Goal: Task Accomplishment & Management: Complete application form

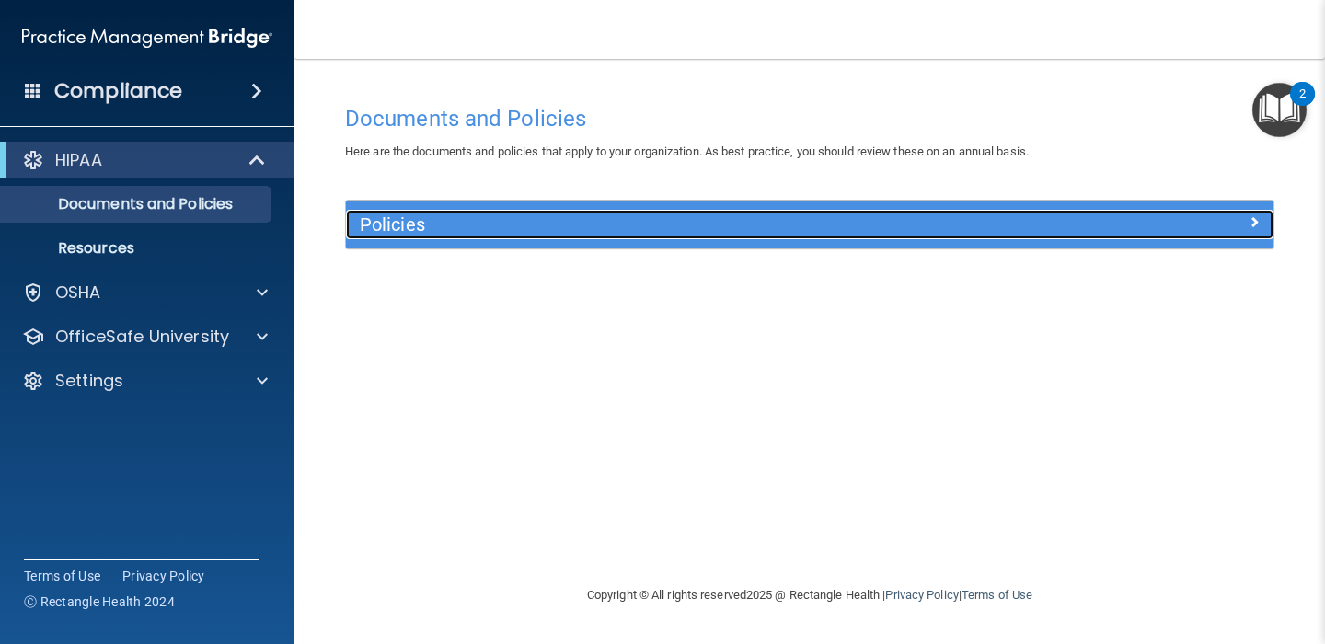
click at [490, 217] on h5 "Policies" at bounding box center [694, 224] width 668 height 20
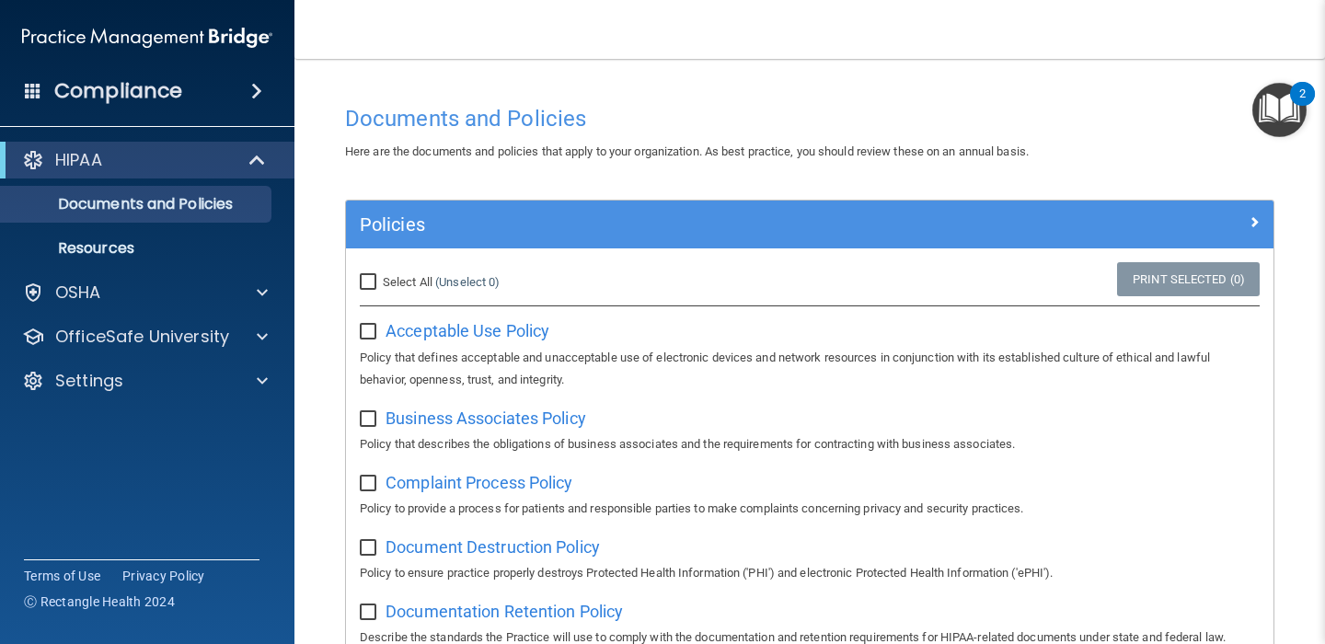
click at [366, 282] on input "Select All (Unselect 0) Unselect All" at bounding box center [370, 282] width 21 height 15
checkbox input "true"
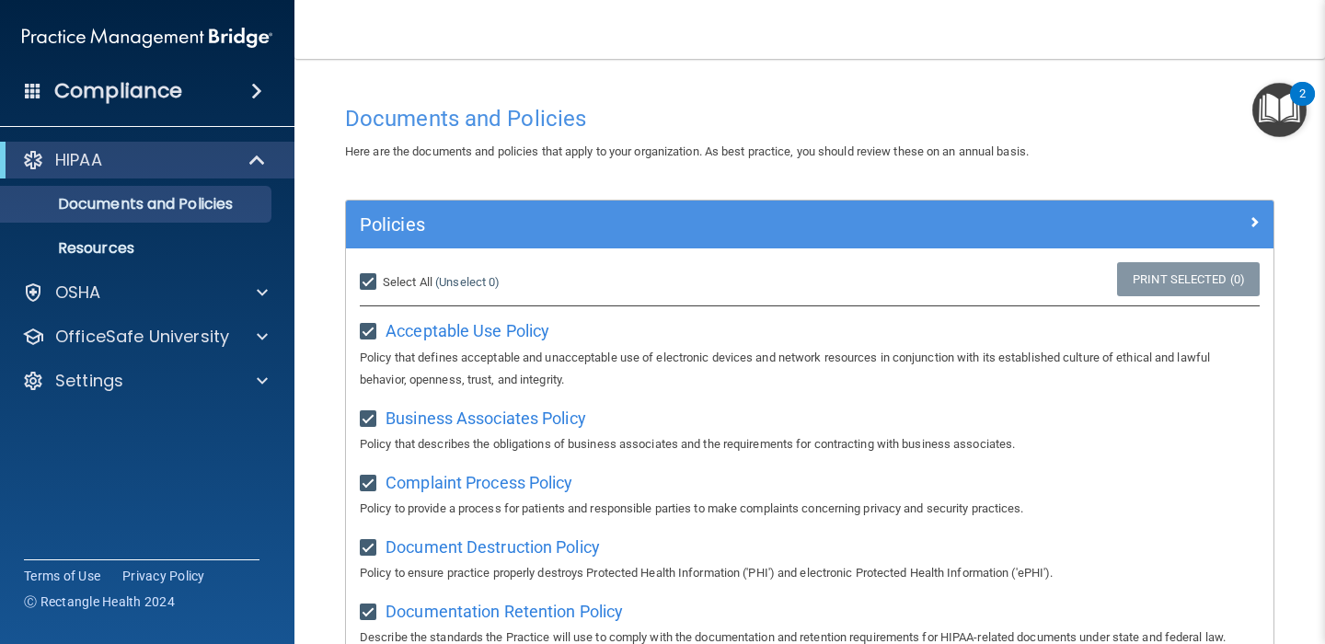
checkbox input "true"
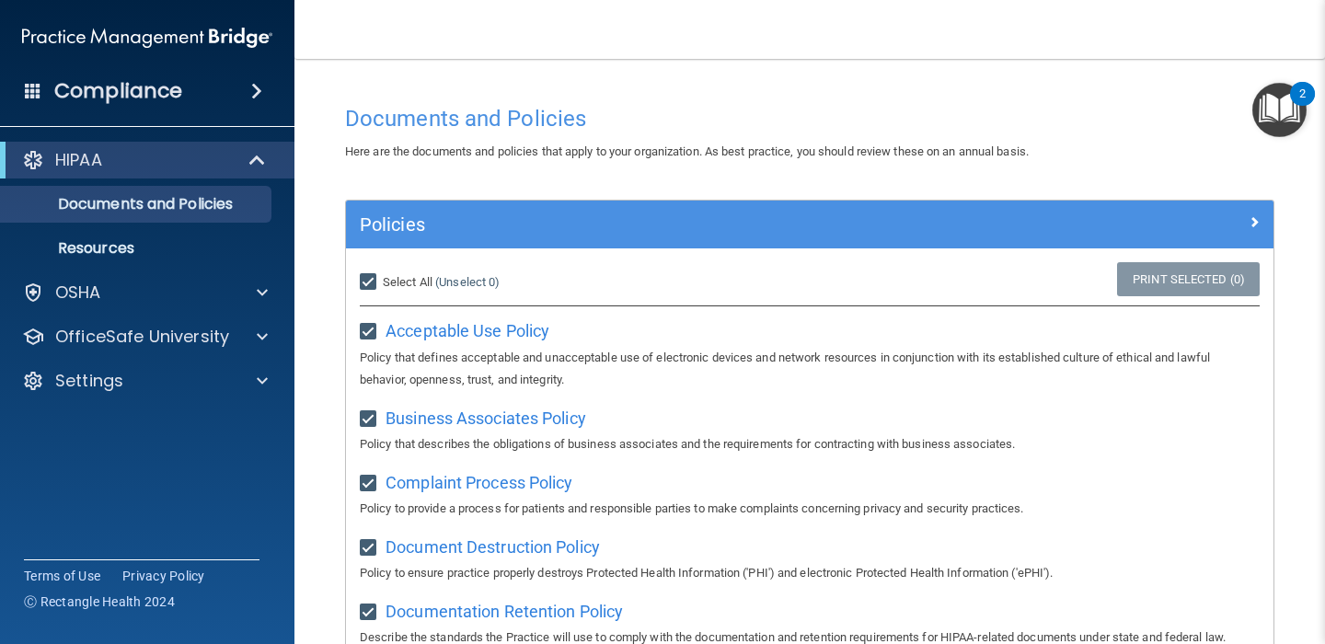
checkbox input "true"
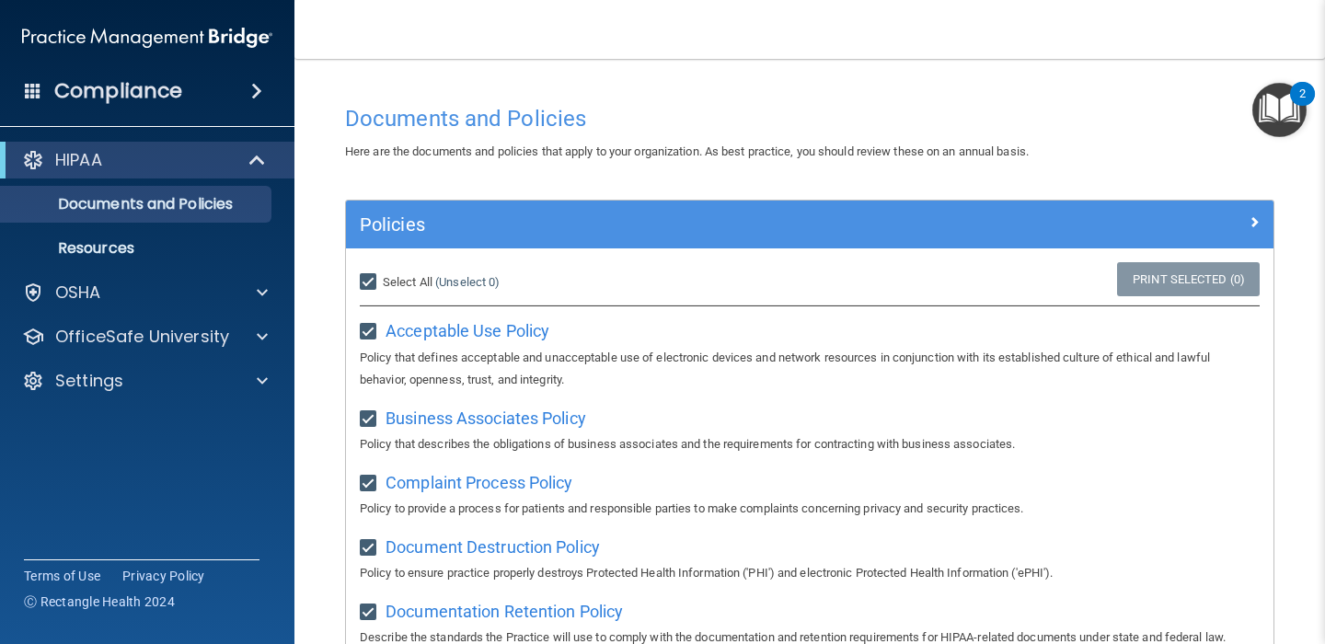
checkbox input "true"
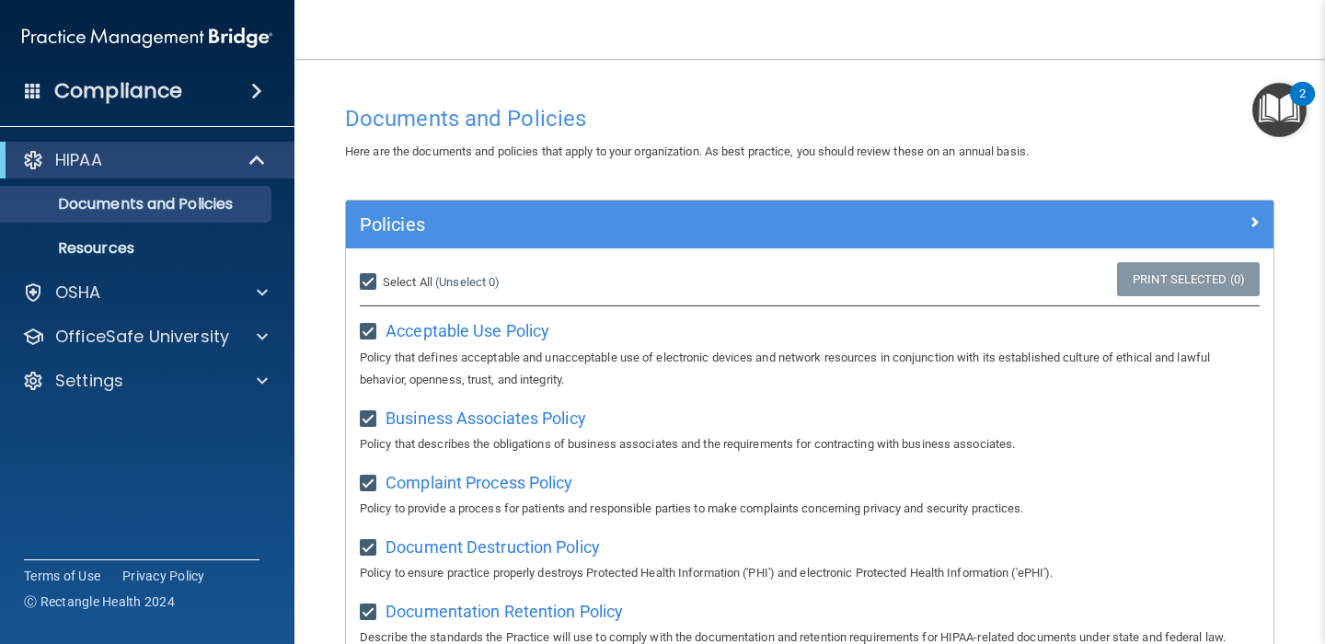
checkbox input "true"
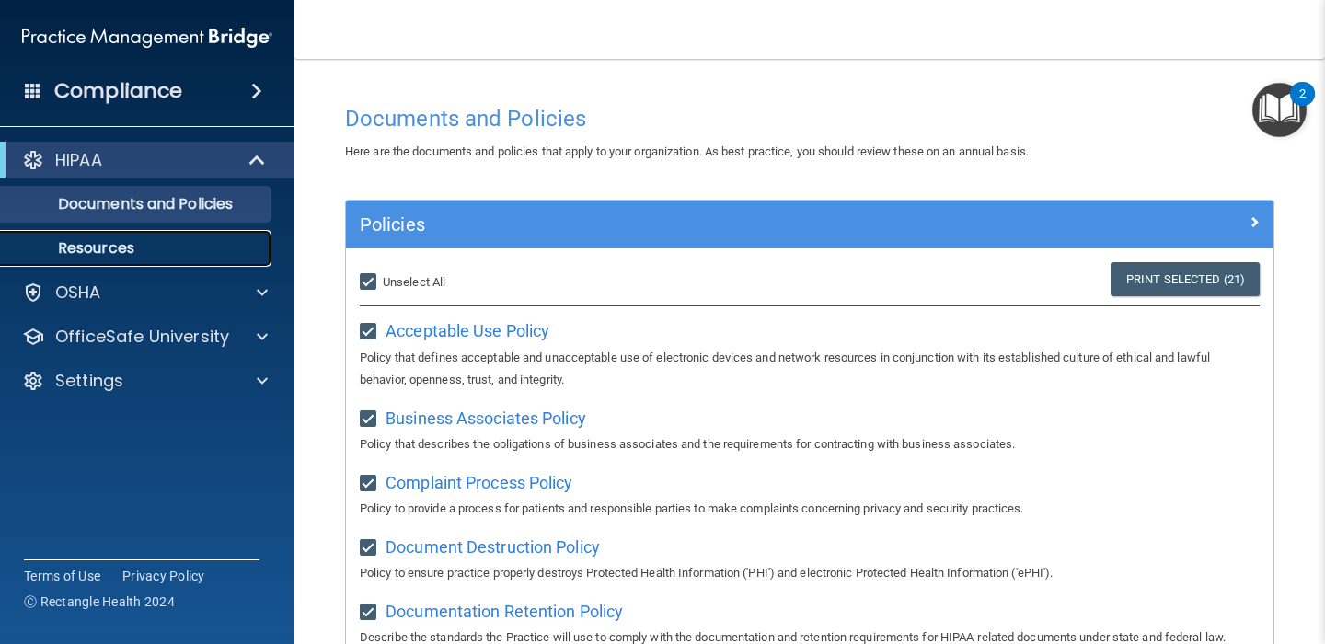
click at [191, 249] on p "Resources" at bounding box center [137, 248] width 251 height 18
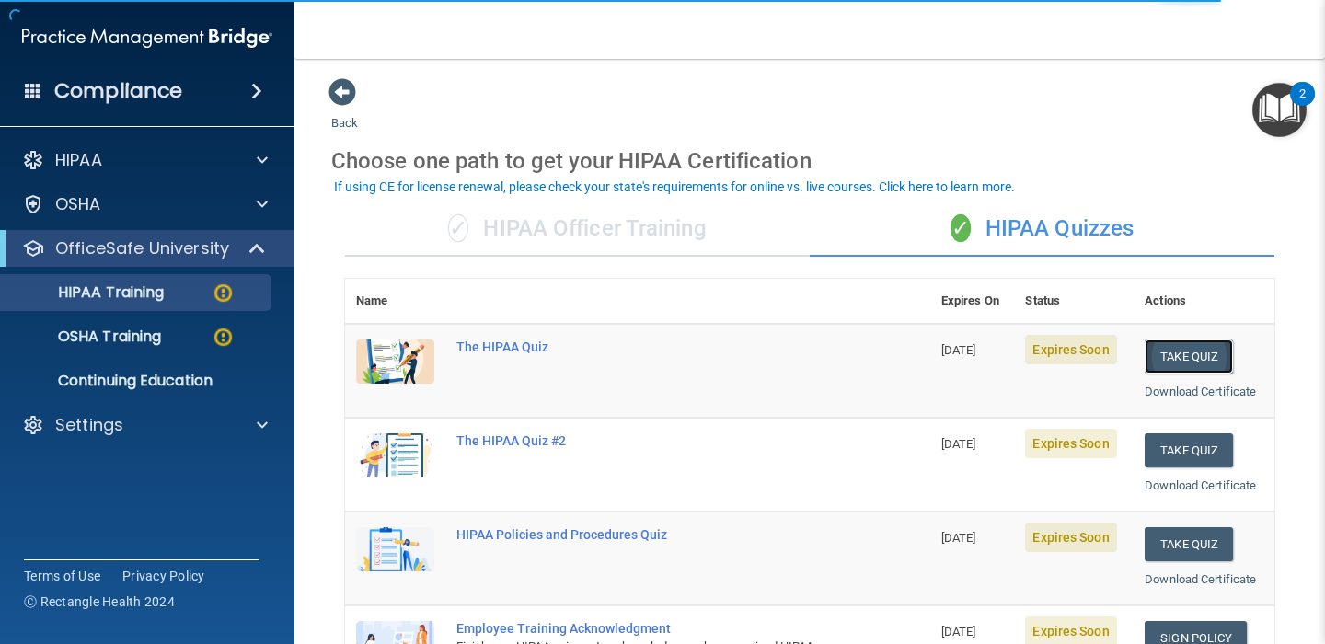
click at [1183, 356] on button "Take Quiz" at bounding box center [1189, 357] width 88 height 34
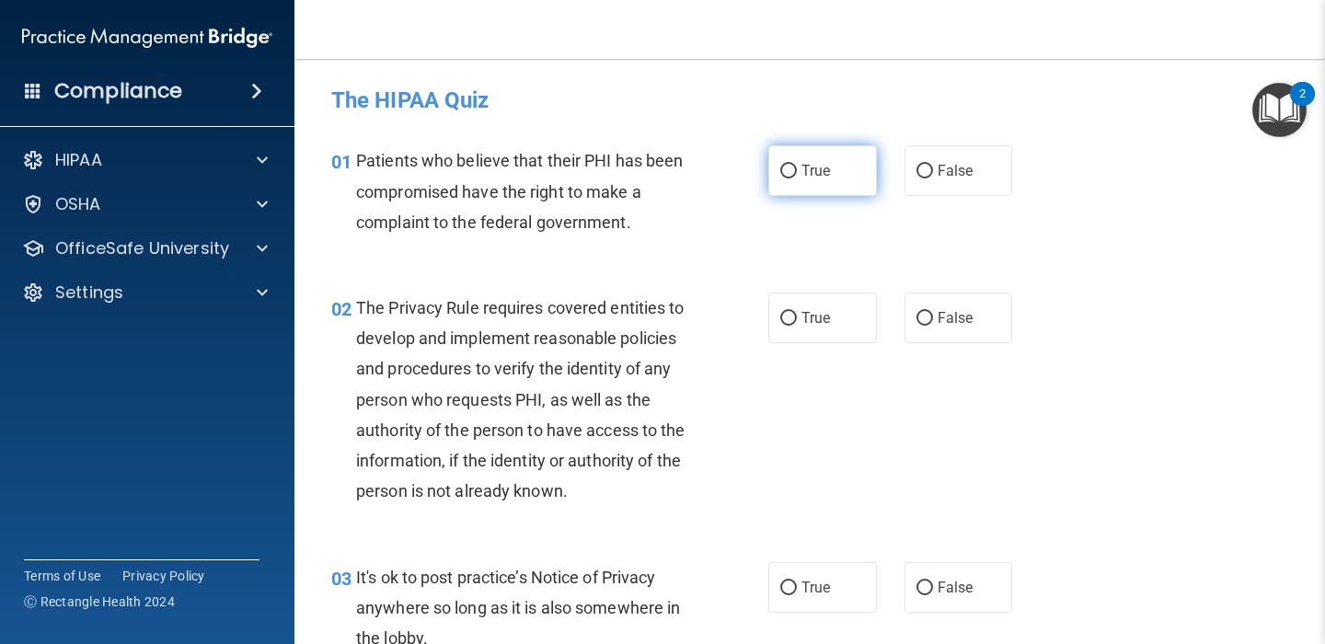
click at [792, 167] on input "True" at bounding box center [788, 172] width 17 height 14
radio input "true"
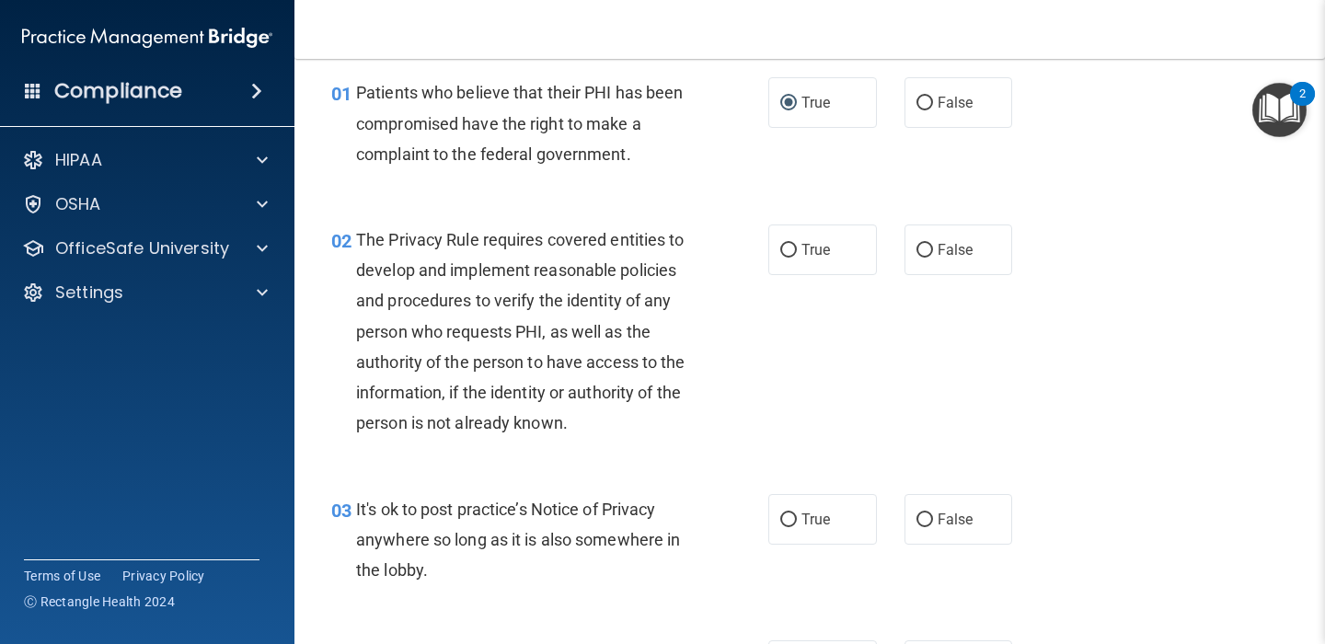
scroll to position [73, 0]
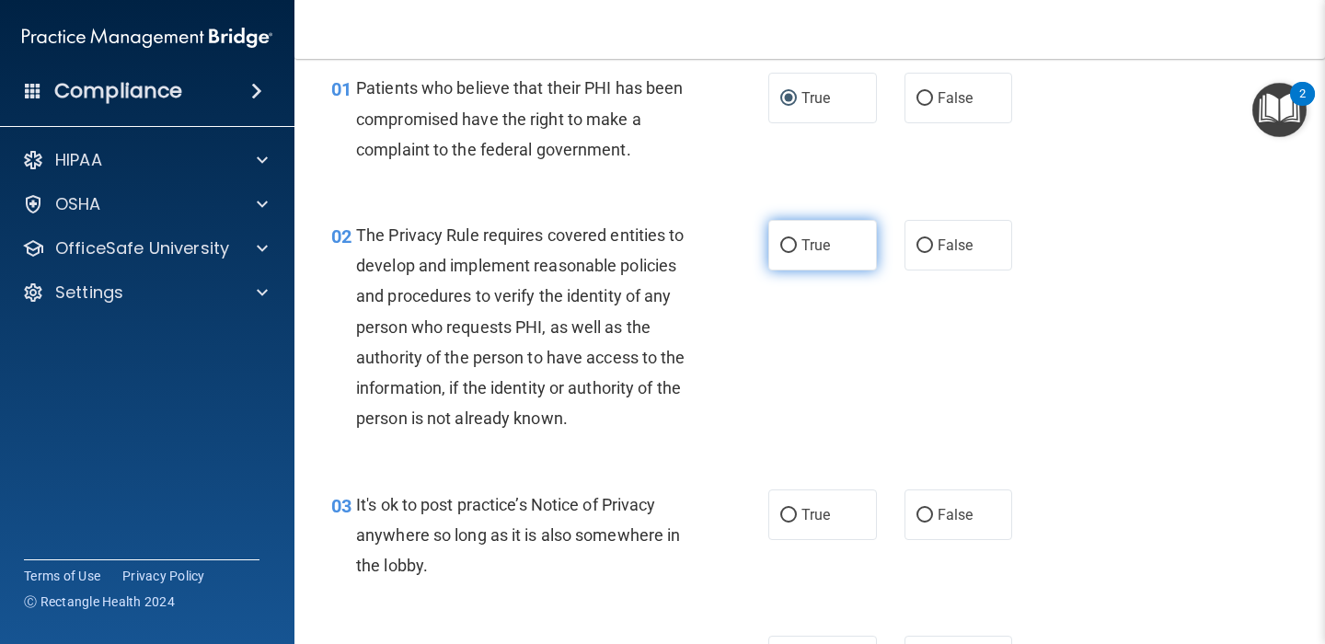
click at [789, 248] on input "True" at bounding box center [788, 246] width 17 height 14
radio input "true"
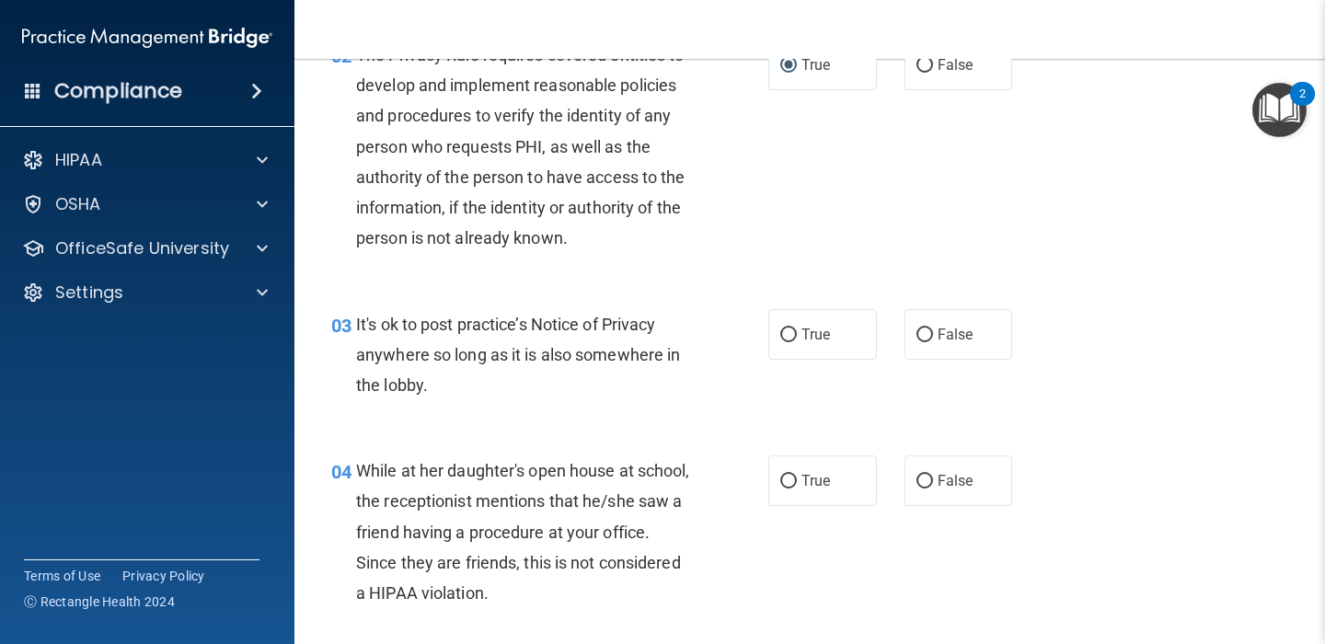
scroll to position [272, 0]
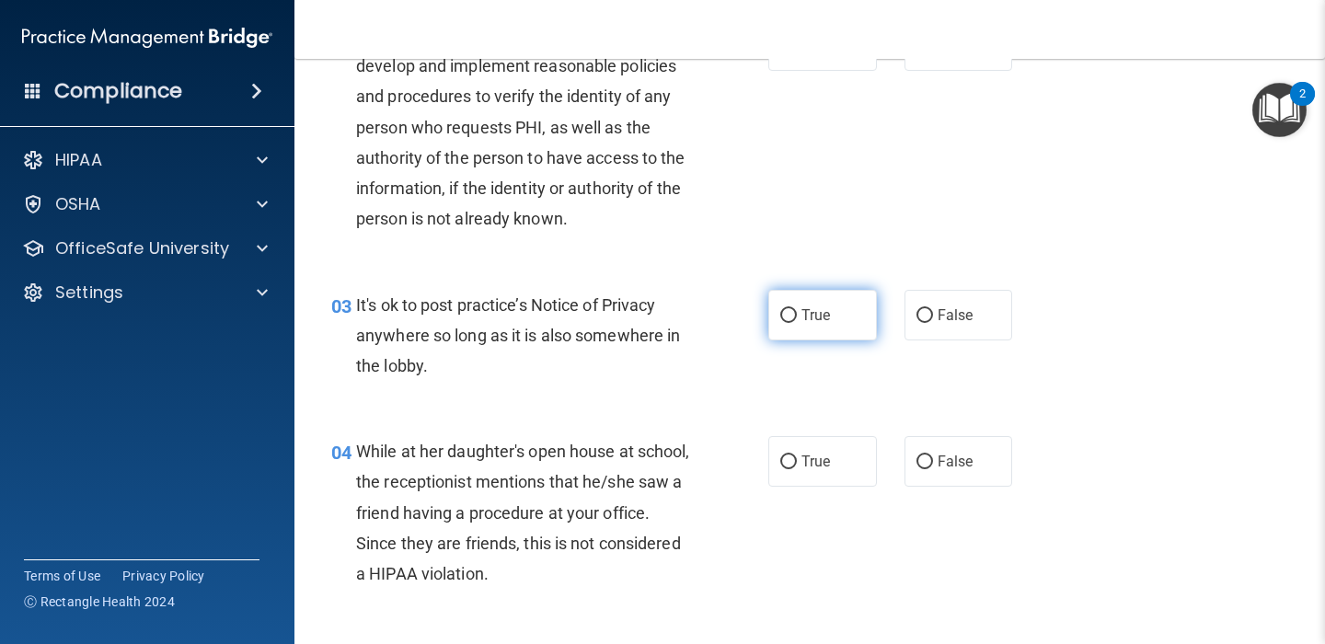
click at [789, 315] on input "True" at bounding box center [788, 316] width 17 height 14
radio input "true"
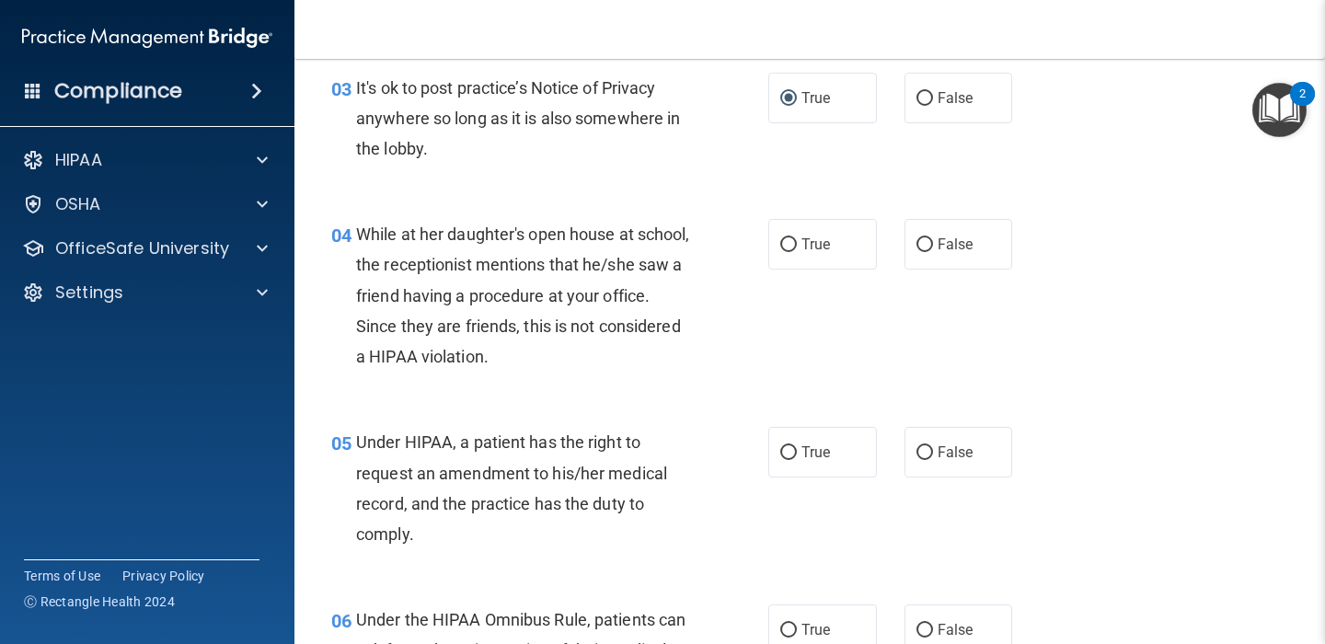
scroll to position [493, 0]
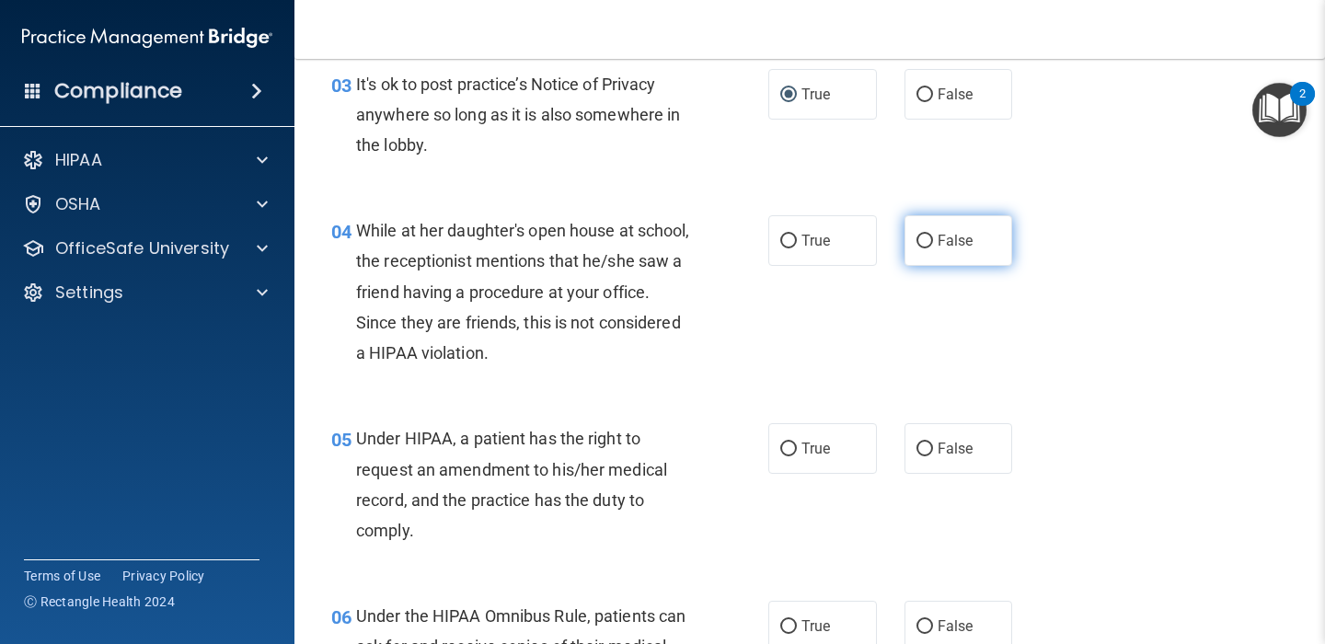
click at [923, 242] on input "False" at bounding box center [924, 242] width 17 height 14
radio input "true"
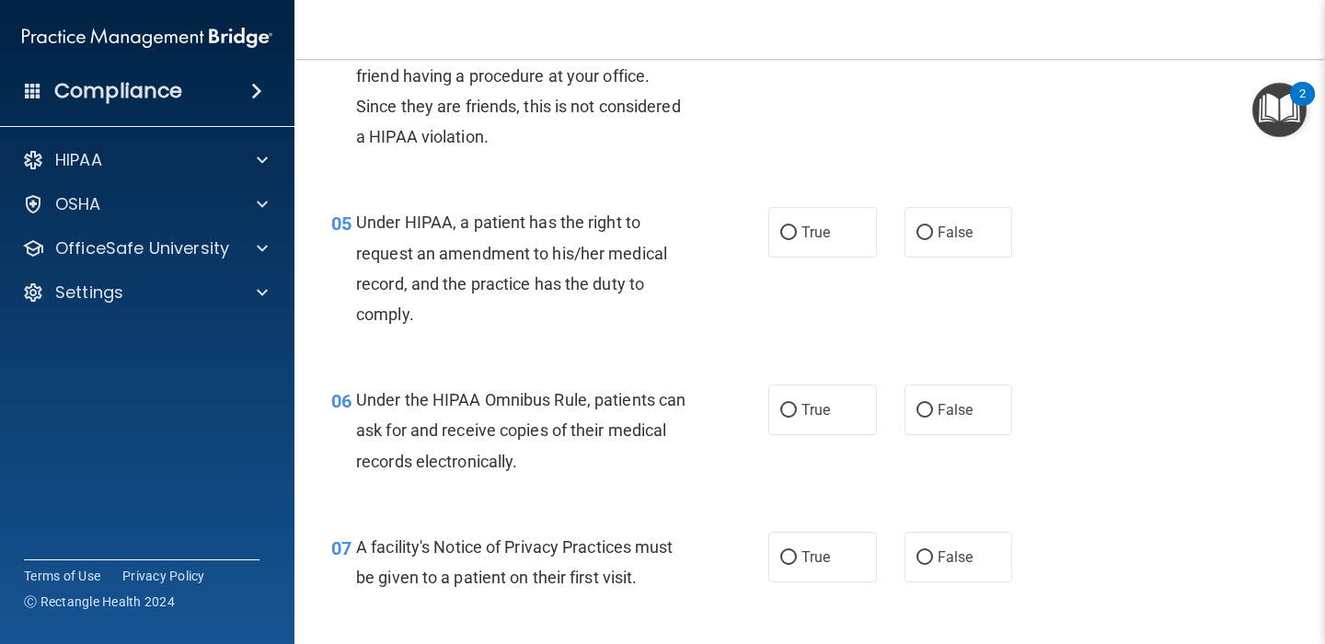
scroll to position [712, 0]
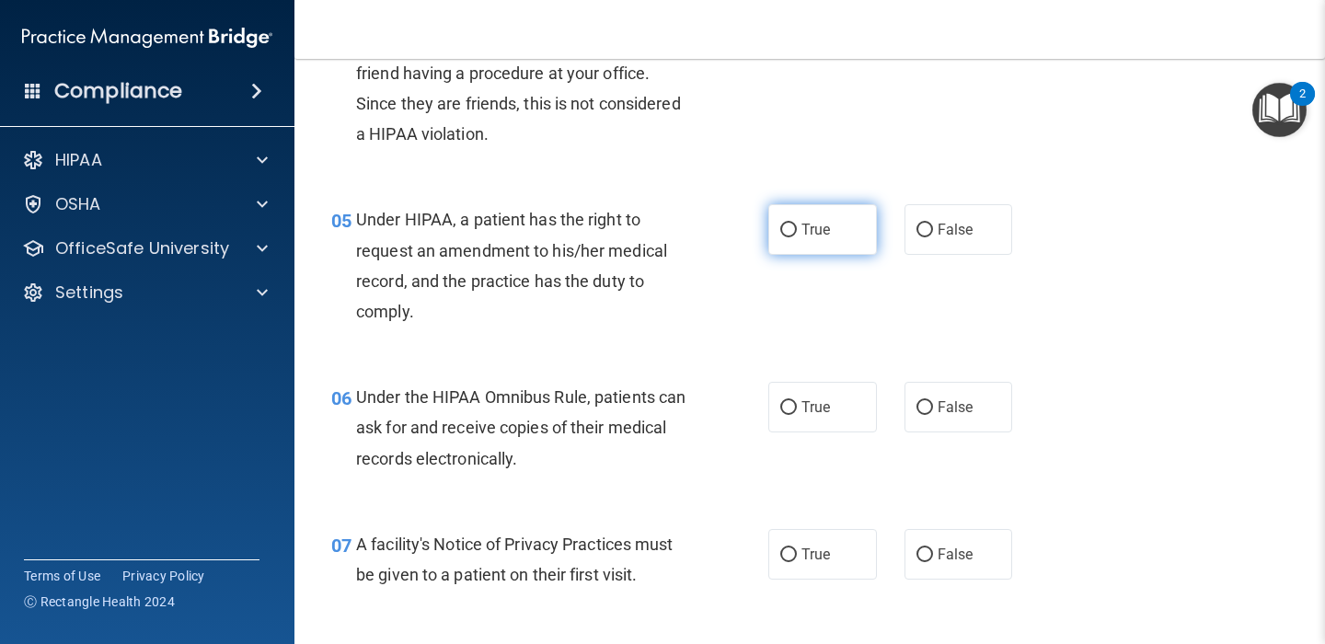
click at [788, 230] on input "True" at bounding box center [788, 231] width 17 height 14
radio input "true"
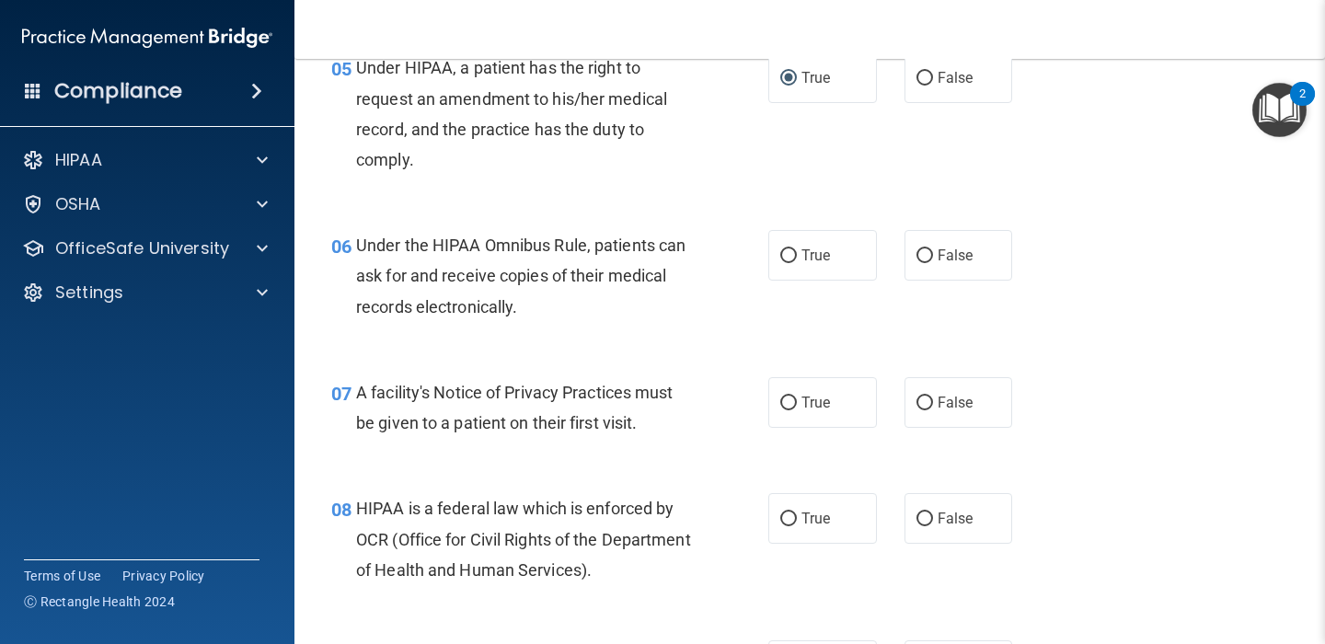
scroll to position [873, 0]
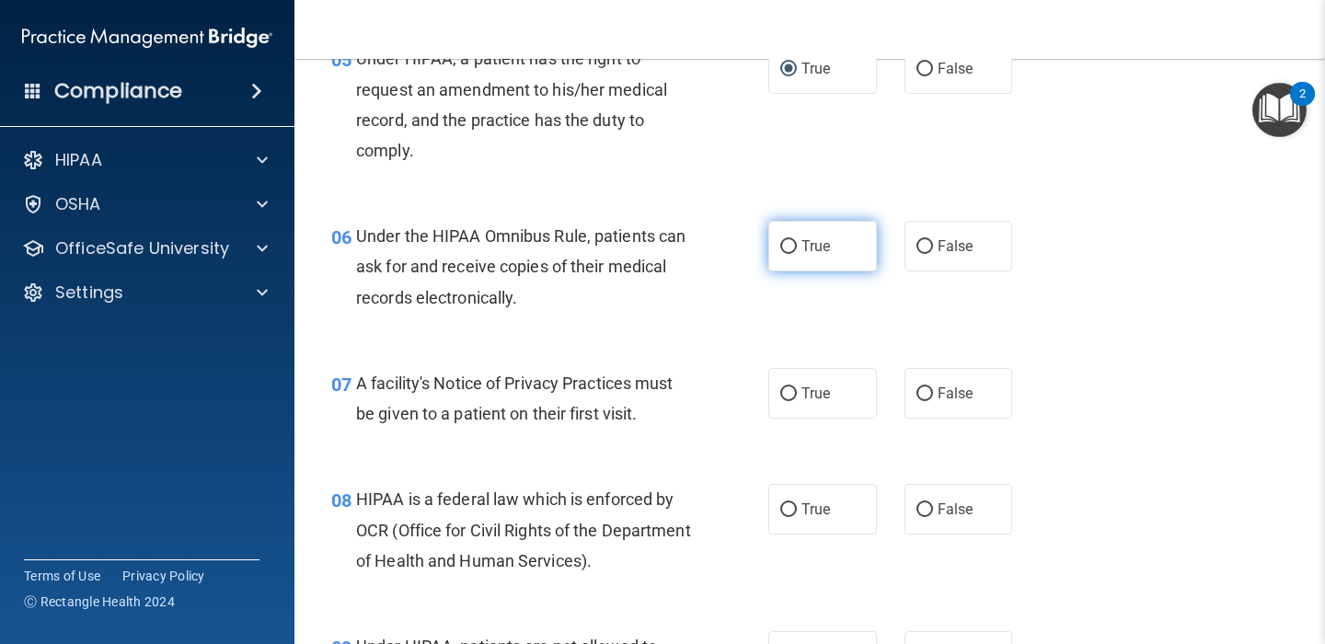
click at [786, 248] on input "True" at bounding box center [788, 247] width 17 height 14
radio input "true"
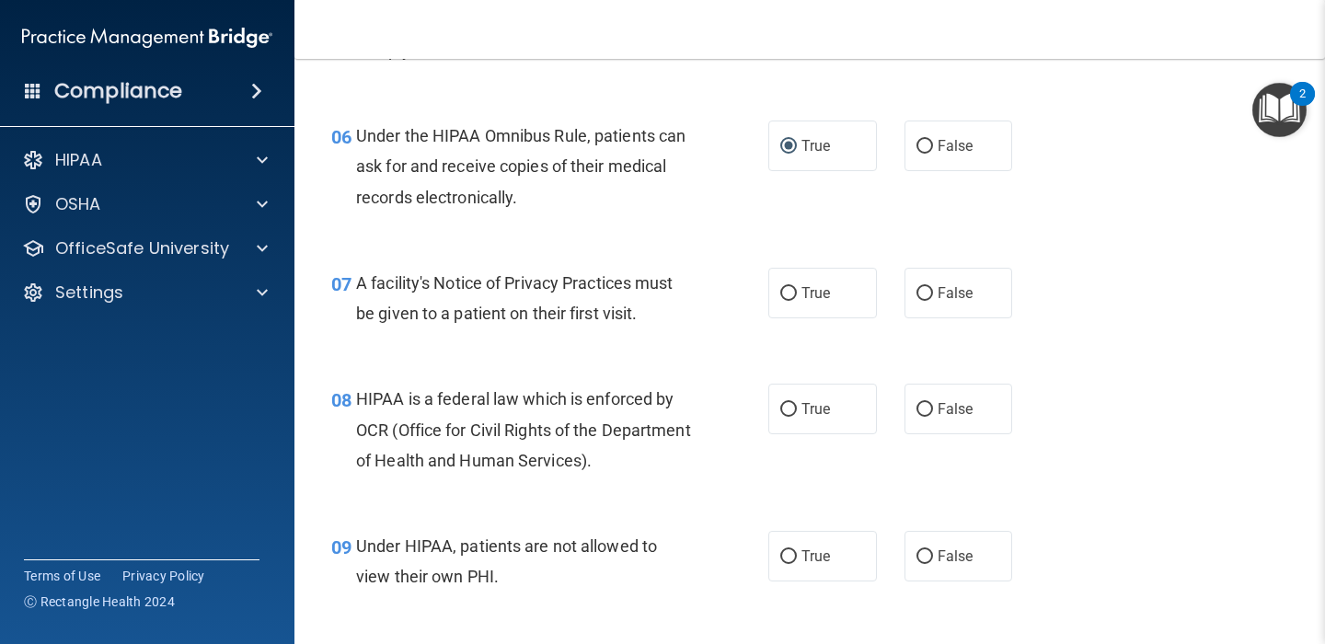
scroll to position [977, 0]
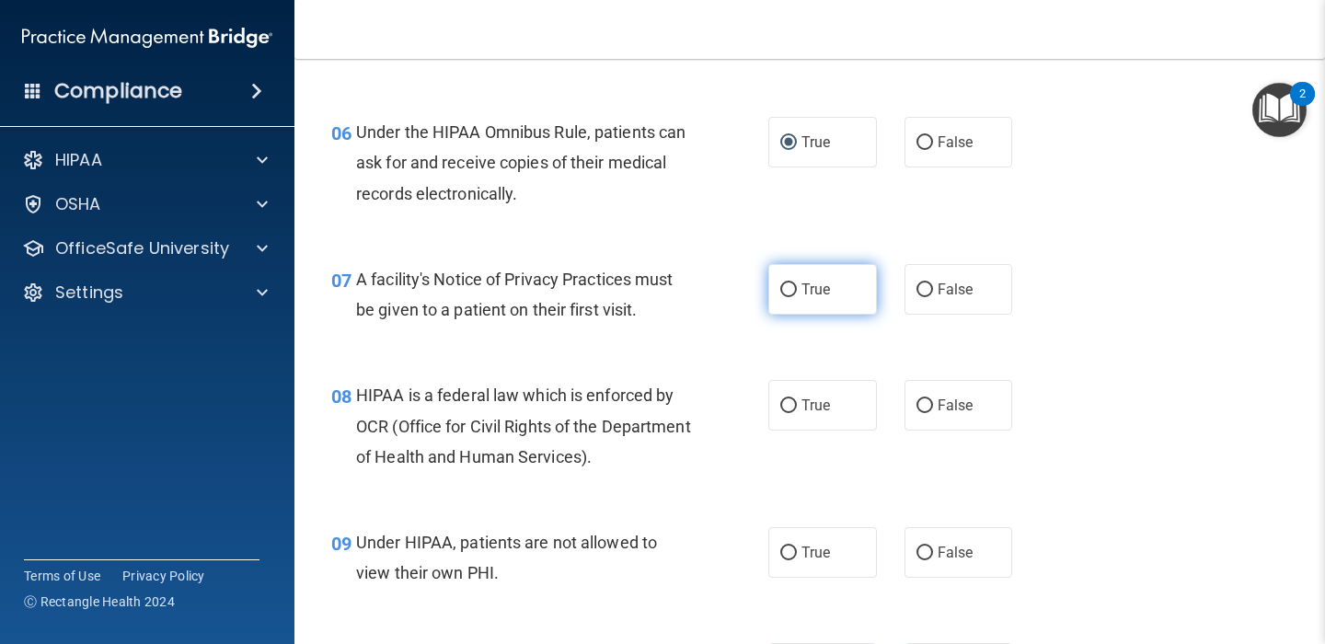
click at [791, 290] on input "True" at bounding box center [788, 290] width 17 height 14
radio input "true"
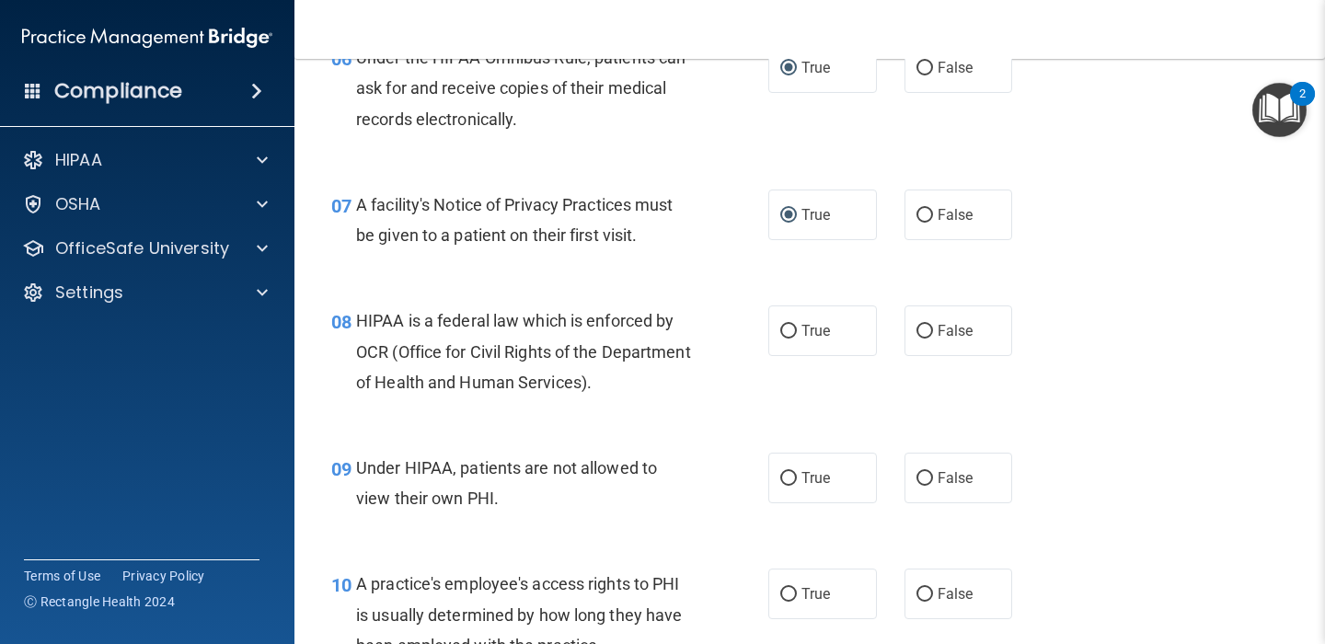
scroll to position [1060, 0]
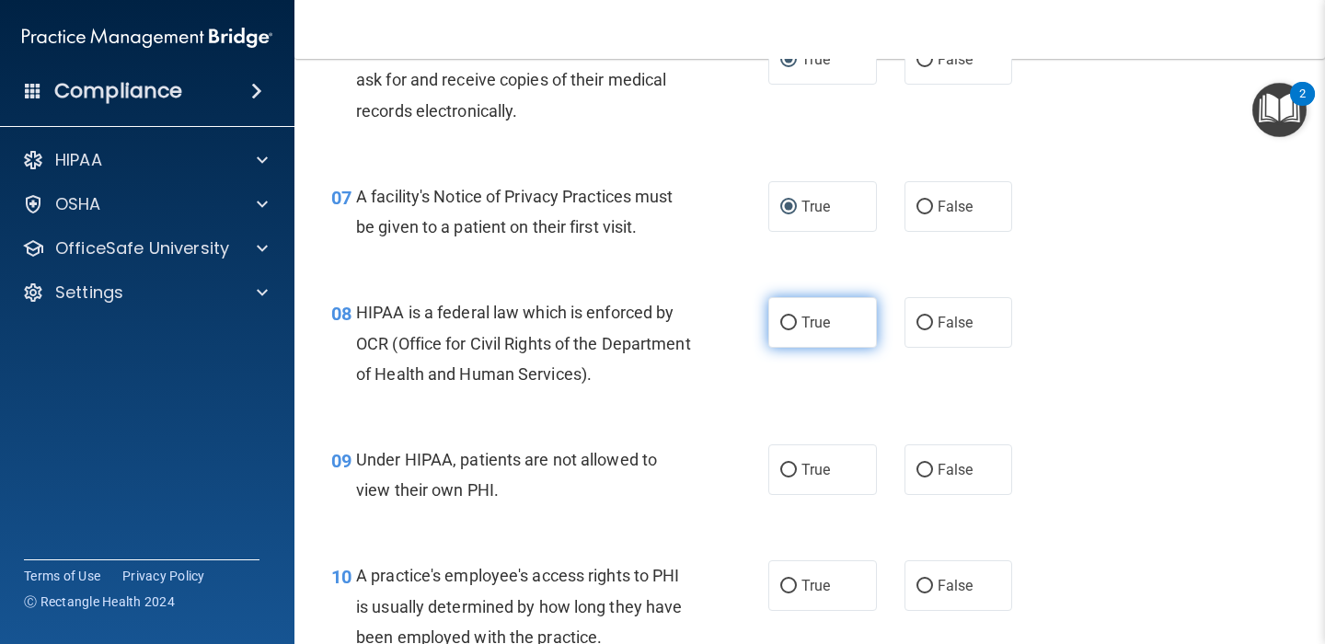
click at [786, 327] on input "True" at bounding box center [788, 324] width 17 height 14
radio input "true"
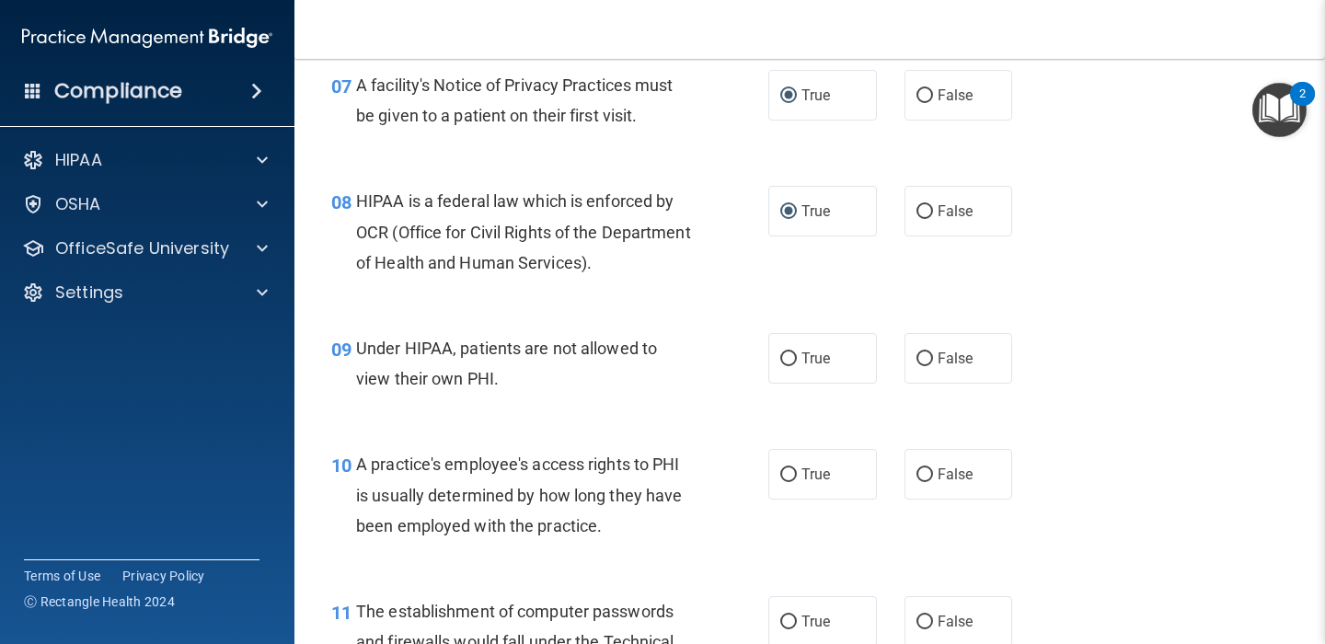
scroll to position [1175, 0]
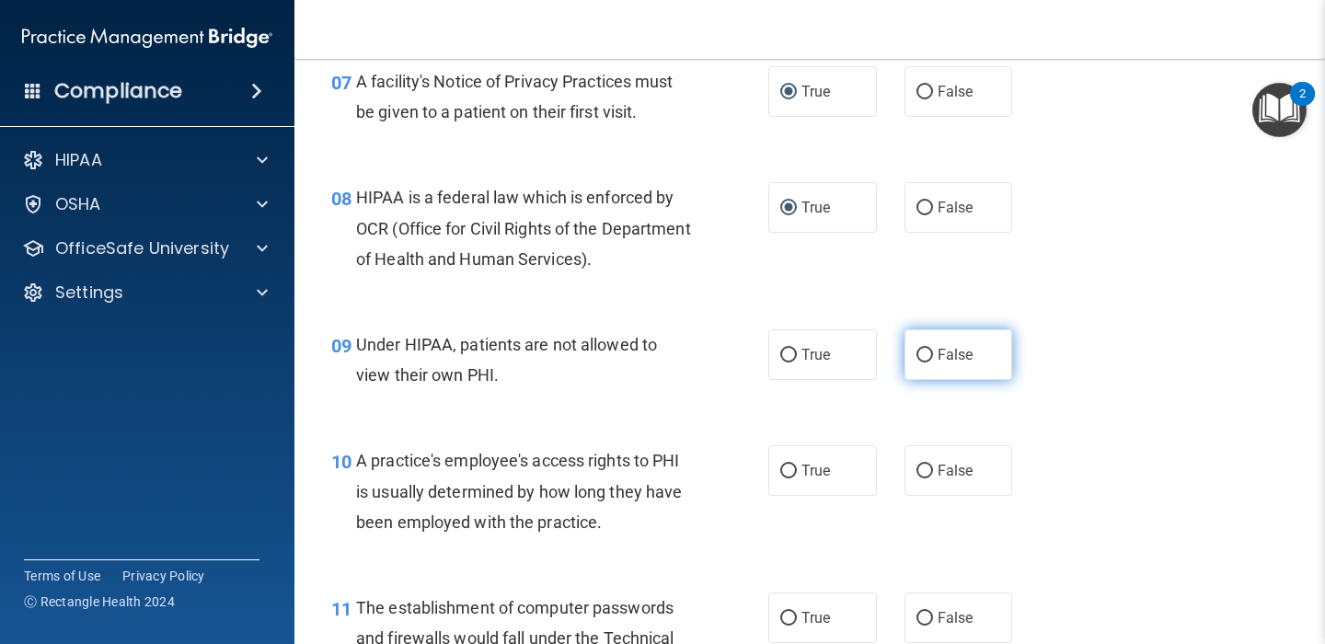
click at [921, 354] on input "False" at bounding box center [924, 356] width 17 height 14
radio input "true"
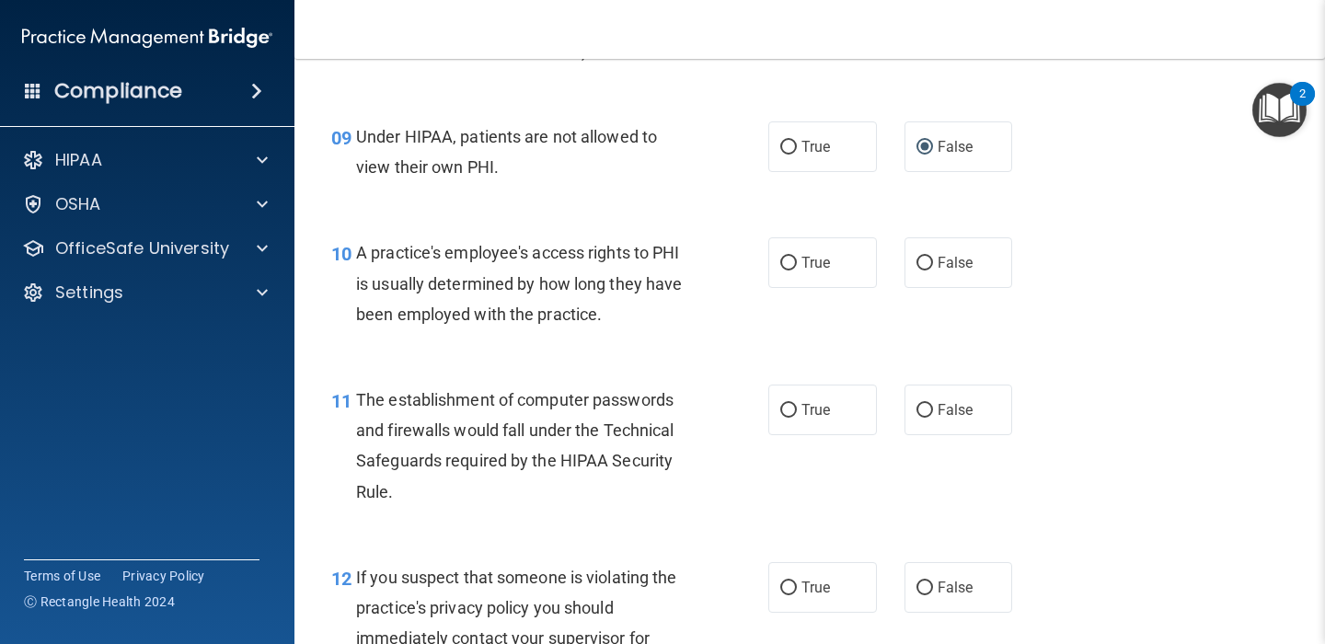
scroll to position [1399, 0]
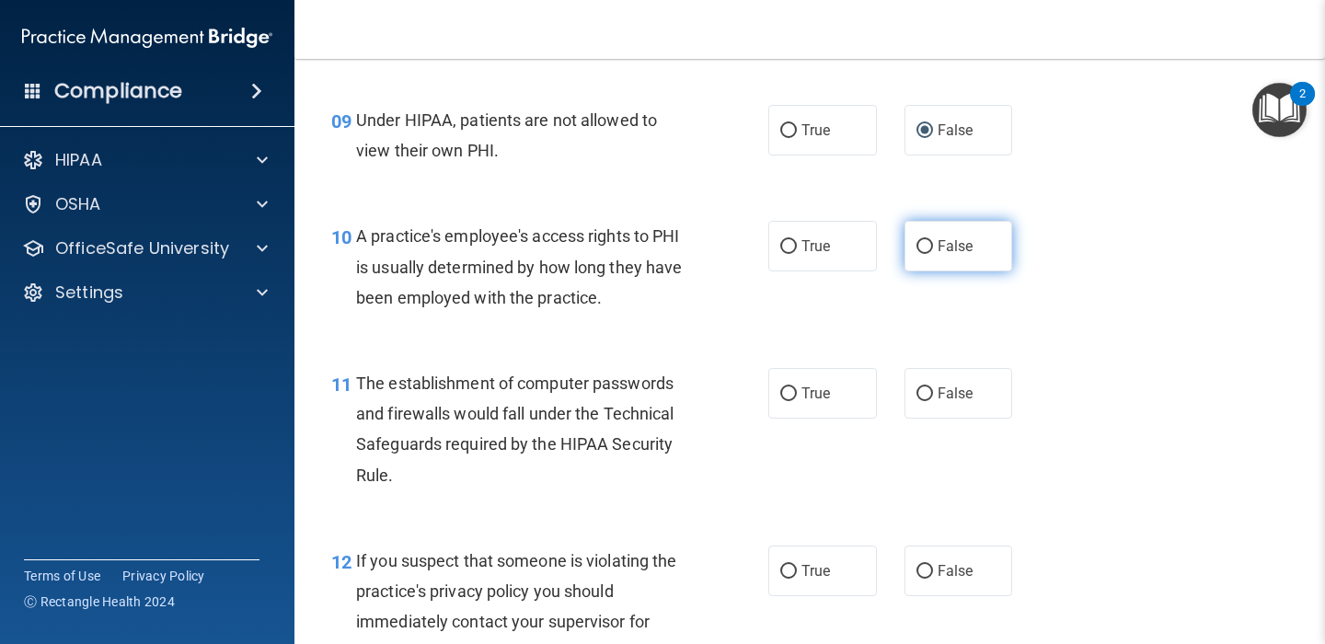
click at [925, 246] on input "False" at bounding box center [924, 247] width 17 height 14
radio input "true"
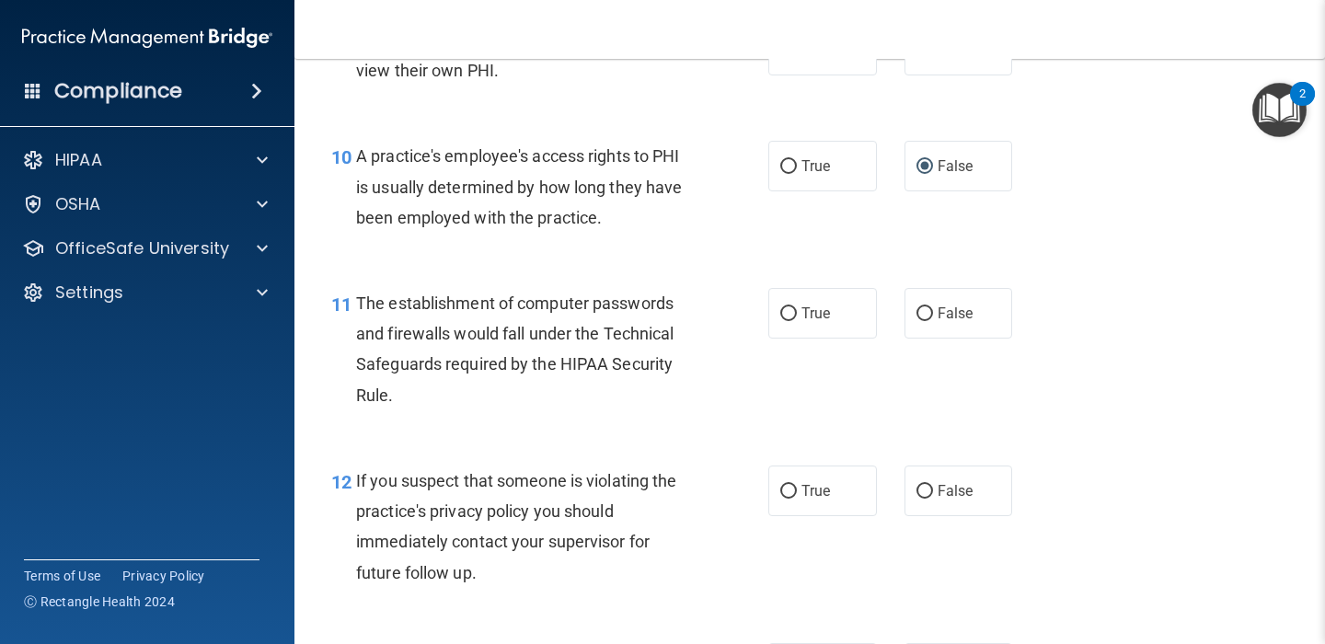
scroll to position [1501, 0]
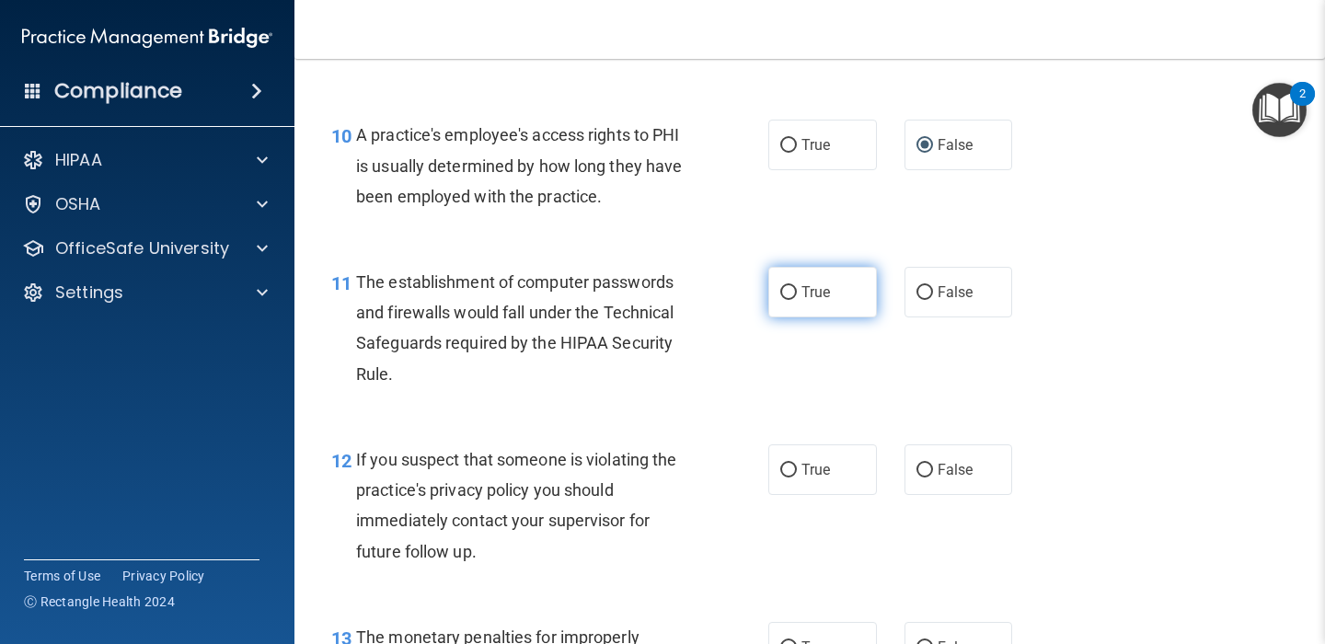
click at [791, 288] on input "True" at bounding box center [788, 293] width 17 height 14
radio input "true"
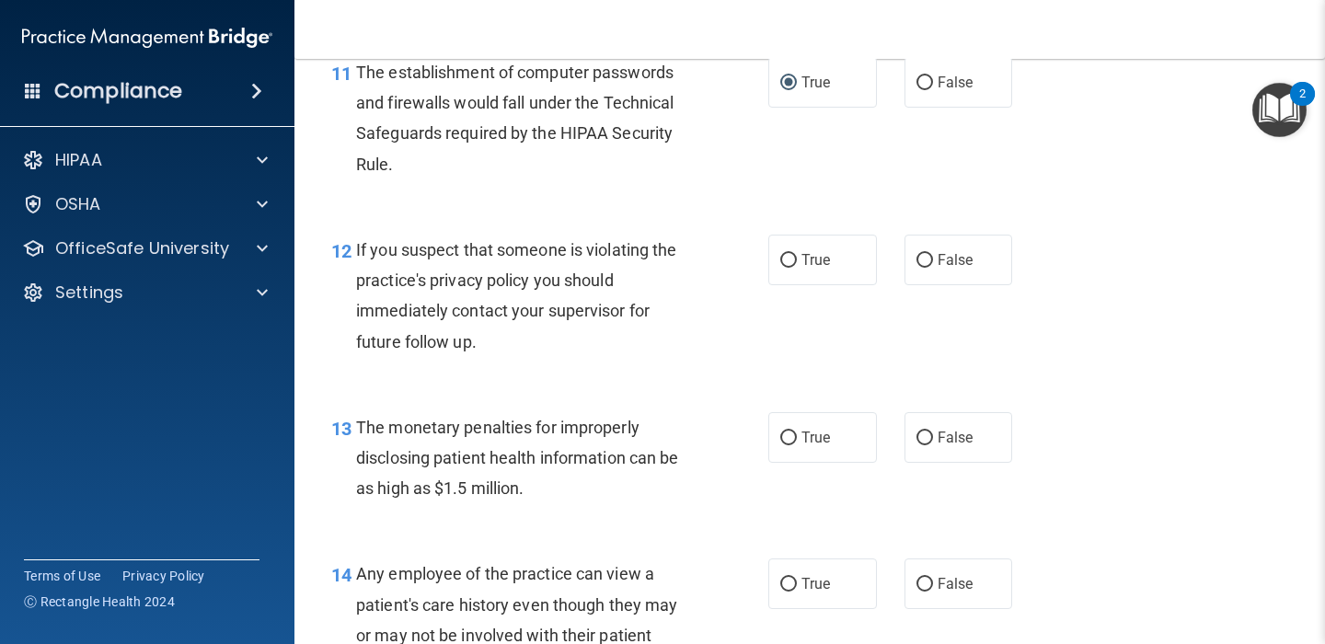
scroll to position [1711, 0]
click at [789, 259] on input "True" at bounding box center [788, 260] width 17 height 14
radio input "true"
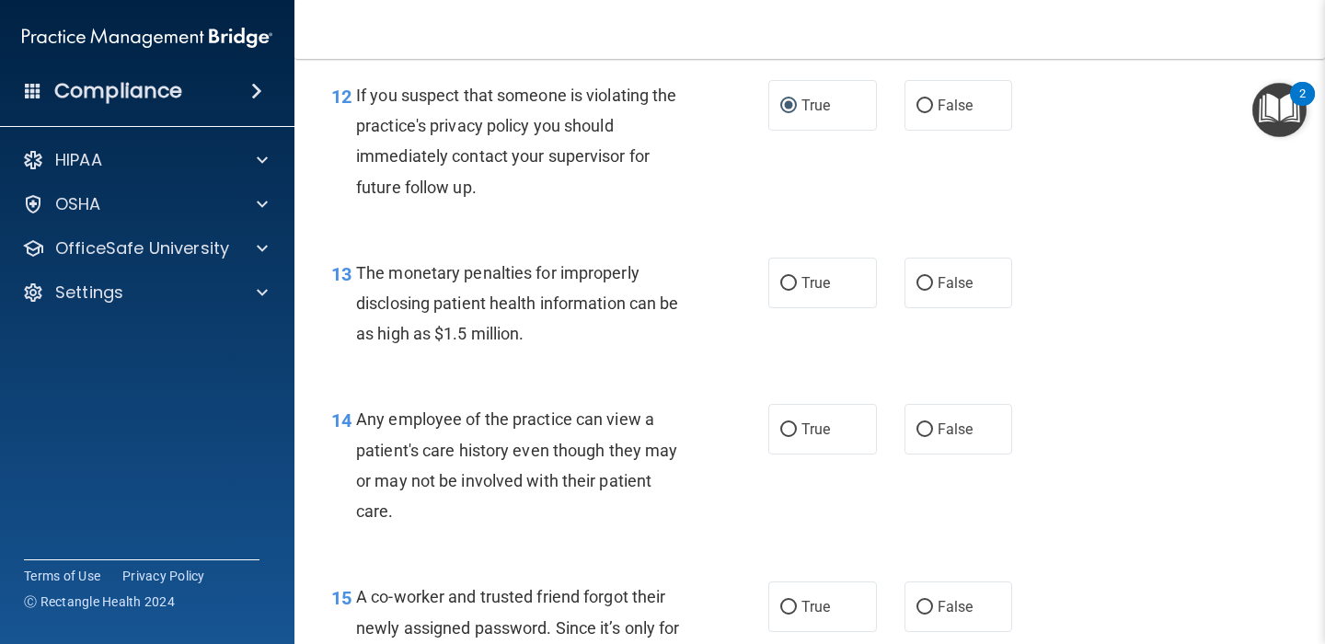
scroll to position [1868, 0]
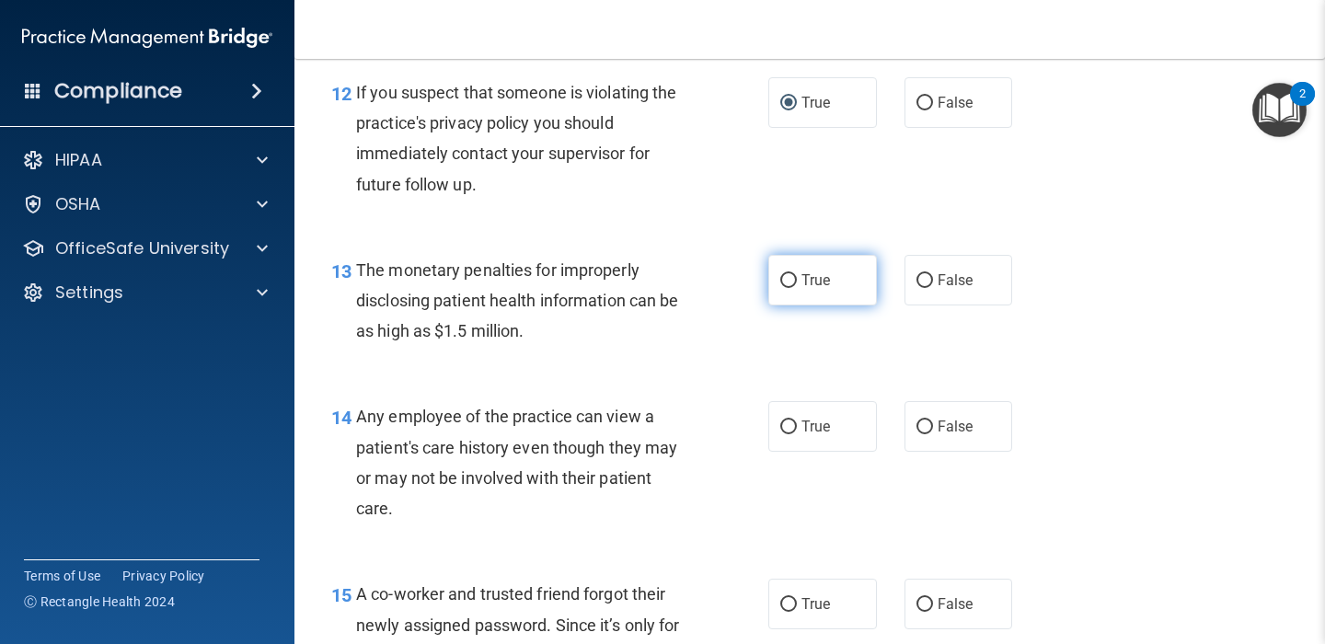
click at [790, 280] on input "True" at bounding box center [788, 281] width 17 height 14
radio input "true"
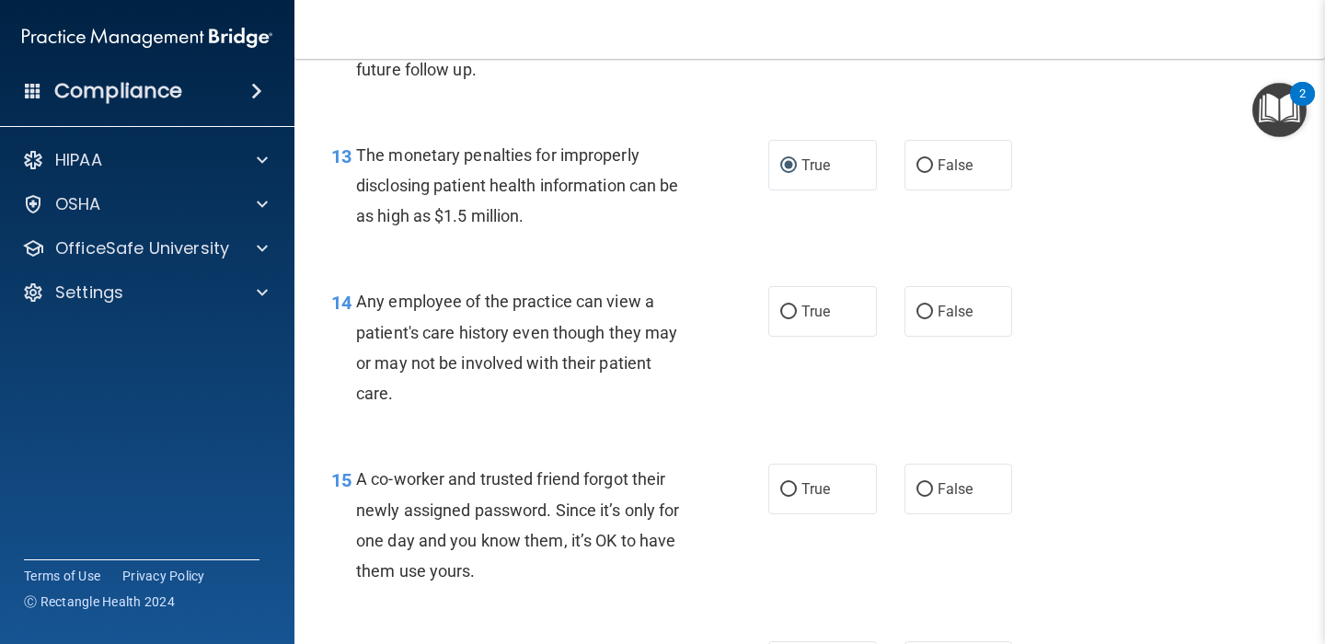
scroll to position [1985, 0]
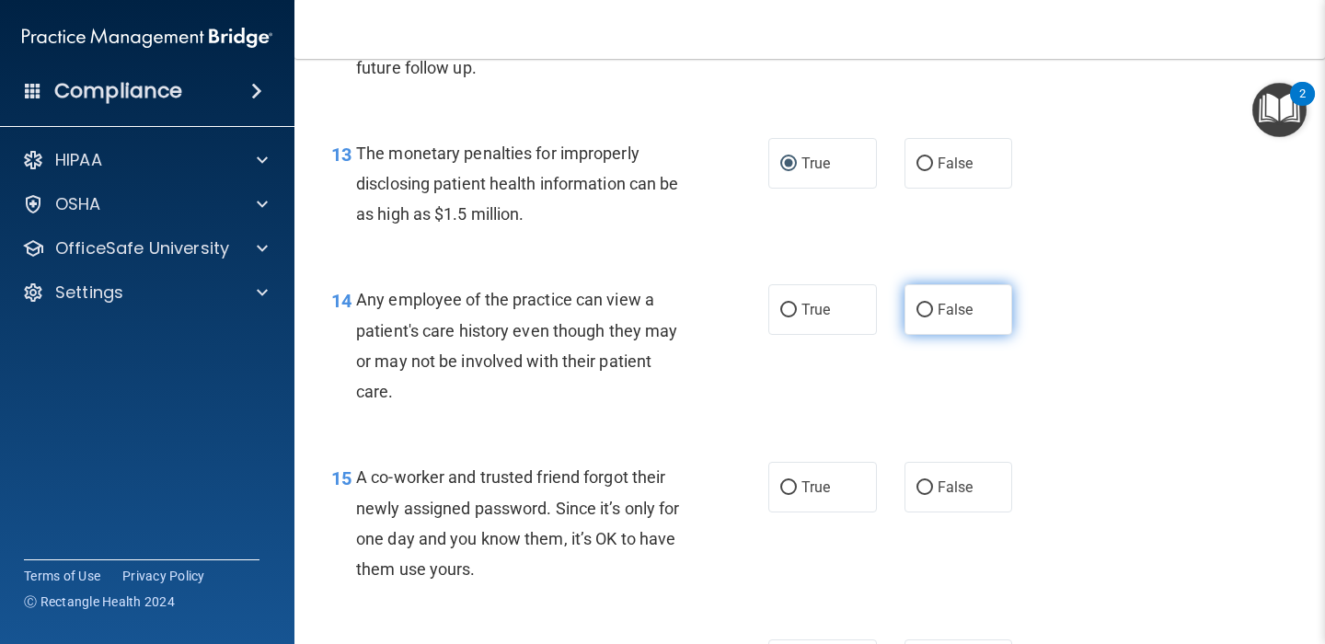
click at [923, 314] on input "False" at bounding box center [924, 311] width 17 height 14
radio input "true"
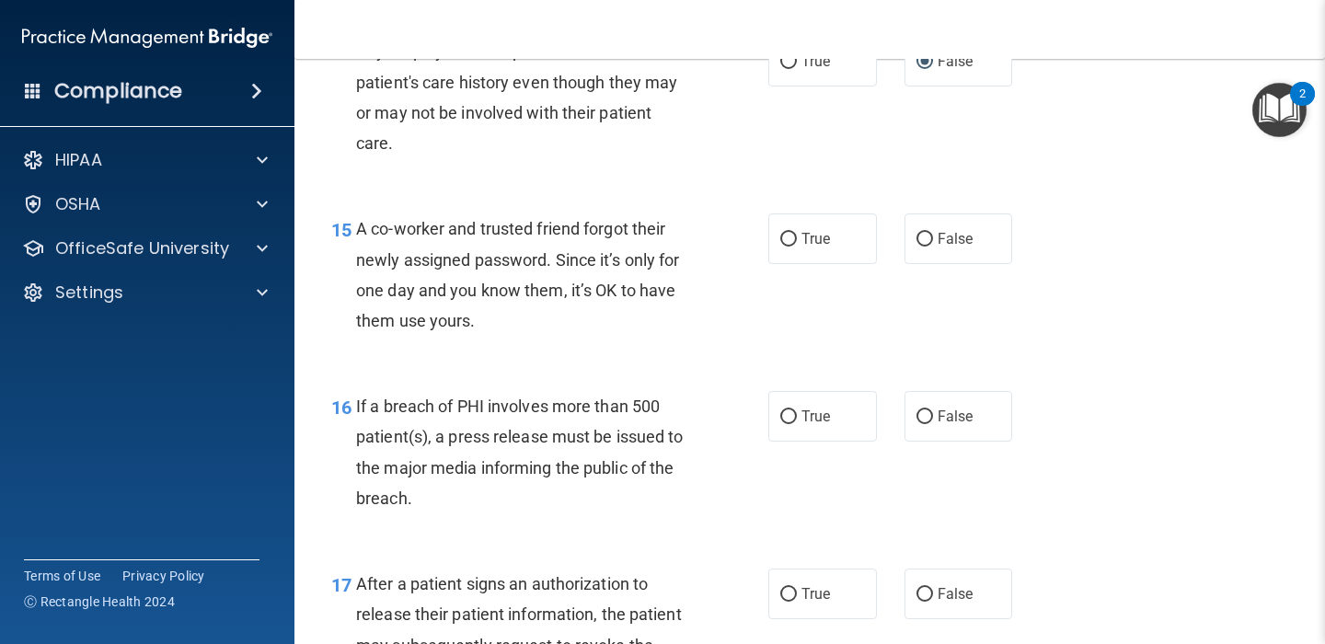
scroll to position [2234, 0]
click at [920, 233] on input "False" at bounding box center [924, 239] width 17 height 14
radio input "true"
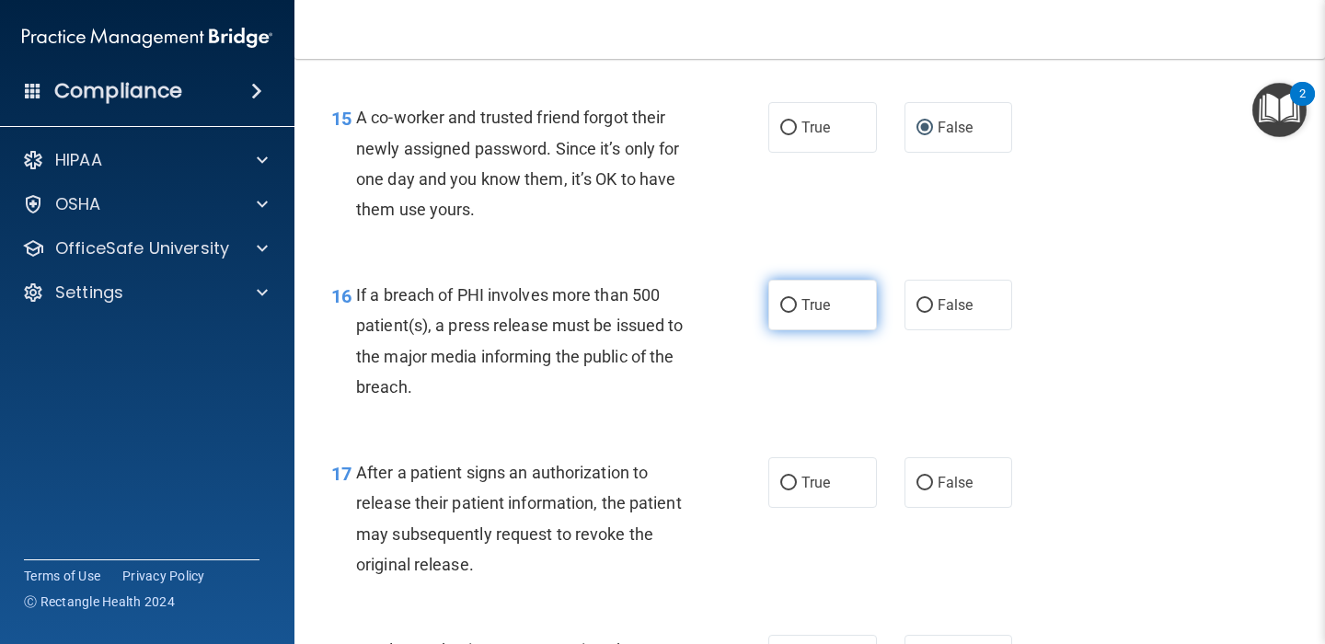
click at [788, 307] on input "True" at bounding box center [788, 306] width 17 height 14
radio input "true"
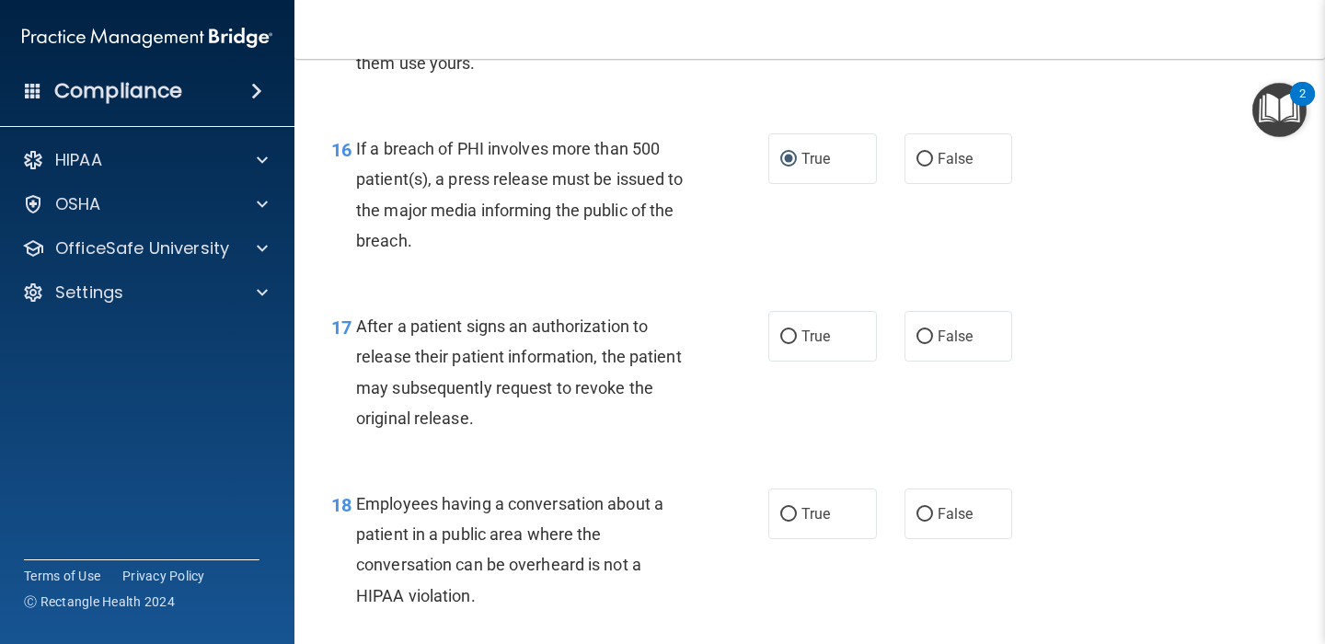
scroll to position [2553, 0]
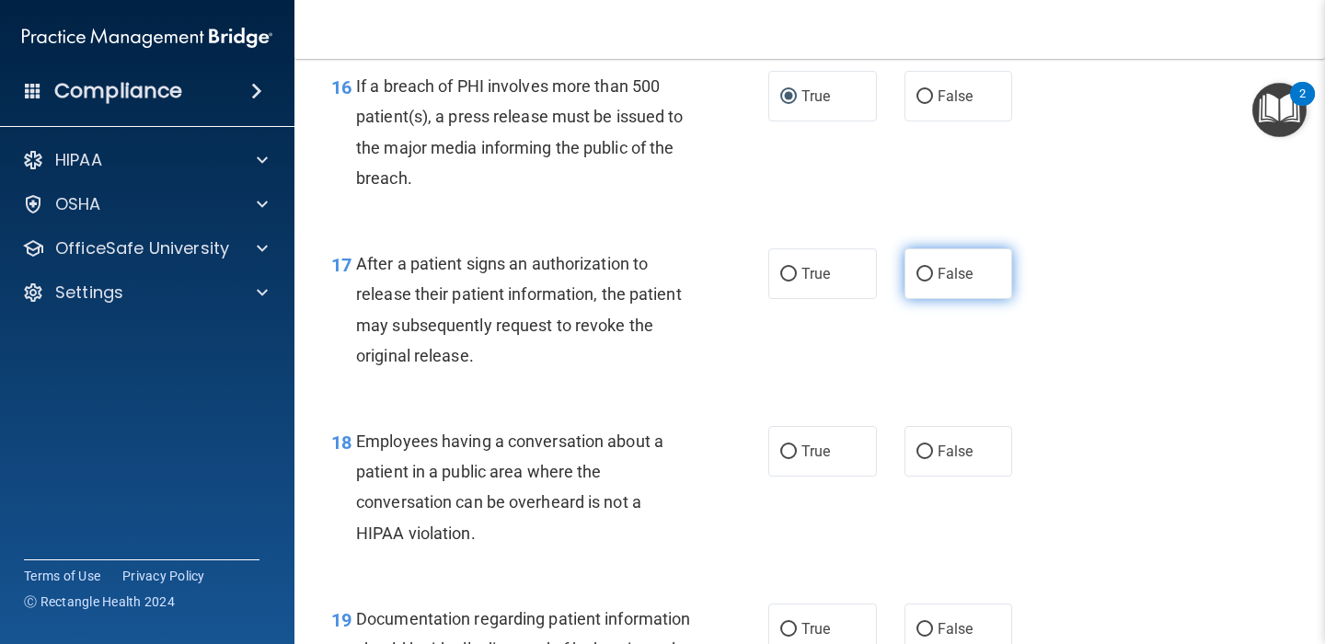
click at [926, 272] on input "False" at bounding box center [924, 275] width 17 height 14
radio input "true"
click at [750, 370] on div "17 After a patient signs an authorization to release their patient information,…" at bounding box center [550, 314] width 492 height 132
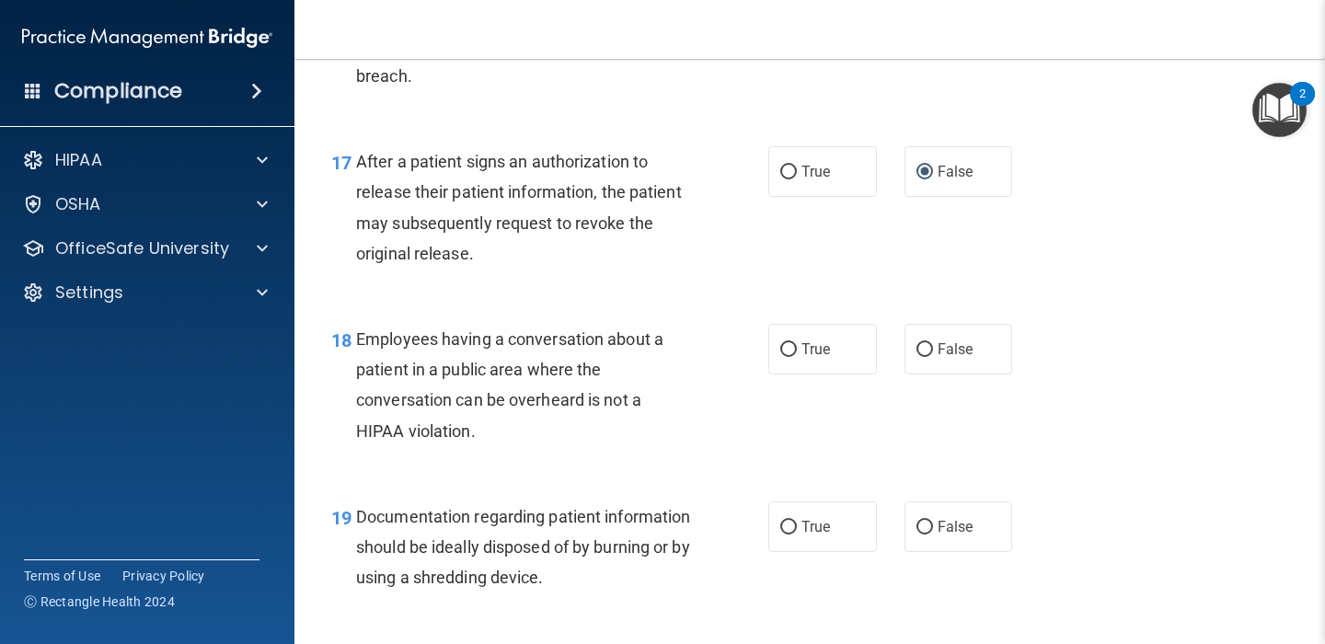
scroll to position [2724, 0]
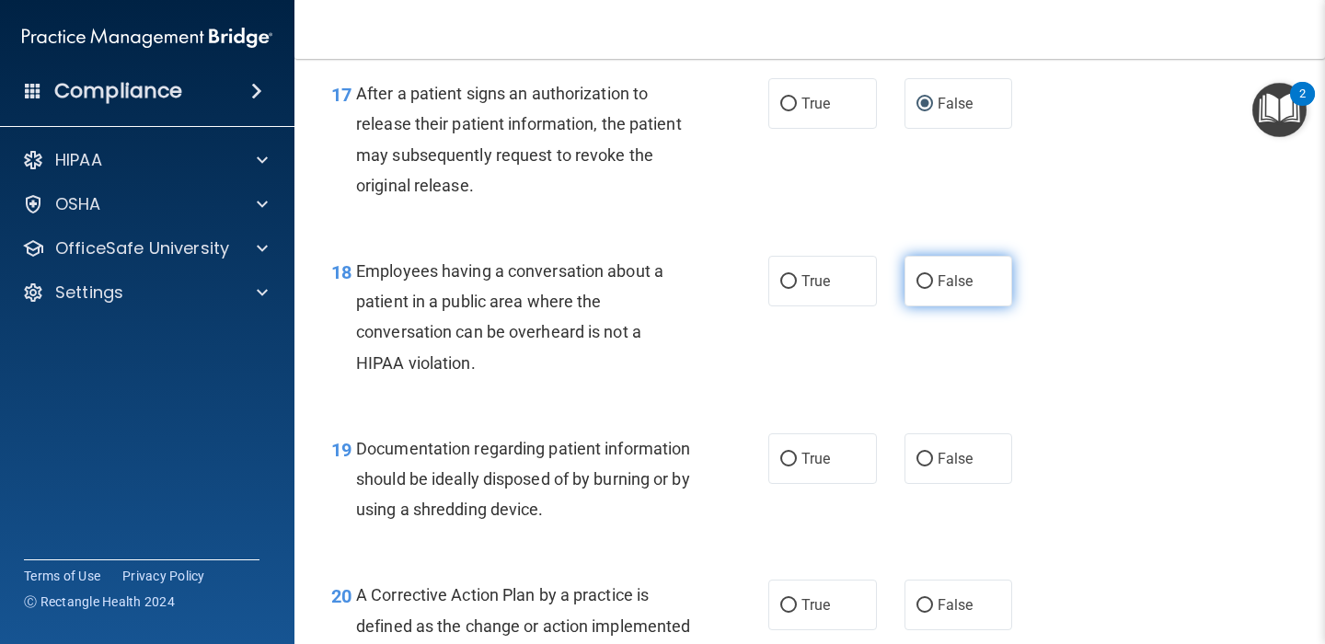
click at [923, 284] on input "False" at bounding box center [924, 282] width 17 height 14
radio input "true"
click at [717, 348] on div "18 Employees having a conversation about a patient in a public area where the c…" at bounding box center [550, 322] width 492 height 132
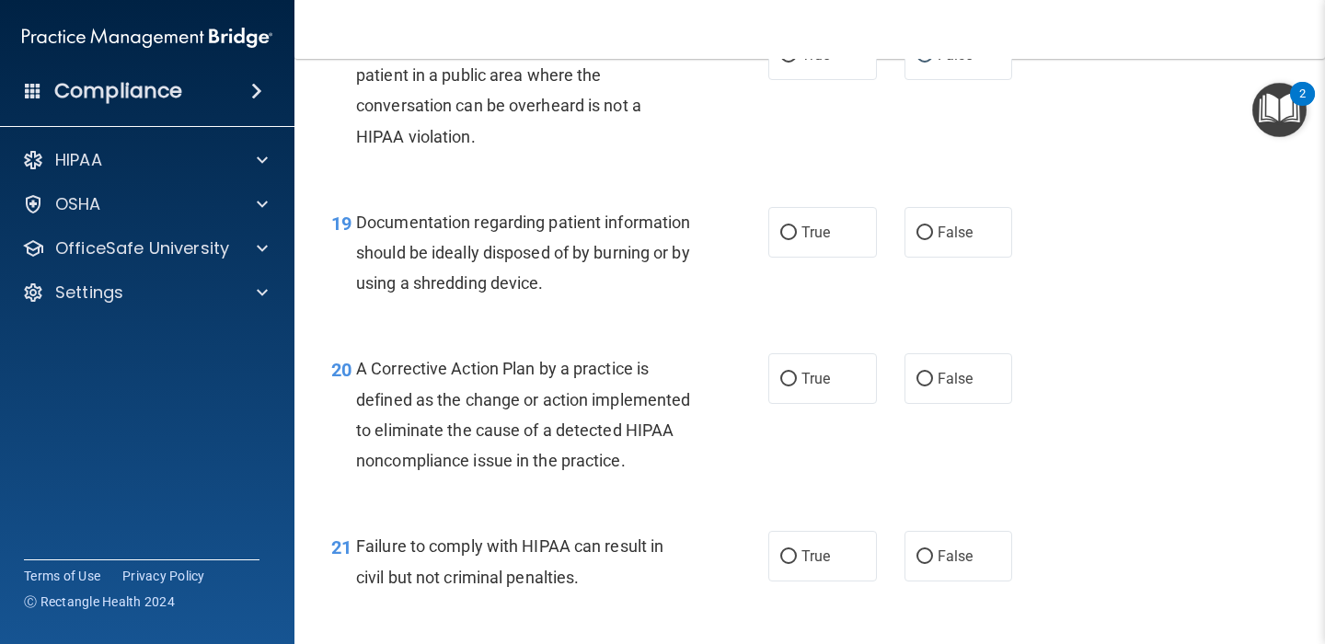
scroll to position [2969, 0]
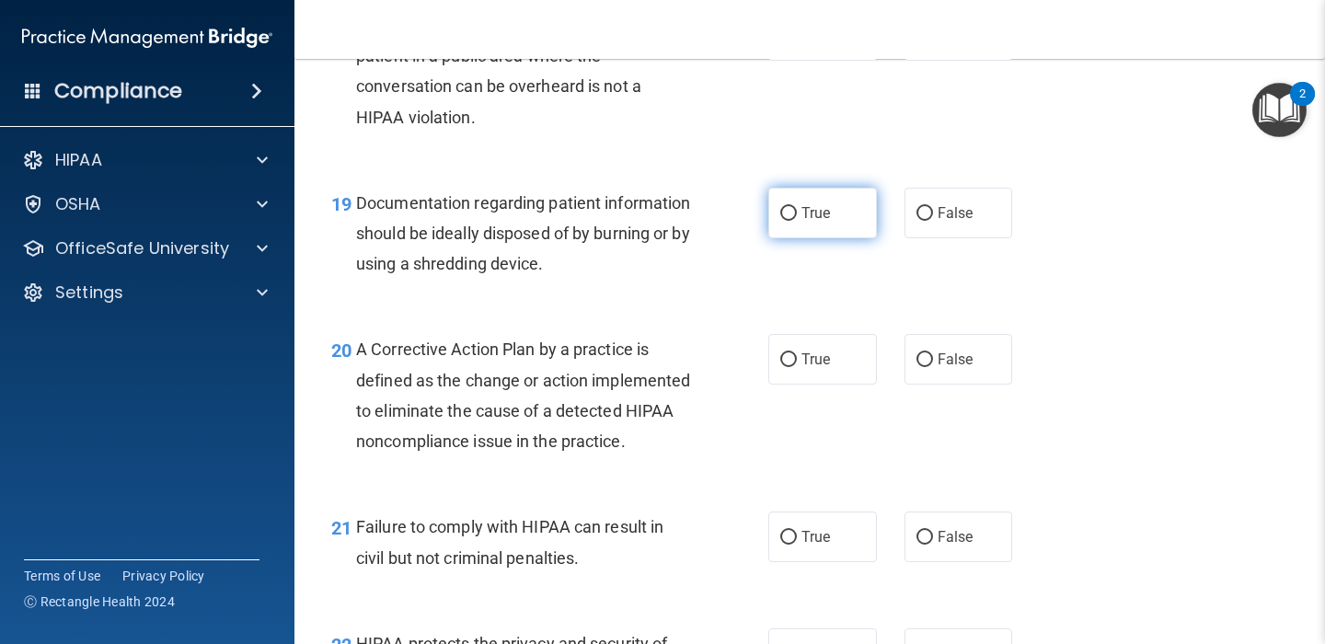
click at [791, 214] on input "True" at bounding box center [788, 214] width 17 height 14
radio input "true"
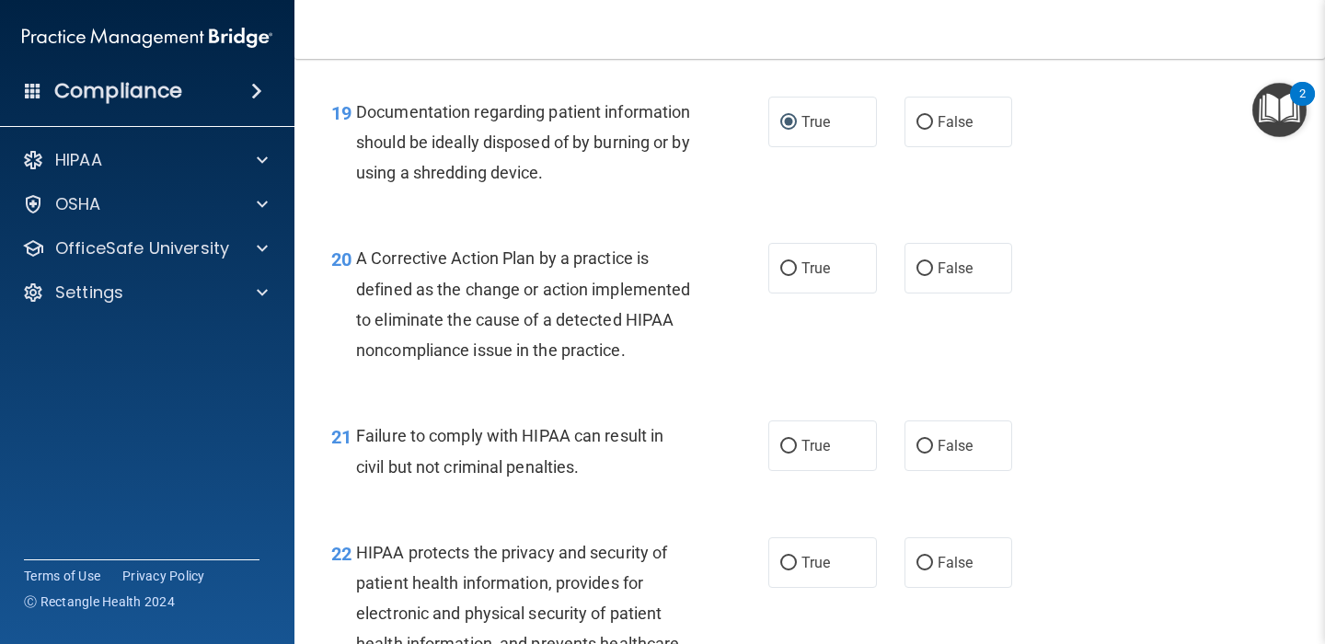
scroll to position [3075, 0]
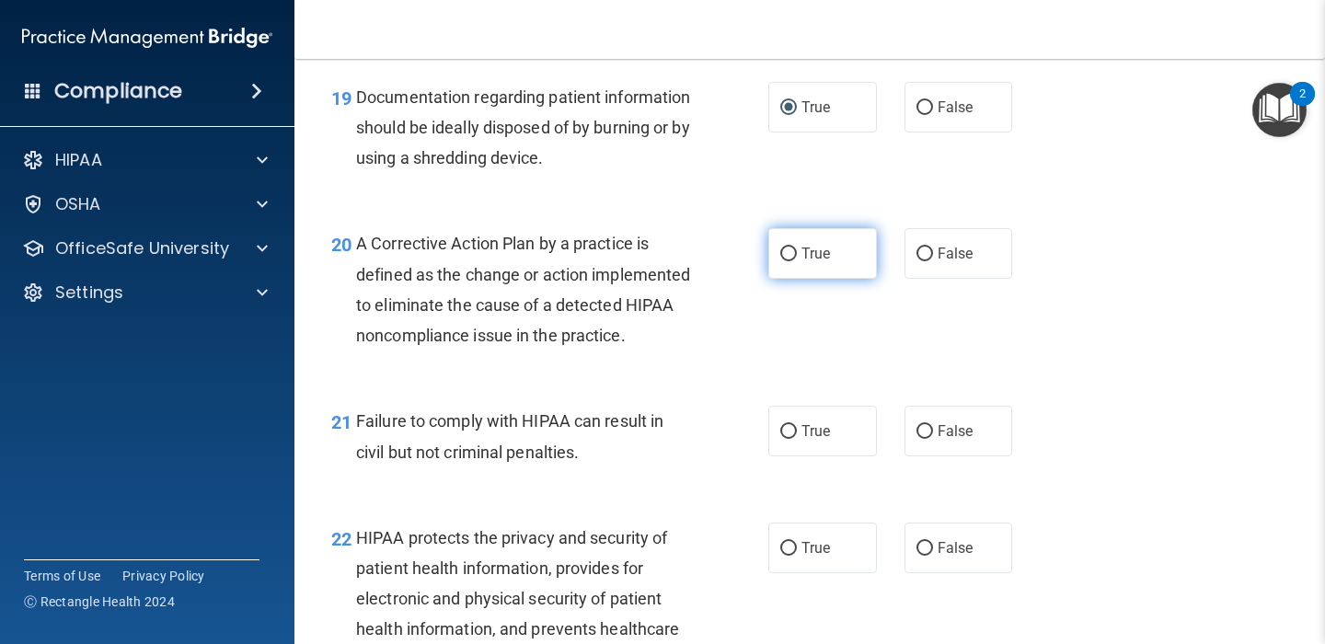
click at [792, 248] on input "True" at bounding box center [788, 255] width 17 height 14
radio input "true"
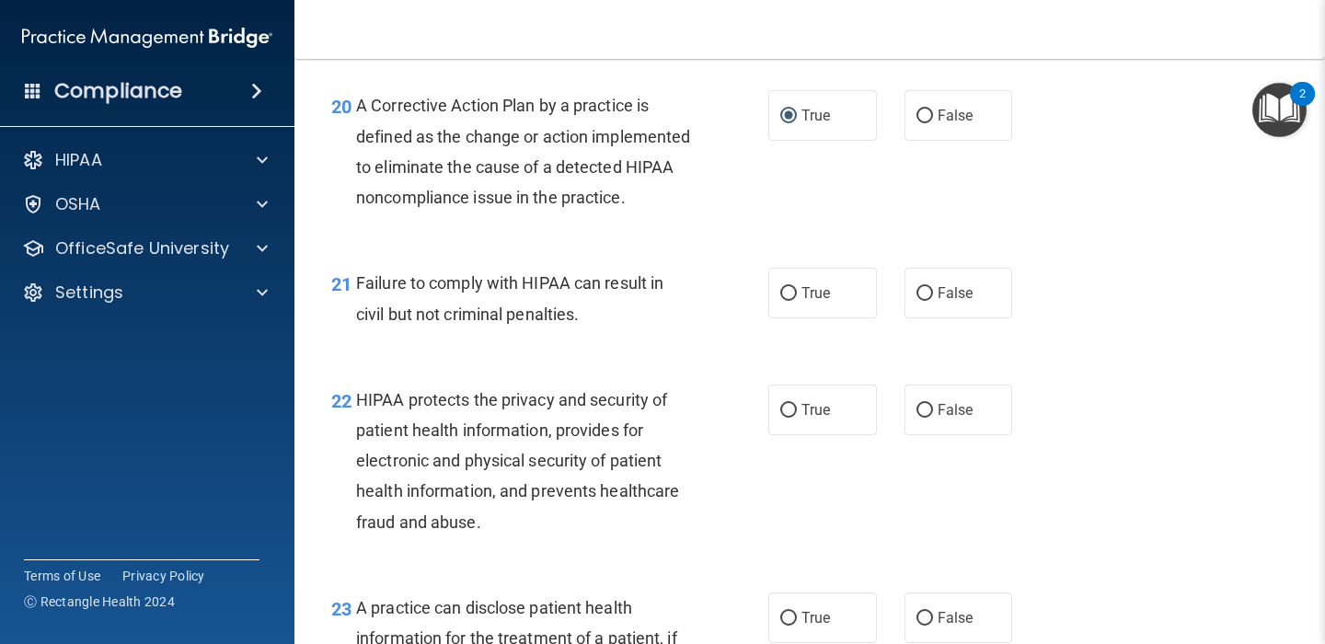
scroll to position [3282, 0]
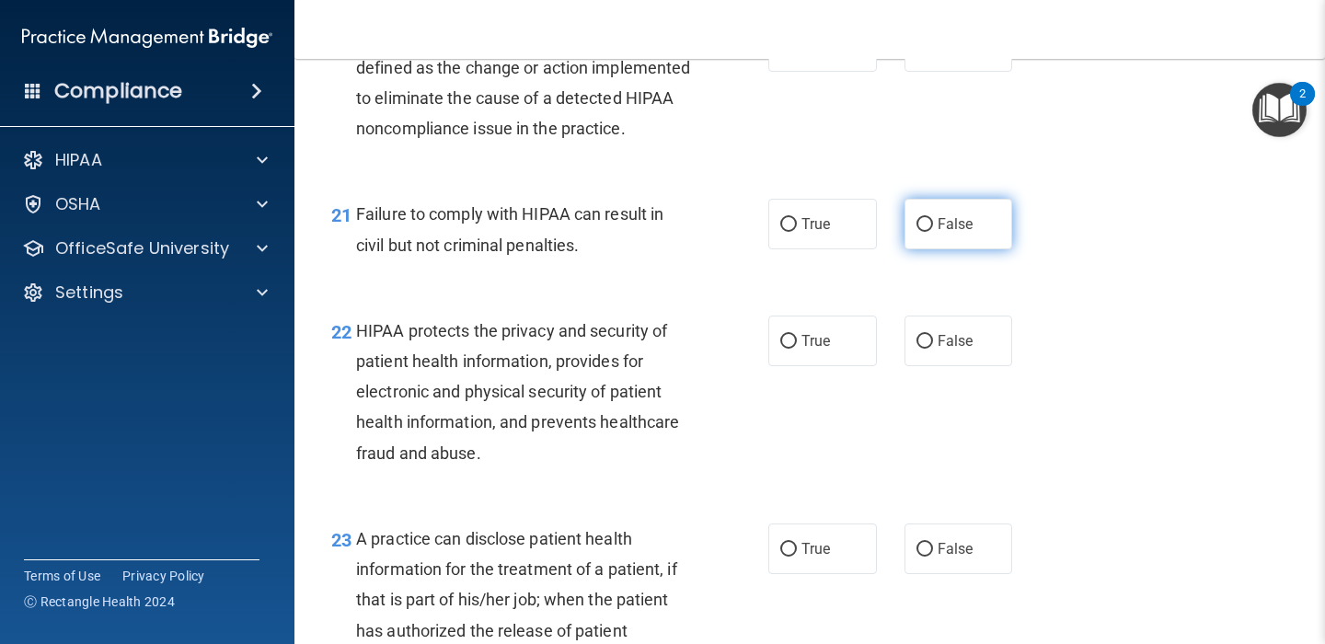
click at [923, 232] on input "False" at bounding box center [924, 225] width 17 height 14
radio input "true"
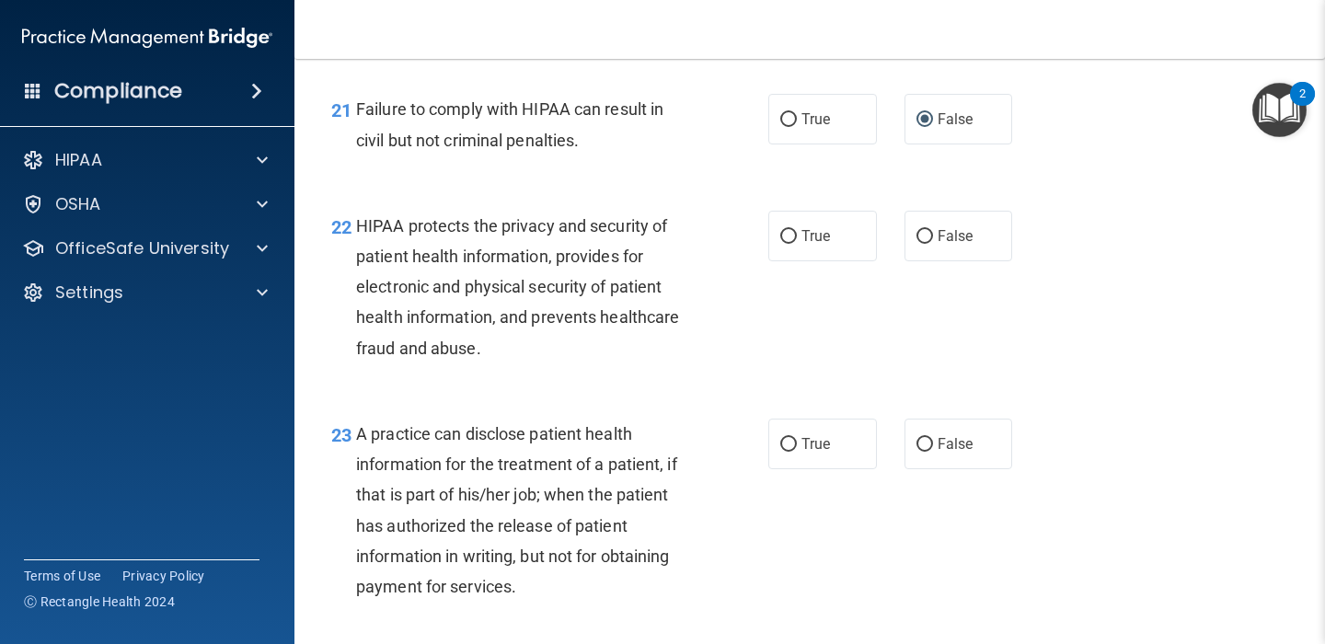
scroll to position [3433, 0]
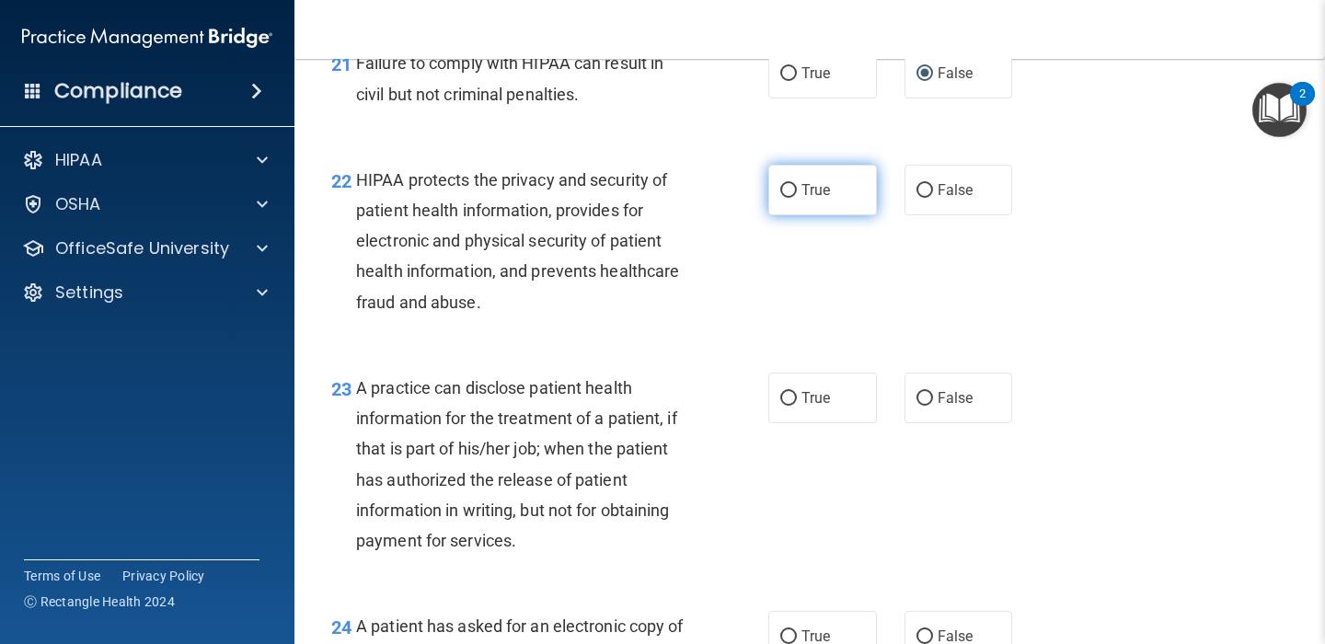
click at [785, 198] on input "True" at bounding box center [788, 191] width 17 height 14
radio input "true"
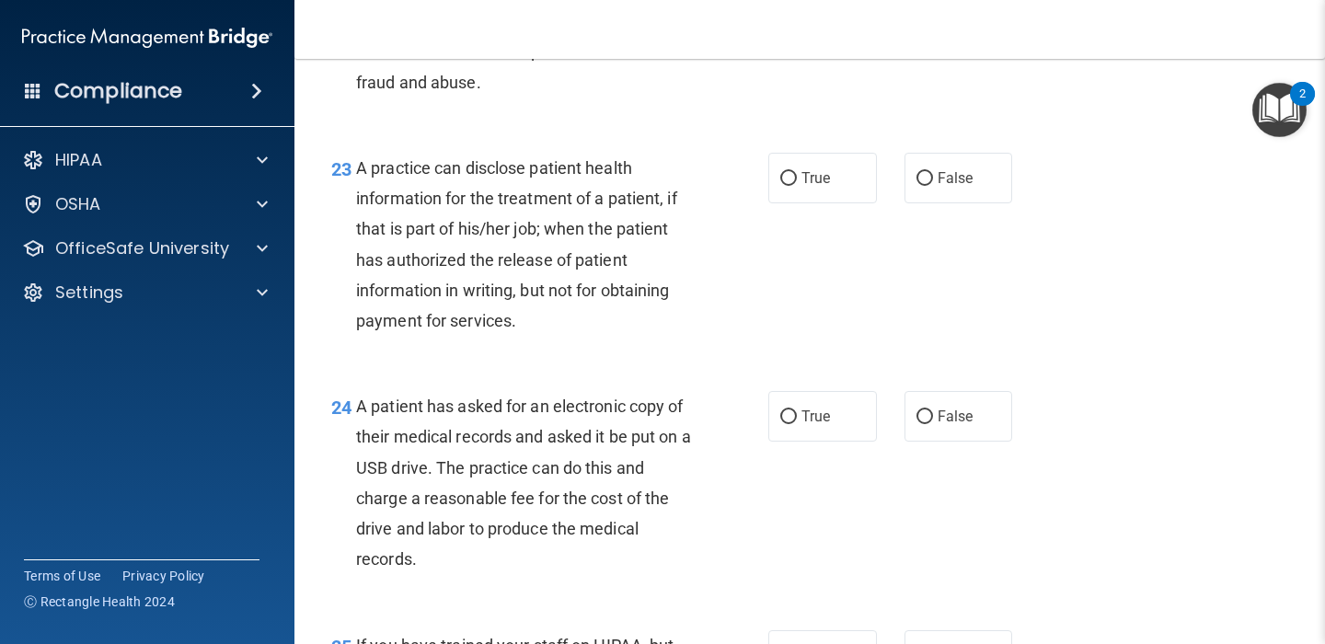
scroll to position [3654, 0]
click at [926, 185] on input "False" at bounding box center [924, 178] width 17 height 14
radio input "true"
click at [781, 307] on div "23 A practice can disclose patient health information for the treatment of a pa…" at bounding box center [550, 248] width 492 height 192
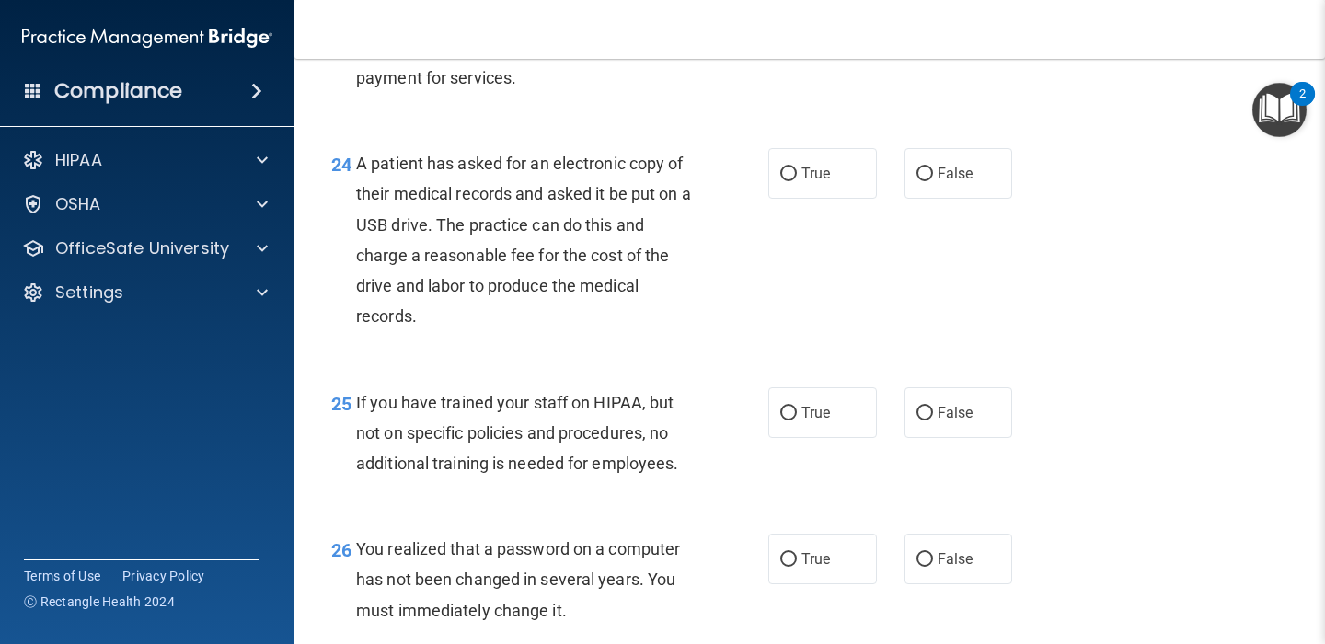
scroll to position [3899, 0]
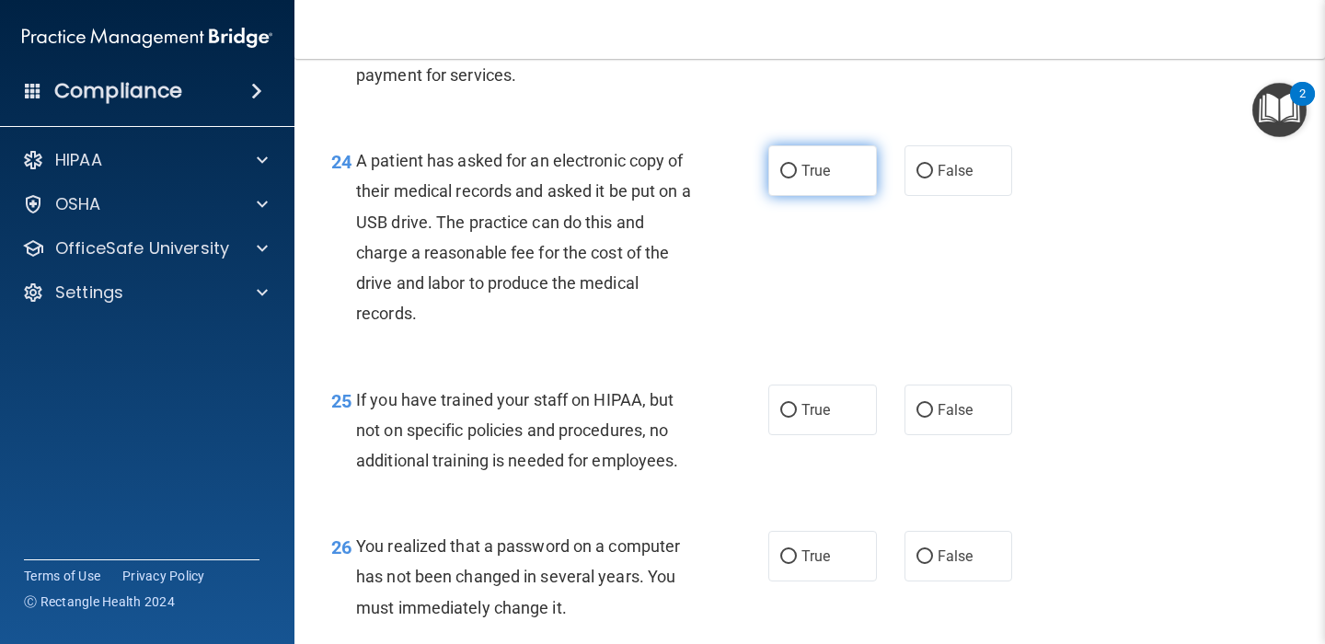
click at [789, 179] on input "True" at bounding box center [788, 172] width 17 height 14
radio input "true"
click at [715, 338] on div "24 A patient has asked for an electronic copy of their medical records and aske…" at bounding box center [550, 241] width 492 height 192
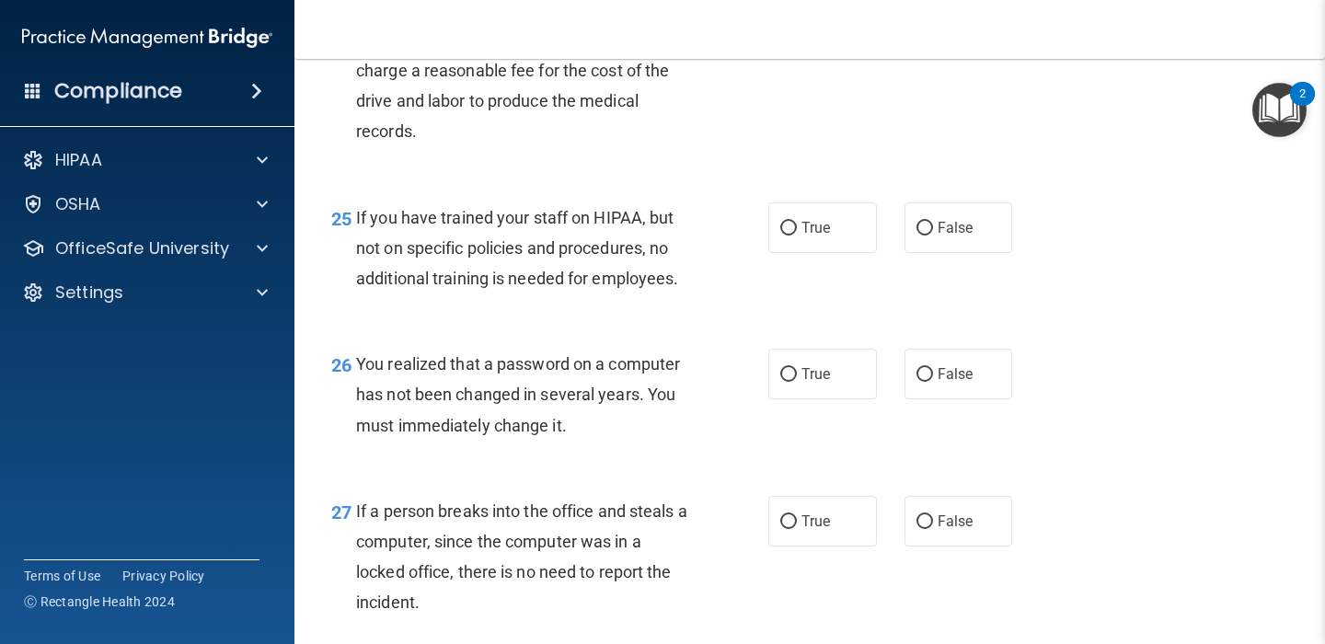
scroll to position [4097, 0]
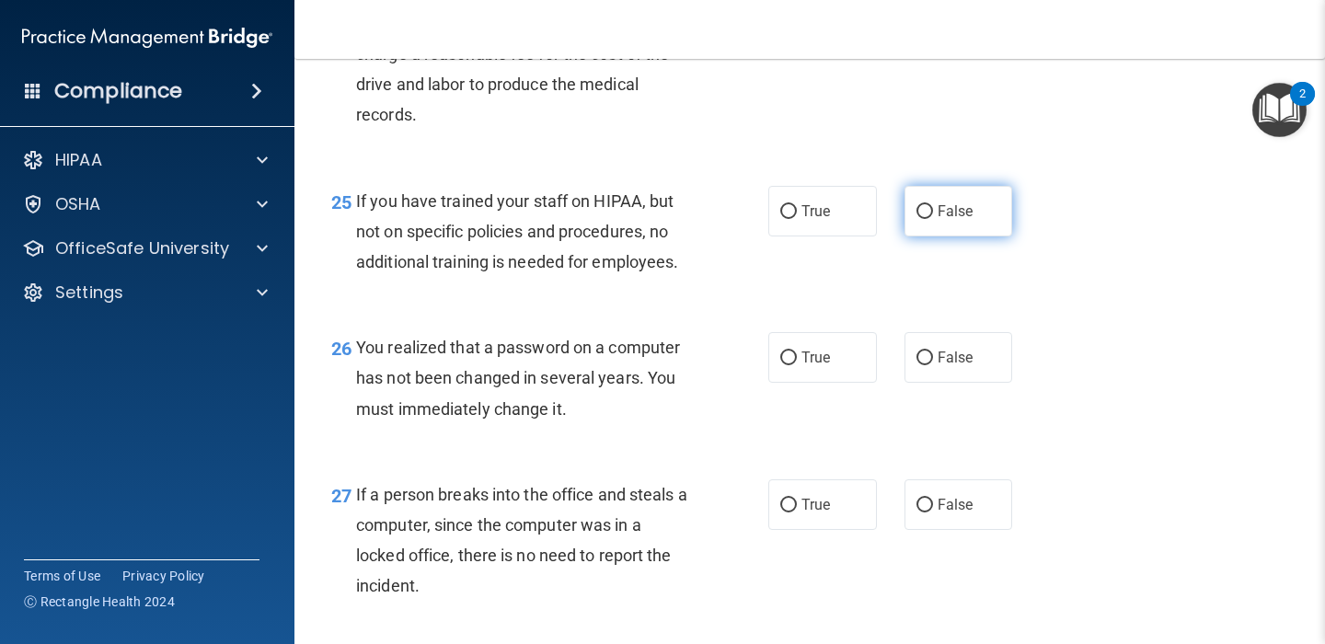
click at [925, 219] on input "False" at bounding box center [924, 212] width 17 height 14
radio input "true"
click at [734, 340] on div "26 You realized that a password on a computer has not been changed in several y…" at bounding box center [809, 382] width 985 height 147
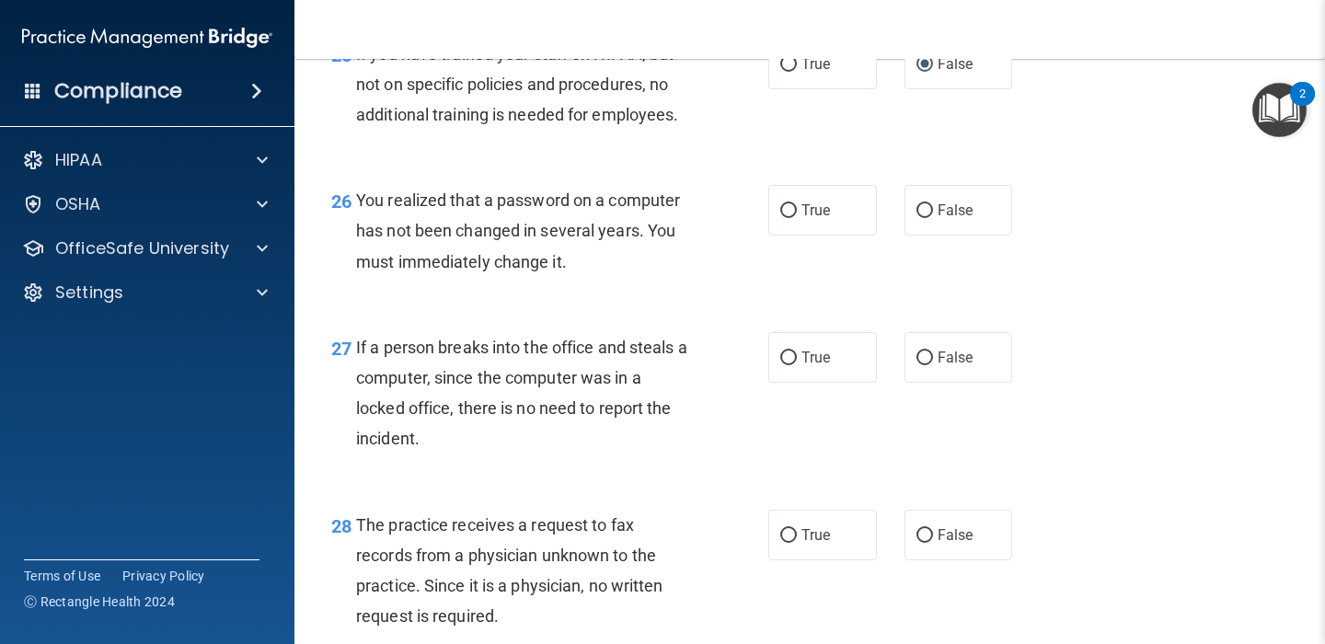
scroll to position [4250, 0]
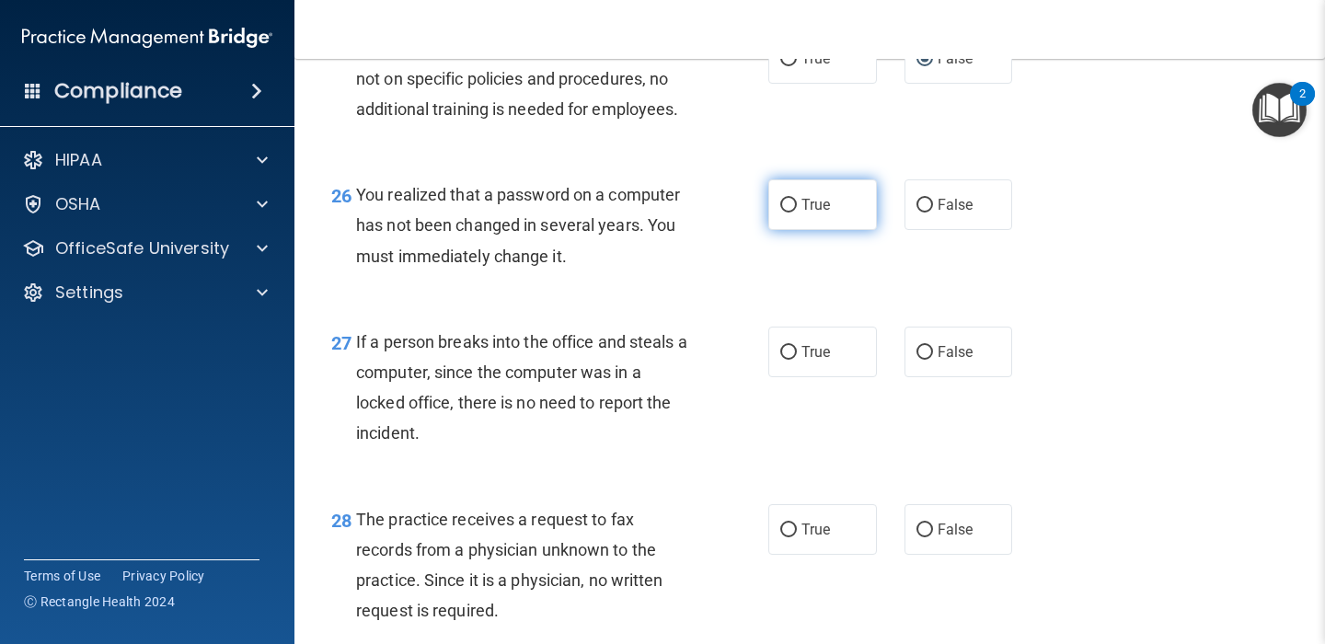
click at [786, 213] on input "True" at bounding box center [788, 206] width 17 height 14
radio input "true"
click at [690, 339] on div "27 If a person breaks into the office and steals a computer, since the computer…" at bounding box center [809, 393] width 985 height 178
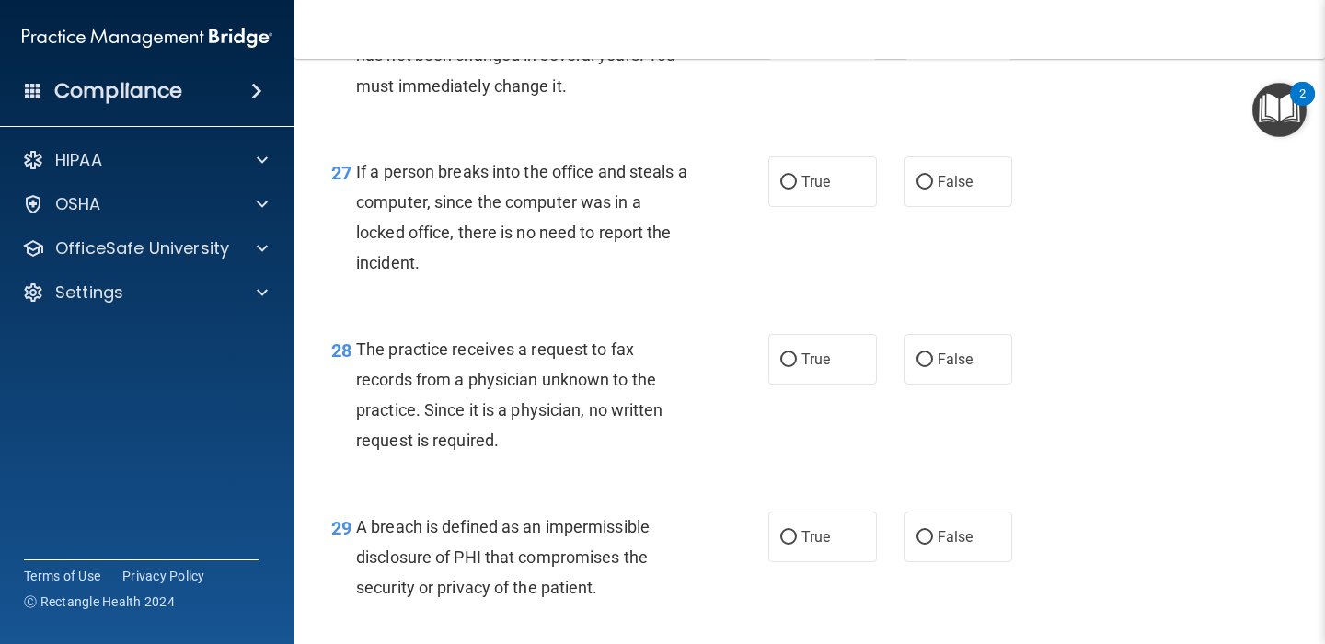
scroll to position [4431, 0]
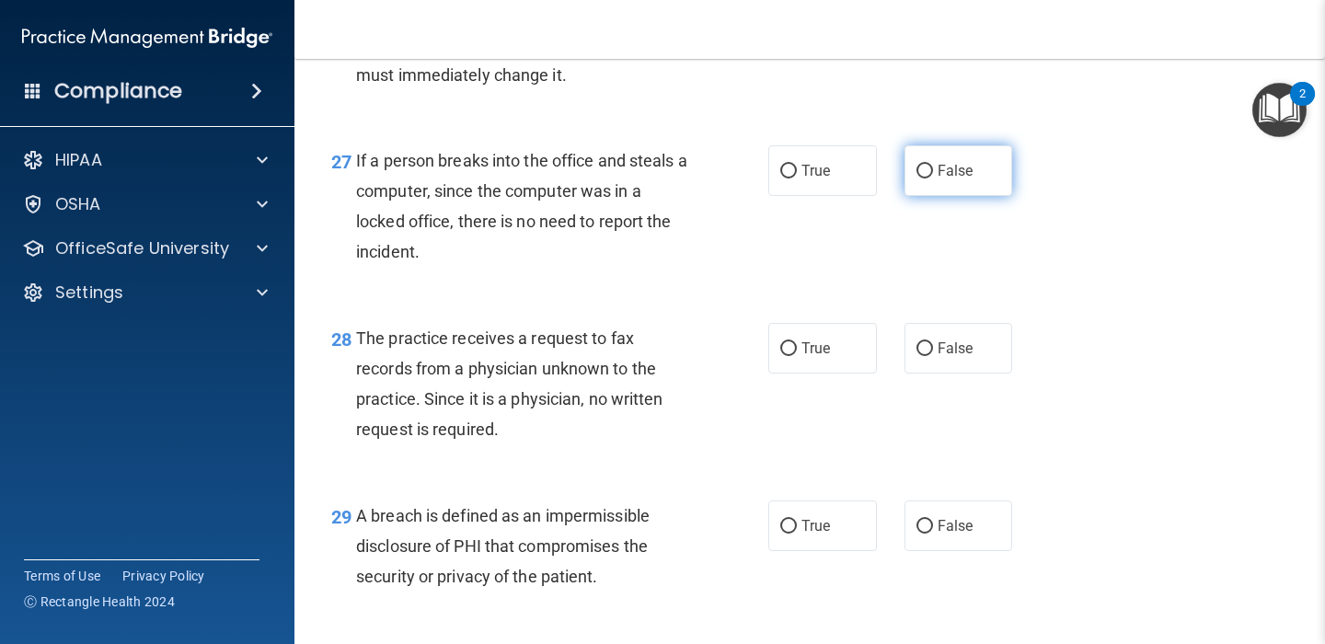
click at [925, 179] on input "False" at bounding box center [924, 172] width 17 height 14
radio input "true"
click at [743, 277] on div "27 If a person breaks into the office and steals a computer, since the computer…" at bounding box center [550, 211] width 492 height 132
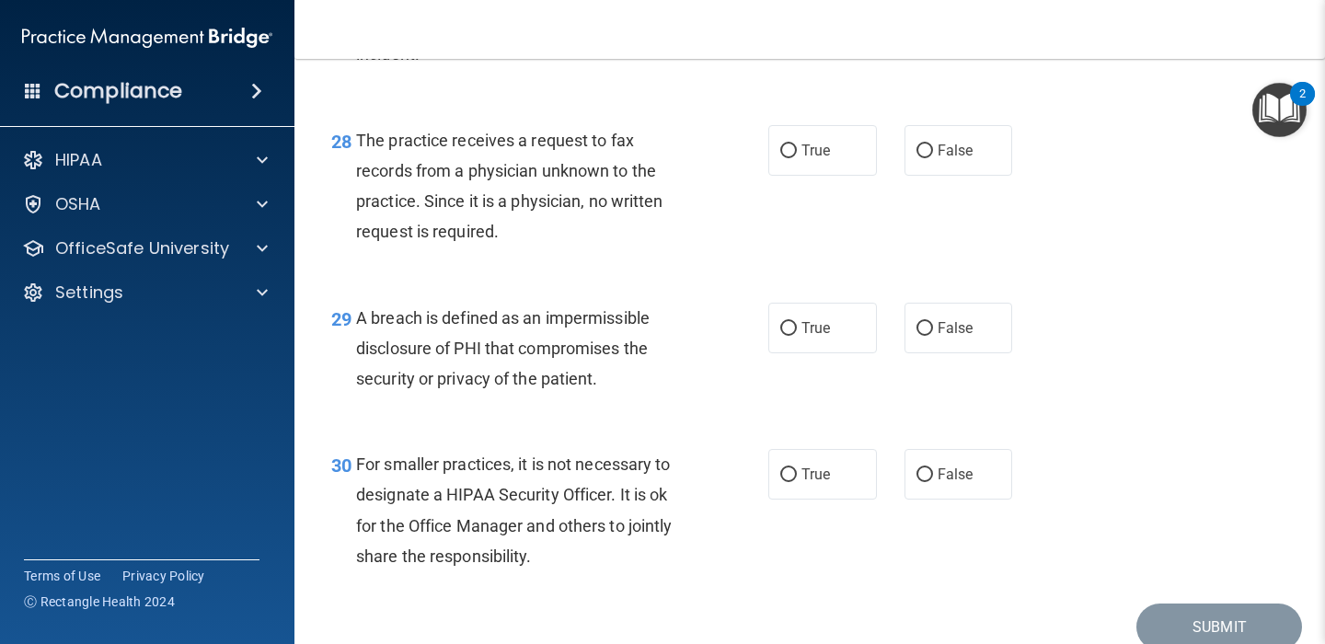
scroll to position [4631, 0]
click at [927, 156] on input "False" at bounding box center [924, 150] width 17 height 14
radio input "true"
click at [756, 278] on div "28 The practice receives a request to fax records from a physician unknown to t…" at bounding box center [809, 189] width 985 height 178
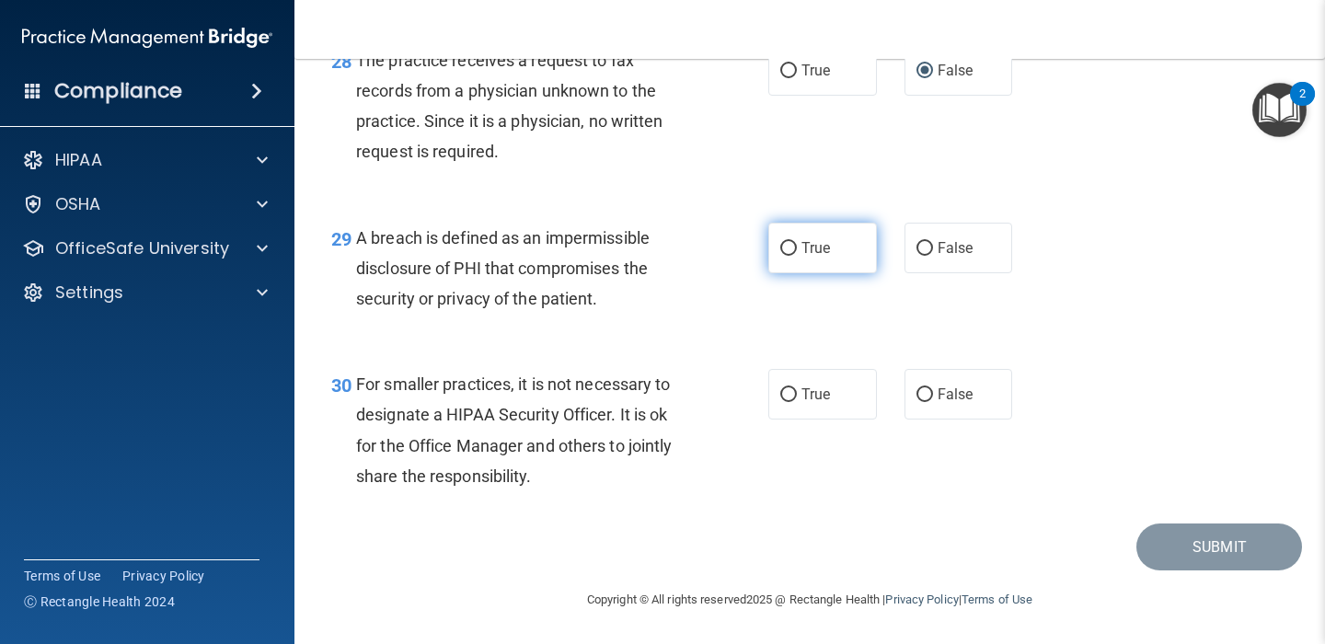
click at [788, 248] on input "True" at bounding box center [788, 249] width 17 height 14
radio input "true"
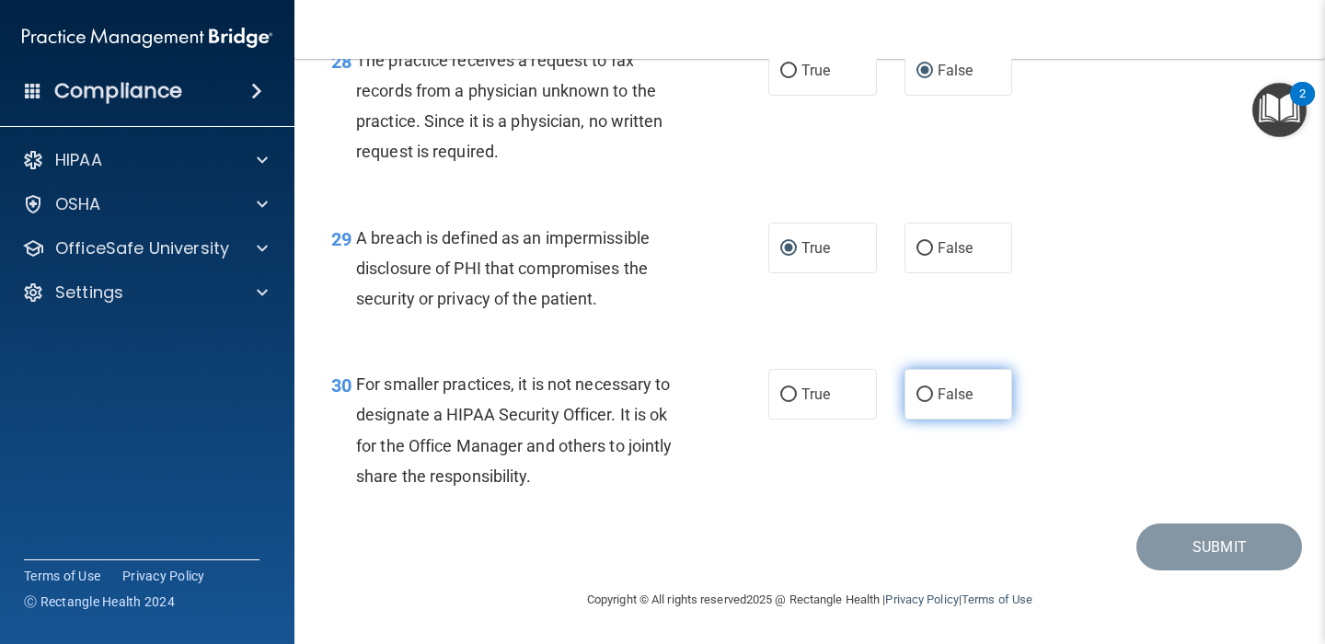
click at [927, 393] on input "False" at bounding box center [924, 395] width 17 height 14
radio input "true"
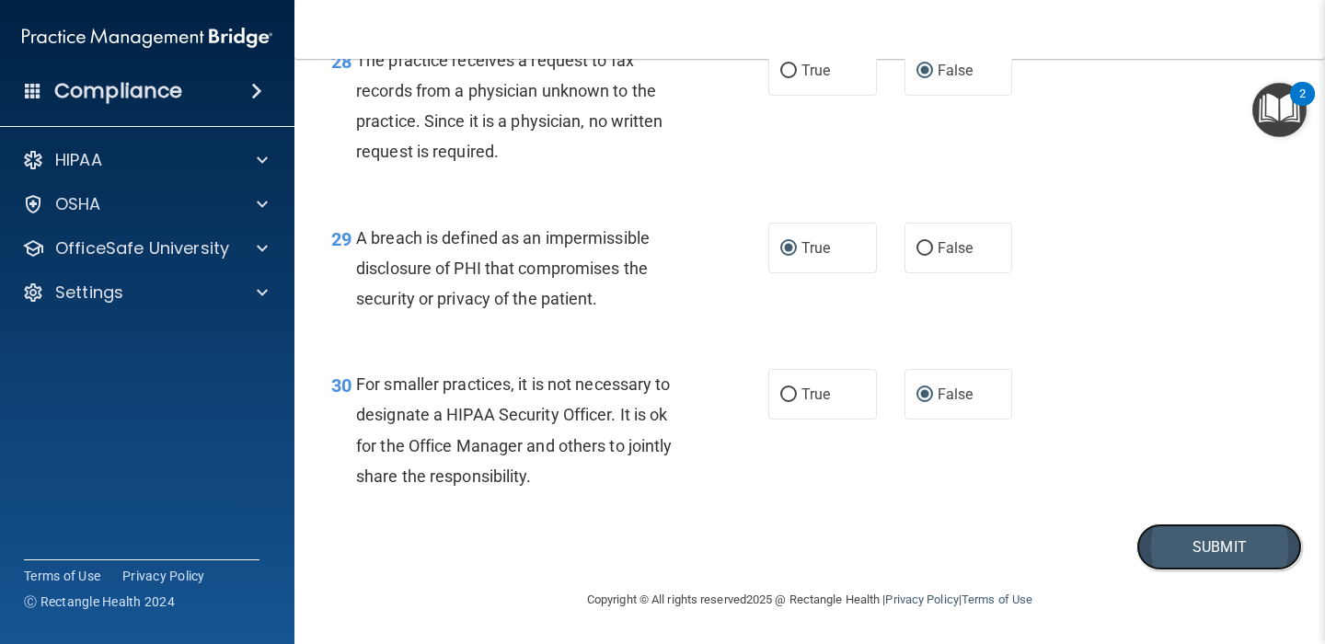
click at [1206, 546] on button "Submit" at bounding box center [1219, 547] width 166 height 47
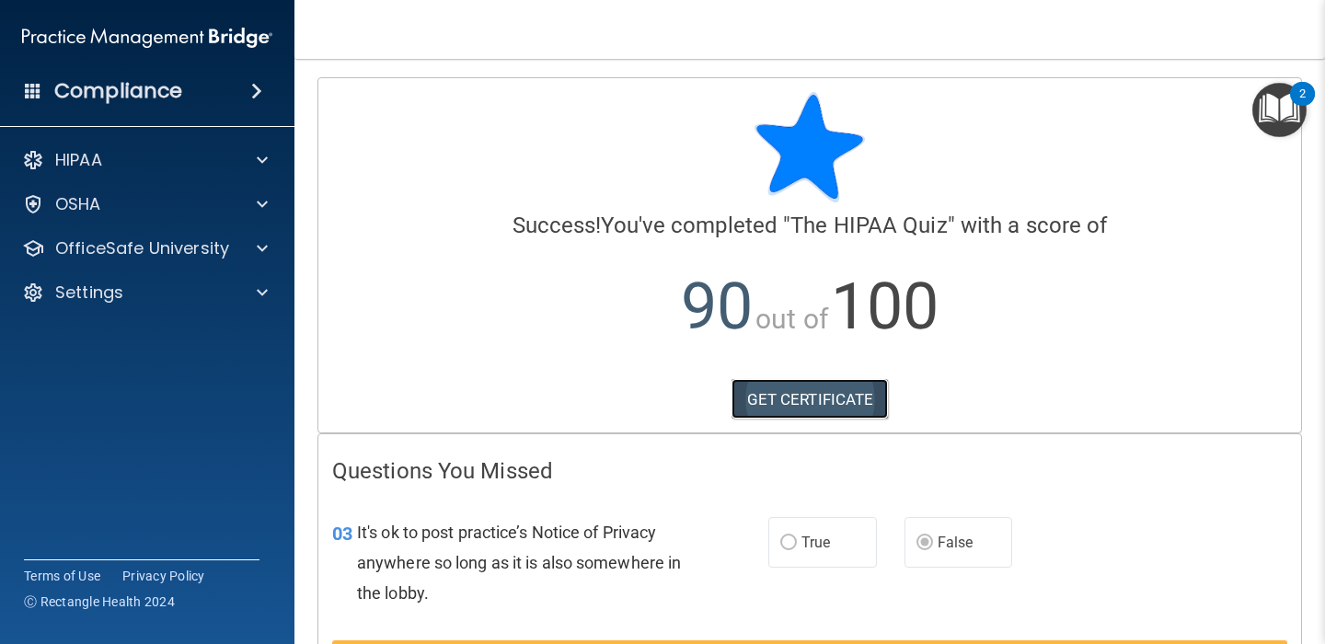
click at [796, 397] on link "GET CERTIFICATE" at bounding box center [809, 399] width 157 height 40
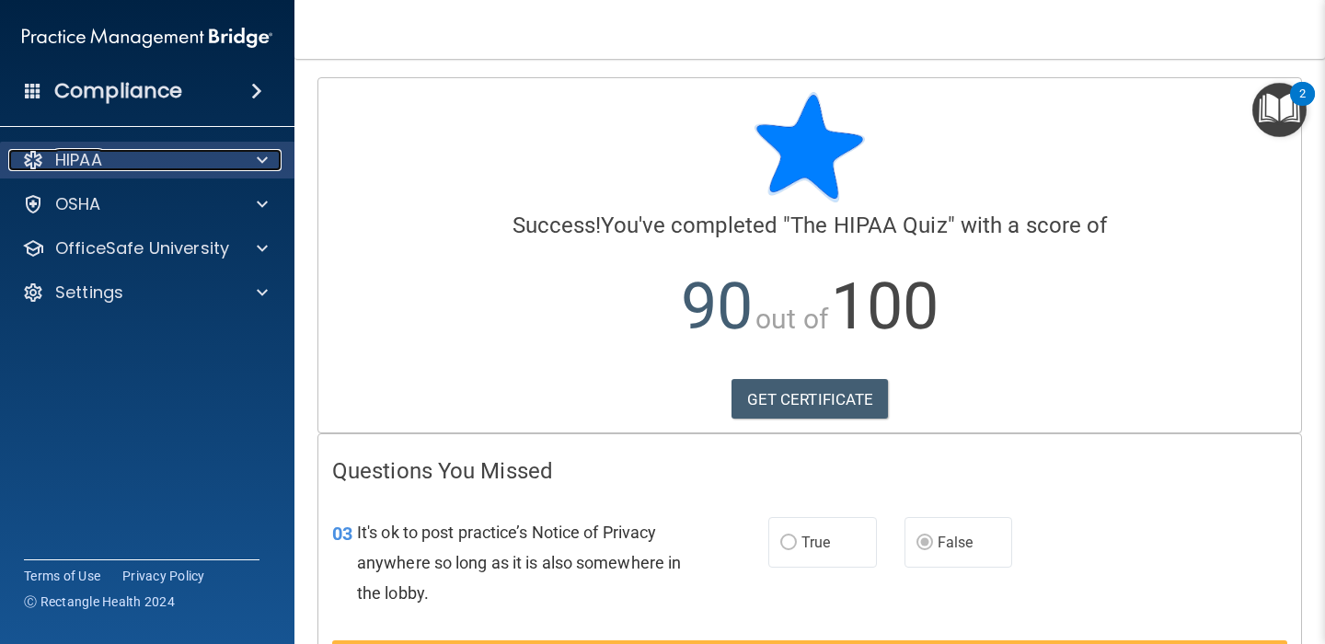
click at [267, 155] on span at bounding box center [262, 160] width 11 height 22
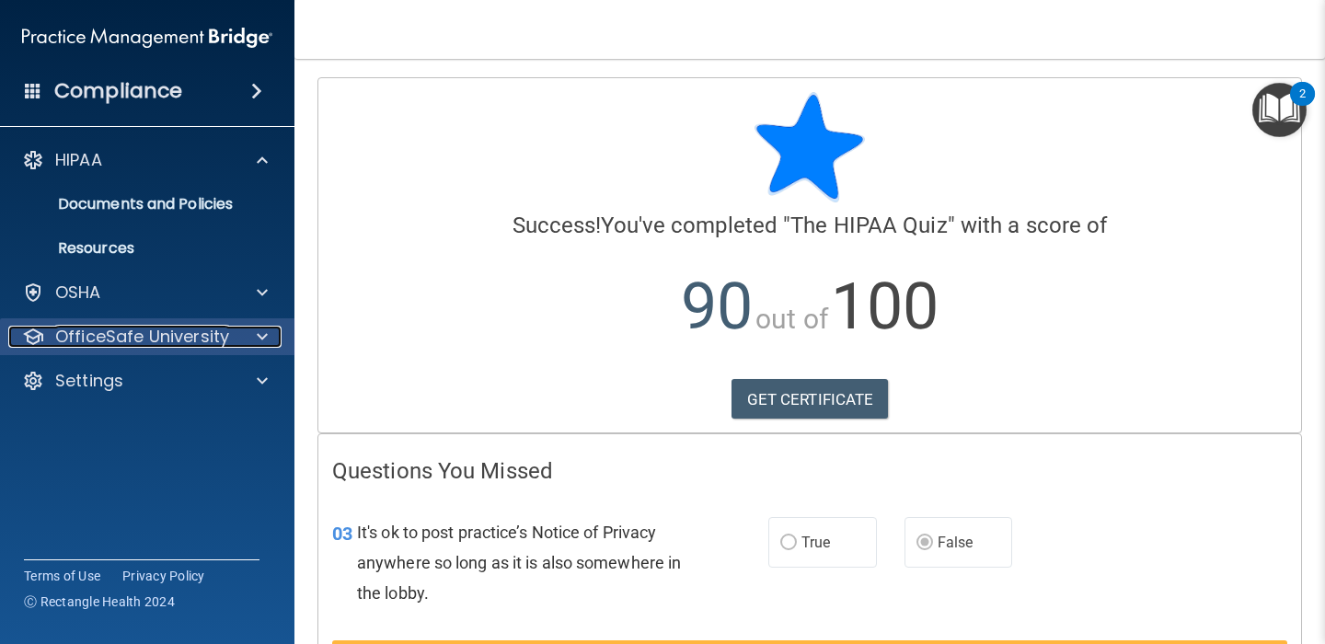
click at [268, 340] on div at bounding box center [259, 337] width 46 height 22
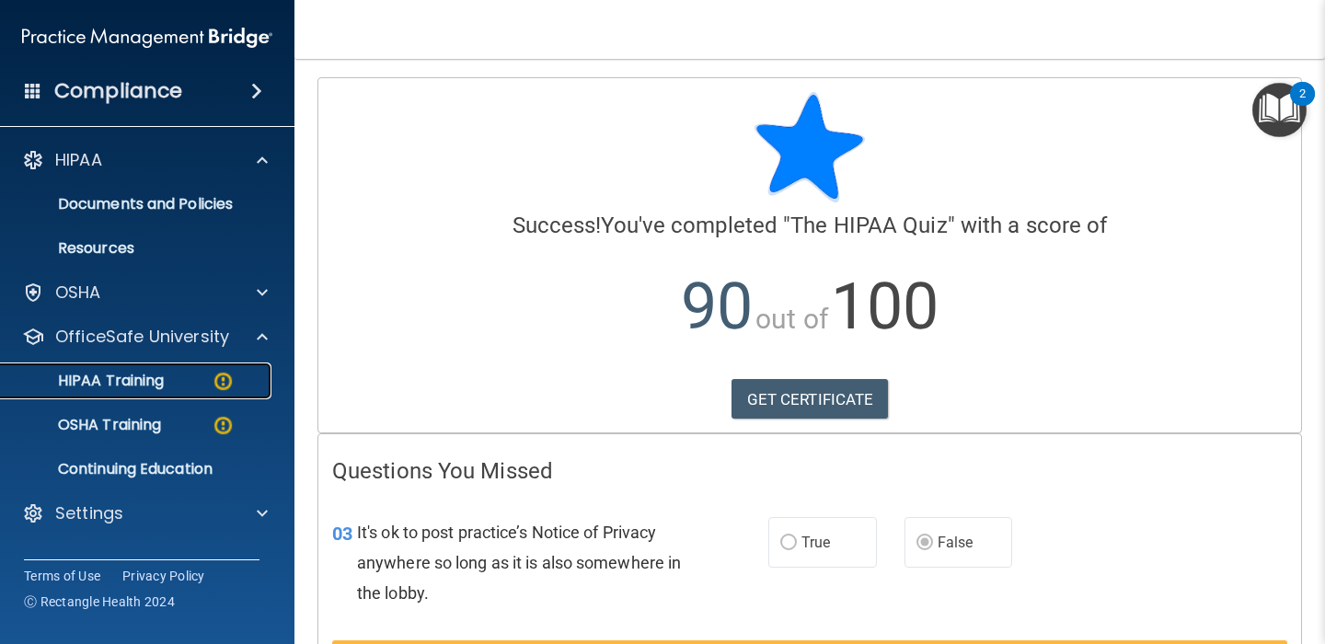
click at [169, 380] on div "HIPAA Training" at bounding box center [137, 381] width 251 height 18
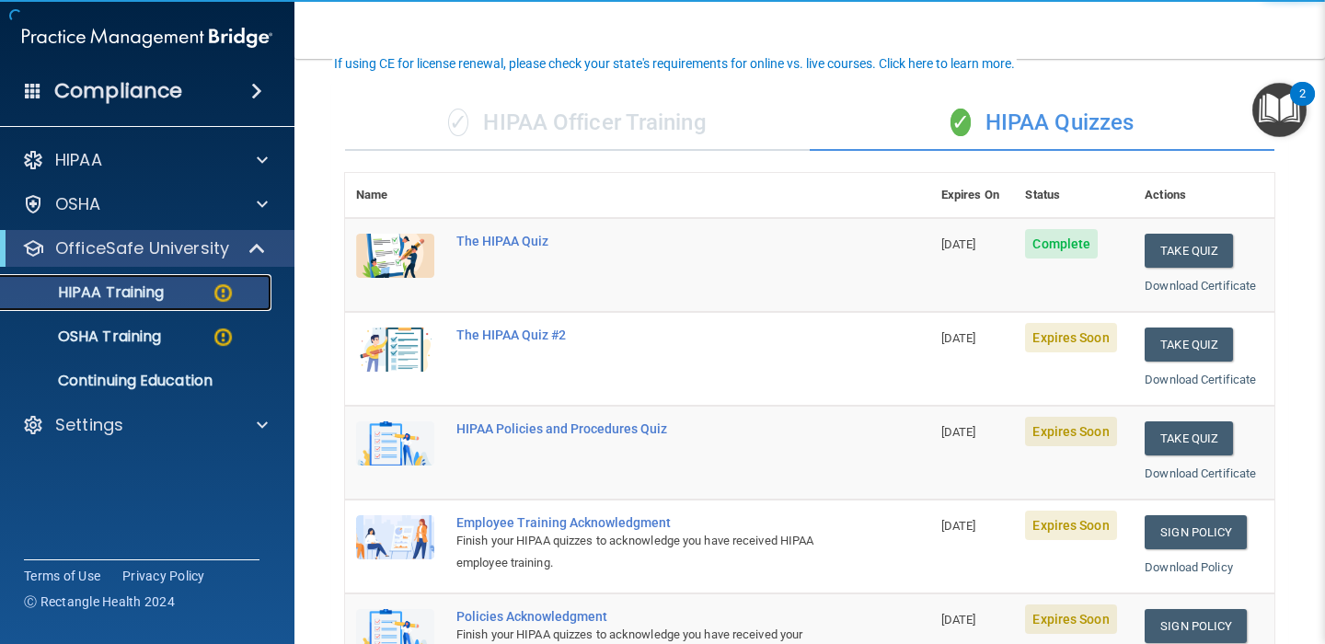
scroll to position [138, 0]
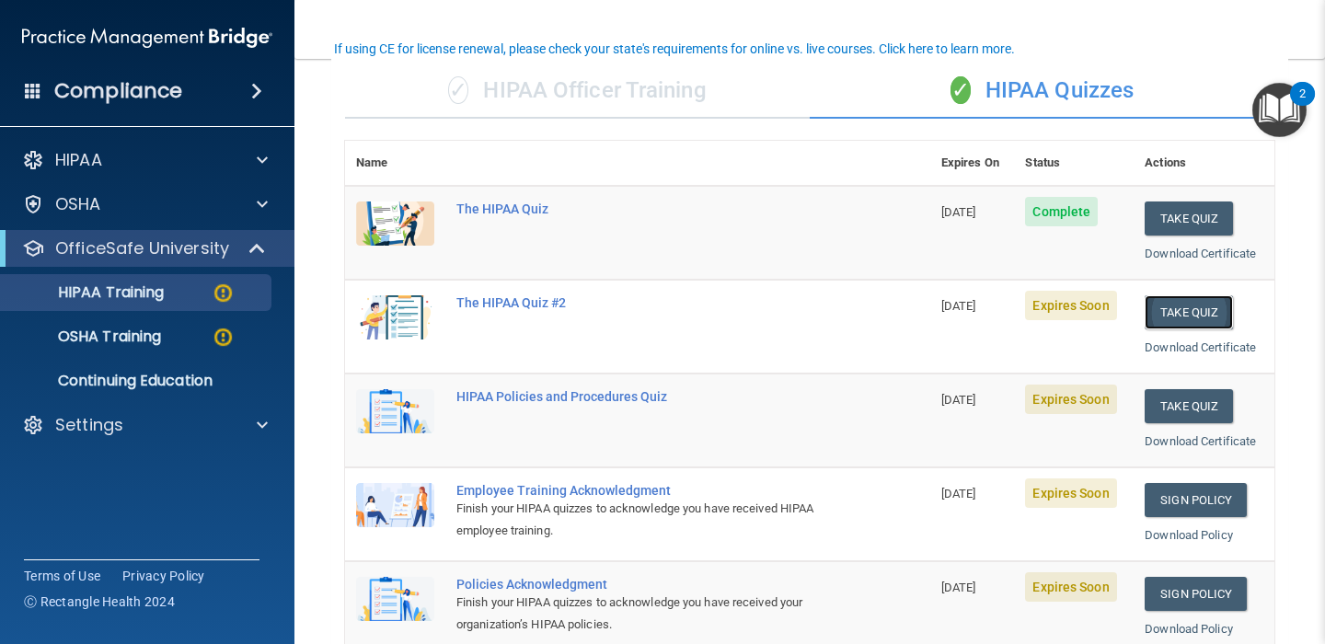
click at [1184, 316] on button "Take Quiz" at bounding box center [1189, 312] width 88 height 34
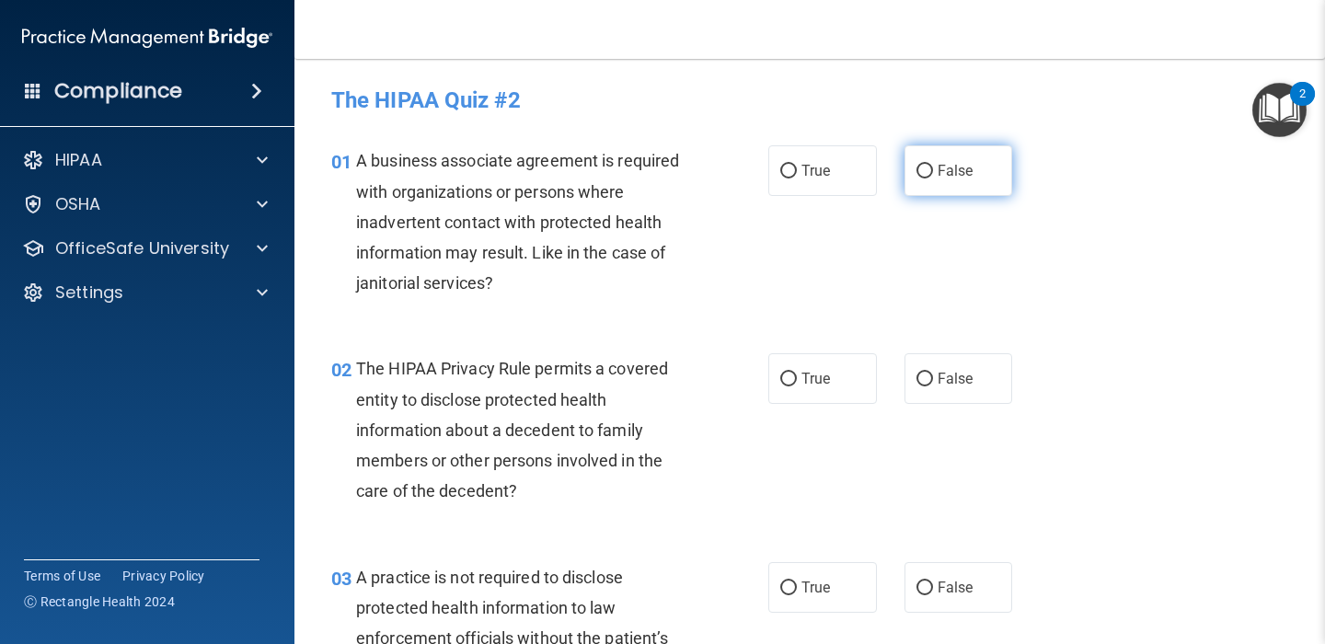
click at [922, 167] on input "False" at bounding box center [924, 172] width 17 height 14
radio input "true"
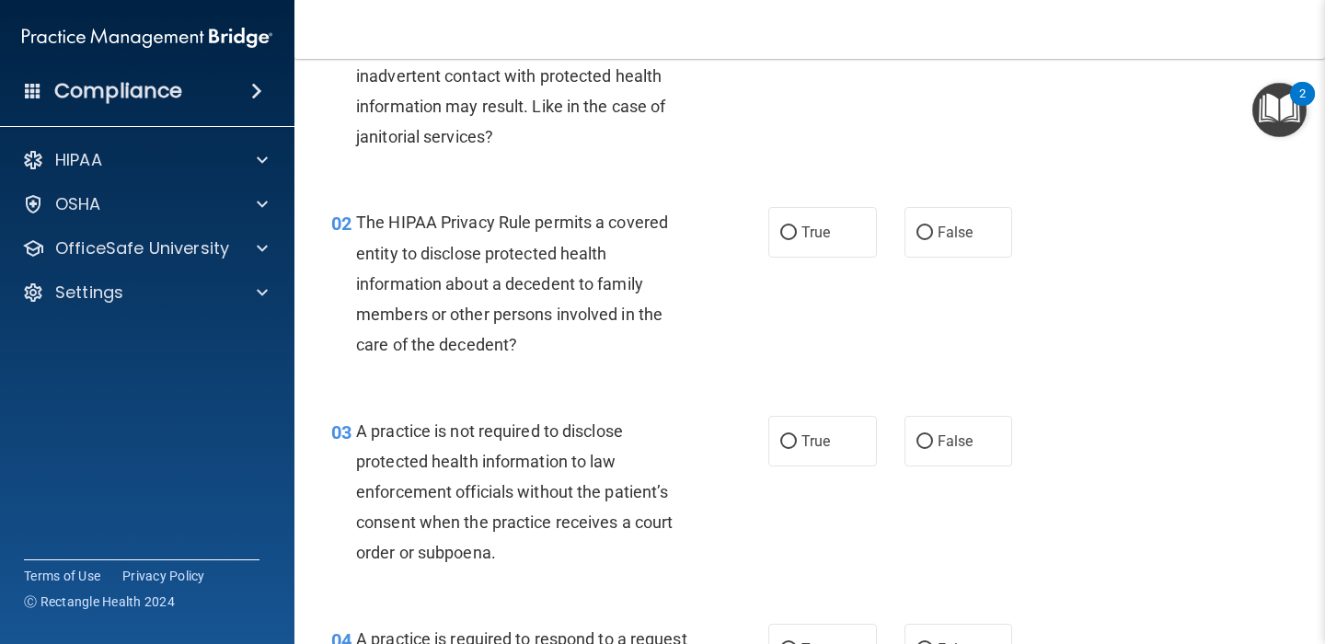
scroll to position [150, 0]
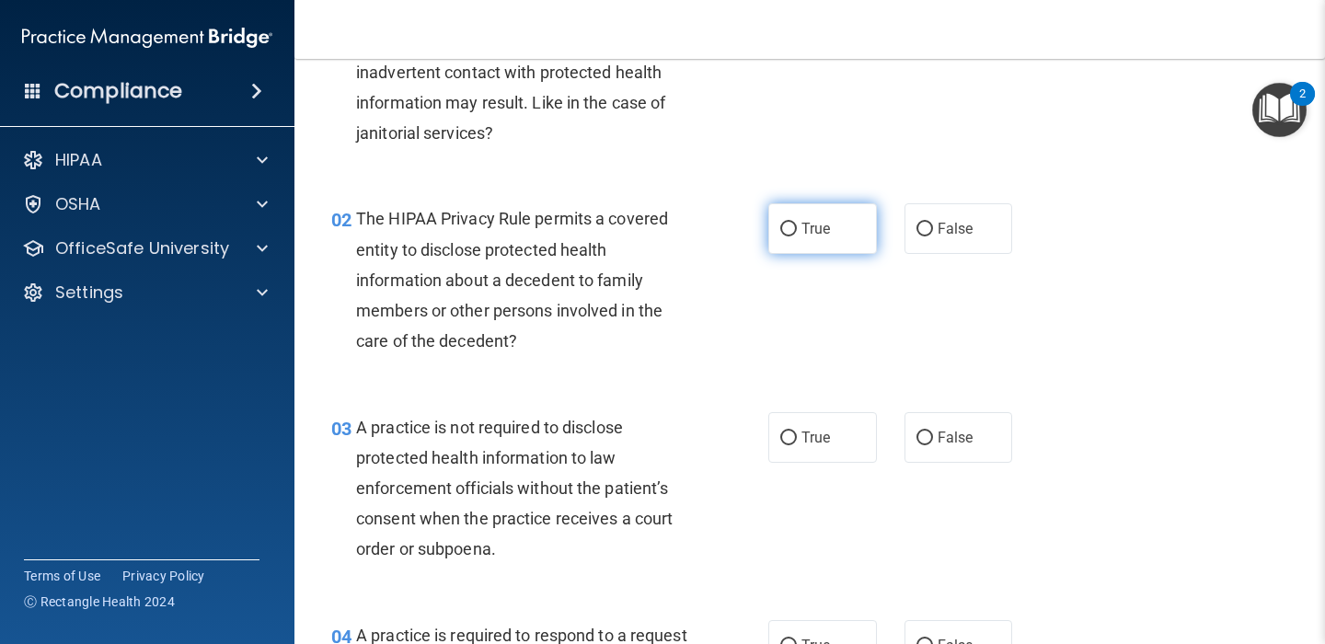
click at [788, 230] on input "True" at bounding box center [788, 230] width 17 height 14
radio input "true"
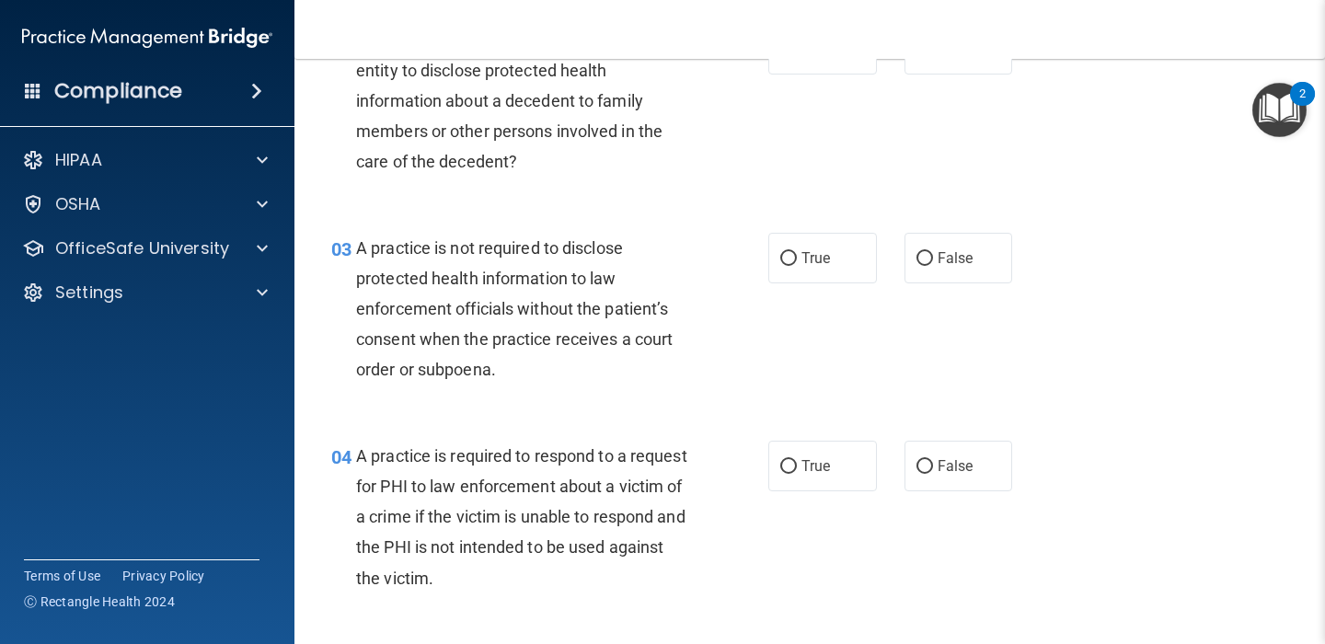
scroll to position [331, 0]
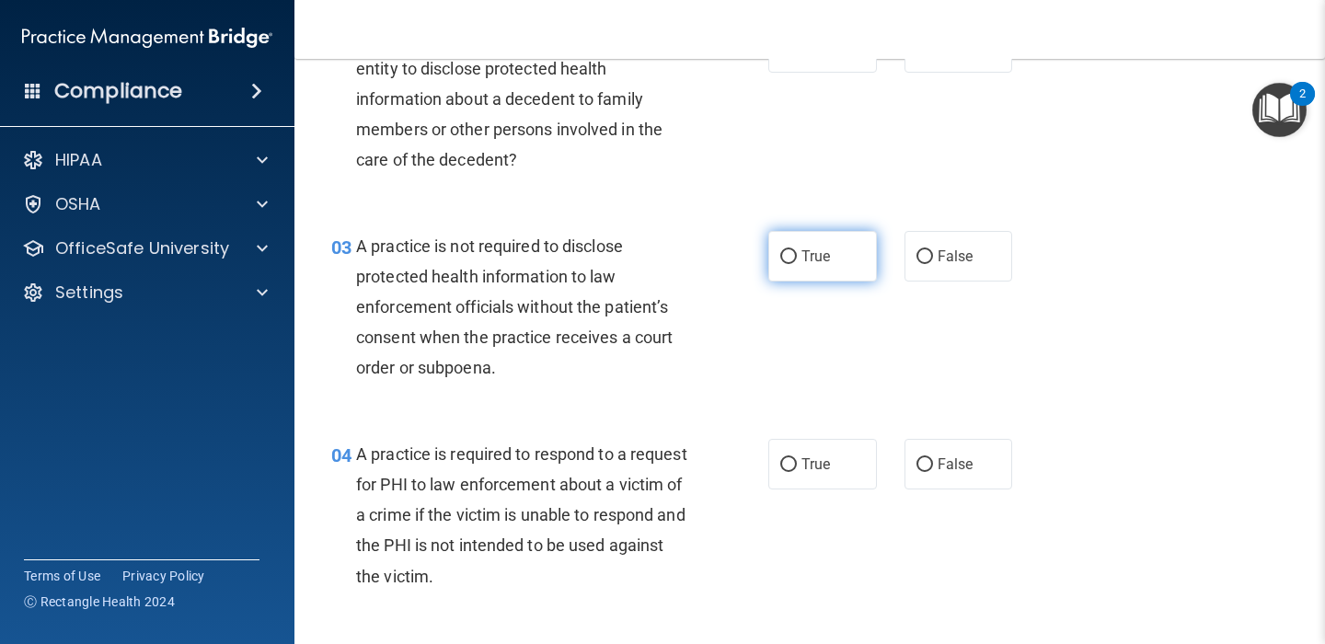
click at [786, 253] on input "True" at bounding box center [788, 257] width 17 height 14
radio input "true"
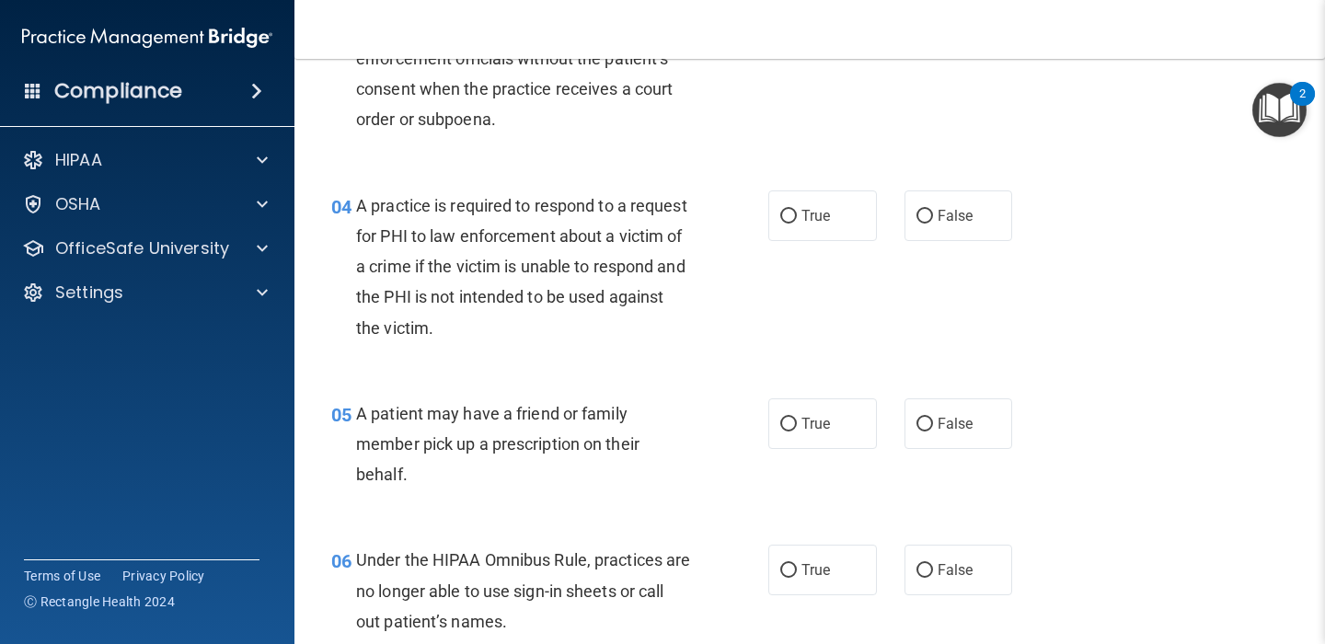
scroll to position [588, 0]
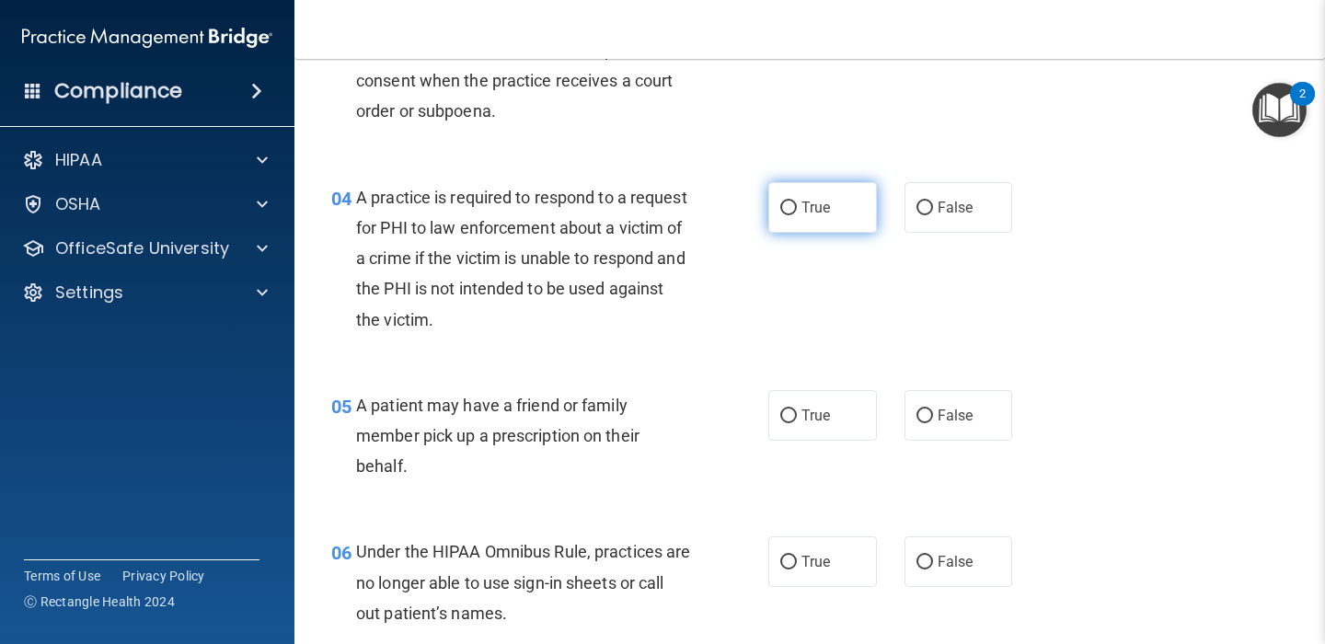
click at [796, 208] on input "True" at bounding box center [788, 209] width 17 height 14
radio input "true"
click at [745, 313] on div "04 A practice is required to respond to a request for PHI to law enforcement ab…" at bounding box center [550, 263] width 492 height 162
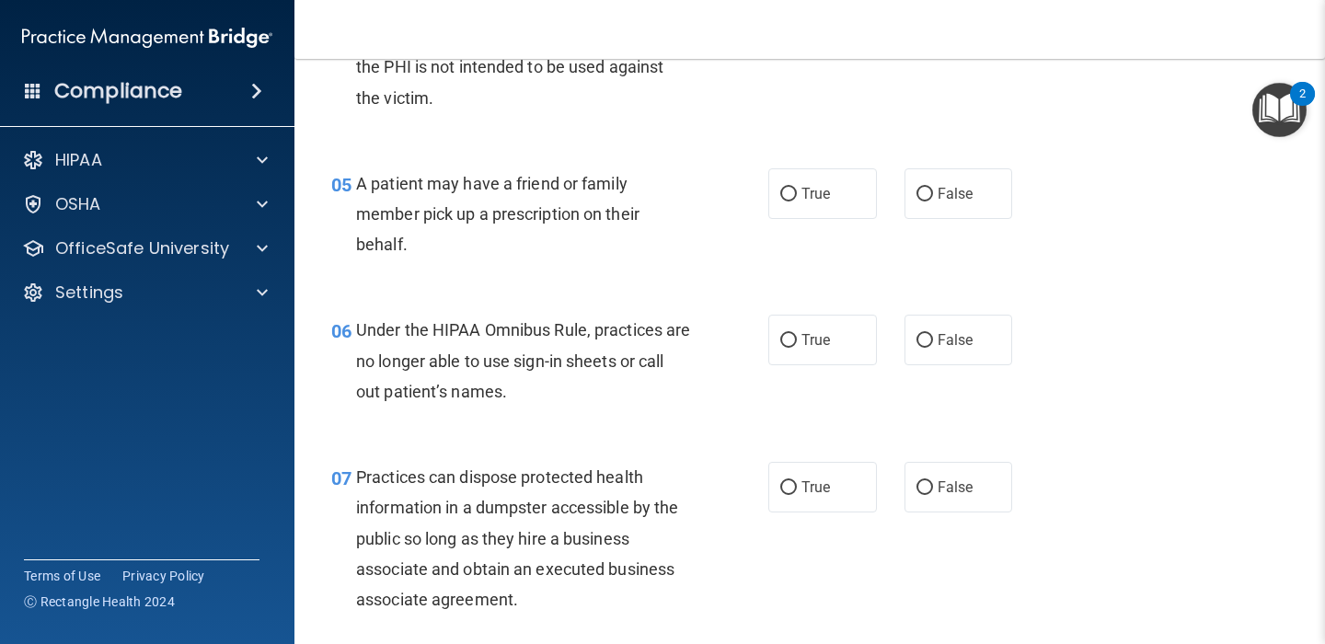
scroll to position [811, 0]
click at [789, 194] on input "True" at bounding box center [788, 194] width 17 height 14
radio input "true"
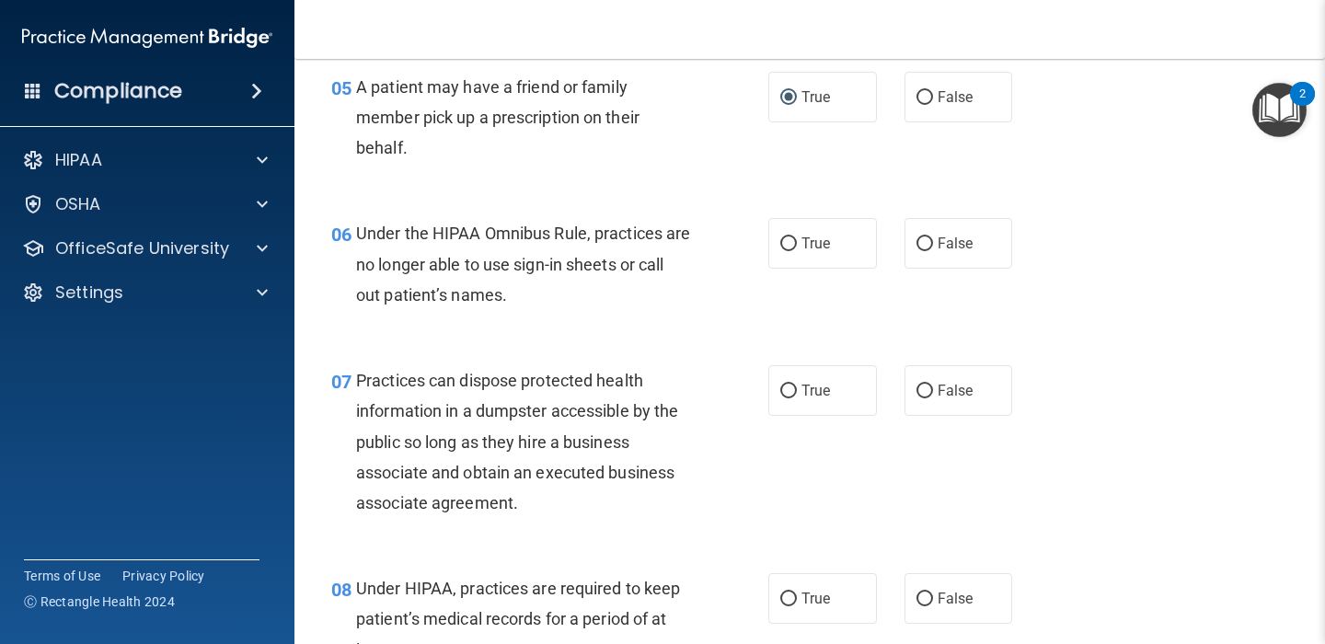
scroll to position [914, 0]
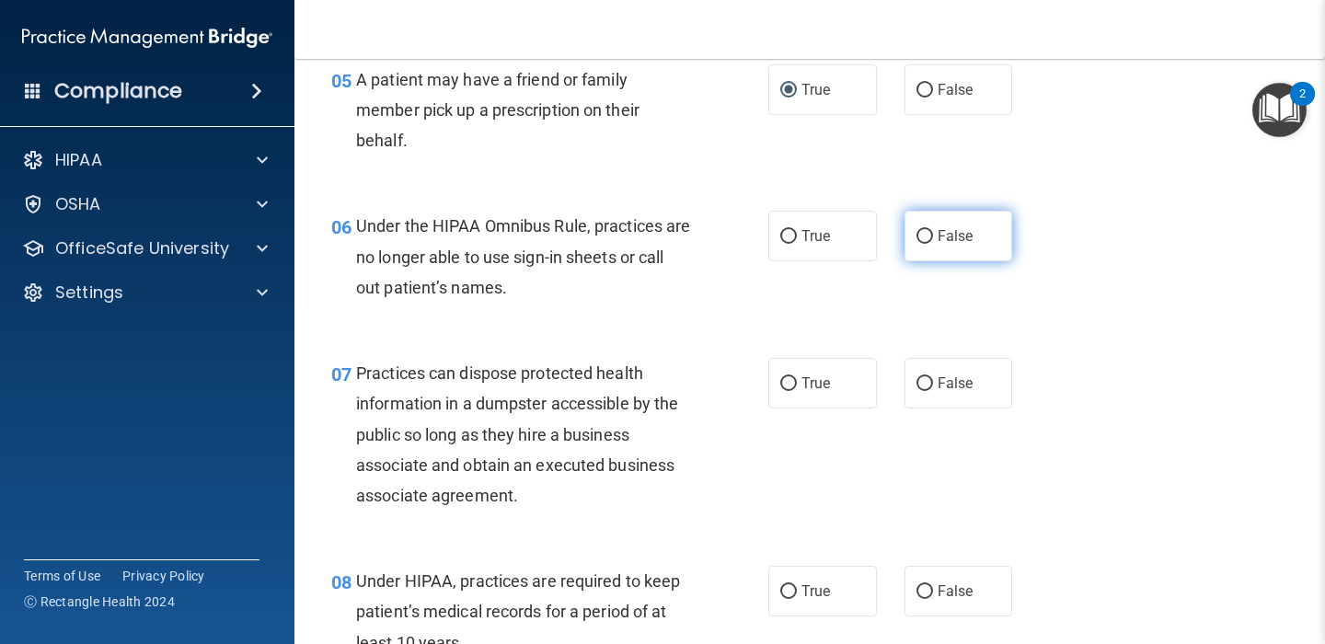
click at [924, 236] on input "False" at bounding box center [924, 237] width 17 height 14
radio input "true"
click at [735, 294] on div "06 Under the HIPAA Omnibus Rule, practices are no longer able to use sign-in sh…" at bounding box center [550, 261] width 492 height 101
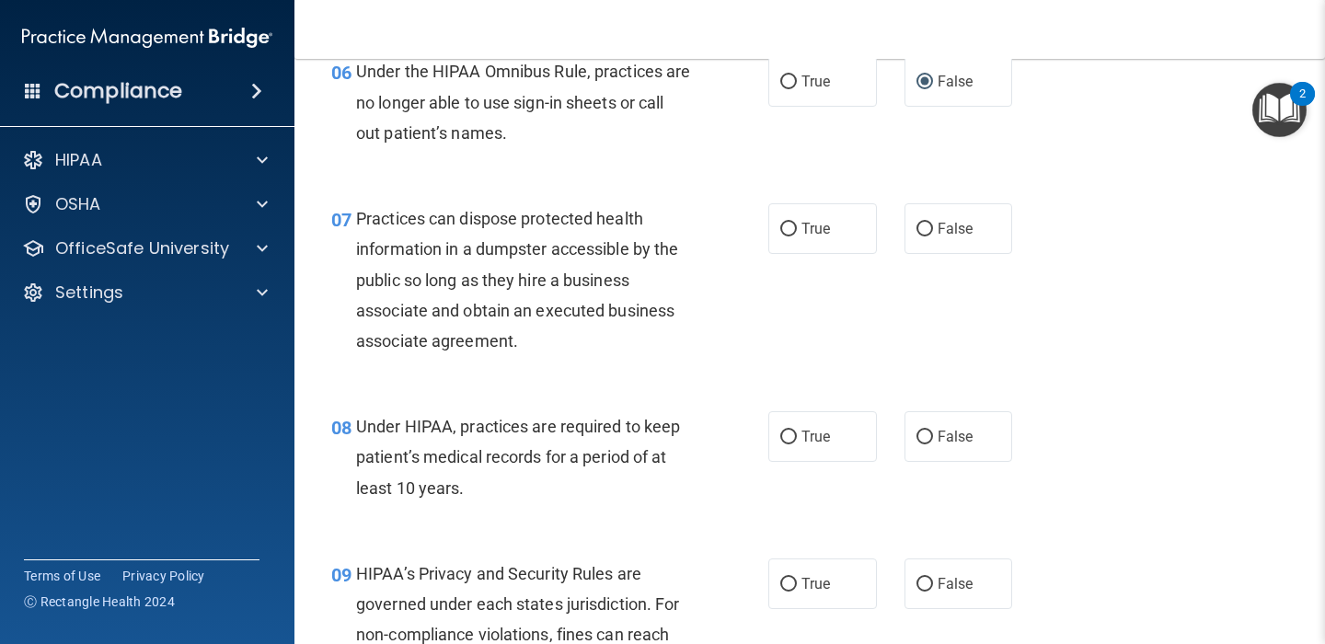
scroll to position [1110, 0]
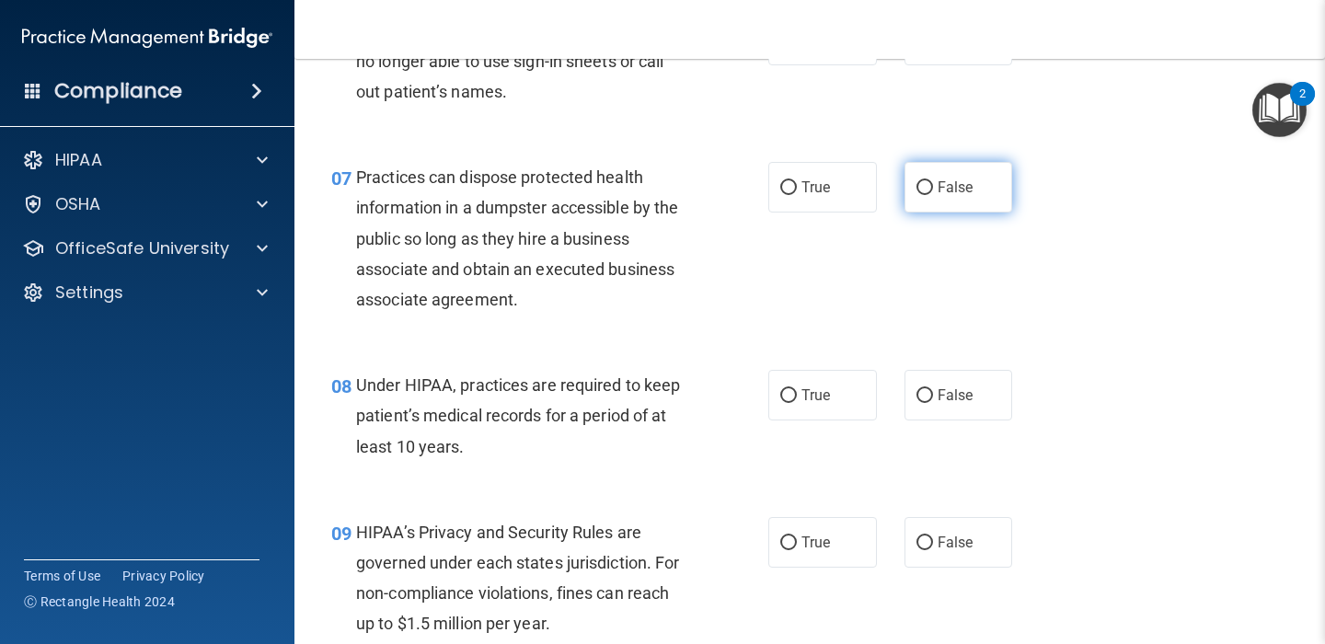
click at [920, 188] on input "False" at bounding box center [924, 188] width 17 height 14
radio input "true"
click at [733, 269] on div "07 Practices can dispose protected health information in a dumpster accessible …" at bounding box center [550, 243] width 492 height 162
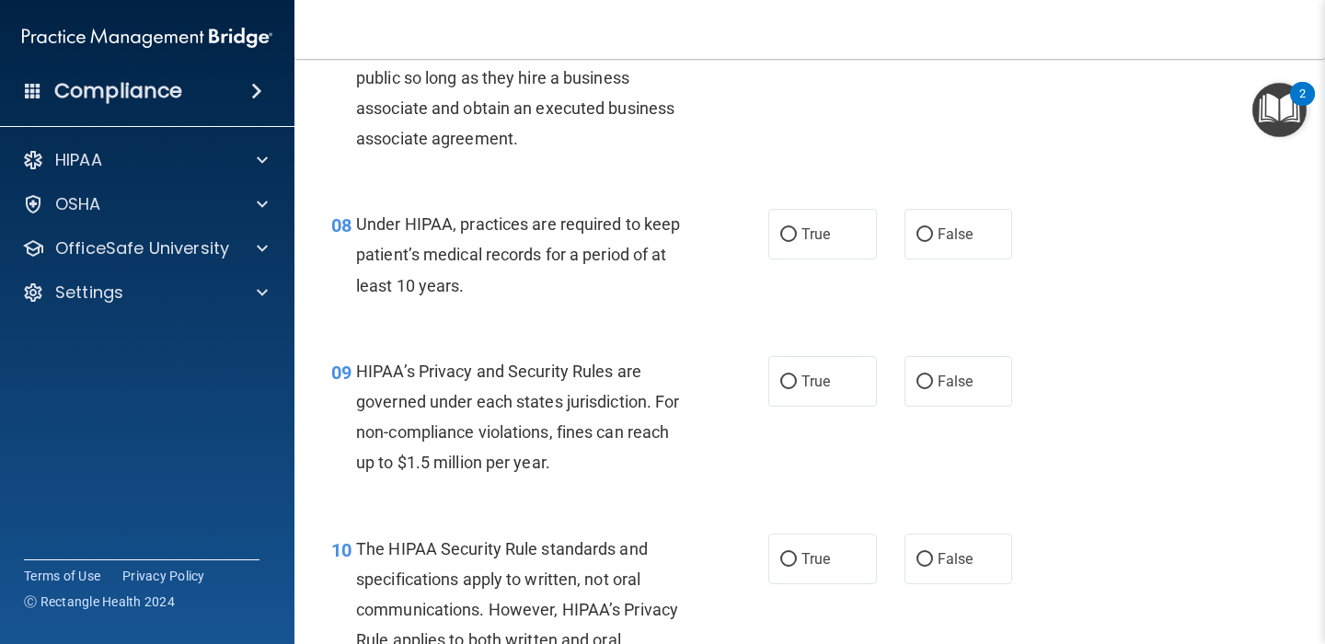
scroll to position [1272, 0]
click at [791, 233] on input "True" at bounding box center [788, 234] width 17 height 14
radio input "true"
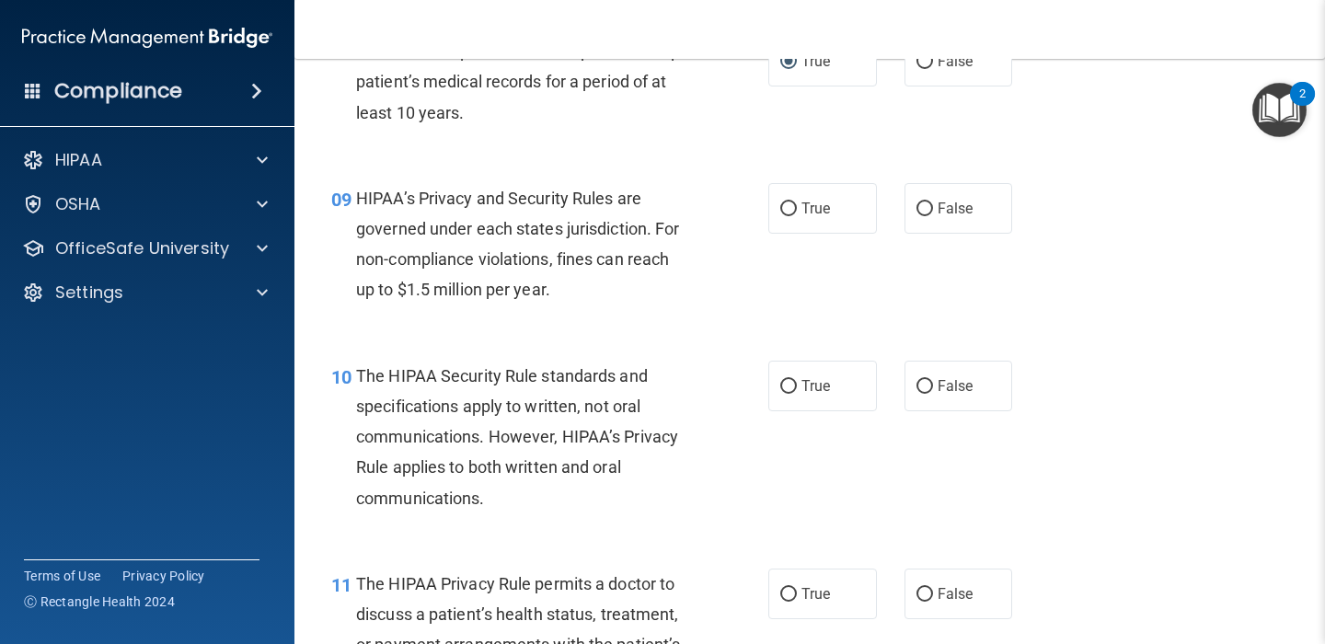
scroll to position [1446, 0]
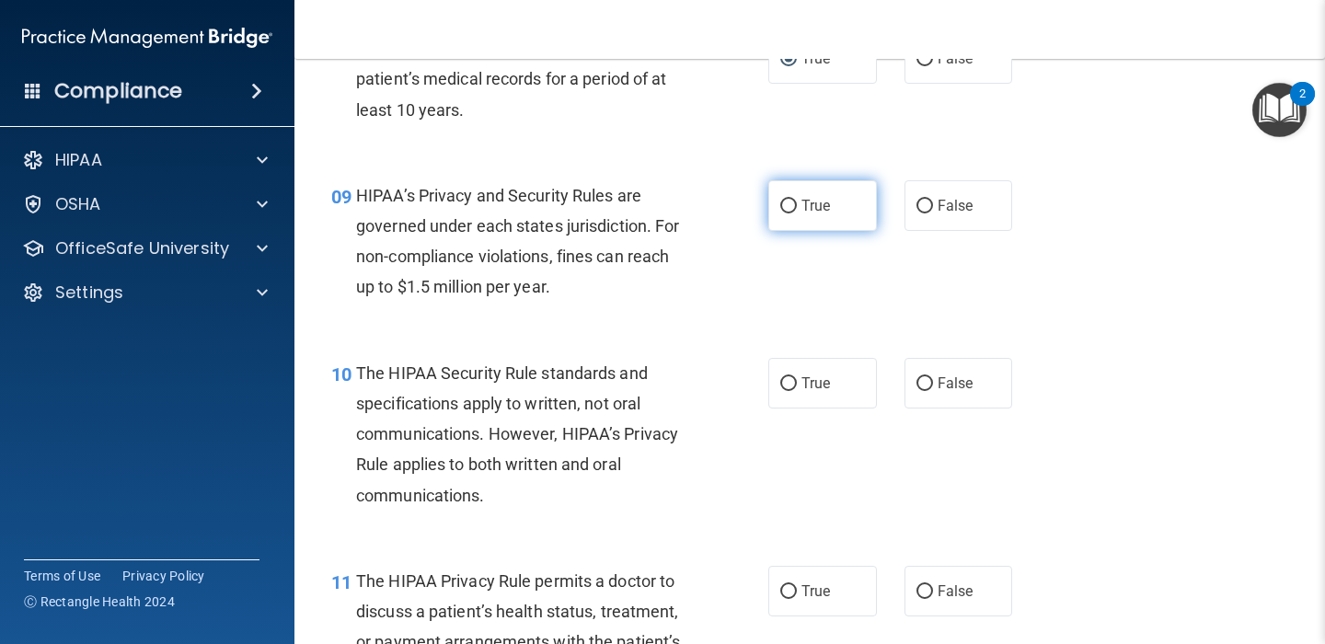
click at [787, 201] on input "True" at bounding box center [788, 207] width 17 height 14
radio input "true"
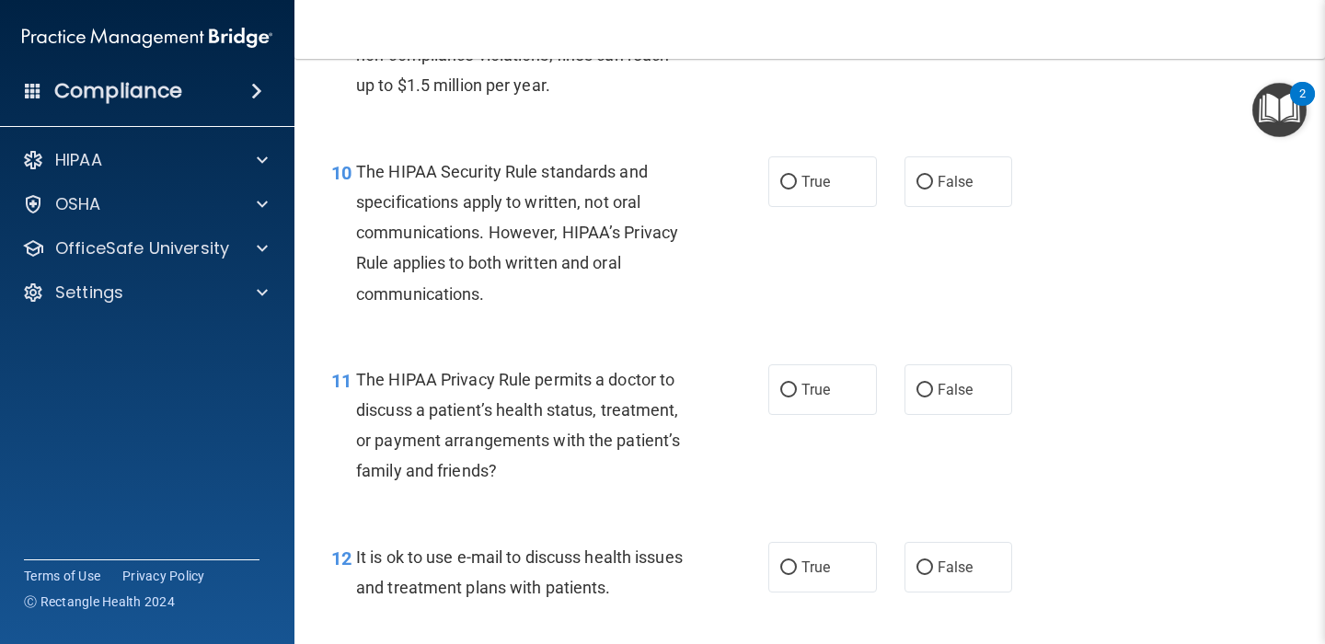
scroll to position [1653, 0]
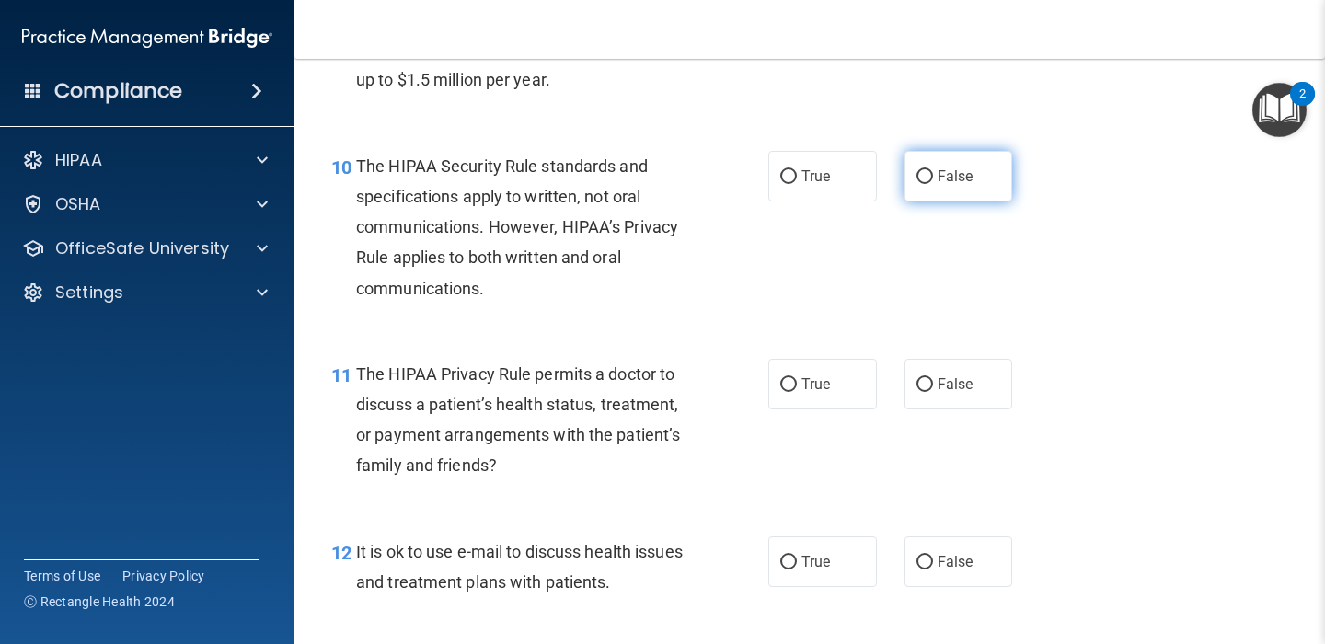
click at [927, 176] on input "False" at bounding box center [924, 177] width 17 height 14
radio input "true"
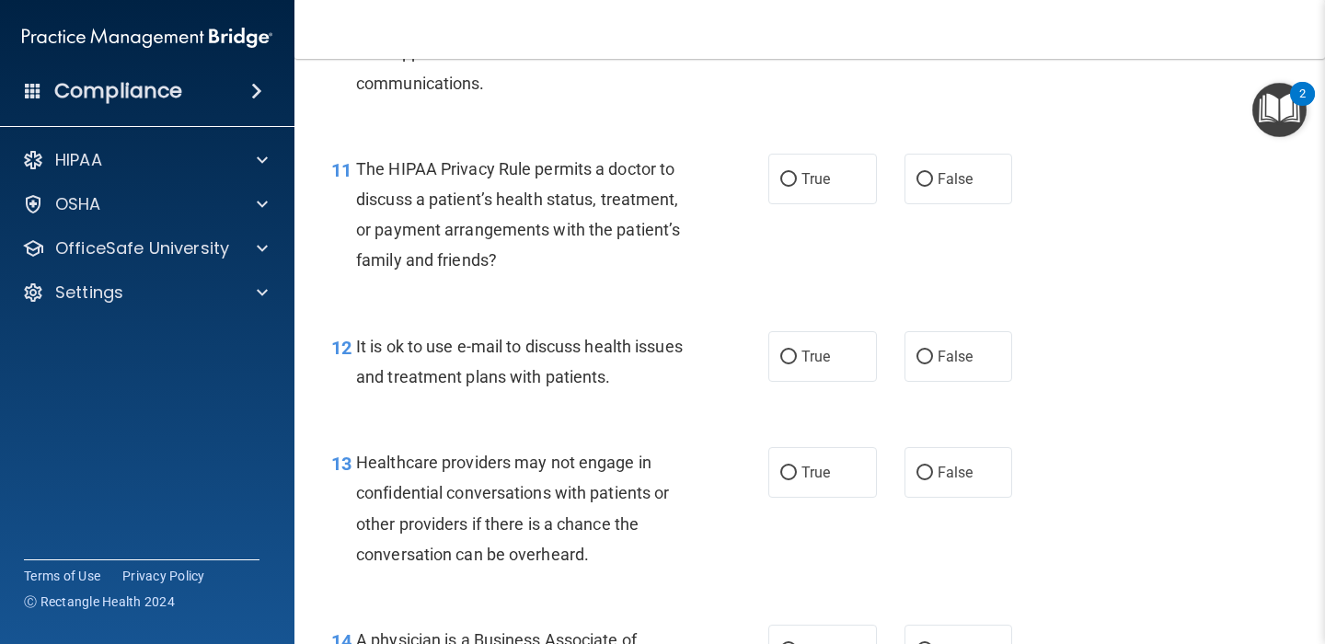
scroll to position [1860, 0]
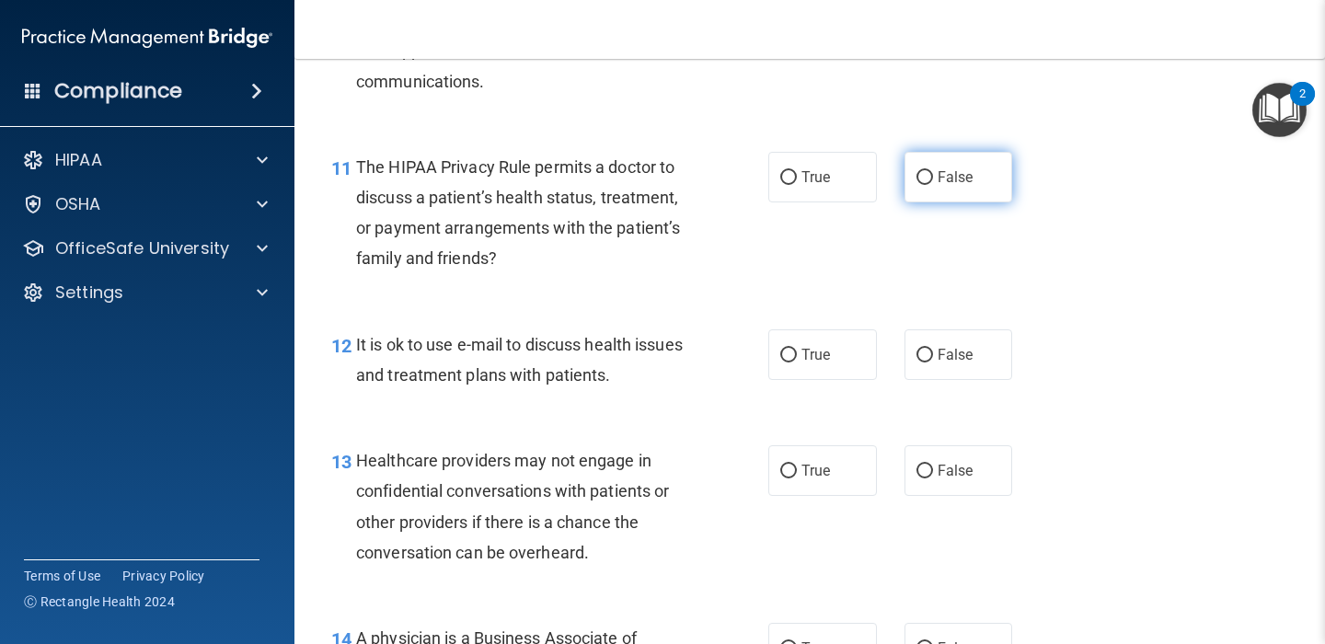
click at [921, 175] on input "False" at bounding box center [924, 178] width 17 height 14
radio input "true"
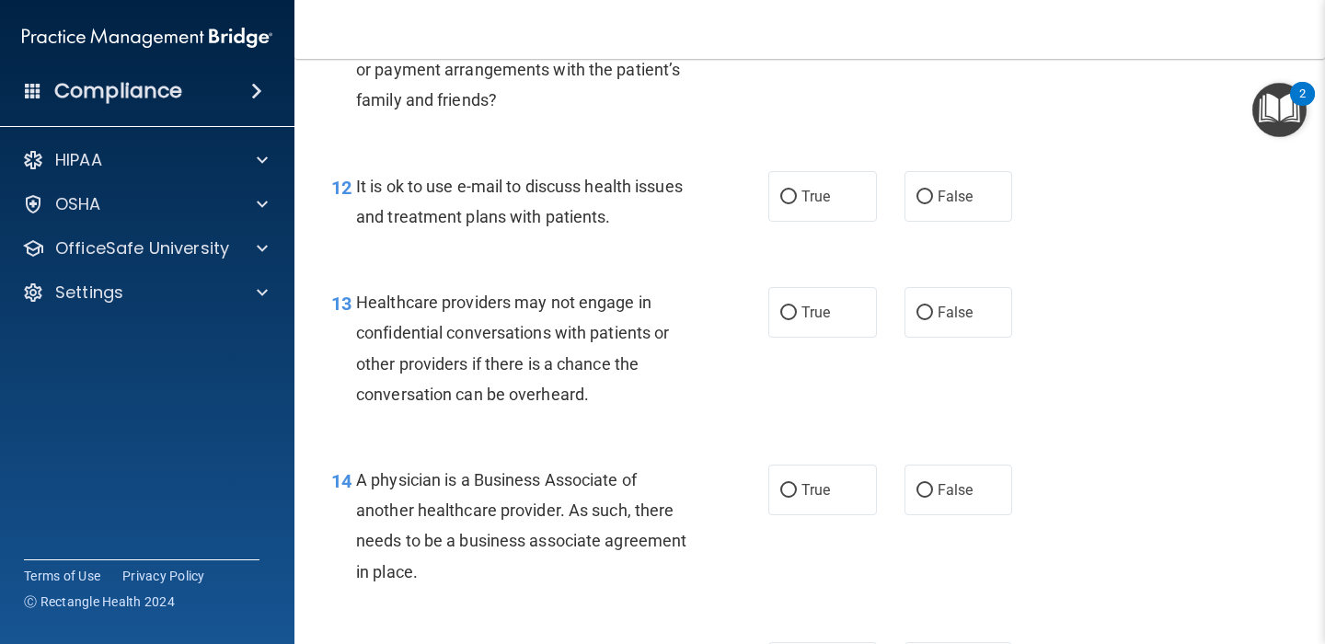
scroll to position [2020, 0]
click at [925, 194] on input "False" at bounding box center [924, 197] width 17 height 14
radio input "true"
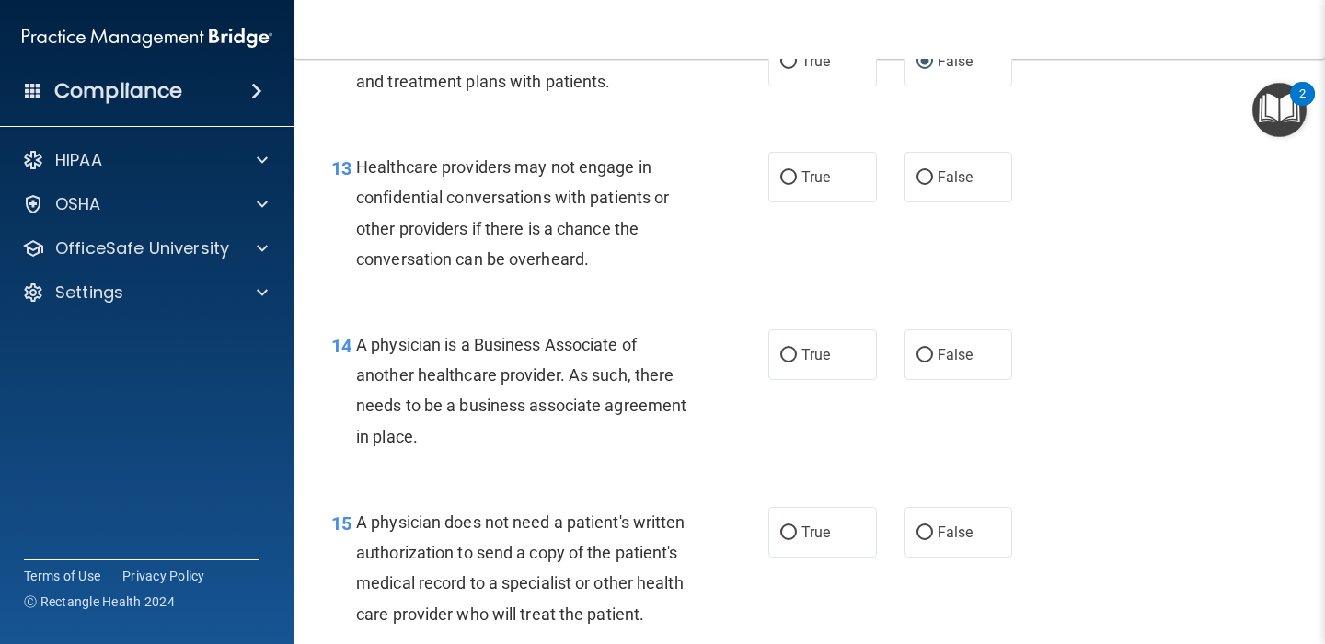
scroll to position [2167, 0]
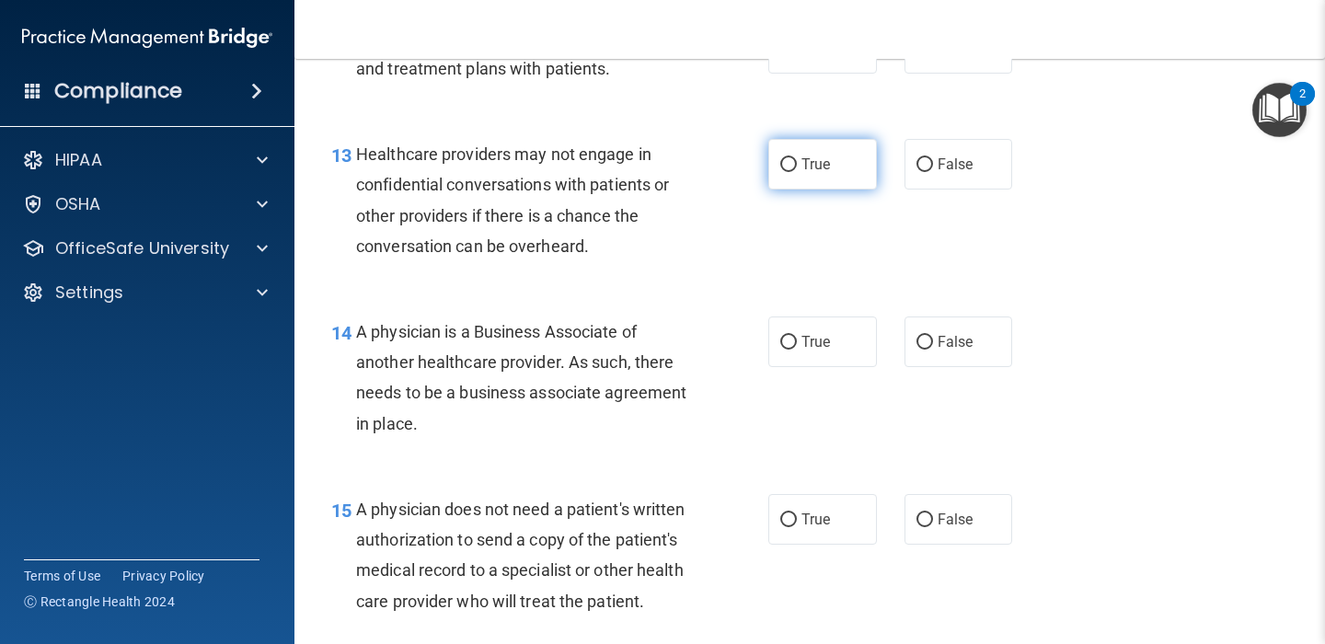
click at [786, 163] on input "True" at bounding box center [788, 165] width 17 height 14
radio input "true"
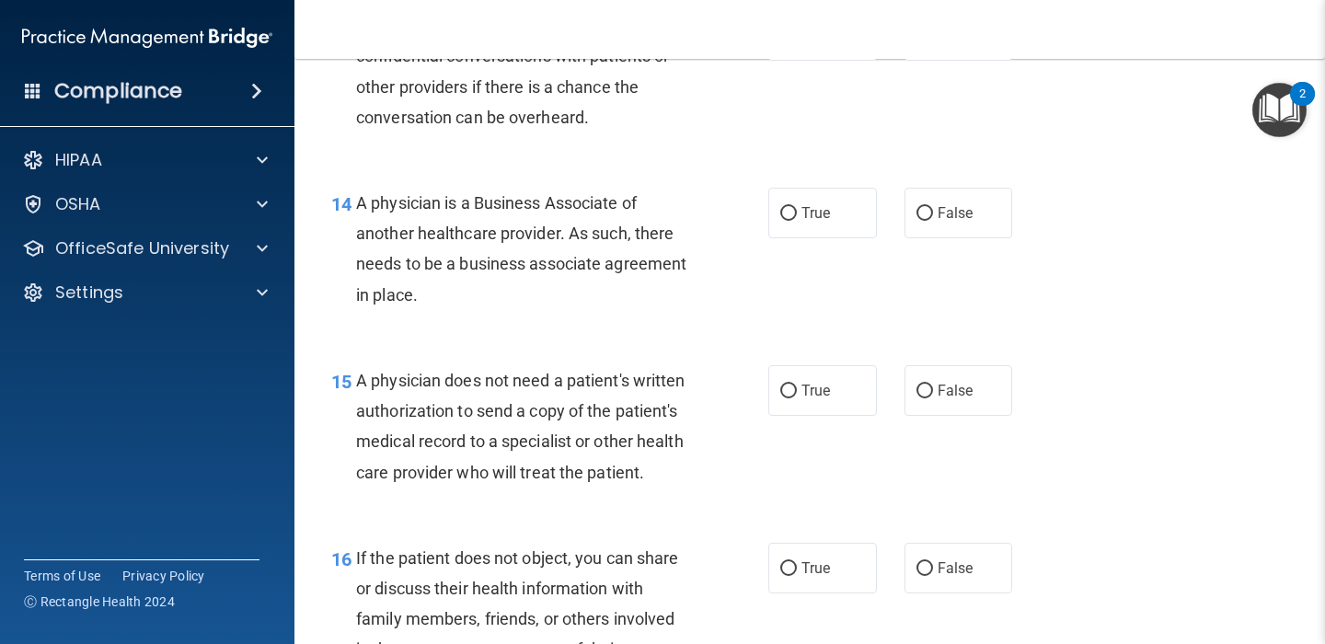
scroll to position [2298, 0]
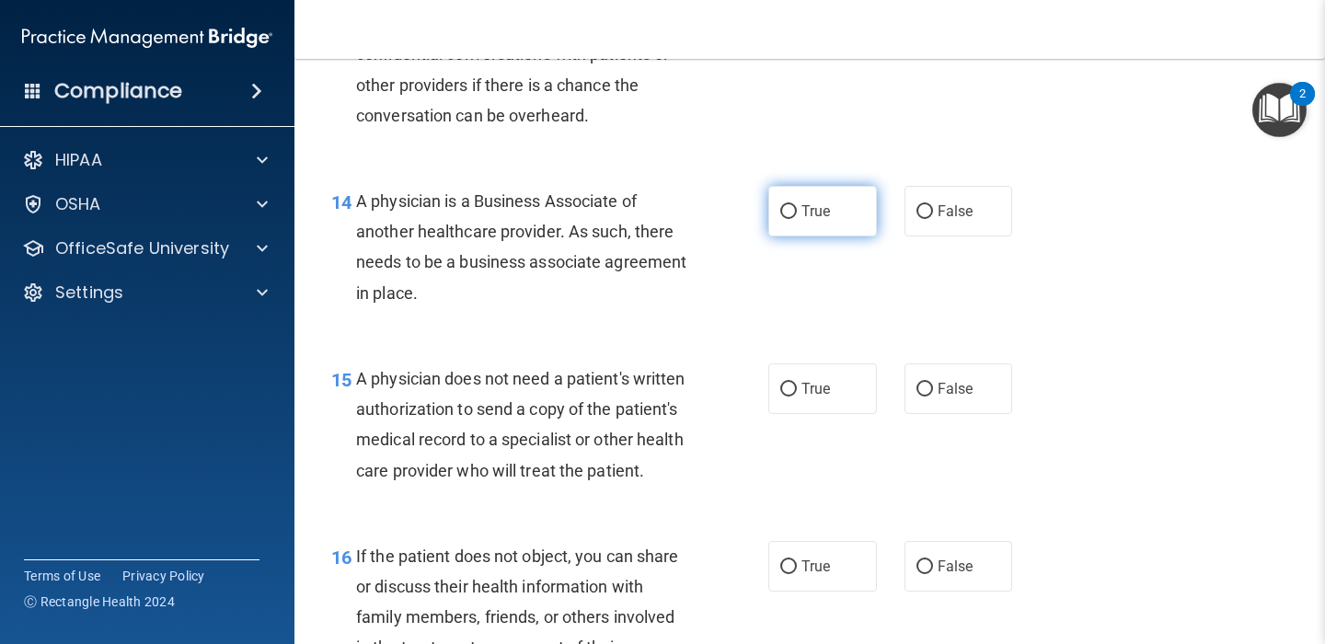
click at [789, 216] on input "True" at bounding box center [788, 212] width 17 height 14
radio input "true"
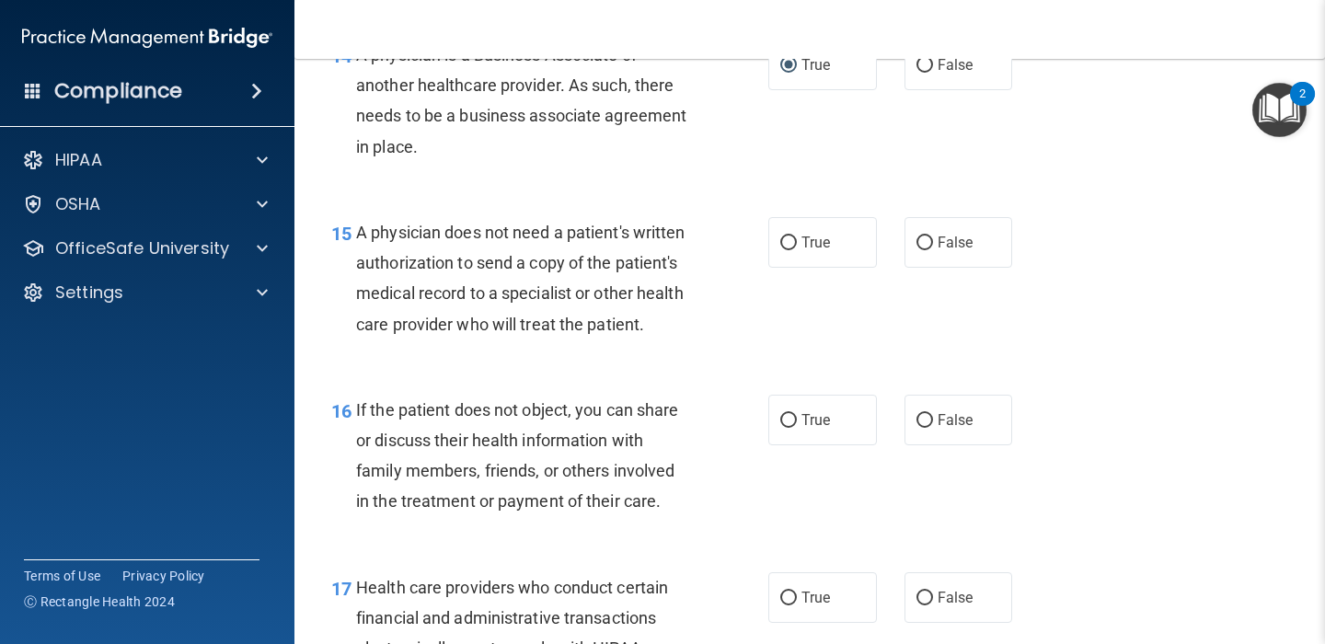
scroll to position [2456, 0]
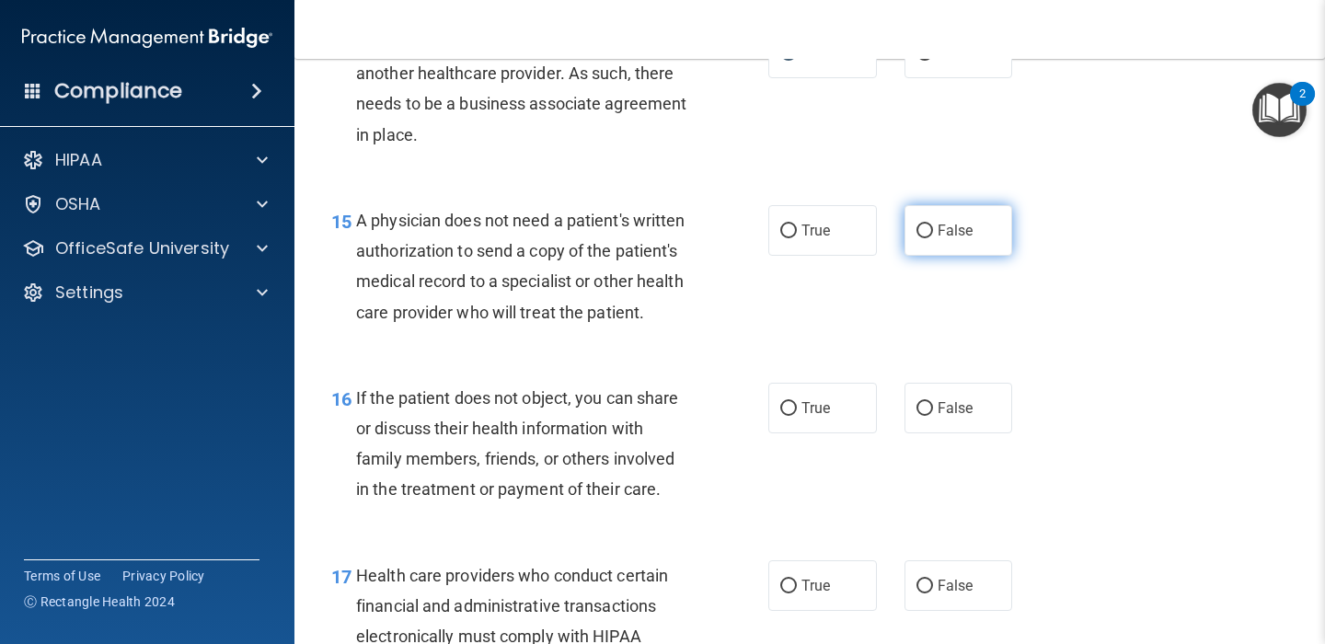
click at [927, 228] on input "False" at bounding box center [924, 232] width 17 height 14
radio input "true"
click at [745, 316] on div "15 A physician does not need a patient's written authorization to send a copy o…" at bounding box center [550, 271] width 492 height 132
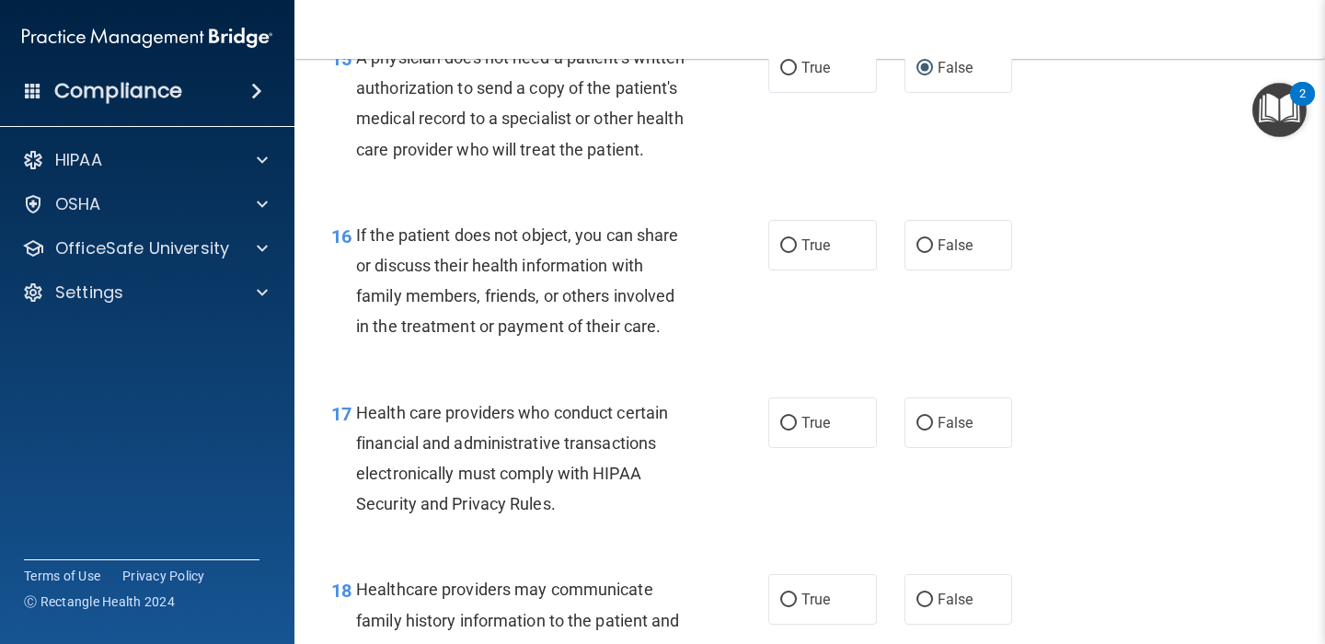
scroll to position [2701, 0]
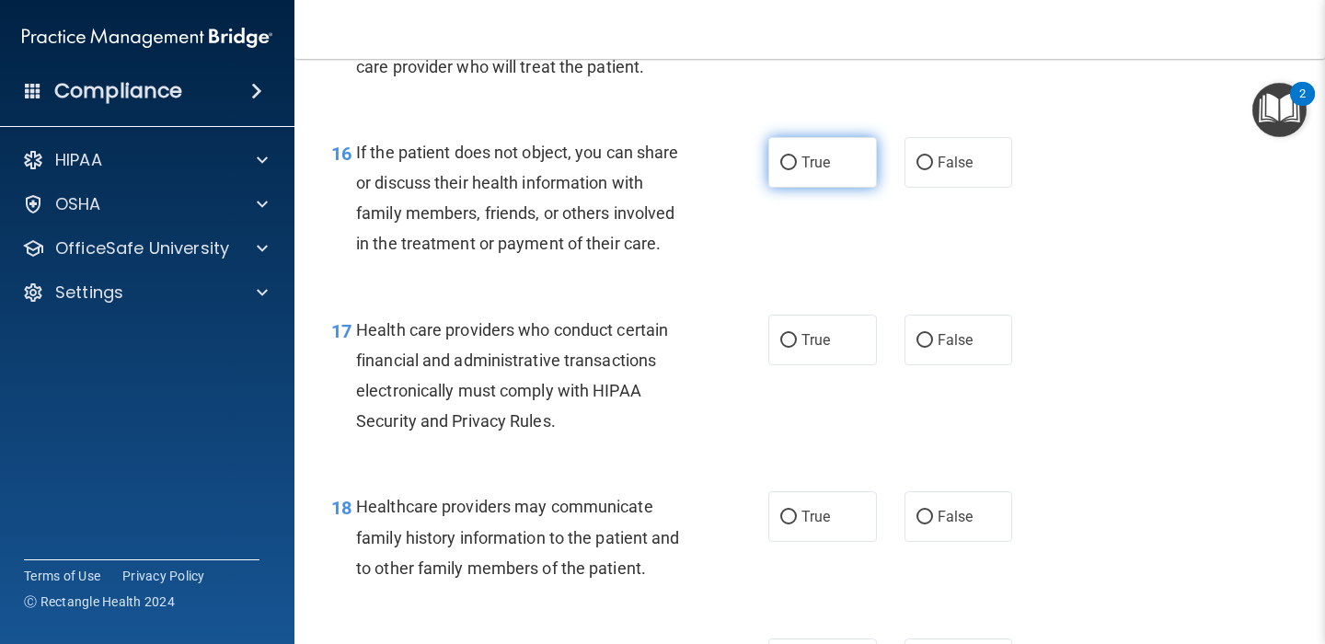
click at [787, 167] on input "True" at bounding box center [788, 163] width 17 height 14
radio input "true"
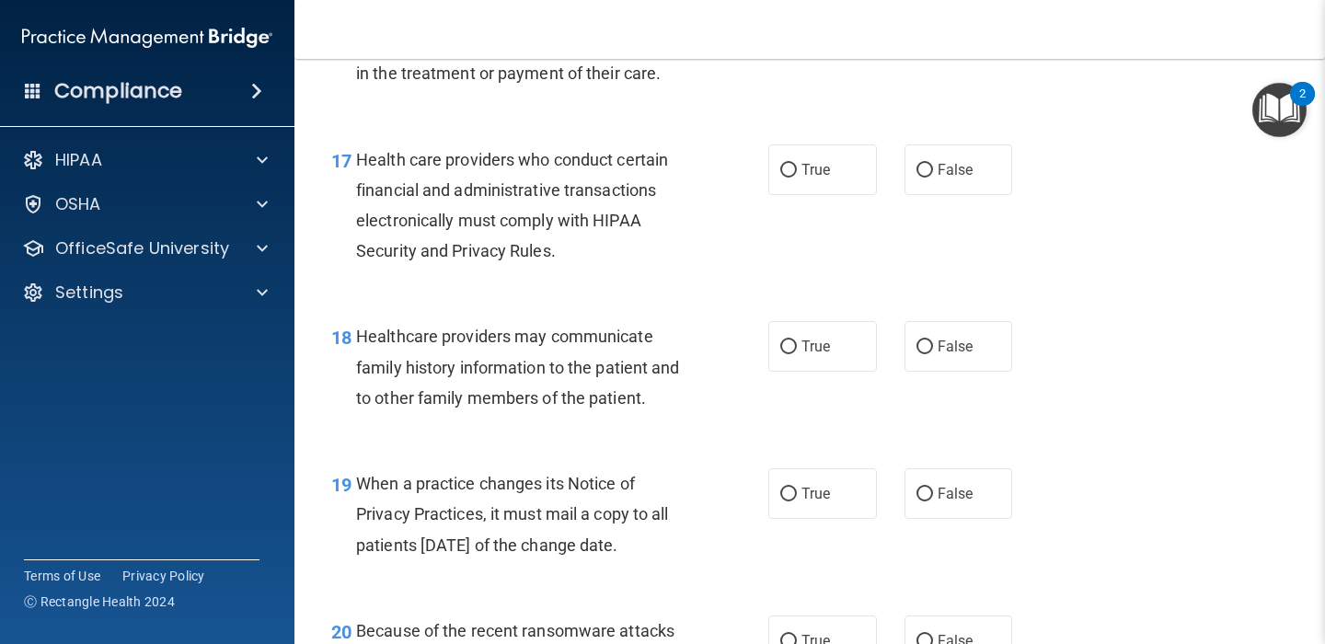
scroll to position [2879, 0]
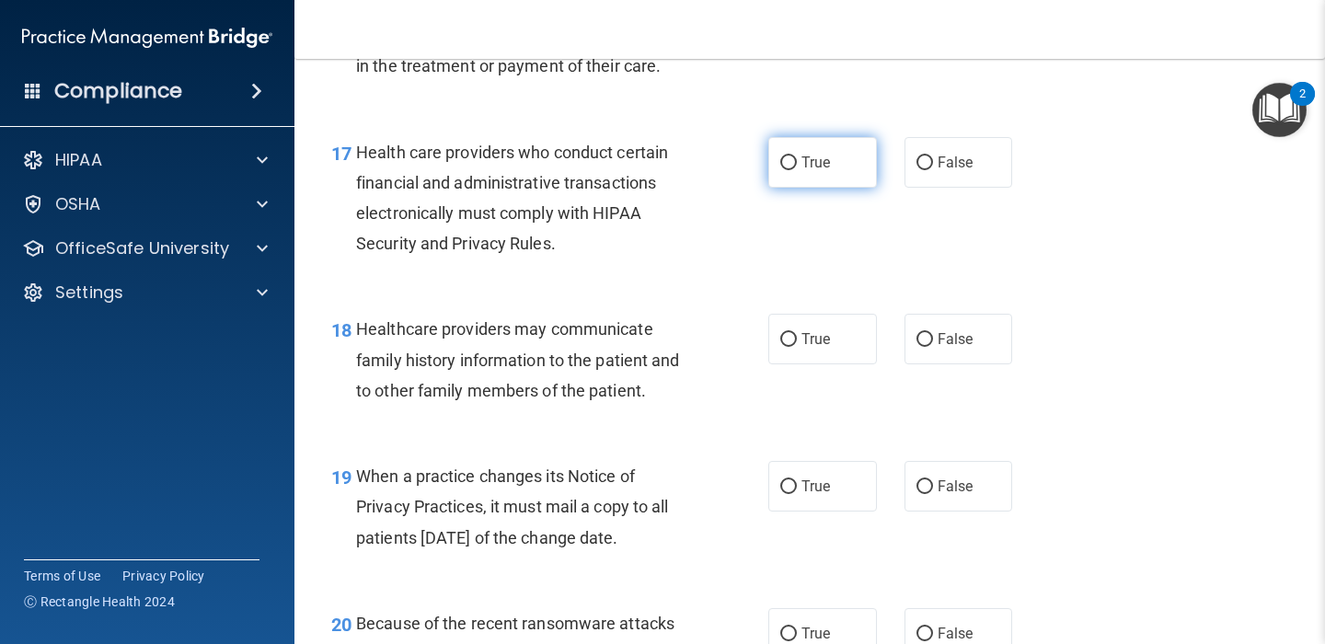
click at [785, 160] on input "True" at bounding box center [788, 163] width 17 height 14
radio input "true"
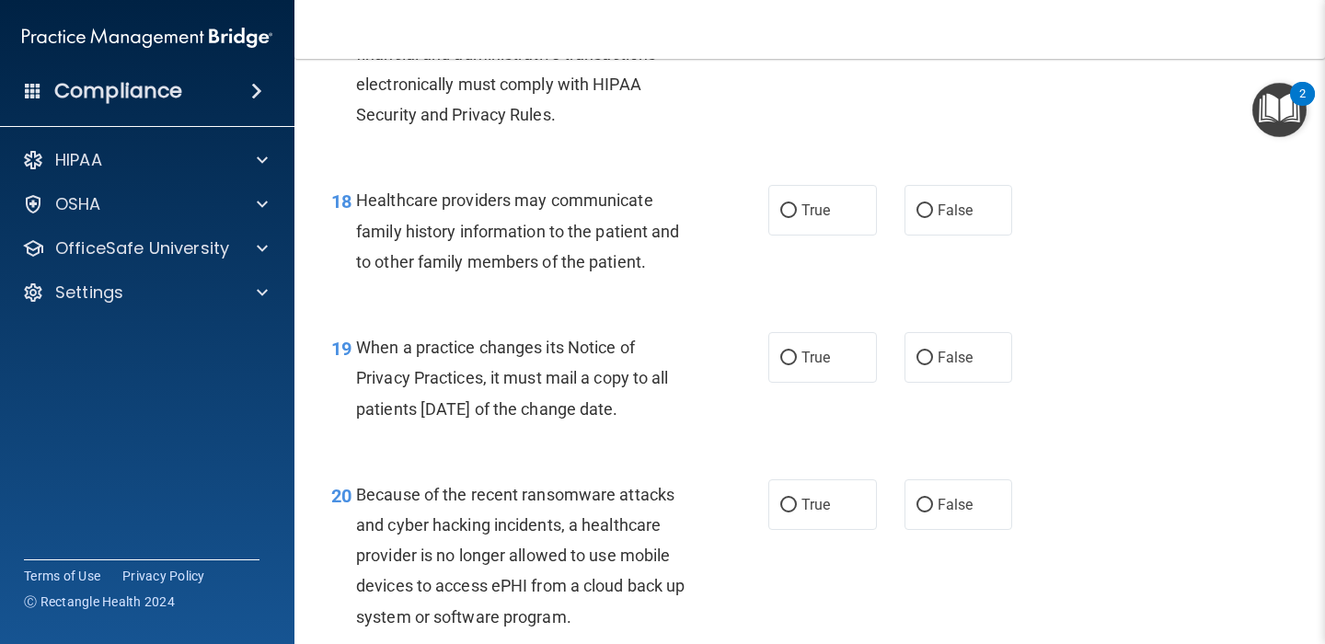
scroll to position [3011, 0]
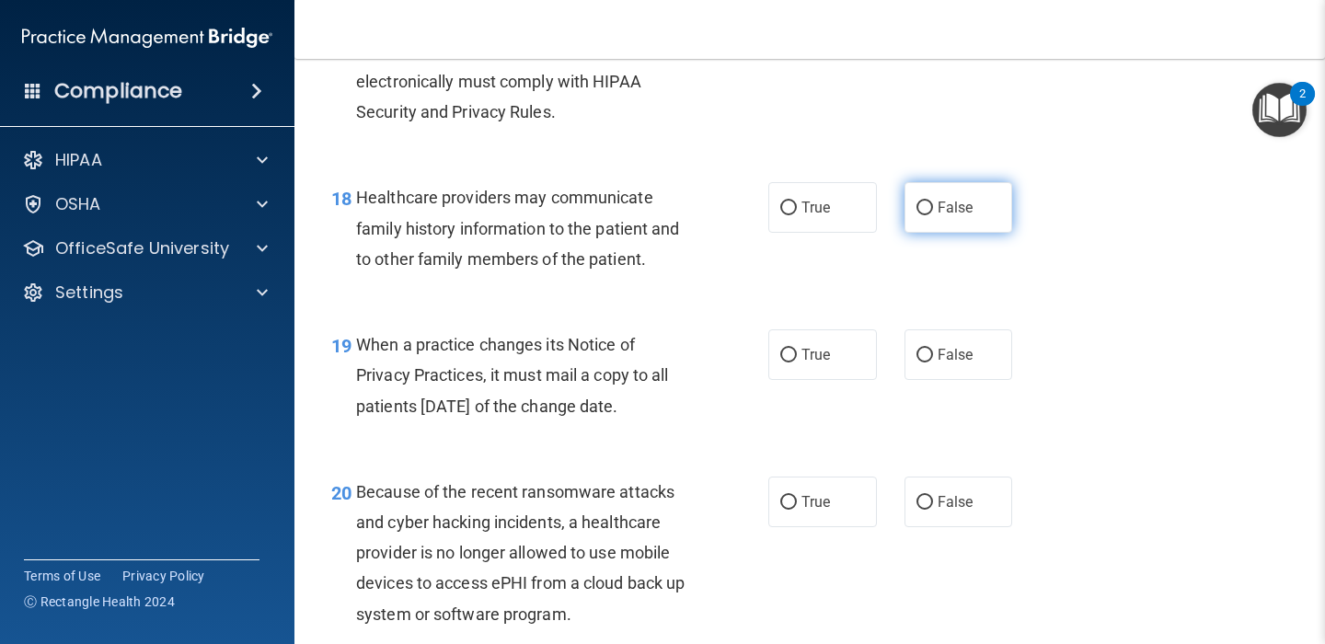
click at [924, 202] on input "False" at bounding box center [924, 209] width 17 height 14
radio input "true"
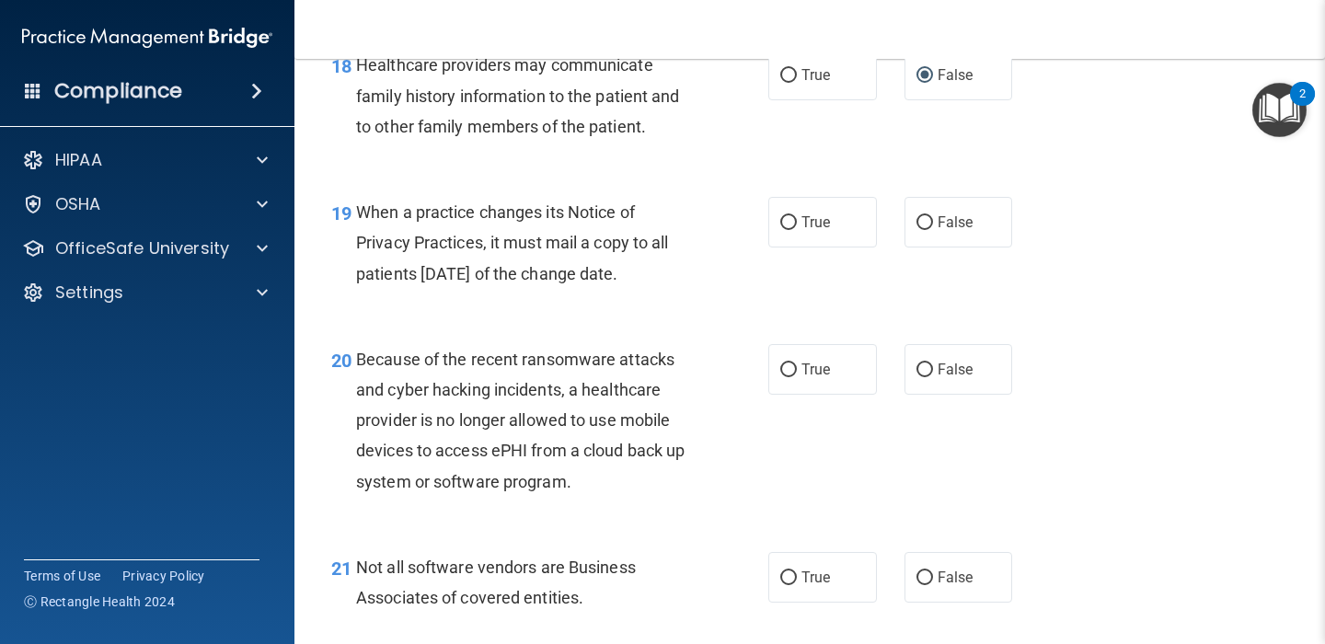
scroll to position [3166, 0]
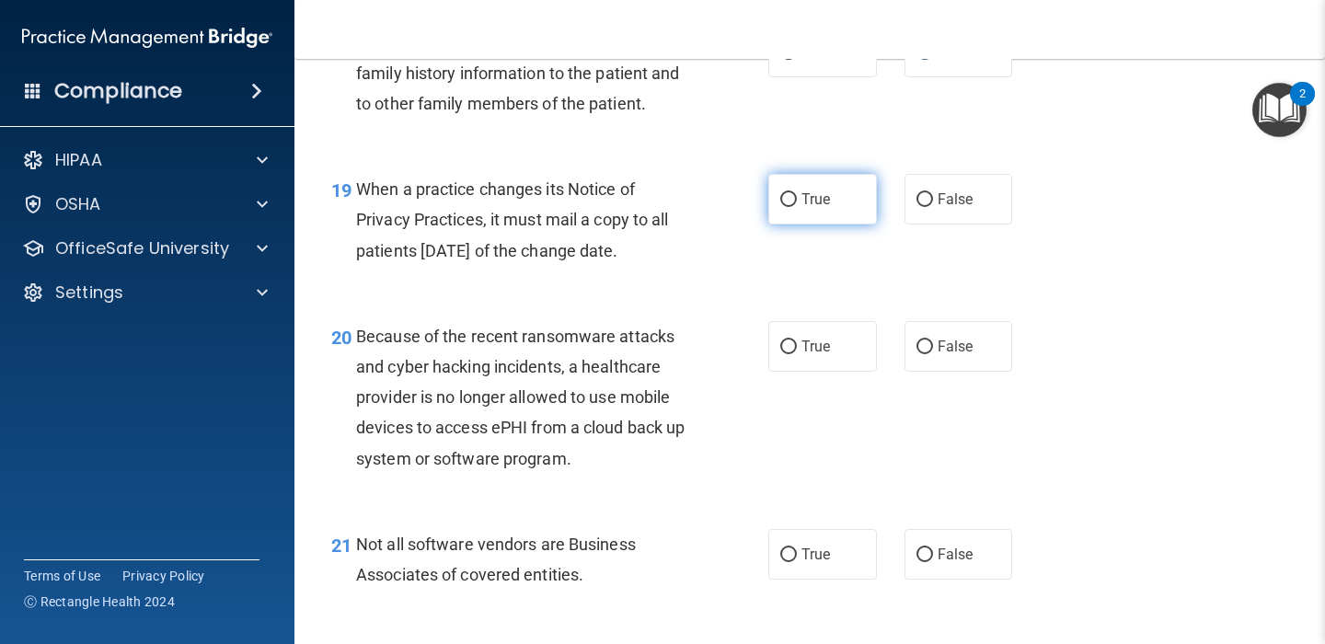
click at [789, 199] on input "True" at bounding box center [788, 200] width 17 height 14
radio input "true"
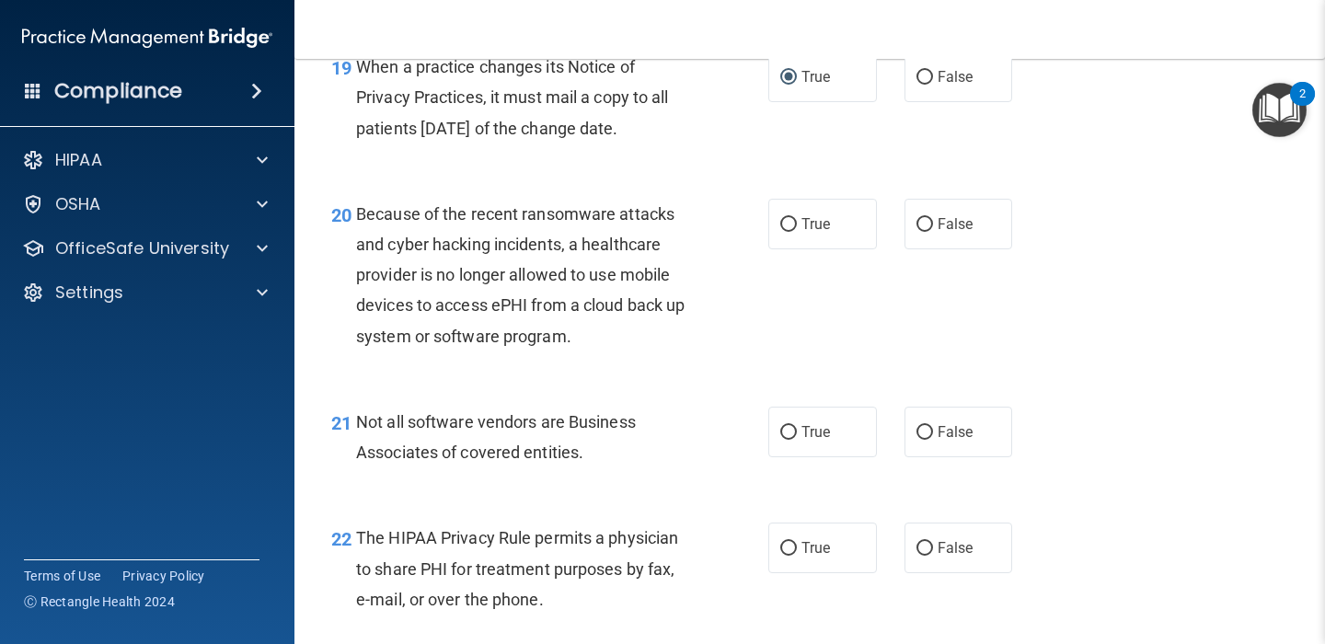
scroll to position [3335, 0]
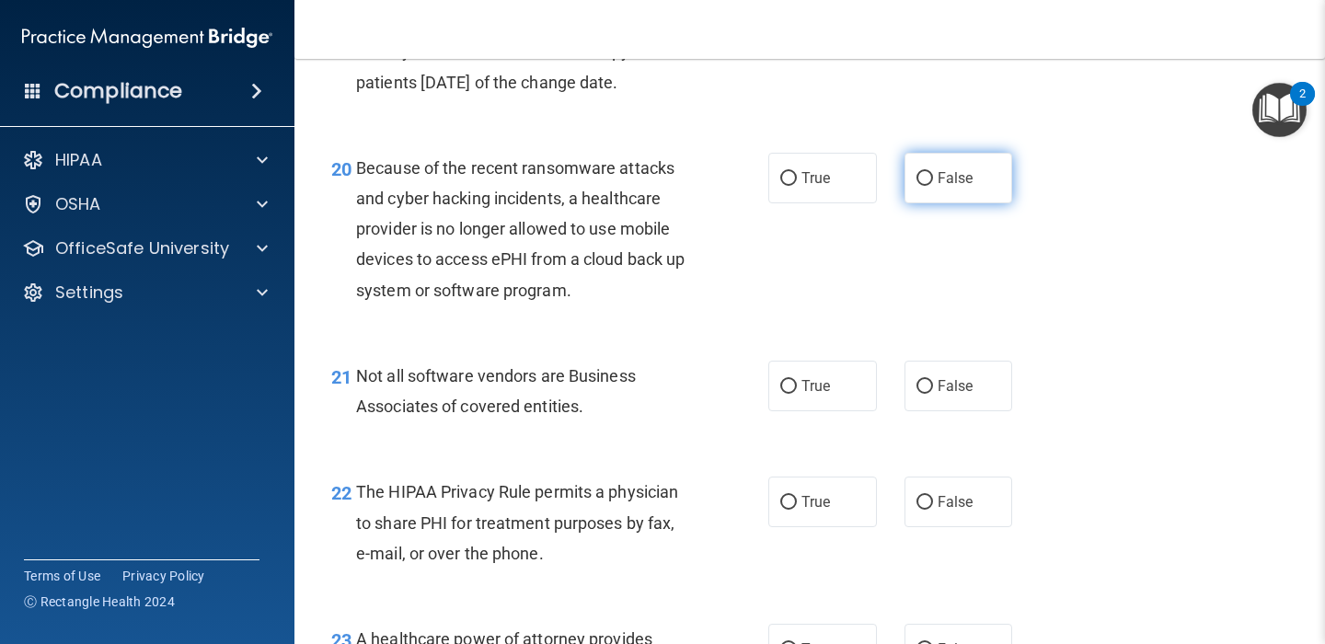
click at [927, 176] on input "False" at bounding box center [924, 179] width 17 height 14
radio input "true"
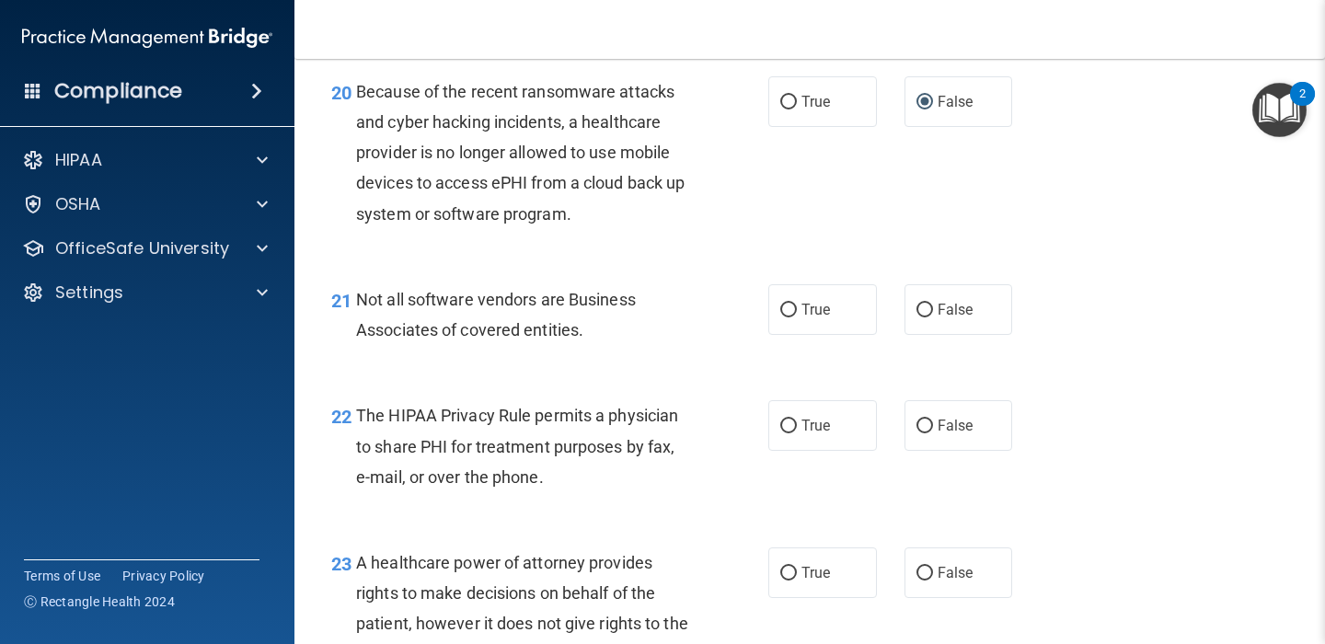
scroll to position [3408, 0]
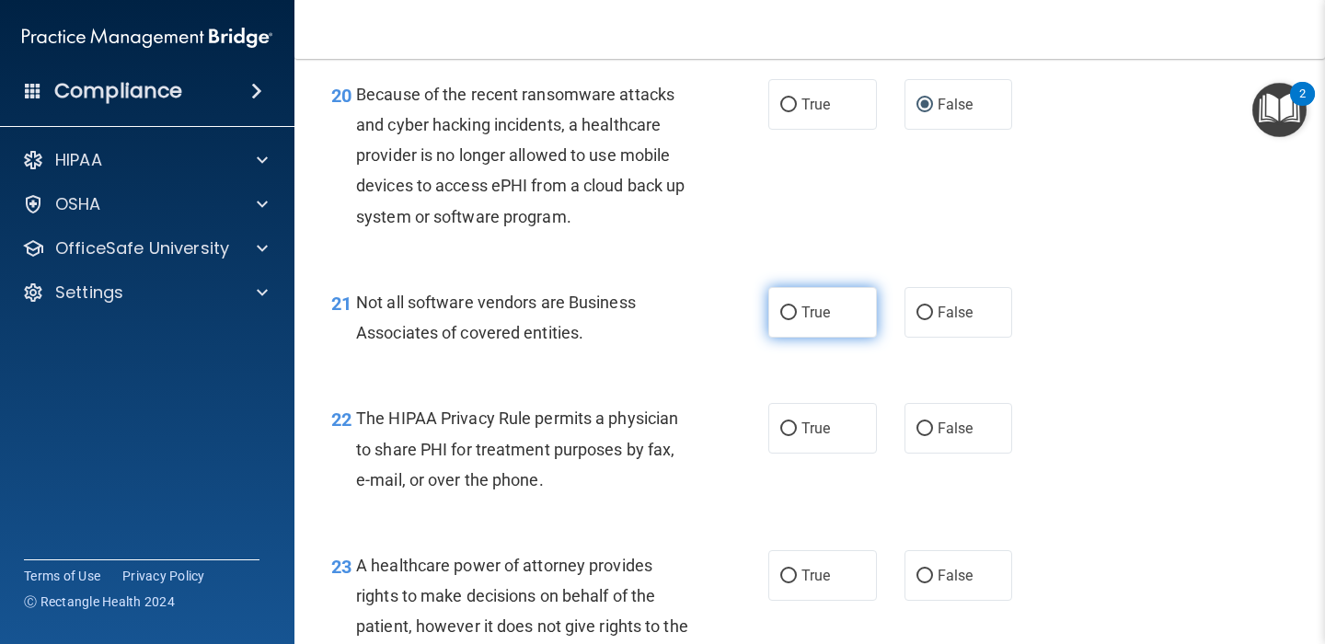
click at [790, 310] on input "True" at bounding box center [788, 313] width 17 height 14
radio input "true"
click at [697, 340] on div "Not all software vendors are Business Associates of covered entities." at bounding box center [530, 317] width 349 height 61
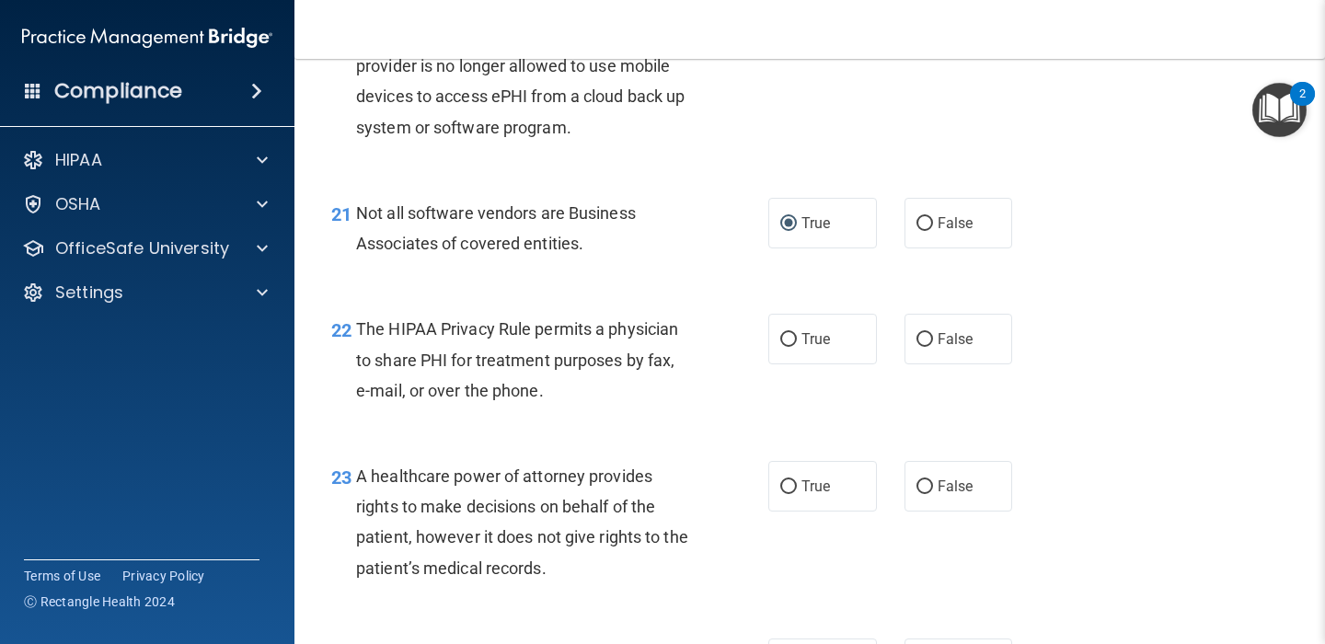
scroll to position [3502, 0]
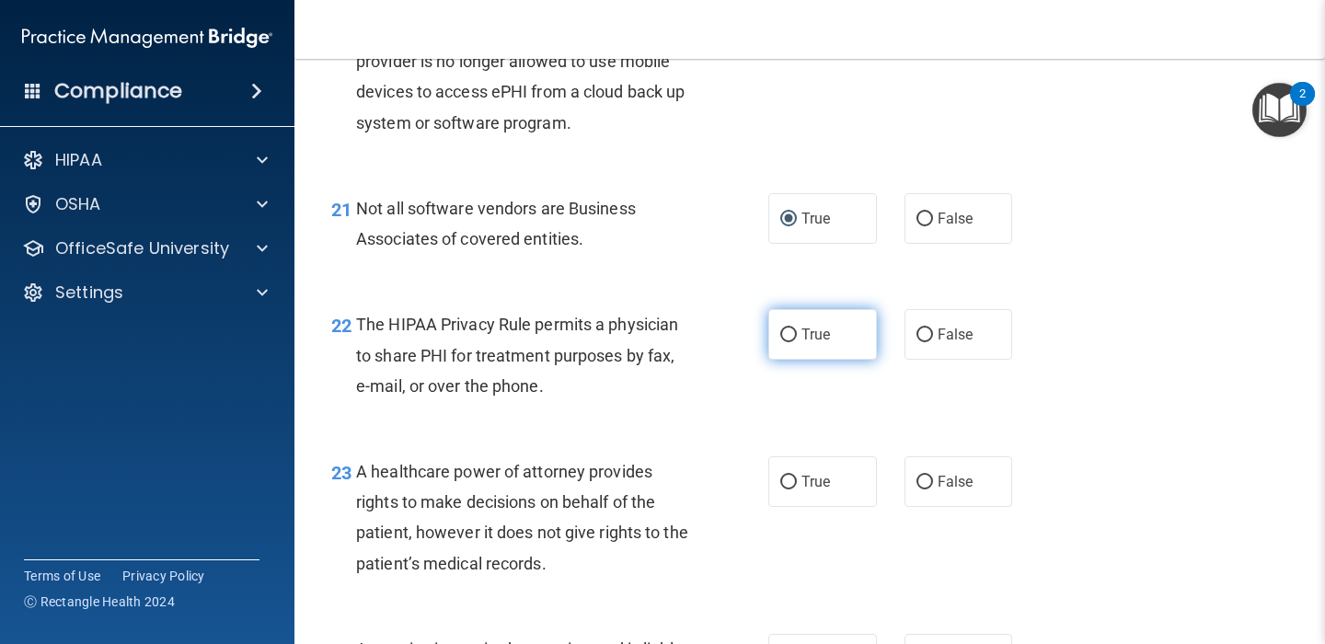
click at [789, 336] on input "True" at bounding box center [788, 335] width 17 height 14
radio input "true"
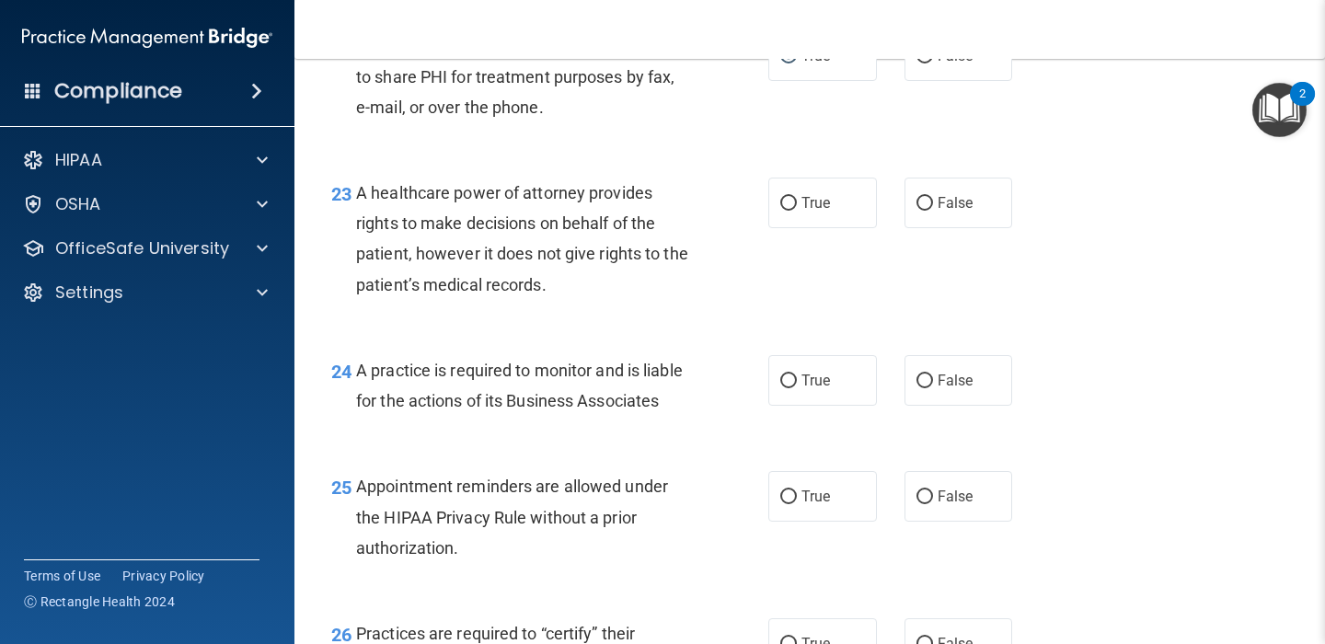
scroll to position [3784, 0]
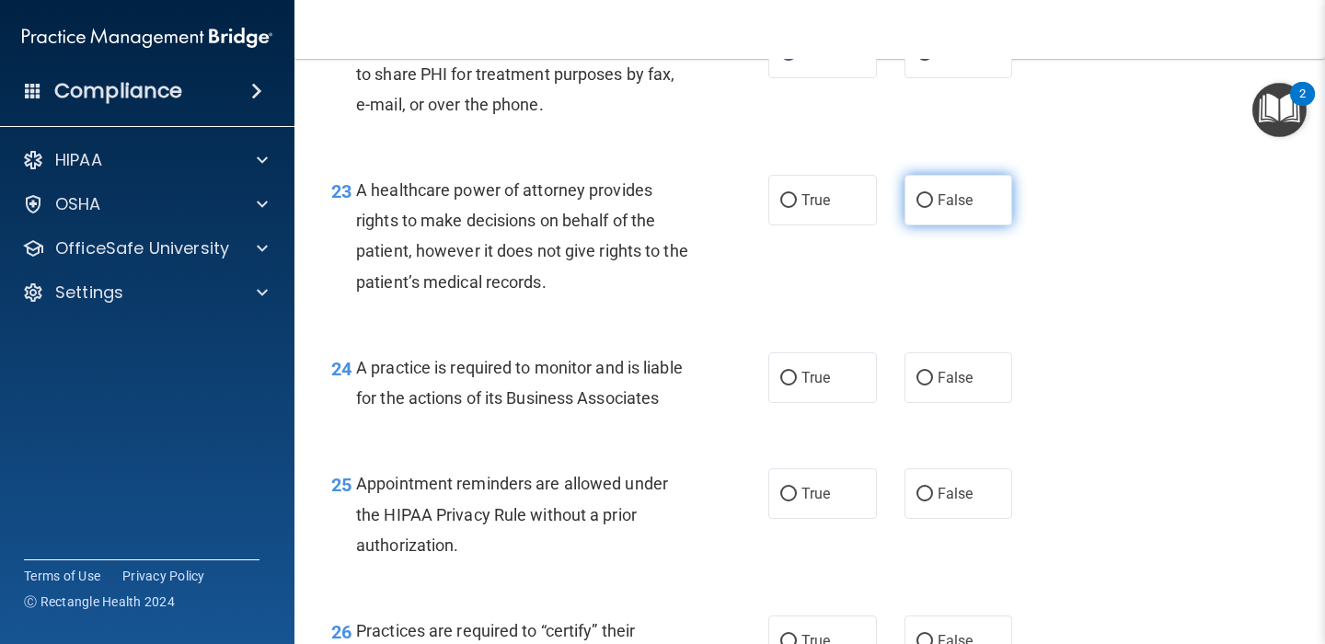
click at [927, 202] on input "False" at bounding box center [924, 201] width 17 height 14
radio input "true"
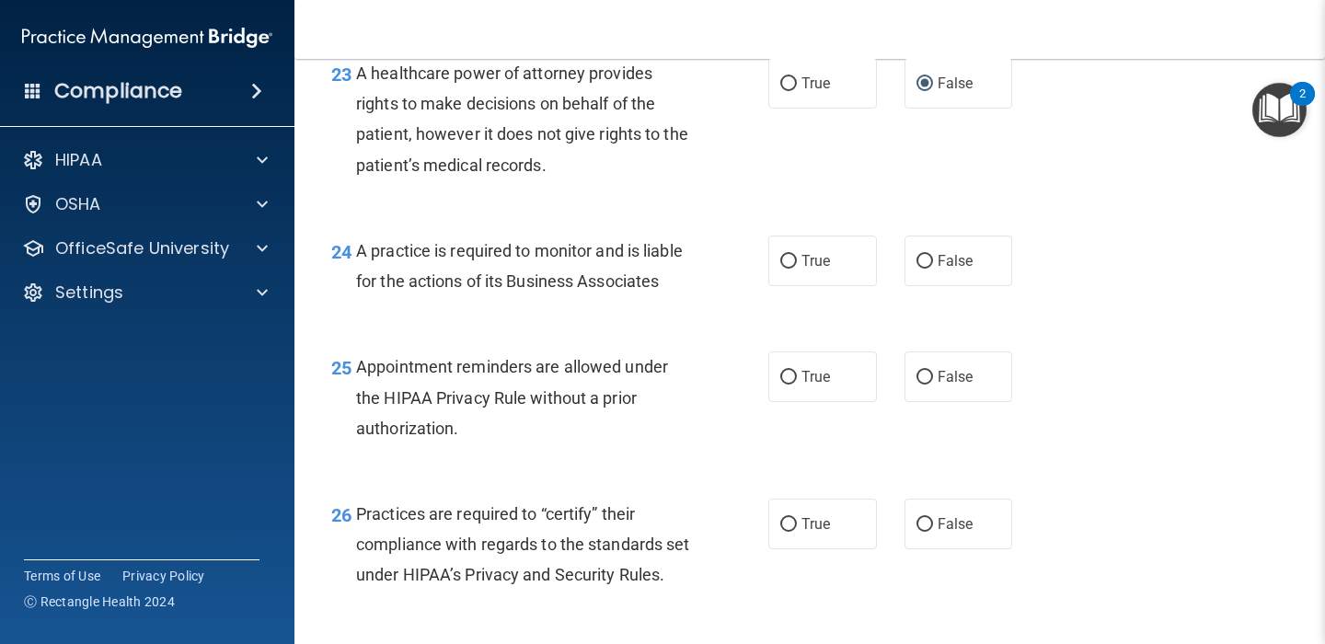
scroll to position [3902, 0]
click at [785, 259] on input "True" at bounding box center [788, 260] width 17 height 14
radio input "true"
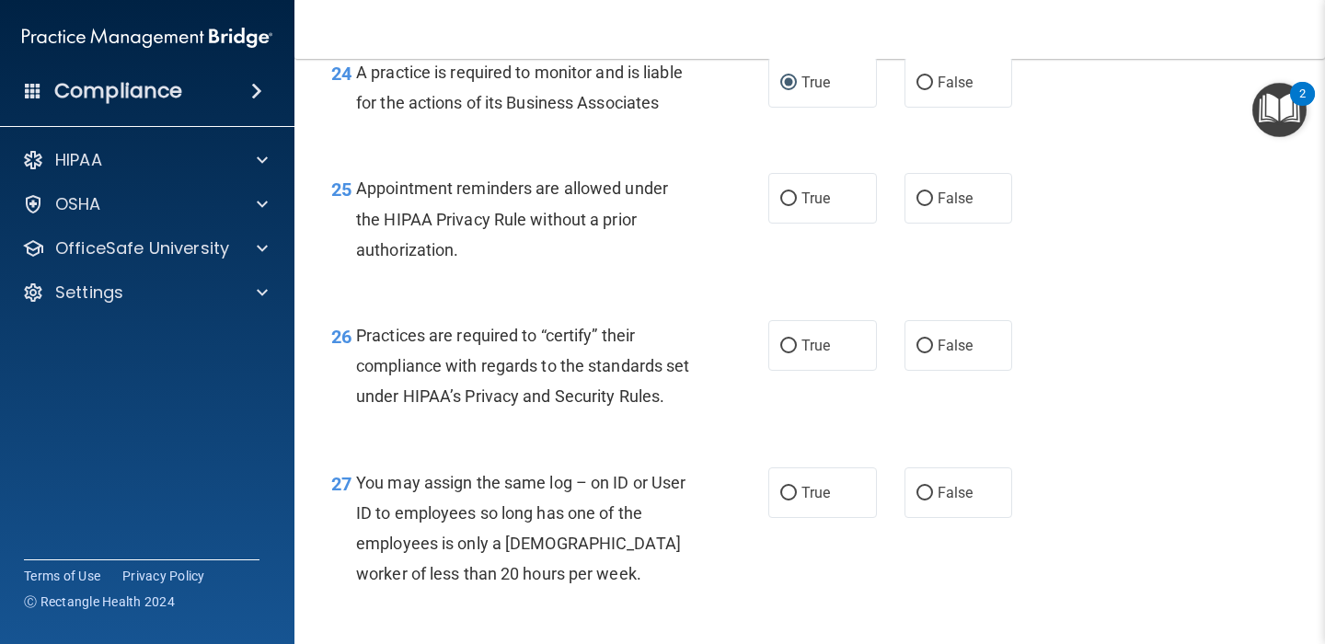
scroll to position [4080, 0]
click at [780, 196] on input "True" at bounding box center [788, 198] width 17 height 14
radio input "true"
click at [721, 267] on div "25 Appointment reminders are allowed under the HIPAA Privacy Rule without a pri…" at bounding box center [550, 222] width 492 height 101
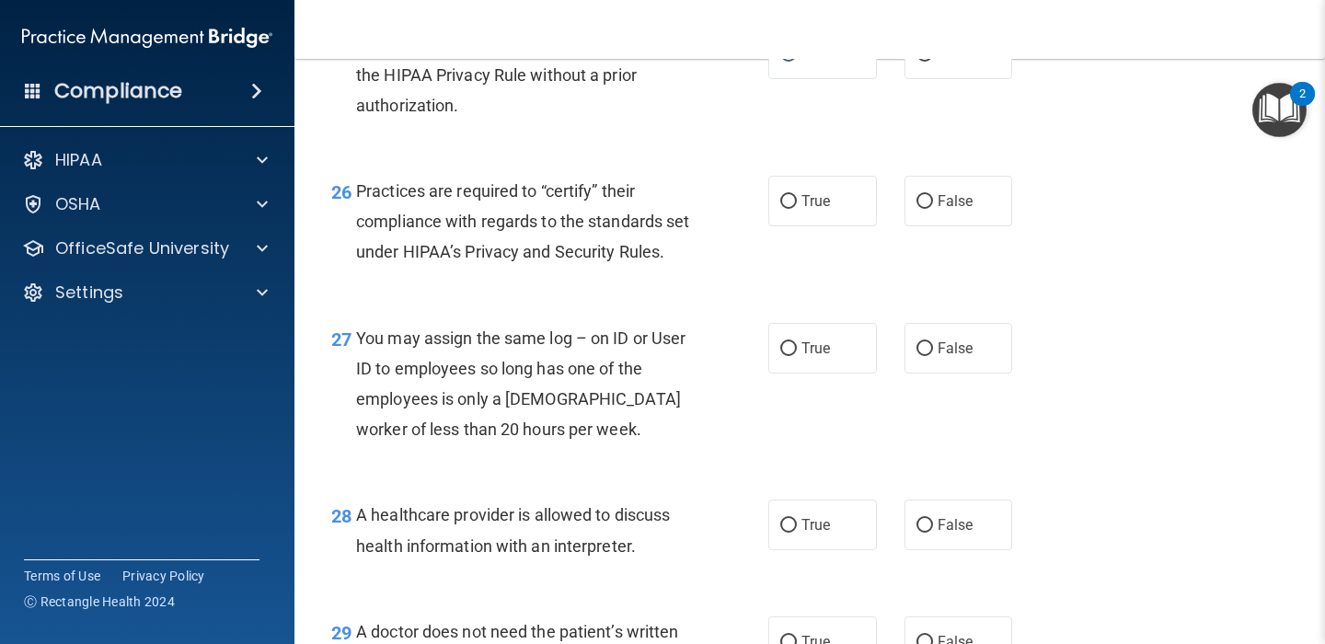
scroll to position [4233, 0]
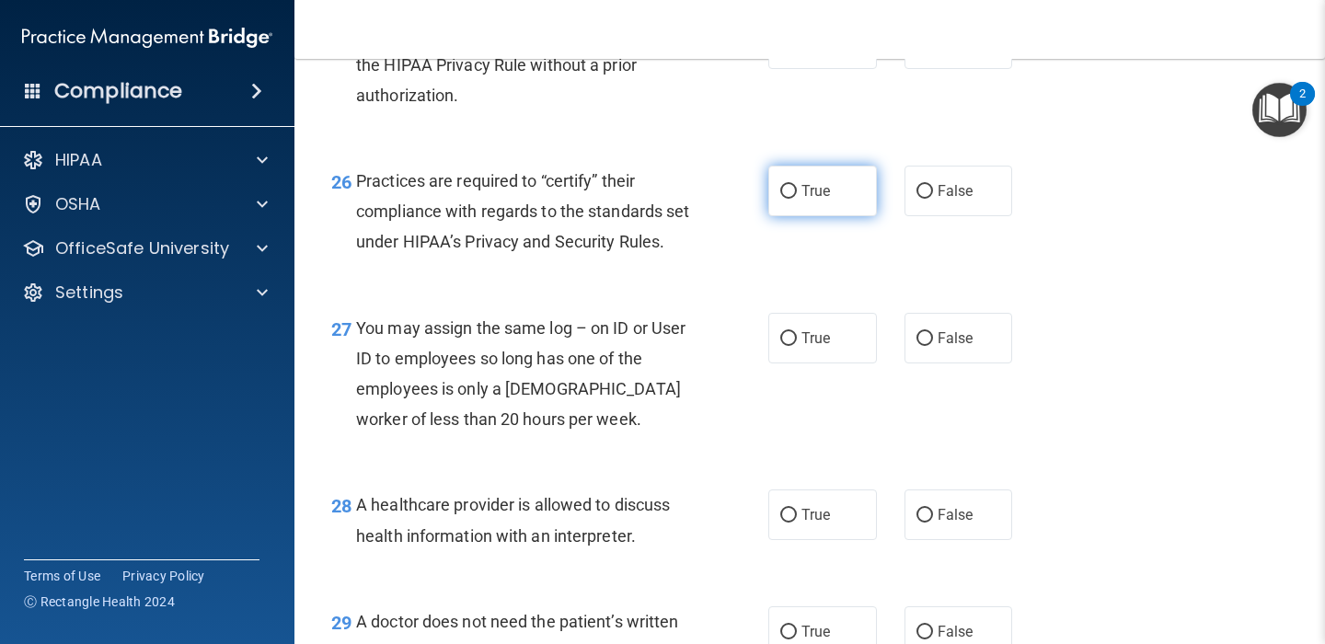
click at [790, 189] on input "True" at bounding box center [788, 192] width 17 height 14
radio input "true"
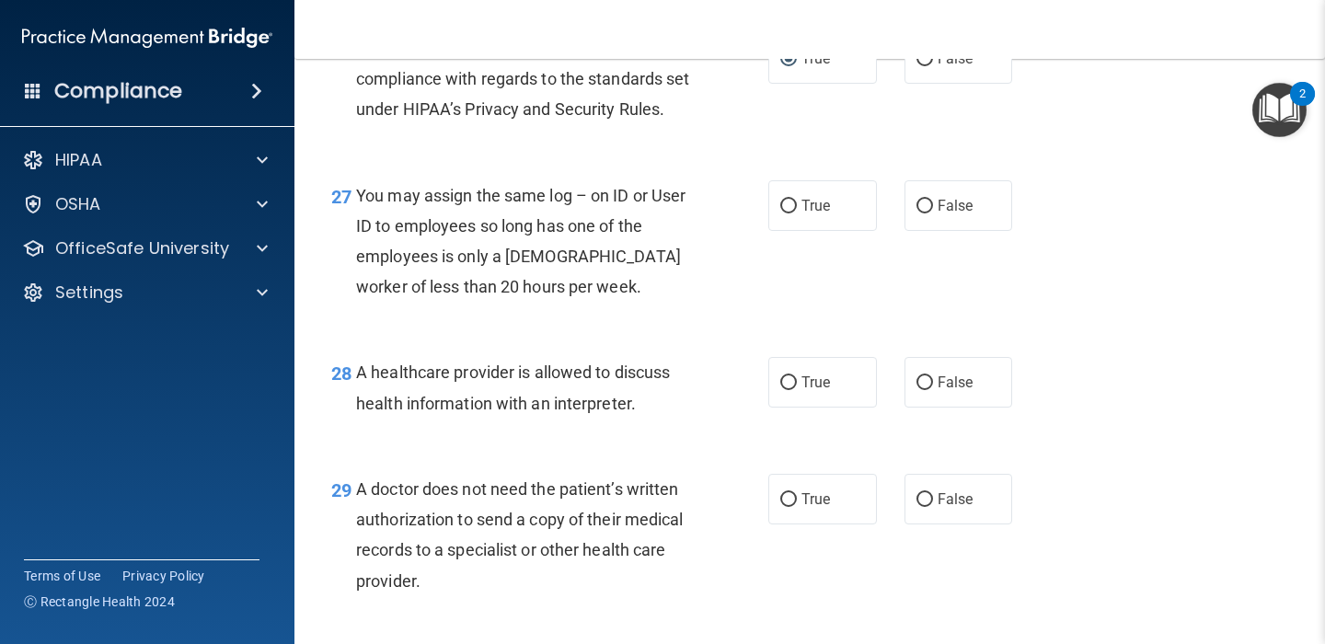
scroll to position [4370, 0]
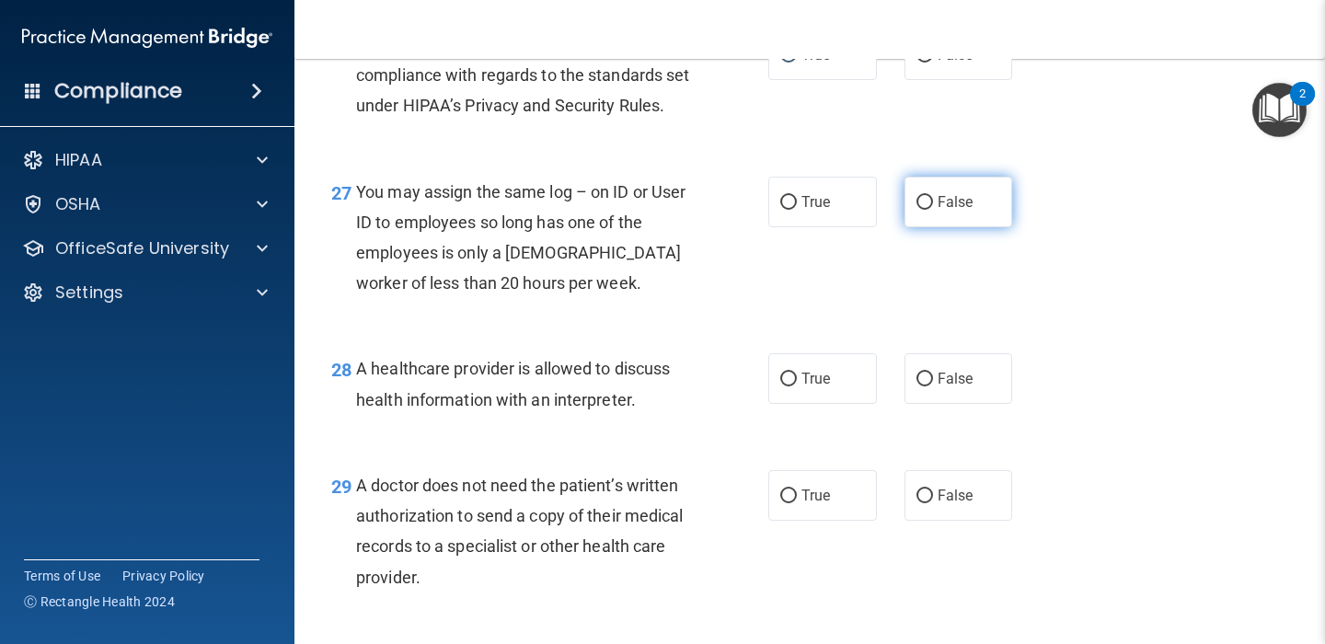
click at [926, 210] on input "False" at bounding box center [924, 203] width 17 height 14
radio input "true"
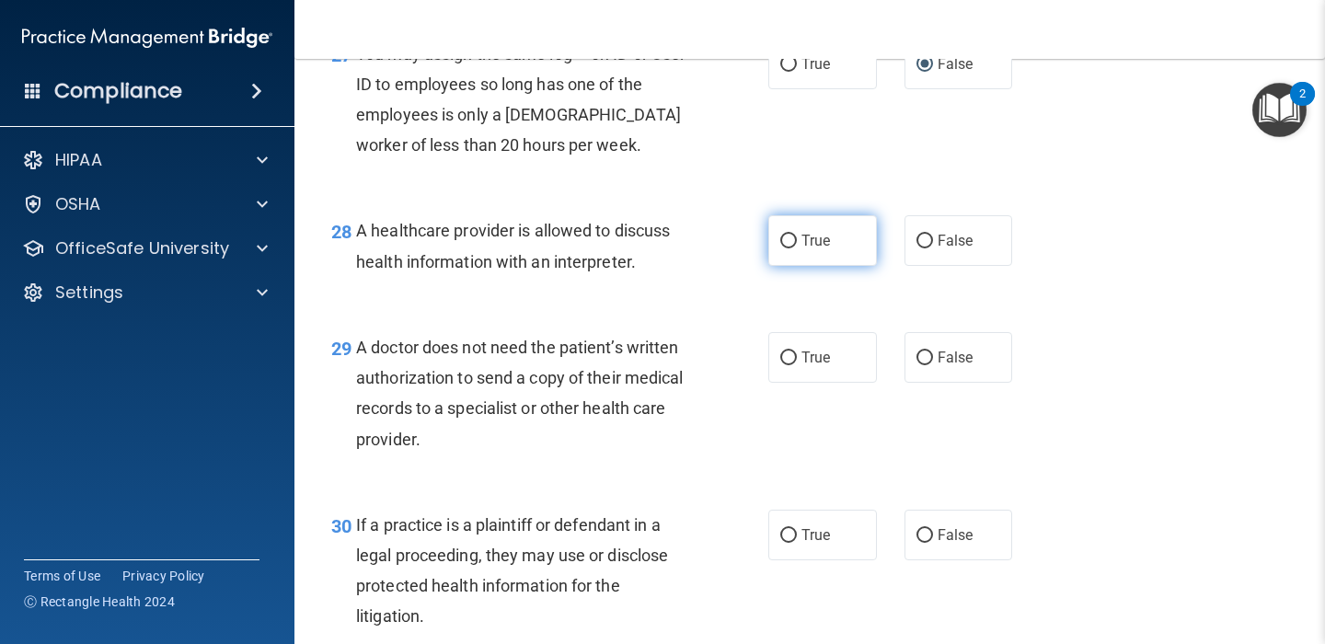
click at [788, 248] on input "True" at bounding box center [788, 242] width 17 height 14
radio input "true"
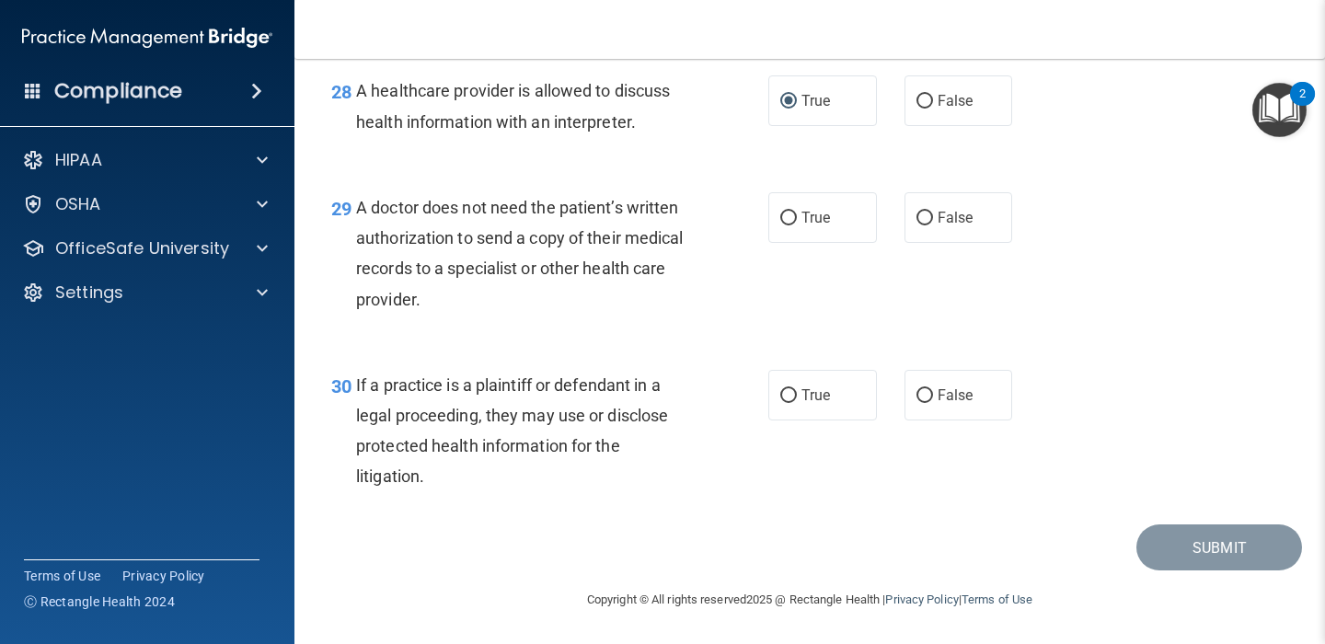
scroll to position [4679, 0]
click at [919, 213] on input "False" at bounding box center [924, 219] width 17 height 14
radio input "true"
click at [789, 389] on input "True" at bounding box center [788, 396] width 17 height 14
radio input "true"
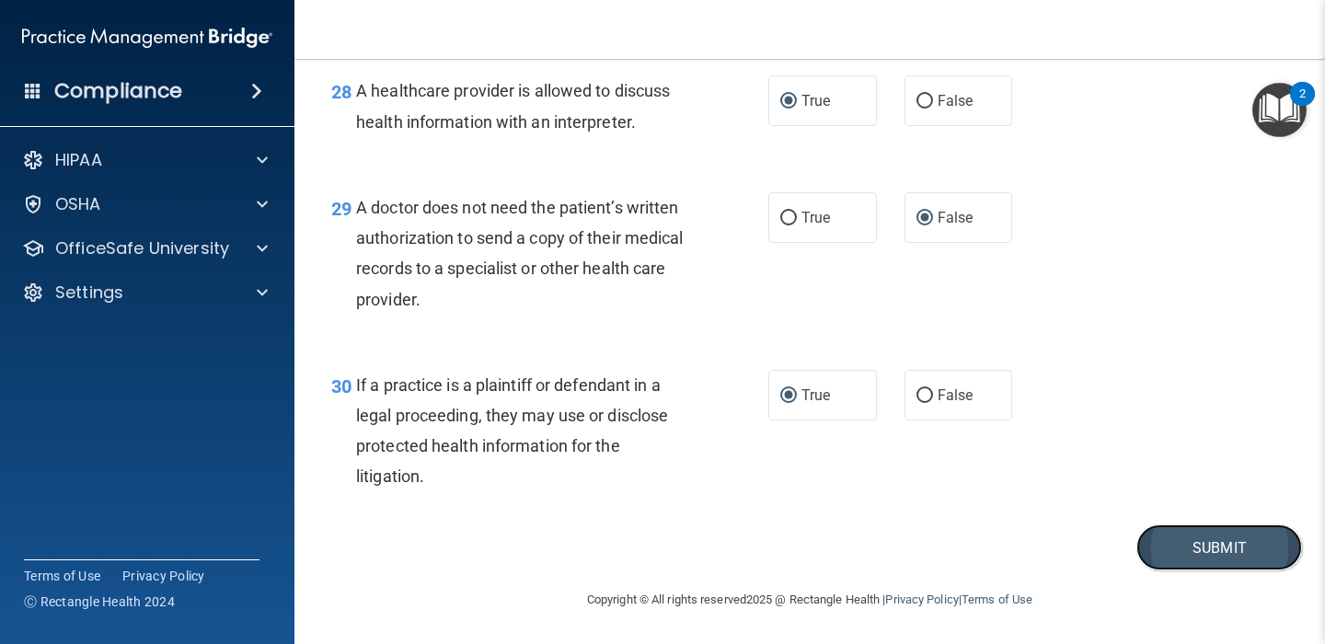
click at [1192, 548] on button "Submit" at bounding box center [1219, 547] width 166 height 47
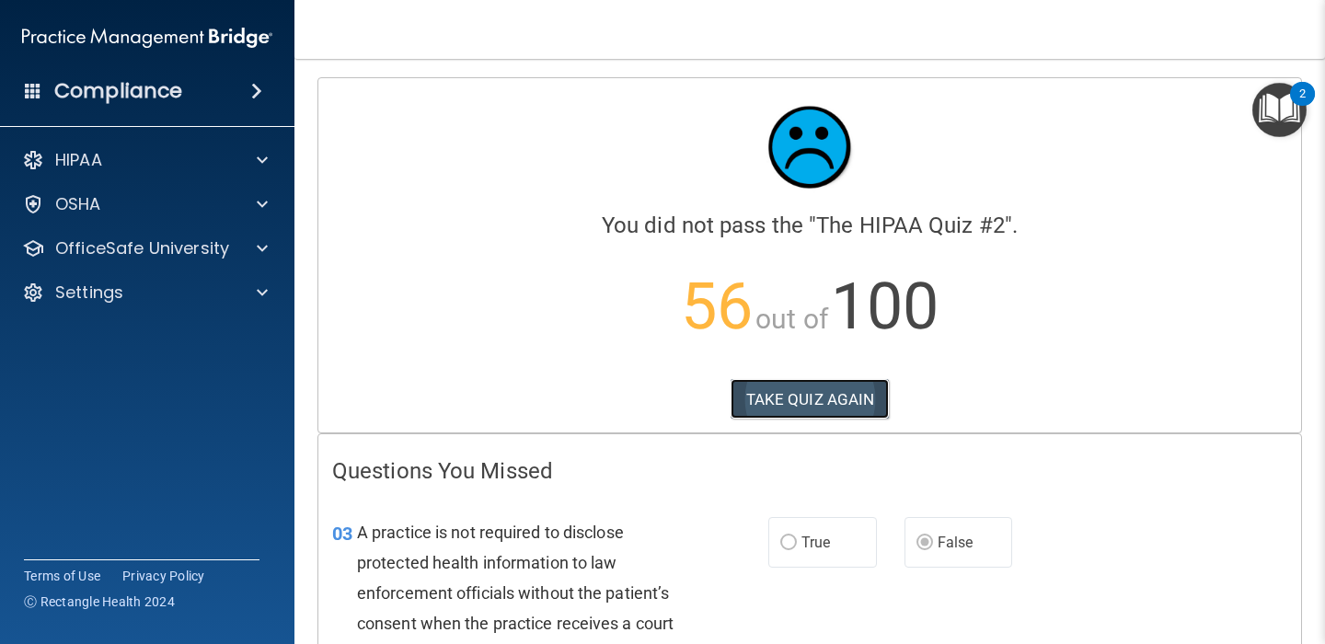
click at [793, 391] on button "TAKE QUIZ AGAIN" at bounding box center [810, 399] width 159 height 40
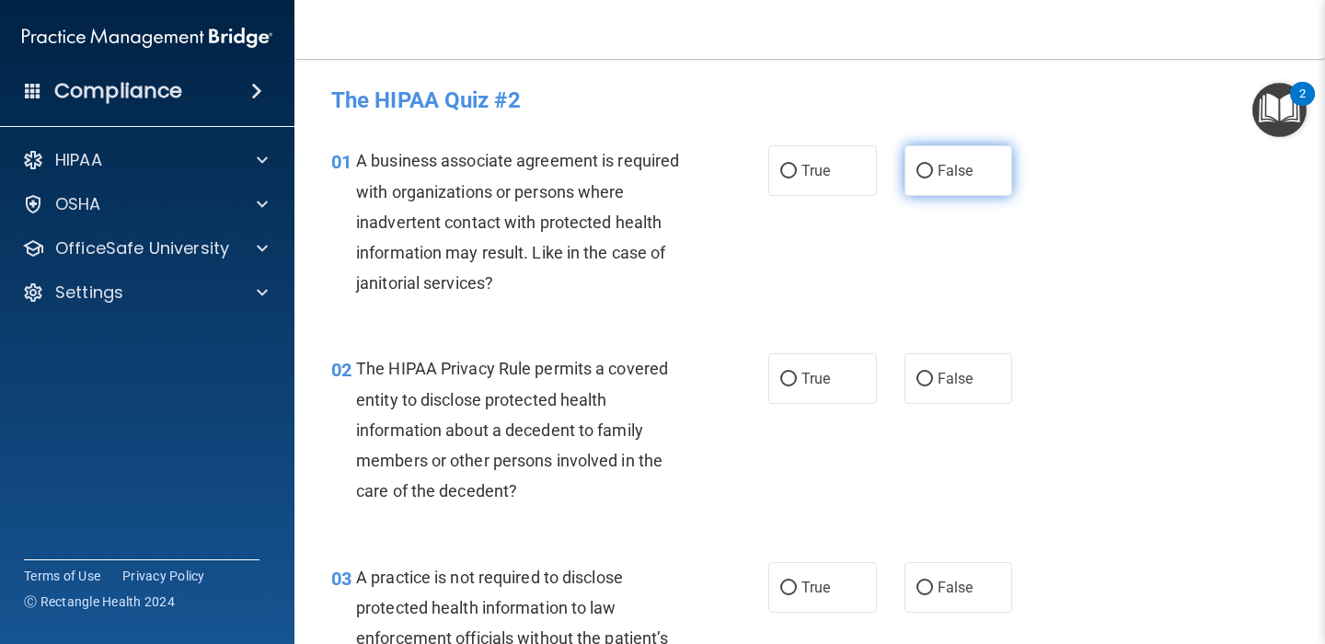
click at [925, 171] on input "False" at bounding box center [924, 172] width 17 height 14
radio input "true"
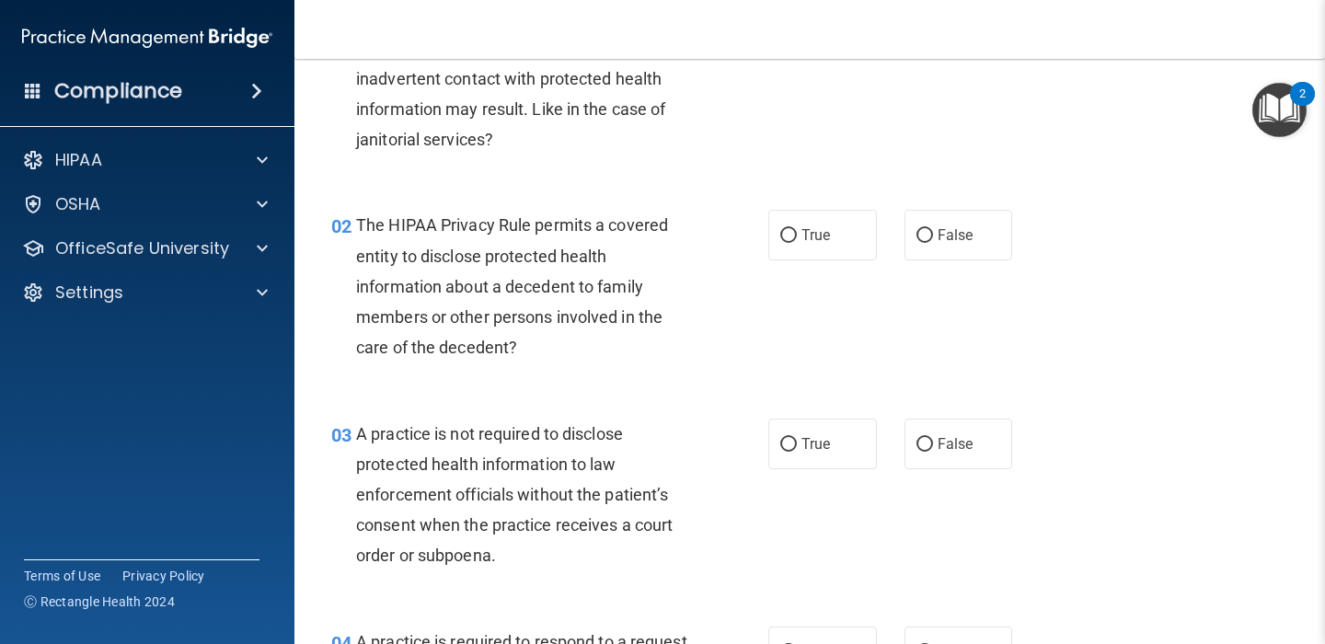
scroll to position [148, 0]
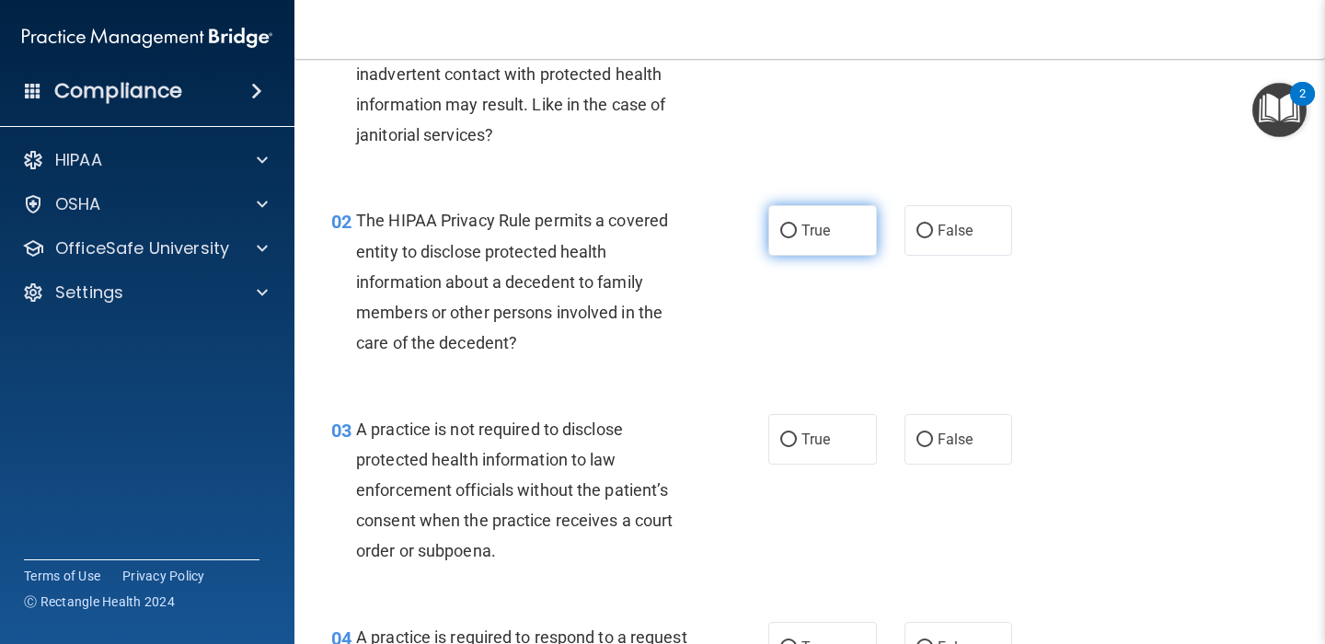
click at [789, 225] on input "True" at bounding box center [788, 232] width 17 height 14
radio input "true"
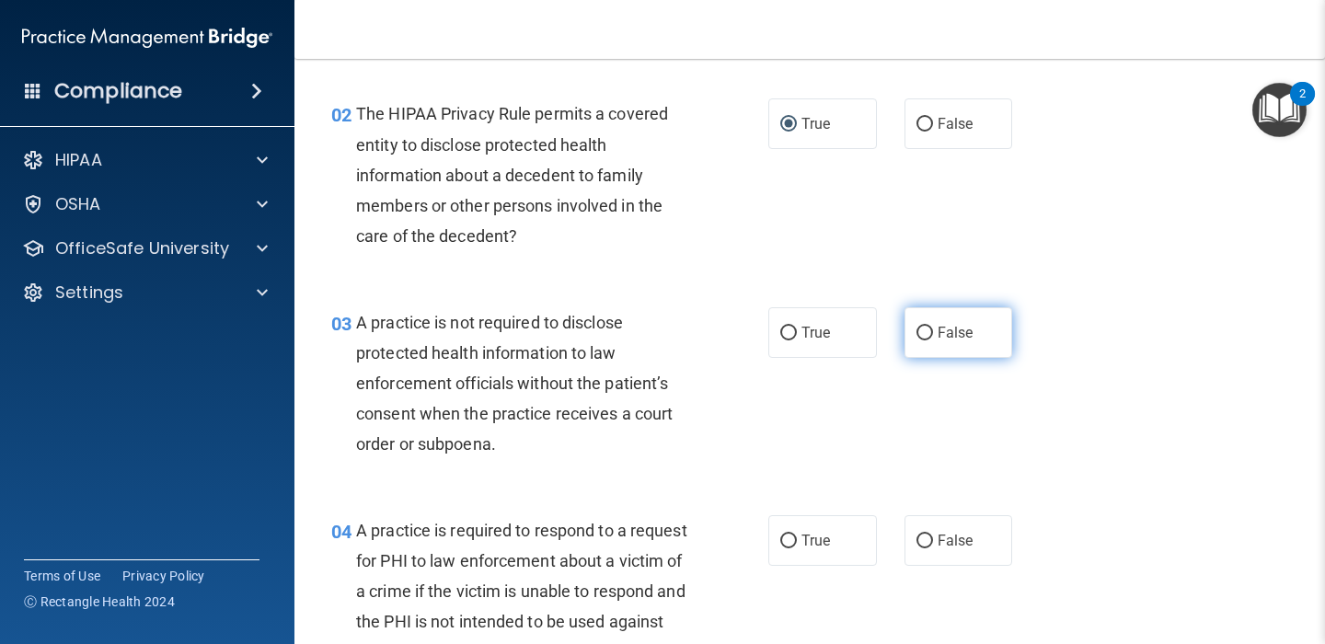
click at [926, 330] on input "False" at bounding box center [924, 334] width 17 height 14
radio input "true"
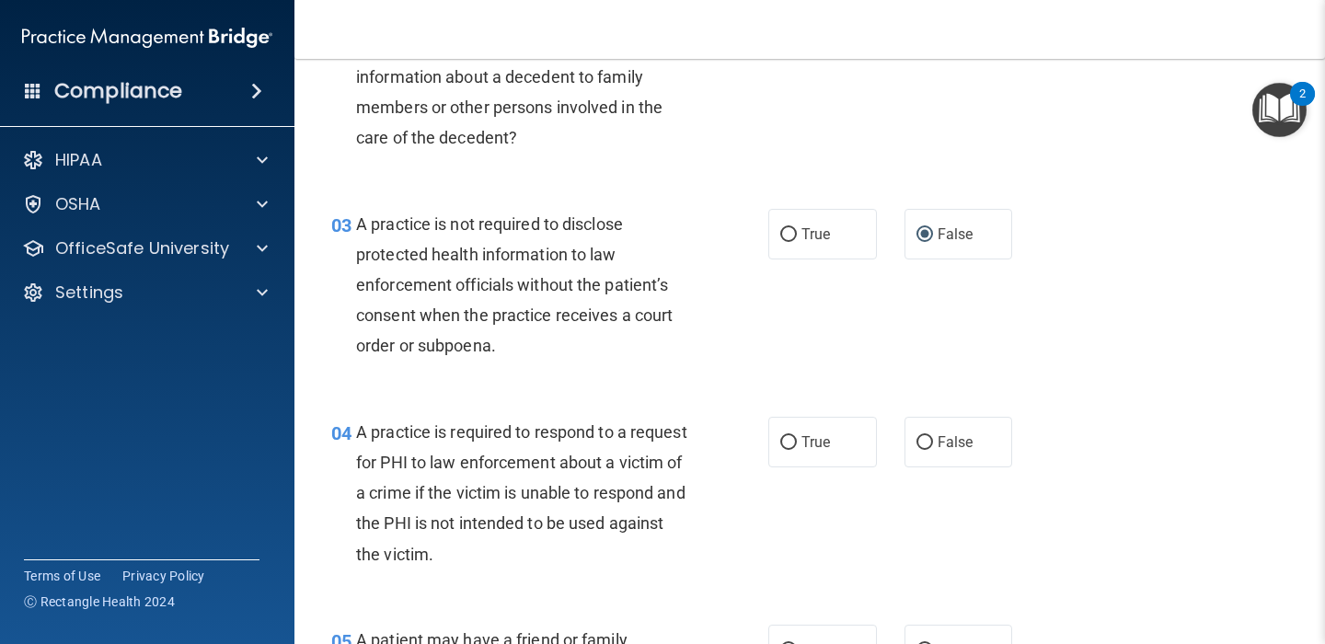
scroll to position [443, 0]
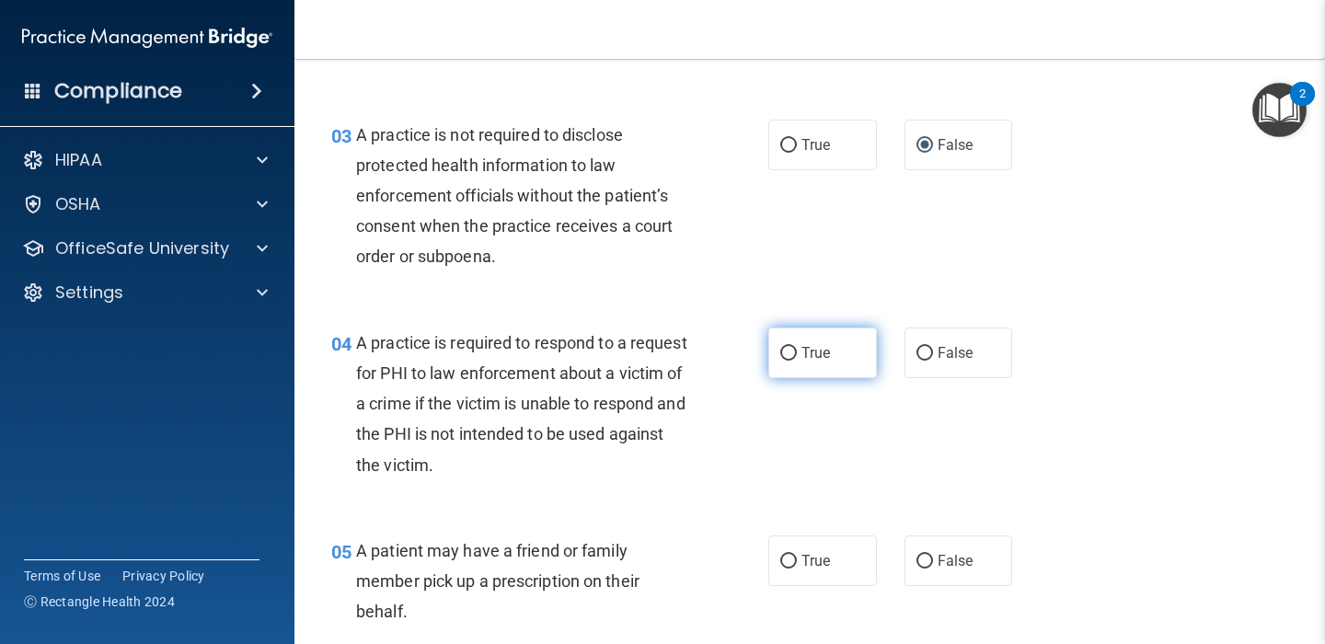
click at [786, 351] on input "True" at bounding box center [788, 354] width 17 height 14
radio input "true"
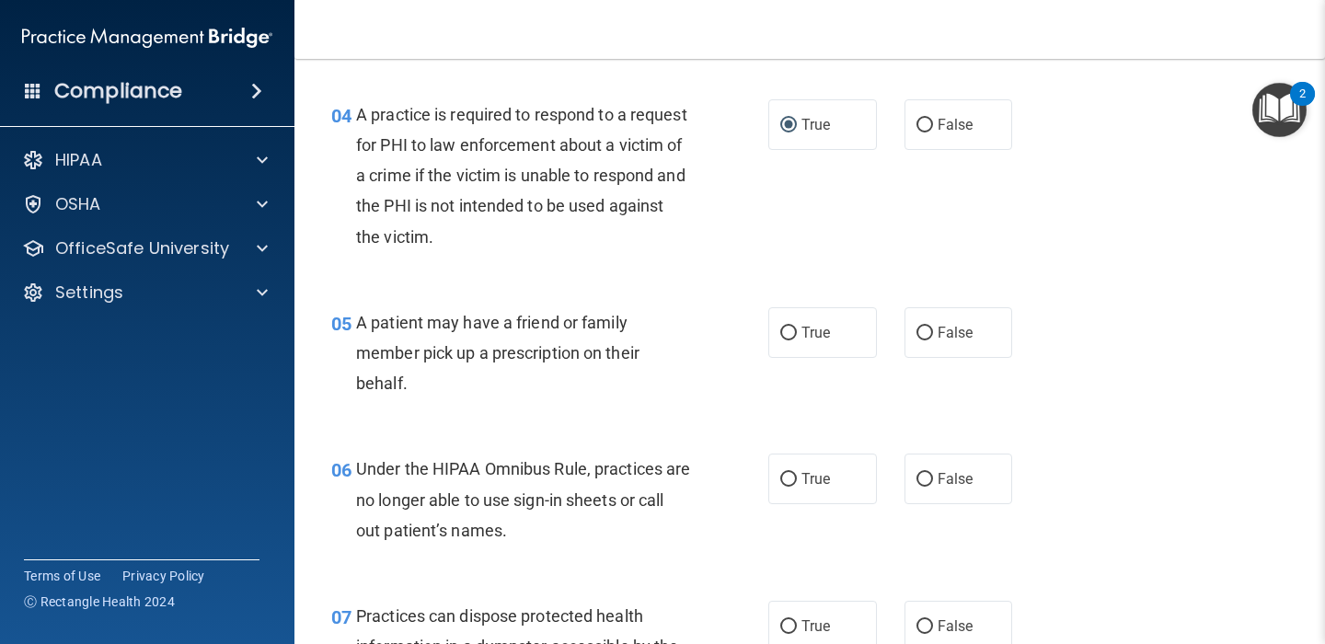
scroll to position [672, 0]
click at [789, 328] on input "True" at bounding box center [788, 333] width 17 height 14
radio input "true"
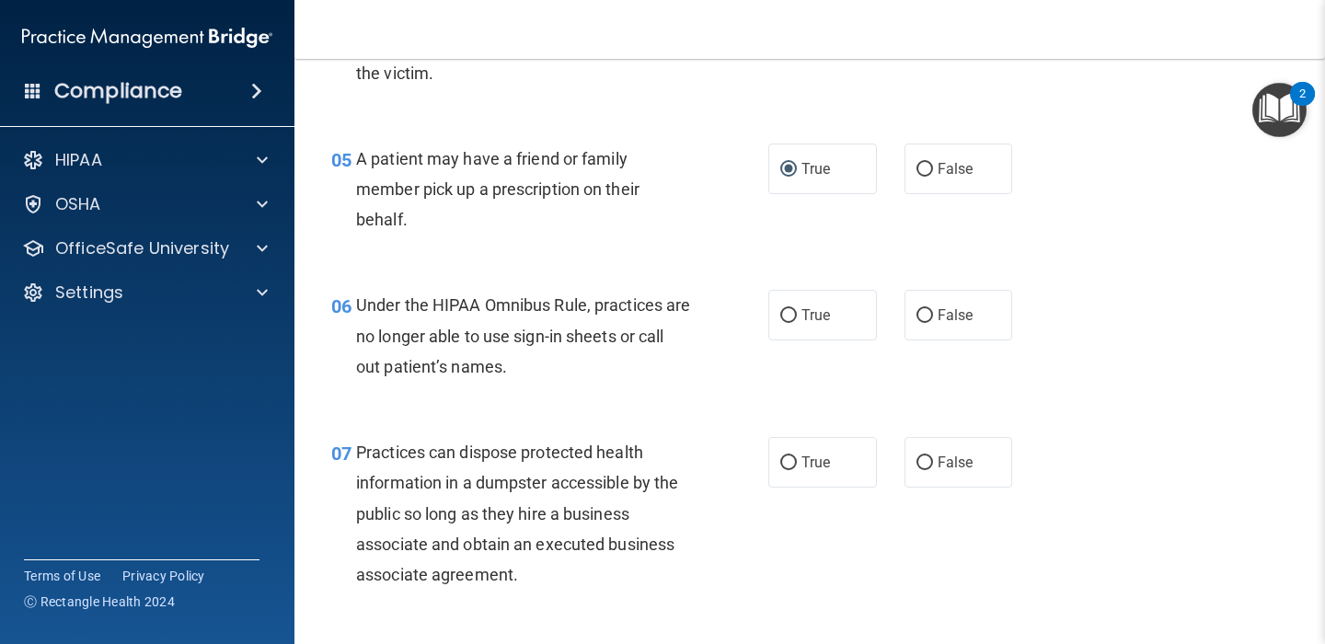
scroll to position [883, 0]
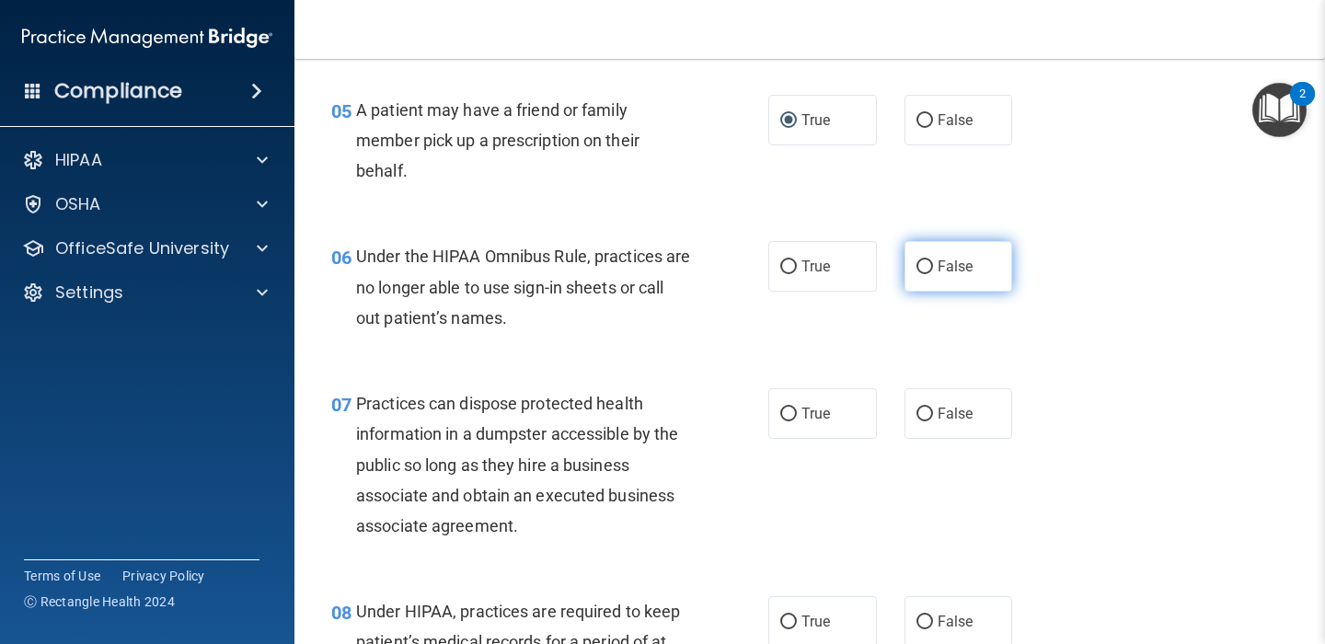
click at [923, 266] on input "False" at bounding box center [924, 267] width 17 height 14
radio input "true"
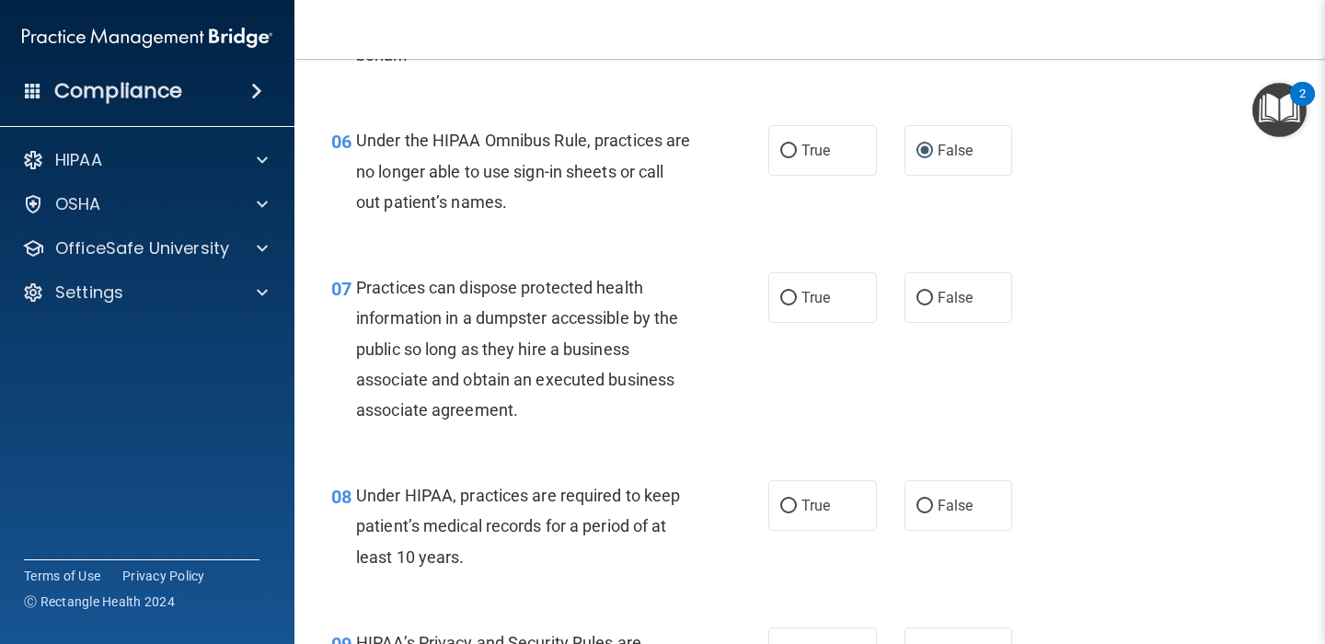
scroll to position [1002, 0]
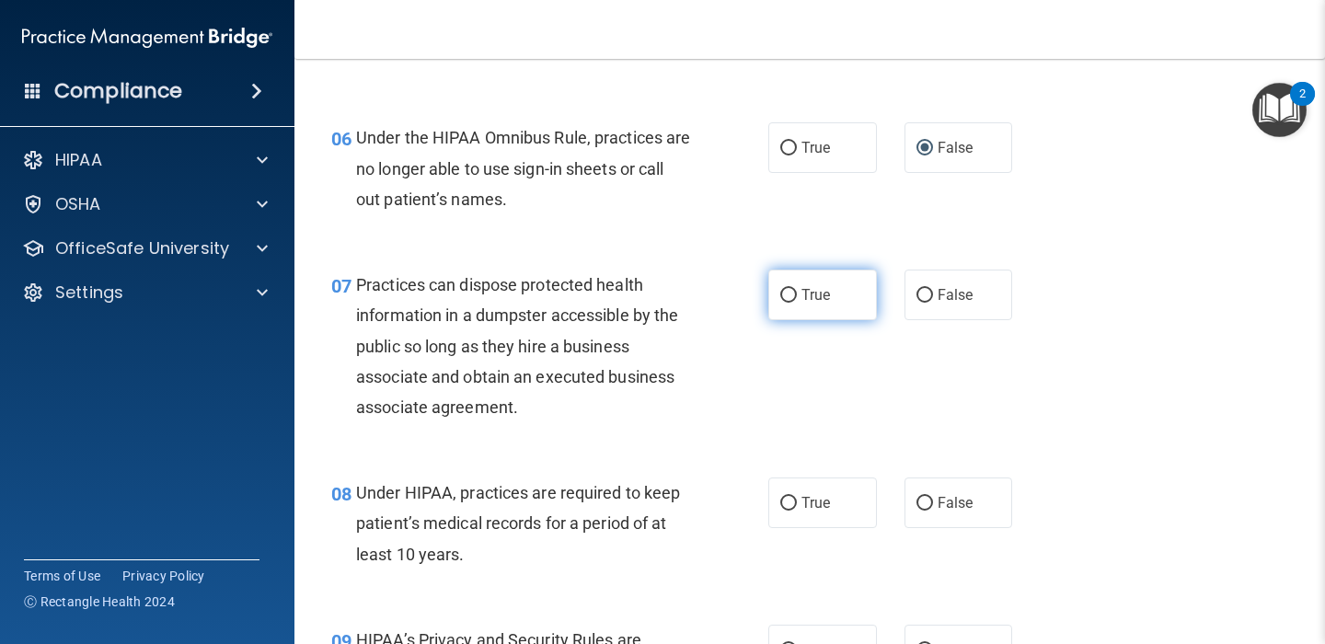
click at [786, 295] on input "True" at bounding box center [788, 296] width 17 height 14
radio input "true"
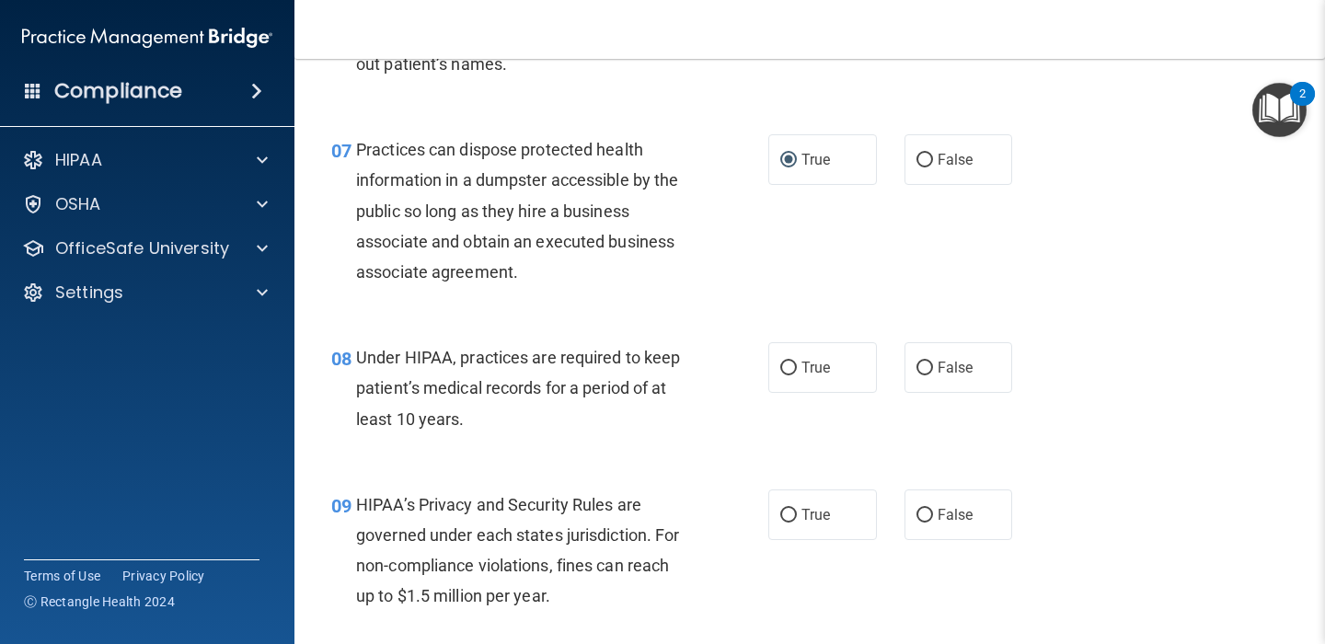
scroll to position [1136, 0]
click at [927, 371] on input "False" at bounding box center [924, 370] width 17 height 14
radio input "true"
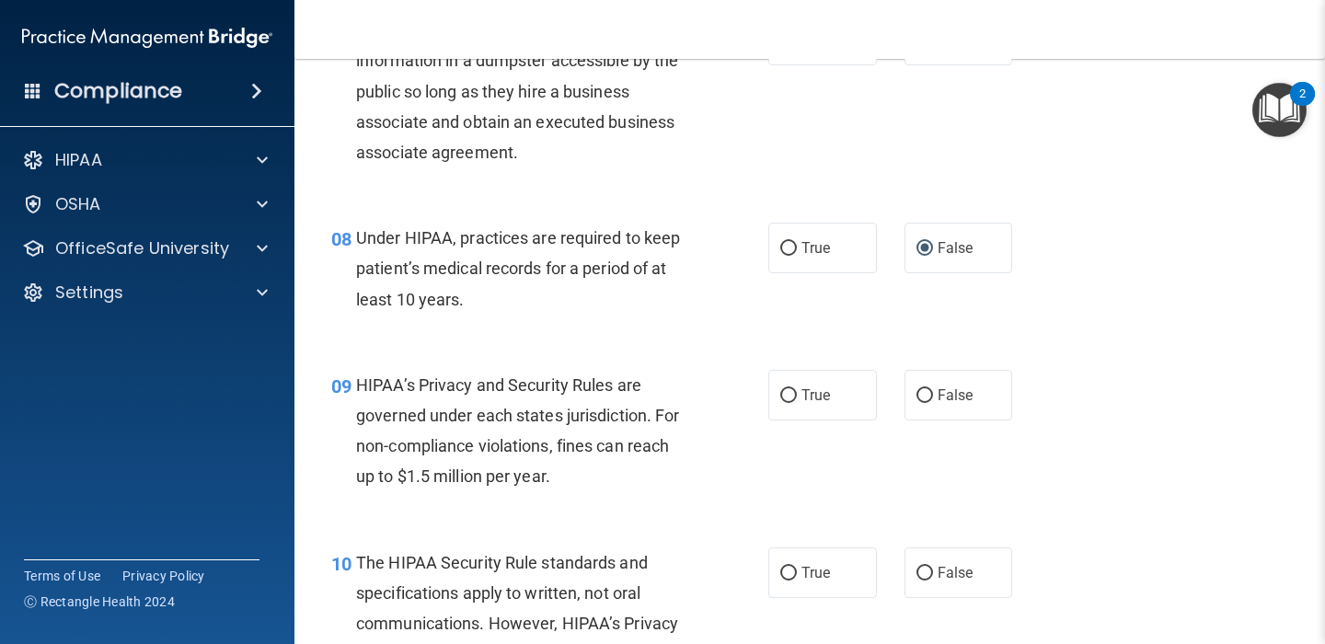
scroll to position [1266, 0]
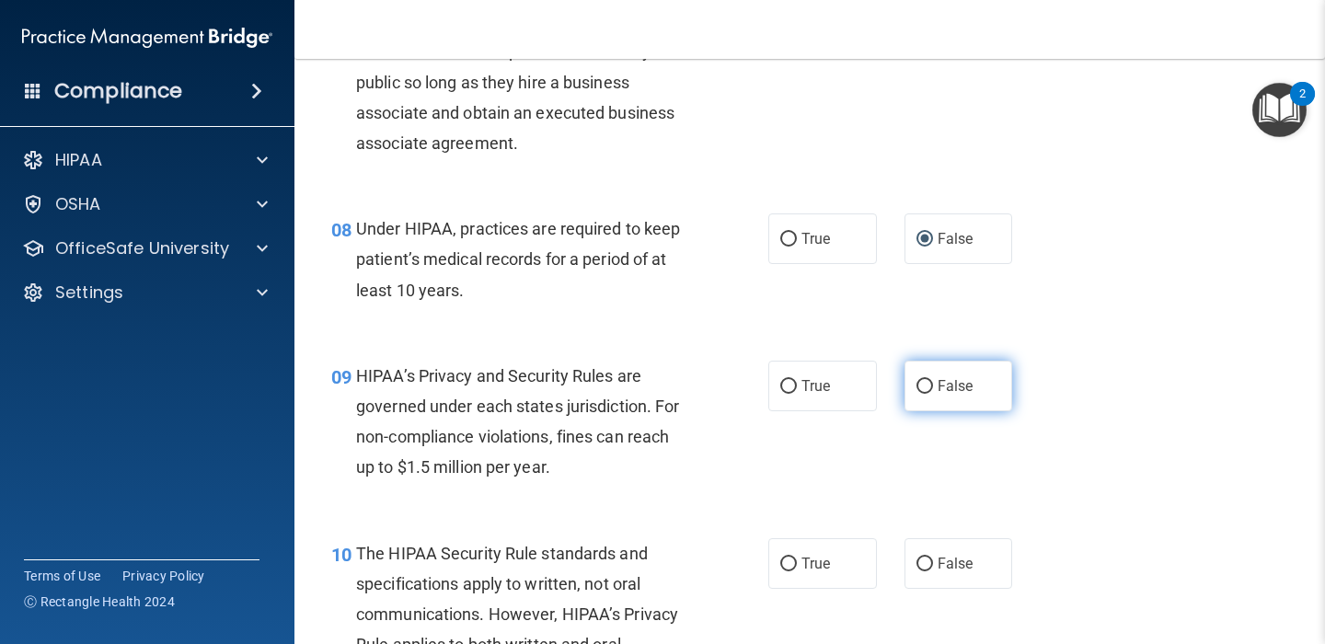
click at [928, 387] on input "False" at bounding box center [924, 387] width 17 height 14
radio input "true"
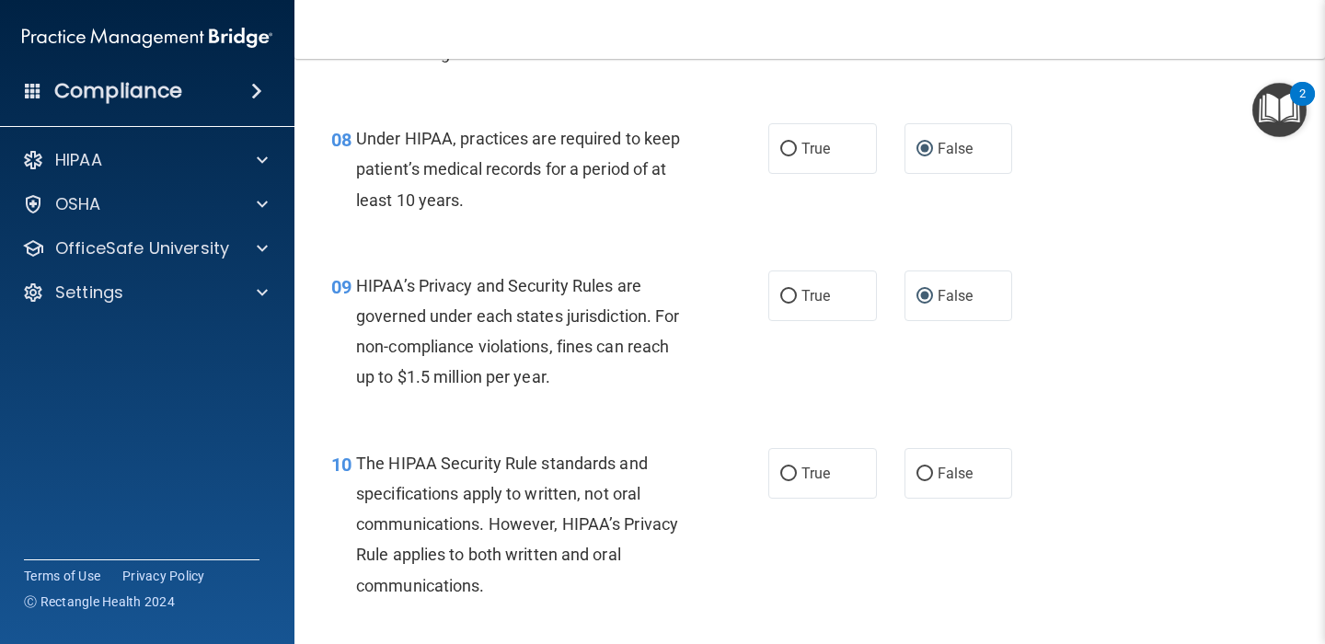
scroll to position [1446, 0]
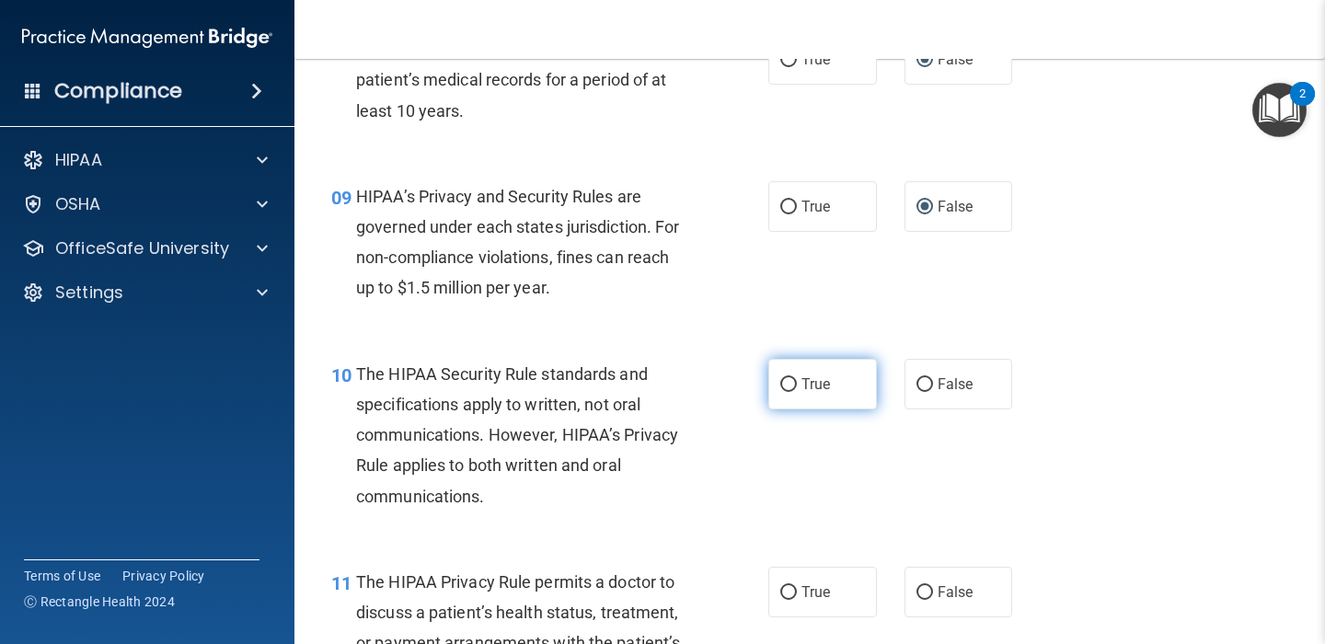
click at [790, 383] on input "True" at bounding box center [788, 385] width 17 height 14
radio input "true"
click at [706, 460] on div "10 The HIPAA Security Rule standards and specifications apply to written, not o…" at bounding box center [550, 440] width 492 height 162
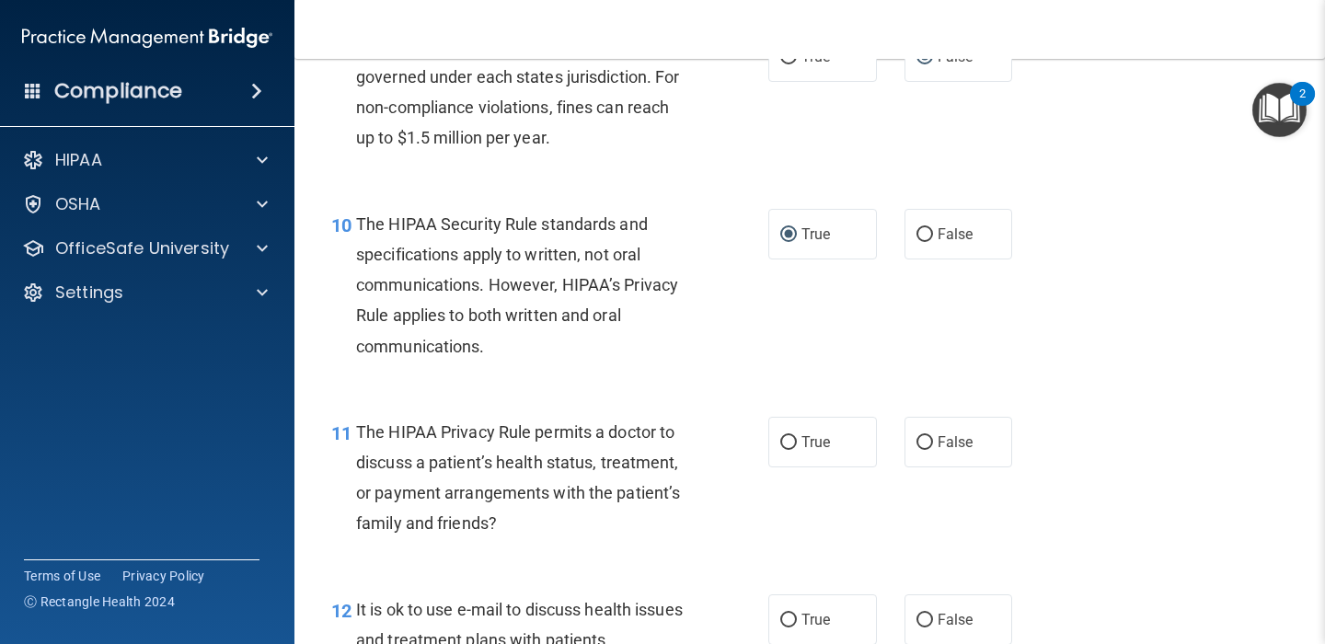
scroll to position [1599, 0]
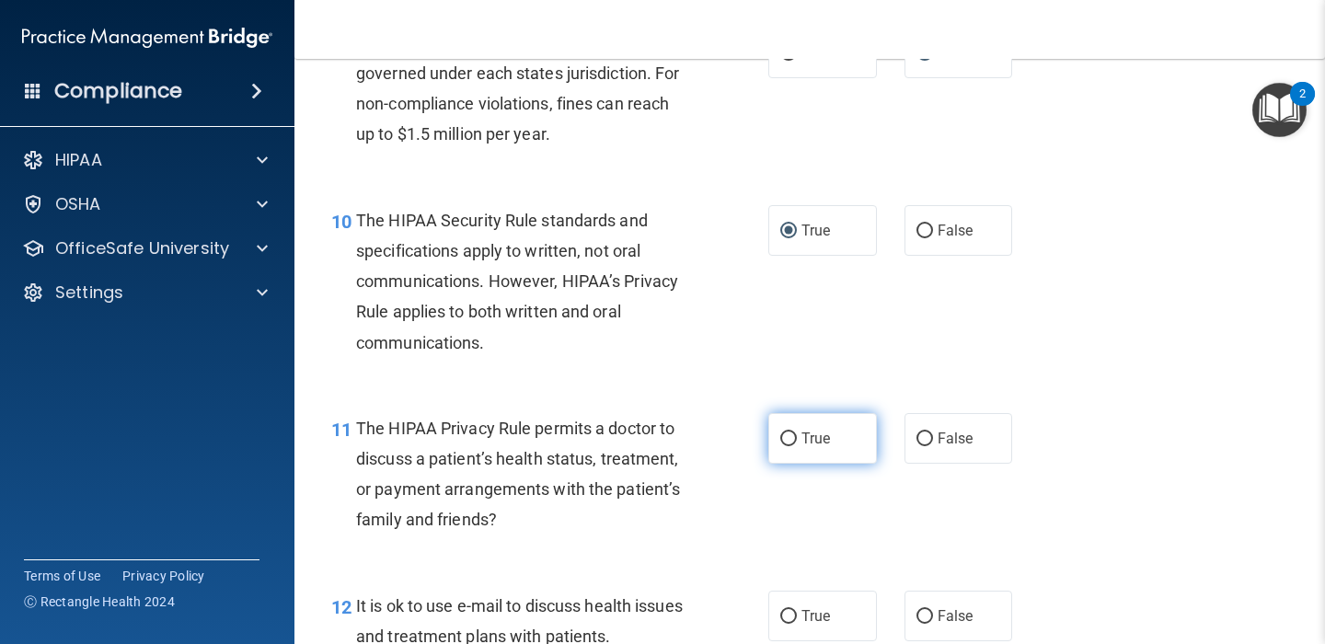
click at [786, 441] on input "True" at bounding box center [788, 439] width 17 height 14
radio input "true"
click at [728, 463] on div "11 The HIPAA Privacy Rule permits a doctor to discuss a patient’s health status…" at bounding box center [550, 479] width 492 height 132
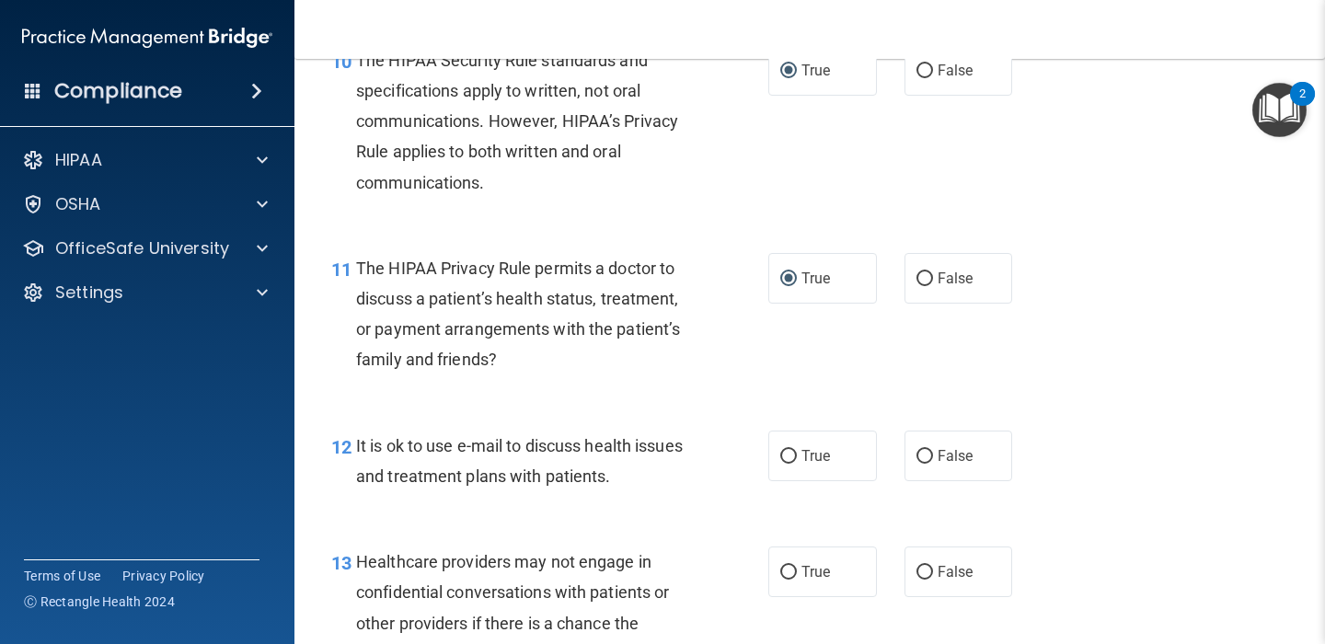
scroll to position [1773, 0]
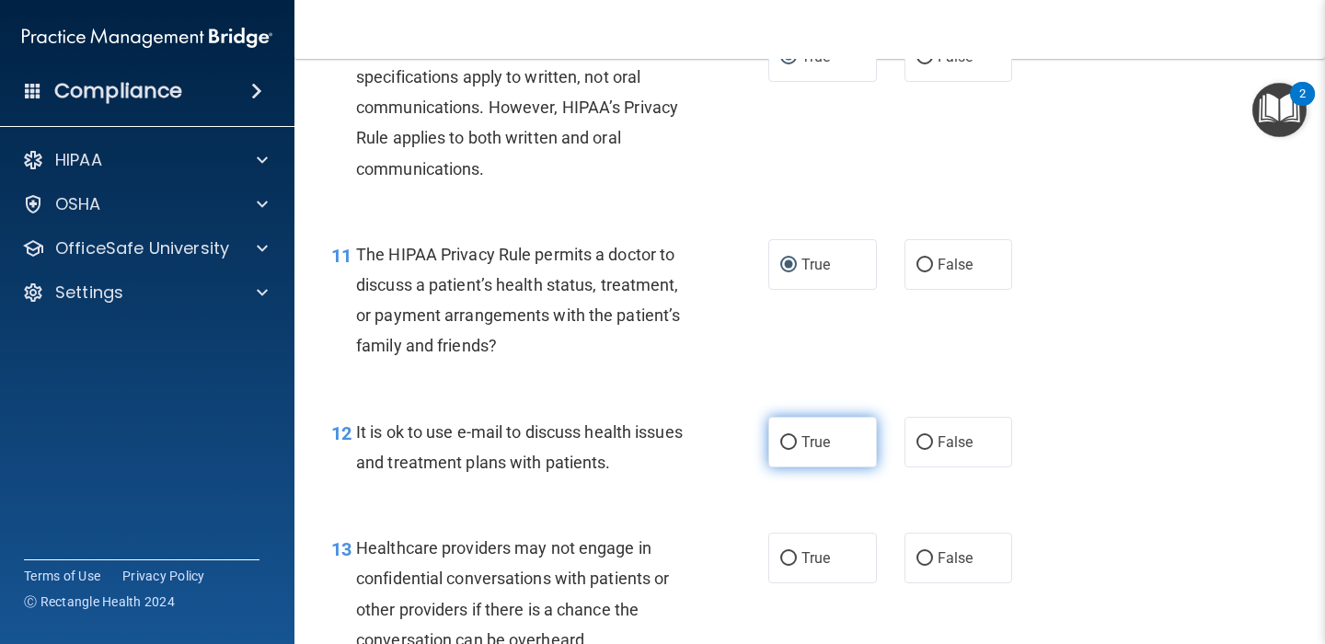
click at [797, 443] on label "True" at bounding box center [822, 442] width 109 height 51
click at [797, 443] on input "True" at bounding box center [788, 443] width 17 height 14
radio input "true"
click at [719, 466] on div "12 It is ok to use e-mail to discuss health issues and treatment plans with pat…" at bounding box center [550, 452] width 492 height 70
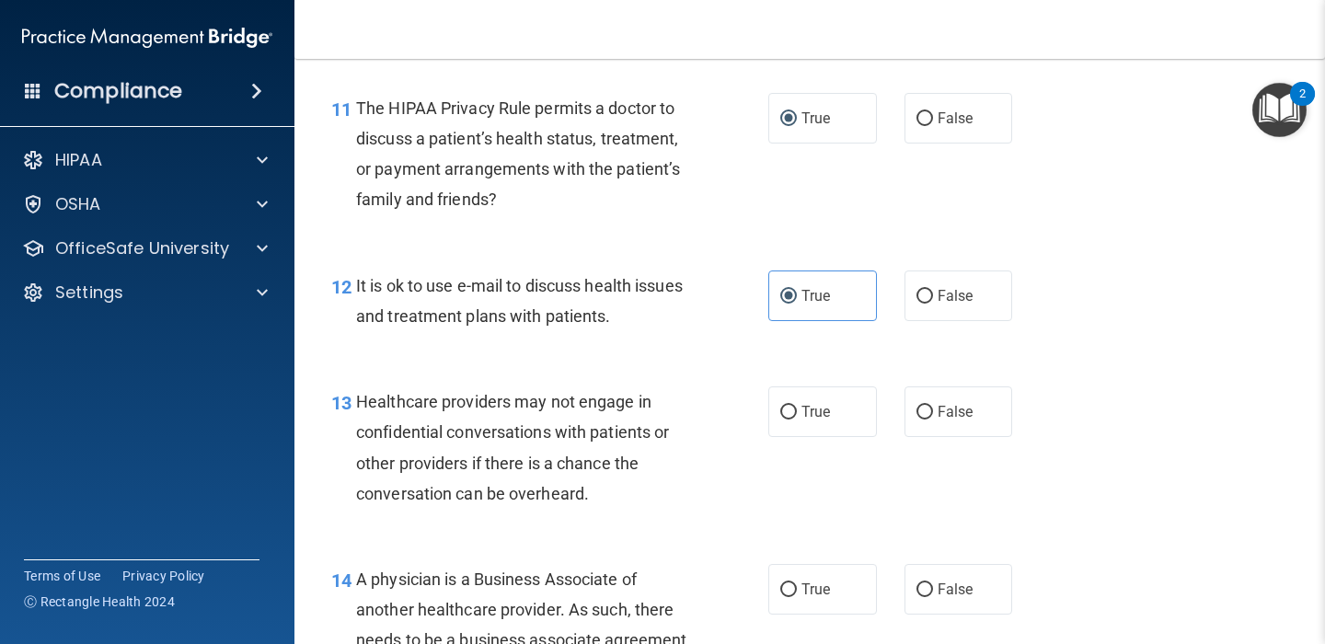
scroll to position [1921, 0]
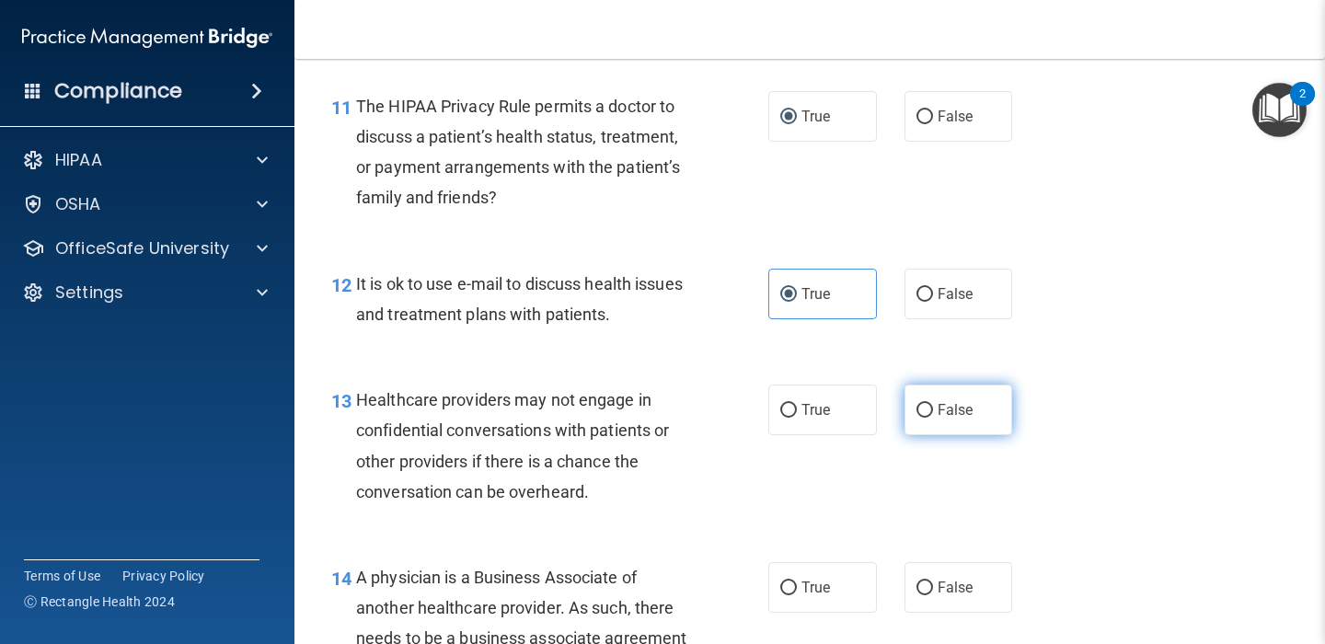
click at [921, 411] on input "False" at bounding box center [924, 411] width 17 height 14
radio input "true"
click at [728, 492] on div "13 Healthcare providers may not engage in confidential conversations with patie…" at bounding box center [550, 451] width 492 height 132
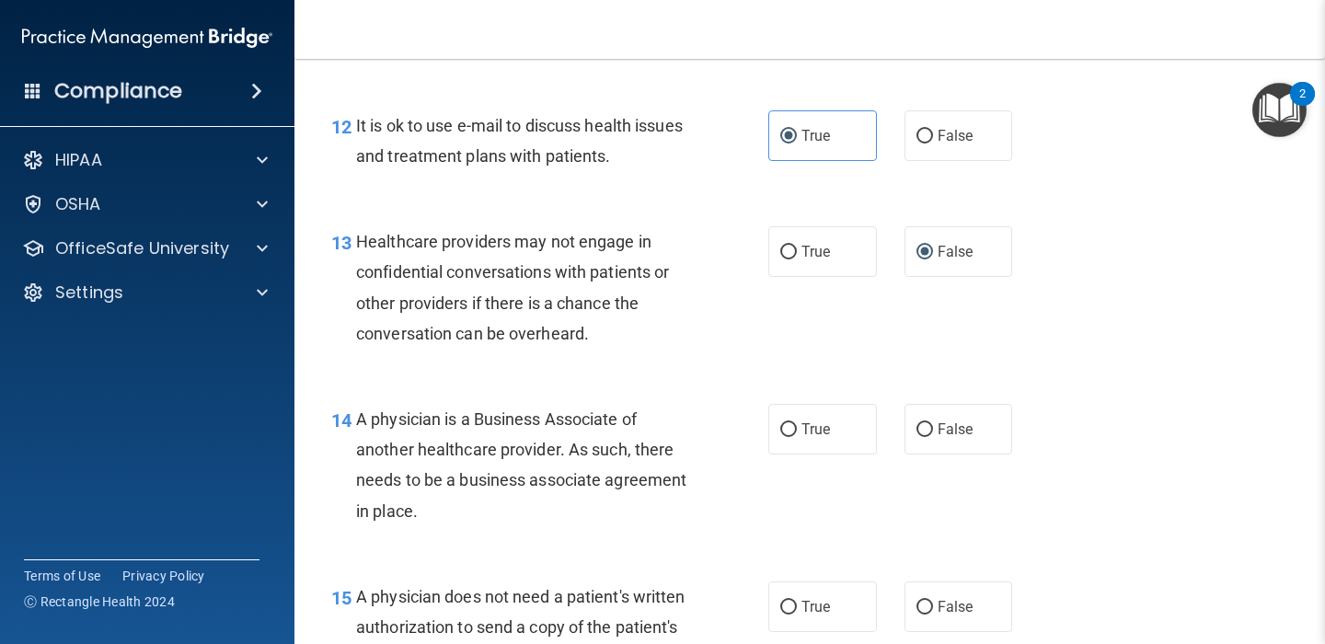
scroll to position [2086, 0]
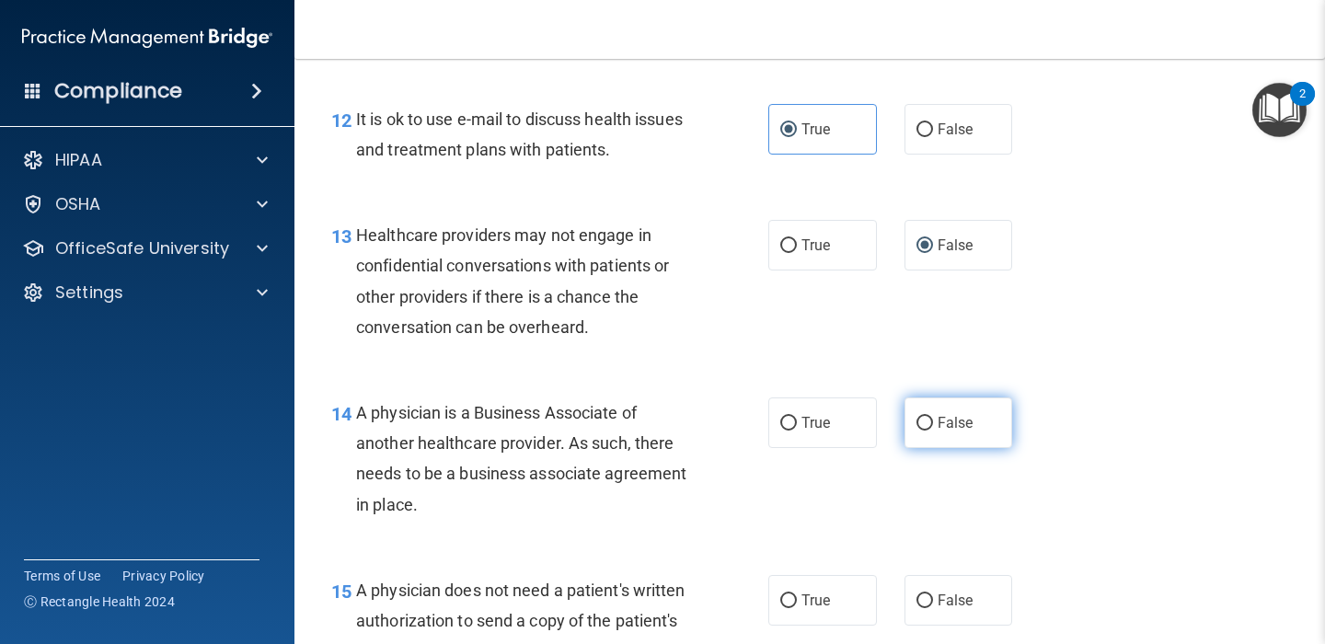
click at [924, 421] on input "False" at bounding box center [924, 424] width 17 height 14
radio input "true"
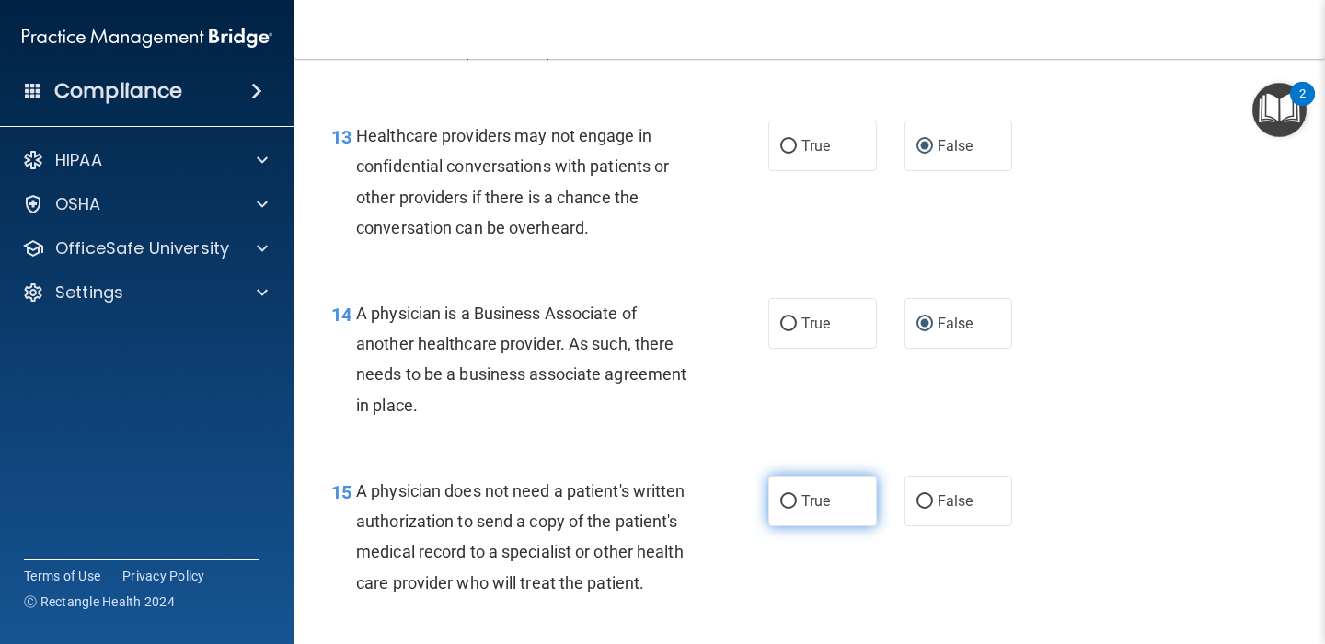
click at [787, 499] on input "True" at bounding box center [788, 502] width 17 height 14
radio input "true"
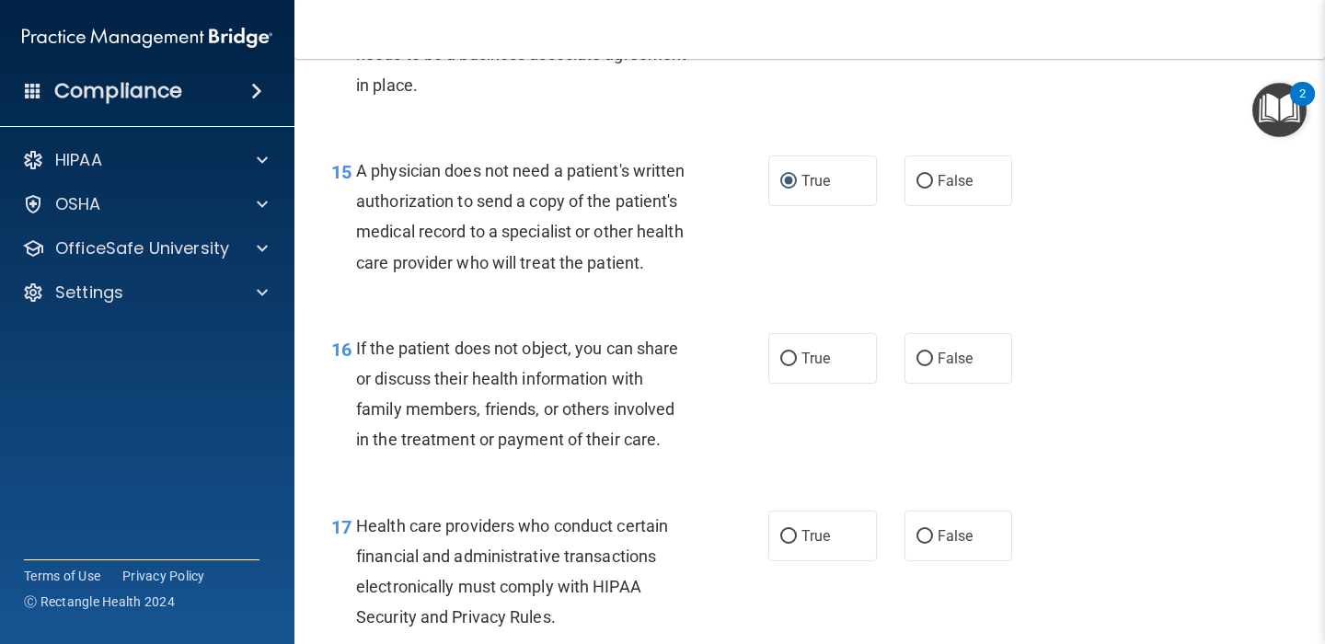
scroll to position [2506, 0]
click at [787, 357] on input "True" at bounding box center [788, 358] width 17 height 14
radio input "true"
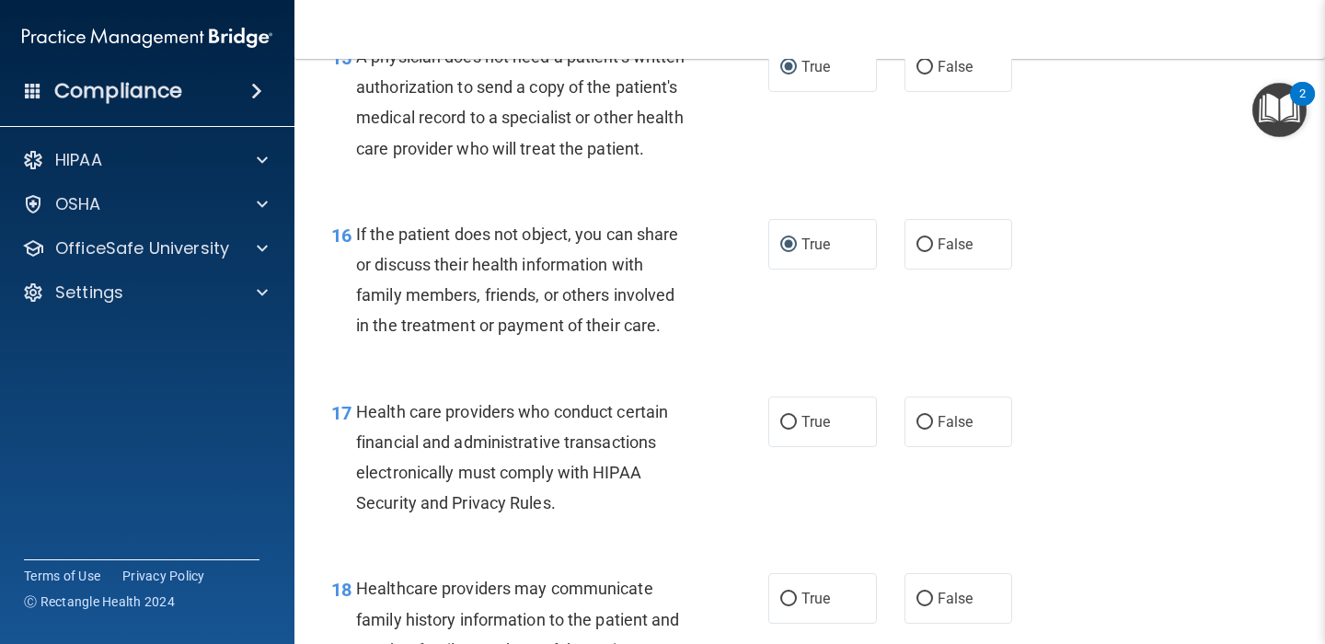
scroll to position [2677, 0]
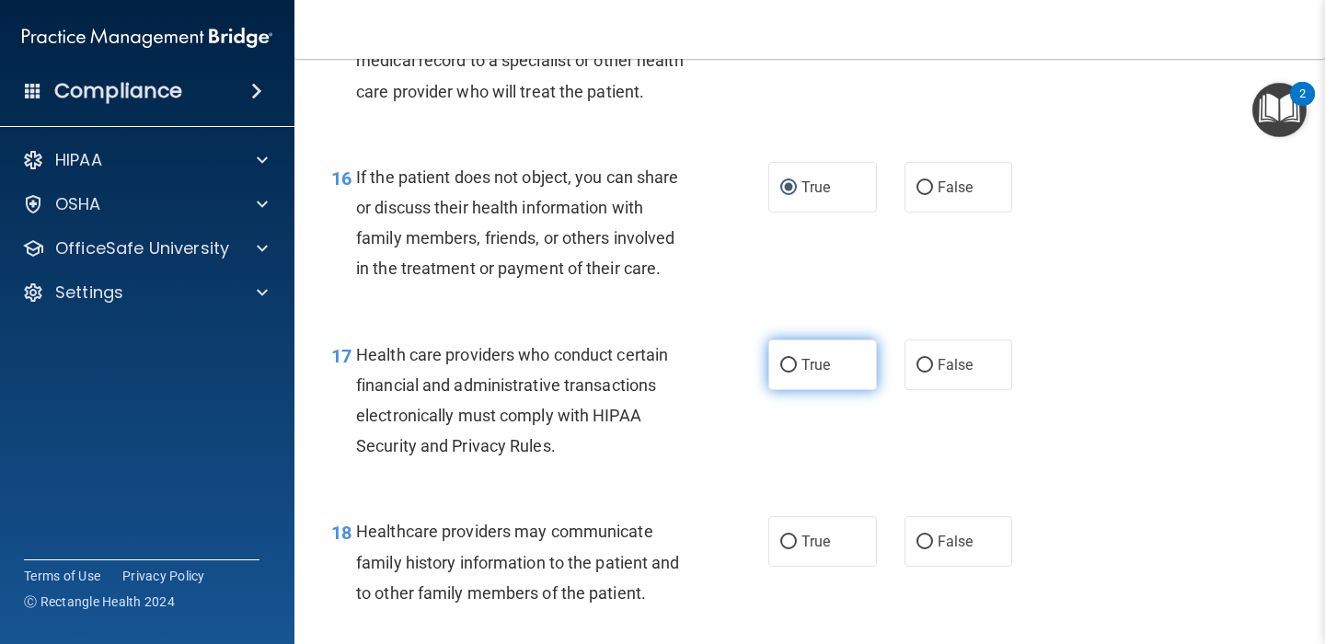
click at [790, 361] on input "True" at bounding box center [788, 366] width 17 height 14
radio input "true"
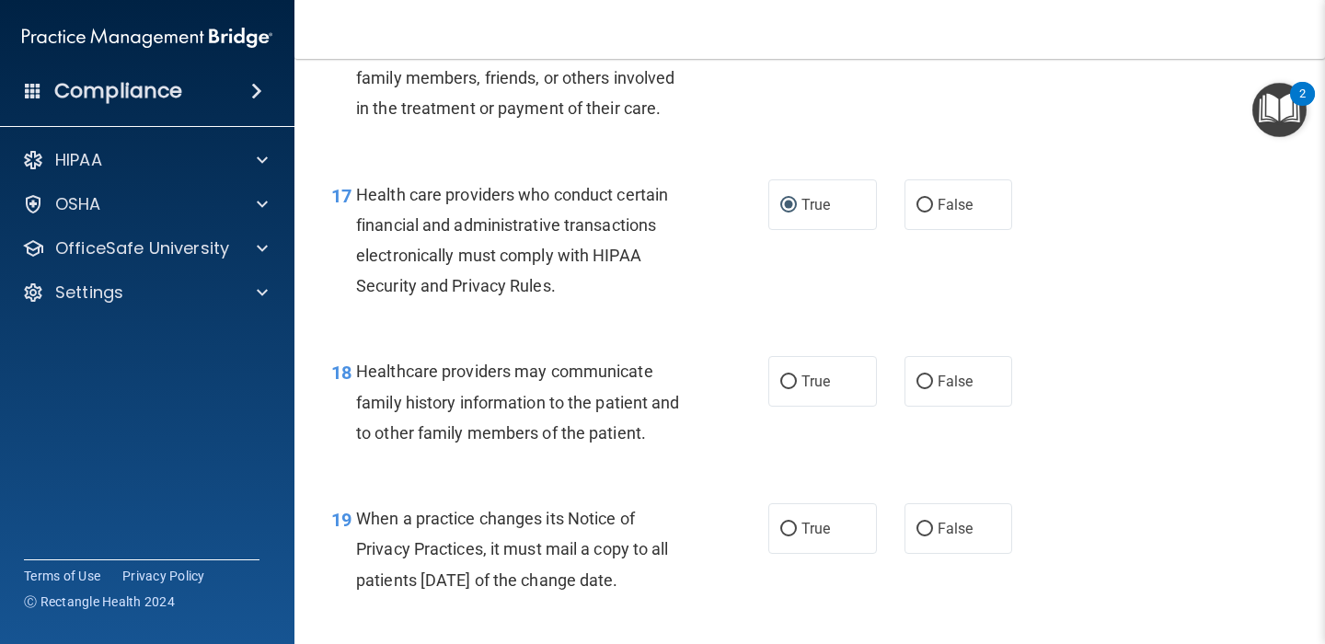
scroll to position [2851, 0]
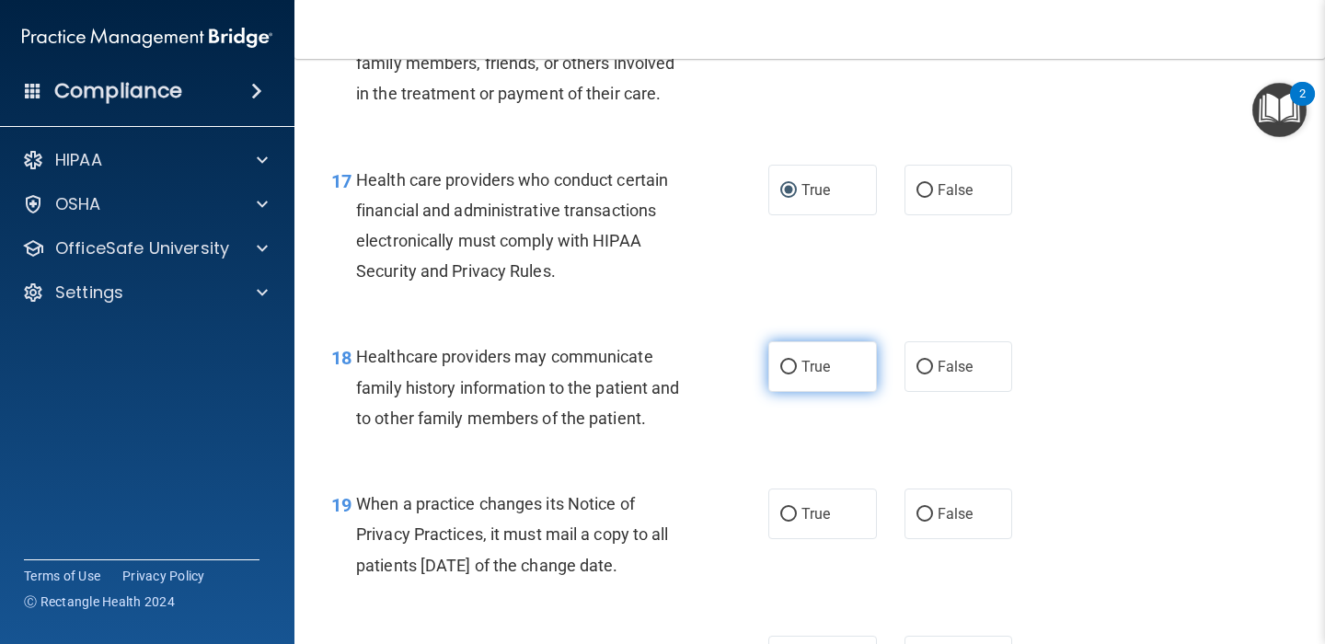
click at [789, 372] on input "True" at bounding box center [788, 368] width 17 height 14
radio input "true"
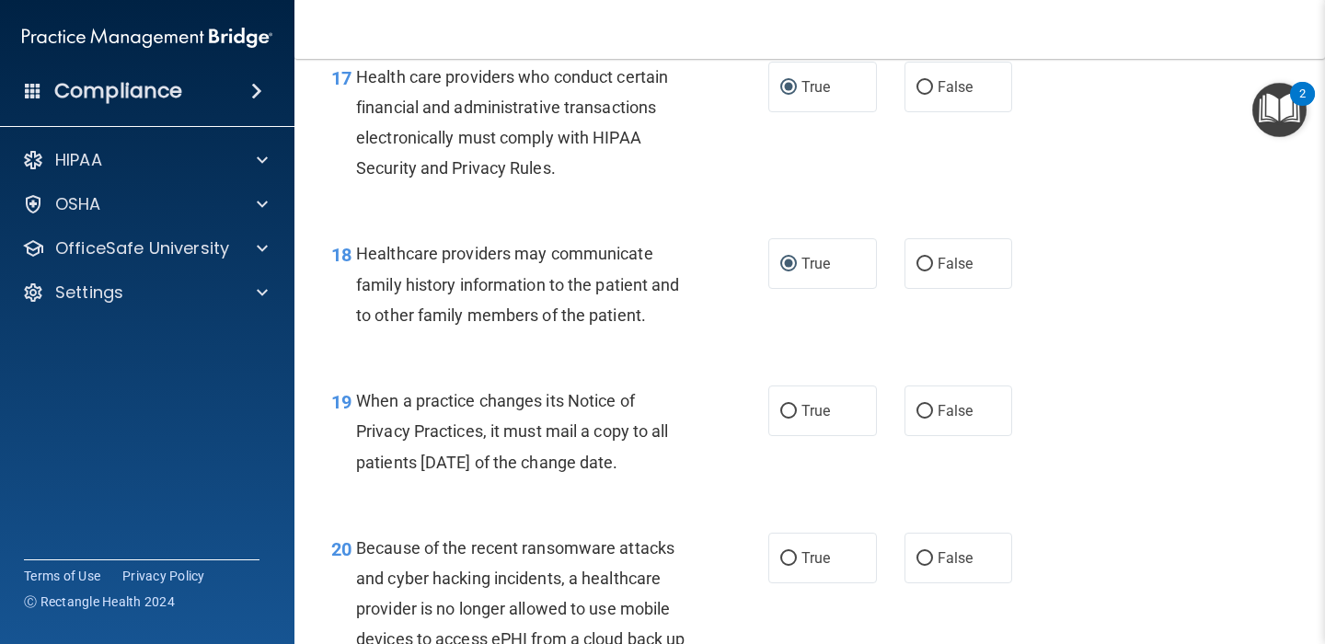
scroll to position [2956, 0]
click at [789, 410] on input "True" at bounding box center [788, 410] width 17 height 14
radio input "true"
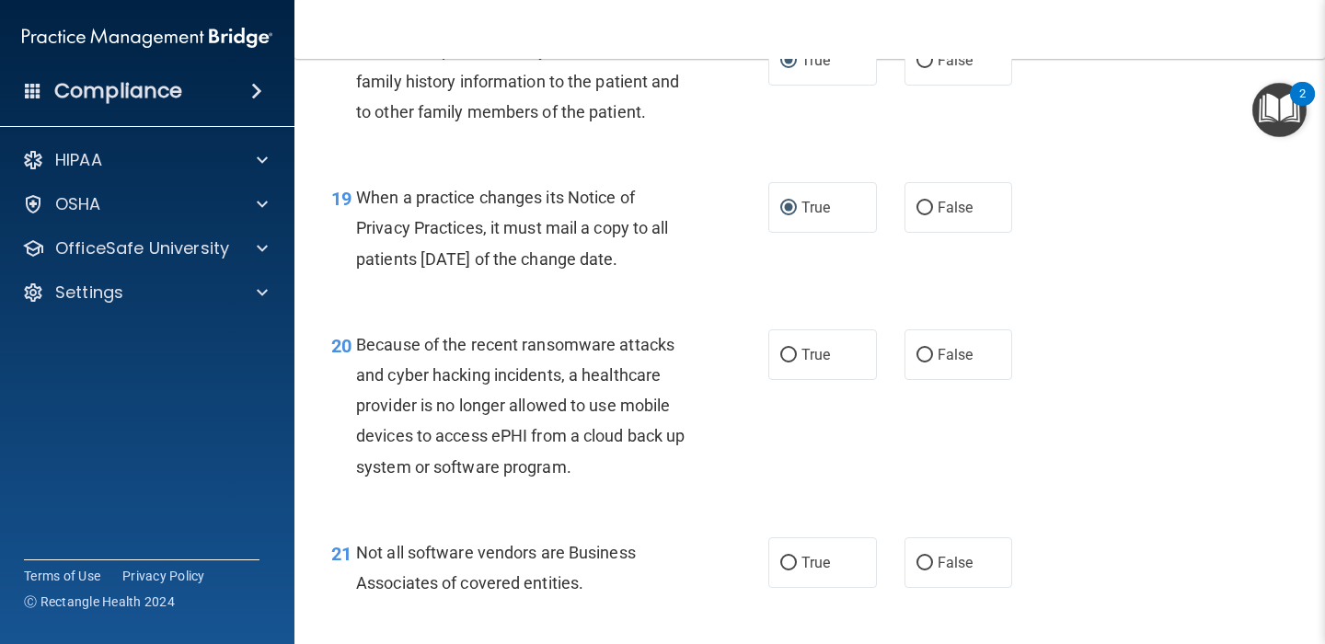
scroll to position [3162, 0]
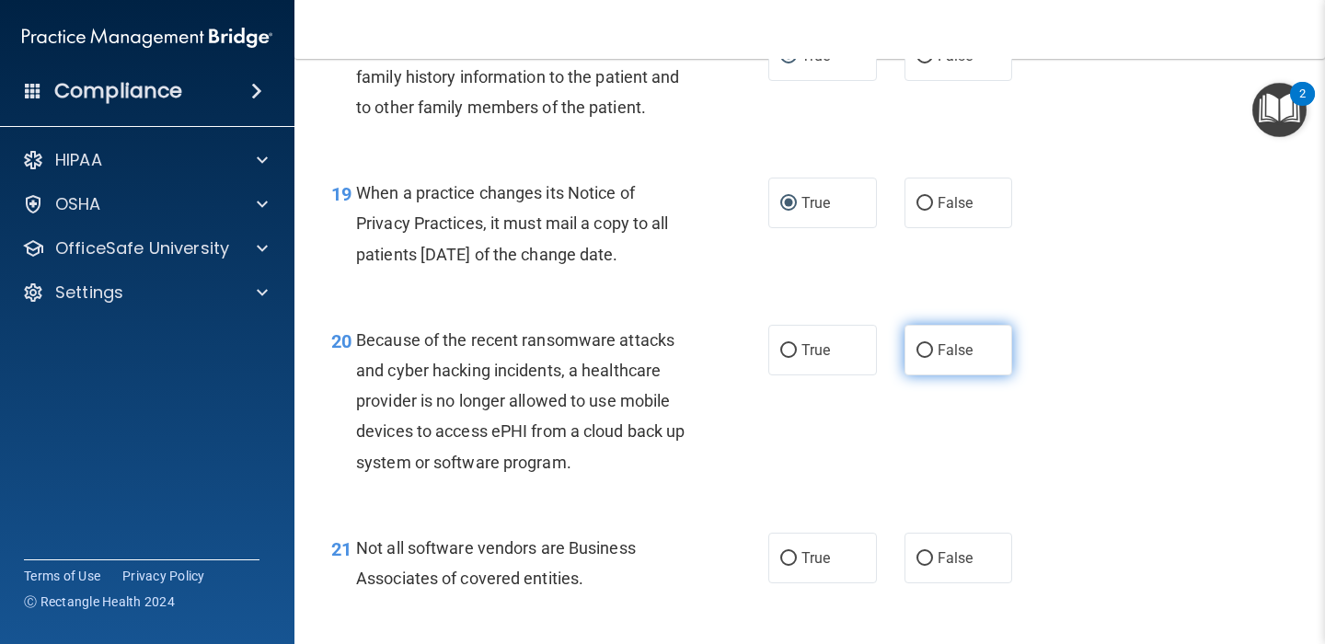
click at [926, 348] on input "False" at bounding box center [924, 351] width 17 height 14
radio input "true"
click at [745, 441] on div "20 Because of the recent ransomware attacks and cyber hacking incidents, a heal…" at bounding box center [550, 406] width 492 height 162
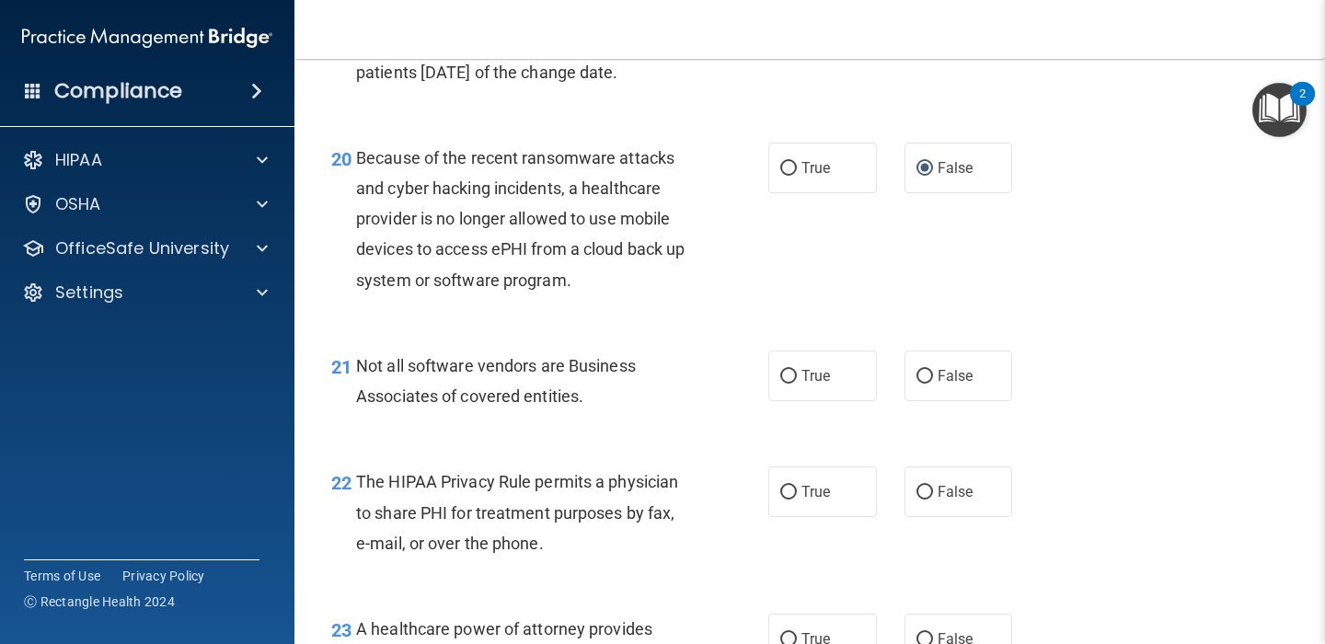
scroll to position [3346, 0]
click at [789, 371] on input "True" at bounding box center [788, 375] width 17 height 14
radio input "true"
click at [708, 396] on div "21 Not all software vendors are Business Associates of covered entities." at bounding box center [550, 384] width 492 height 70
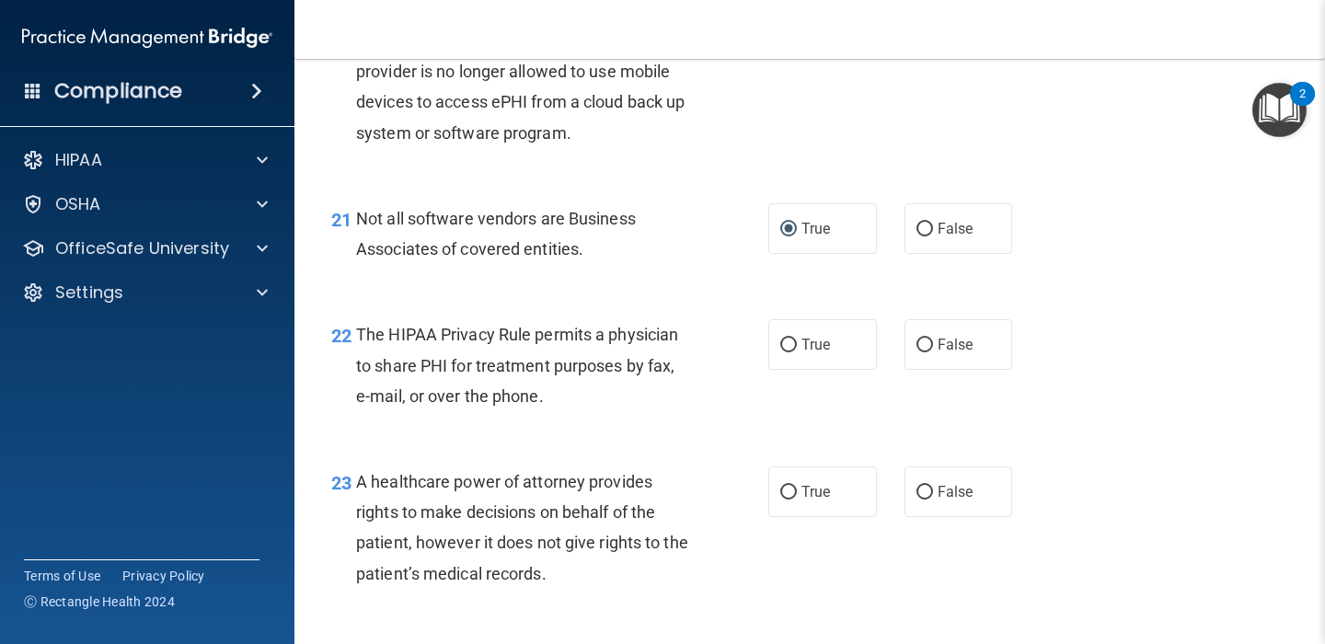
scroll to position [3499, 0]
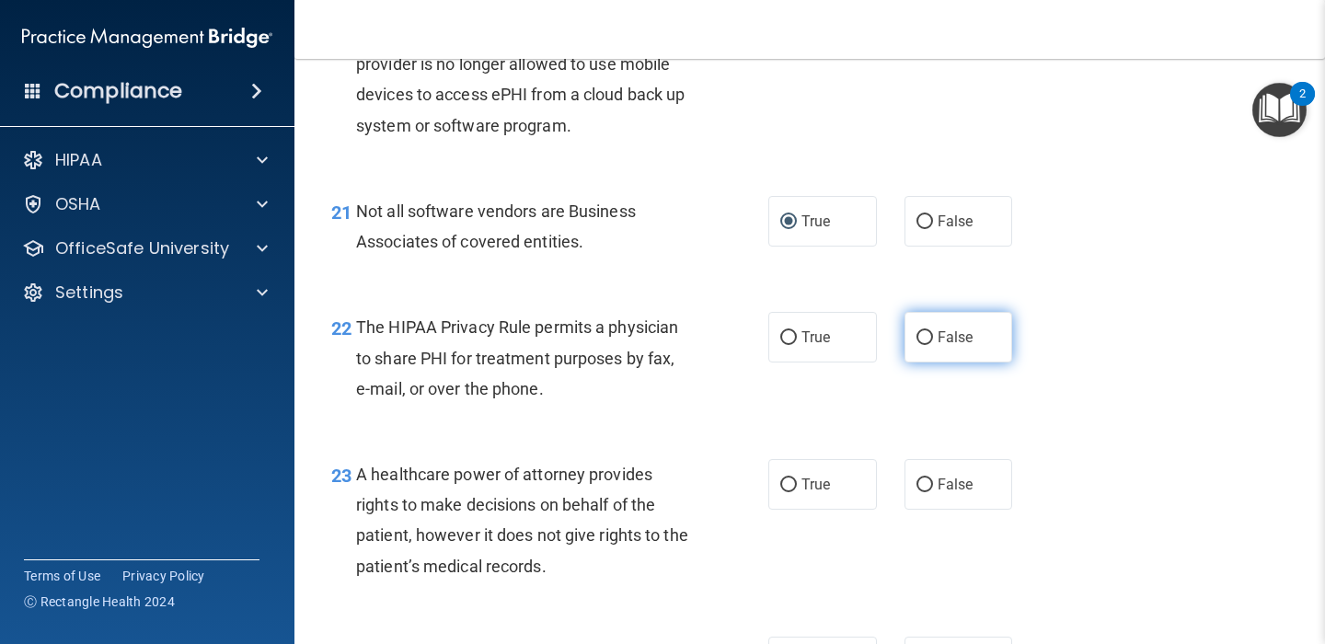
click at [924, 334] on input "False" at bounding box center [924, 338] width 17 height 14
radio input "true"
click at [696, 397] on div "The HIPAA Privacy Rule permits a physician to share PHI for treatment purposes …" at bounding box center [530, 358] width 349 height 92
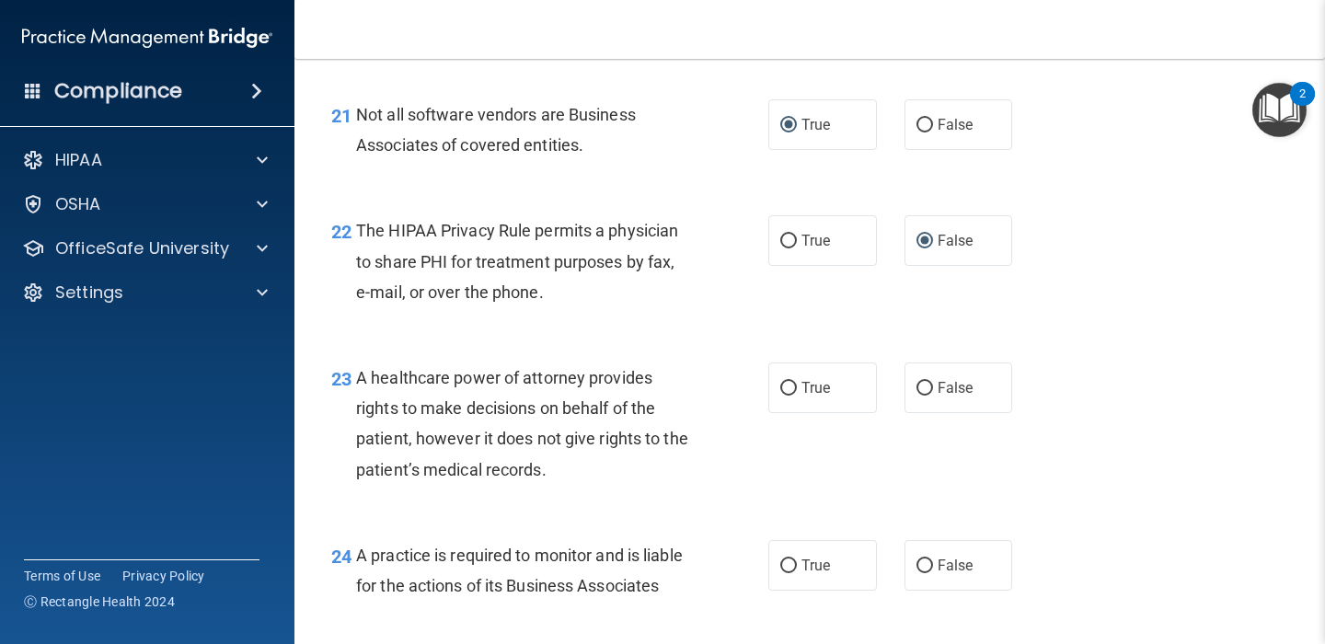
scroll to position [3646, 0]
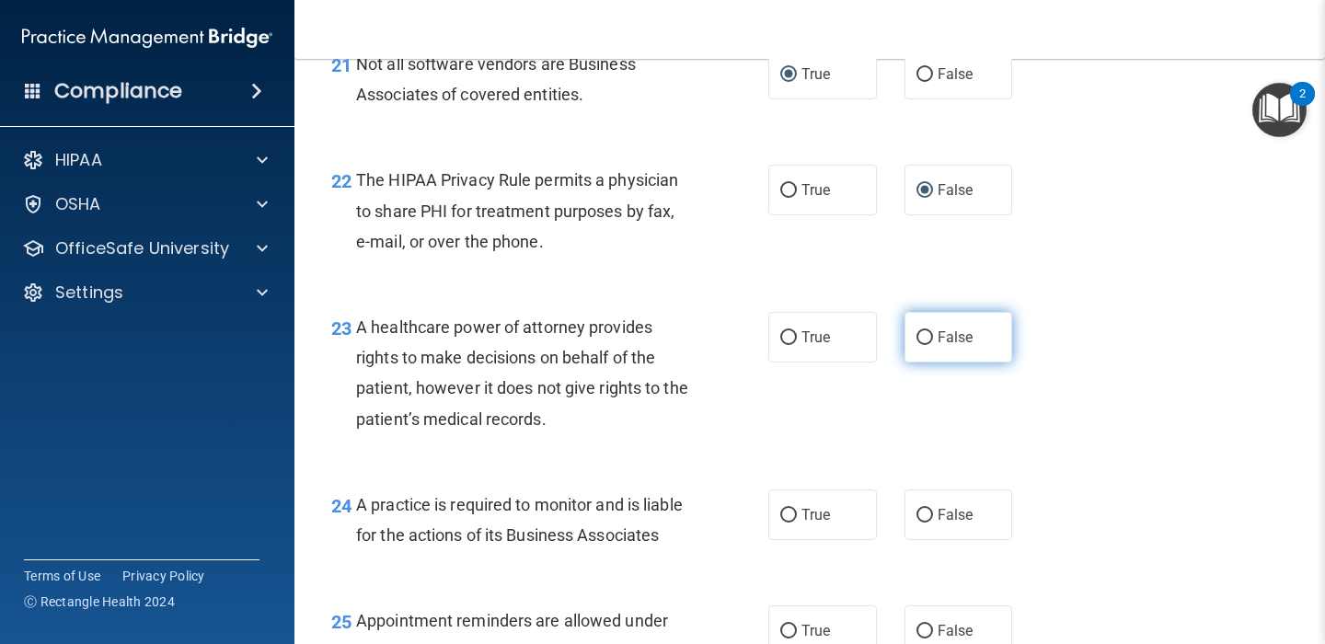
click at [924, 334] on input "False" at bounding box center [924, 338] width 17 height 14
radio input "true"
click at [736, 419] on div "23 A healthcare power of attorney provides rights to make decisions on behalf o…" at bounding box center [550, 378] width 492 height 132
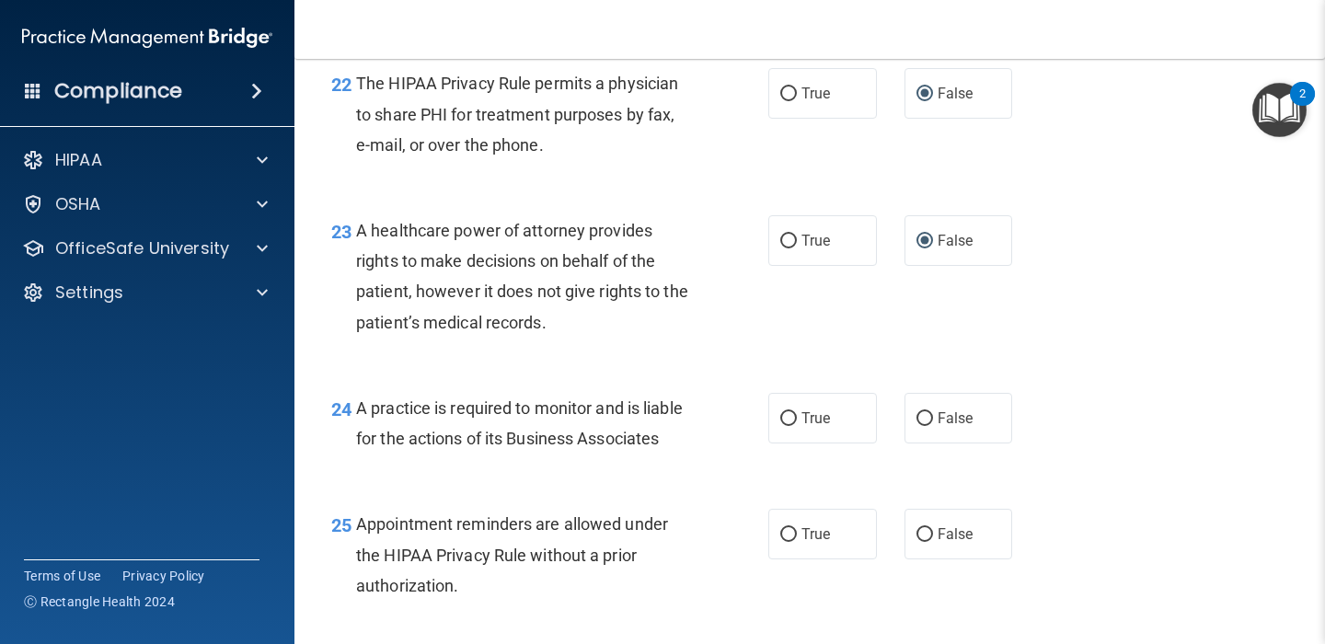
scroll to position [3745, 0]
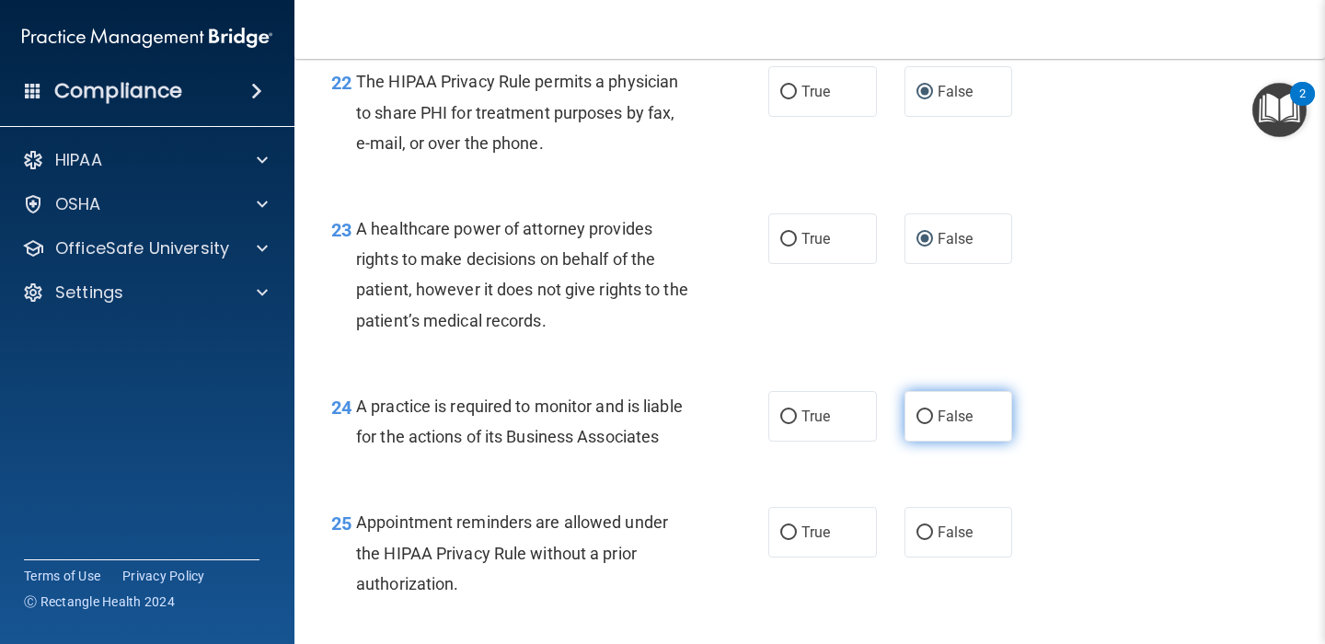
click at [927, 414] on input "False" at bounding box center [924, 417] width 17 height 14
radio input "true"
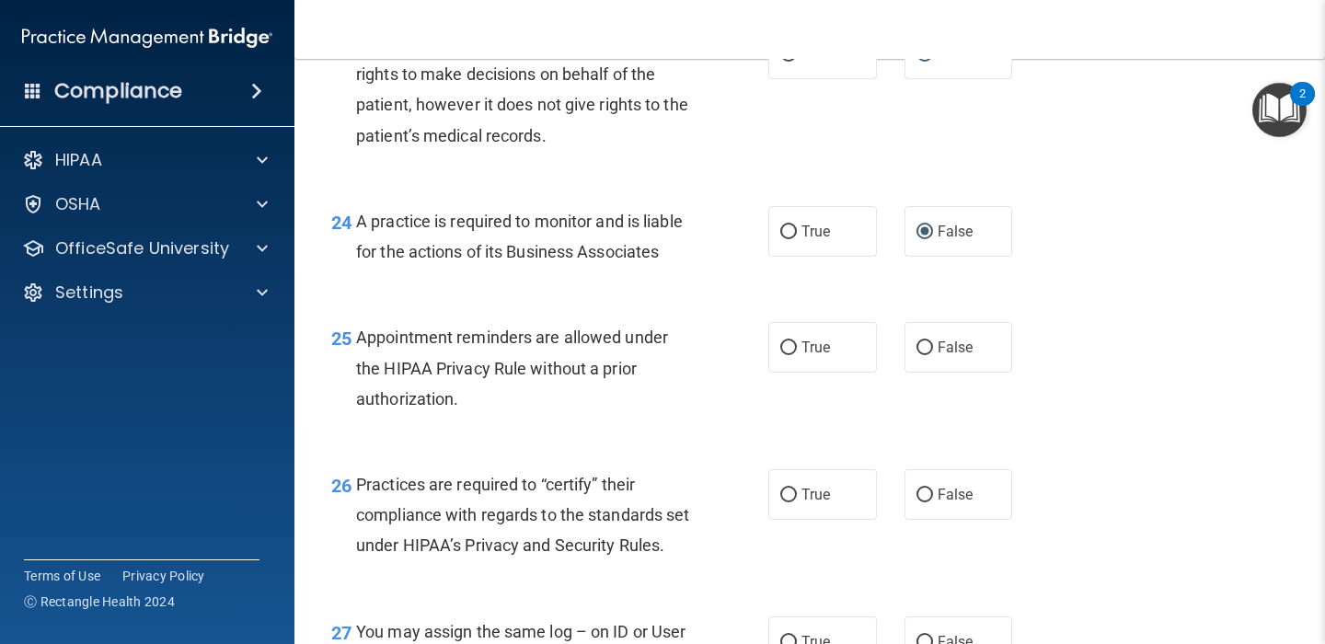
scroll to position [3982, 0]
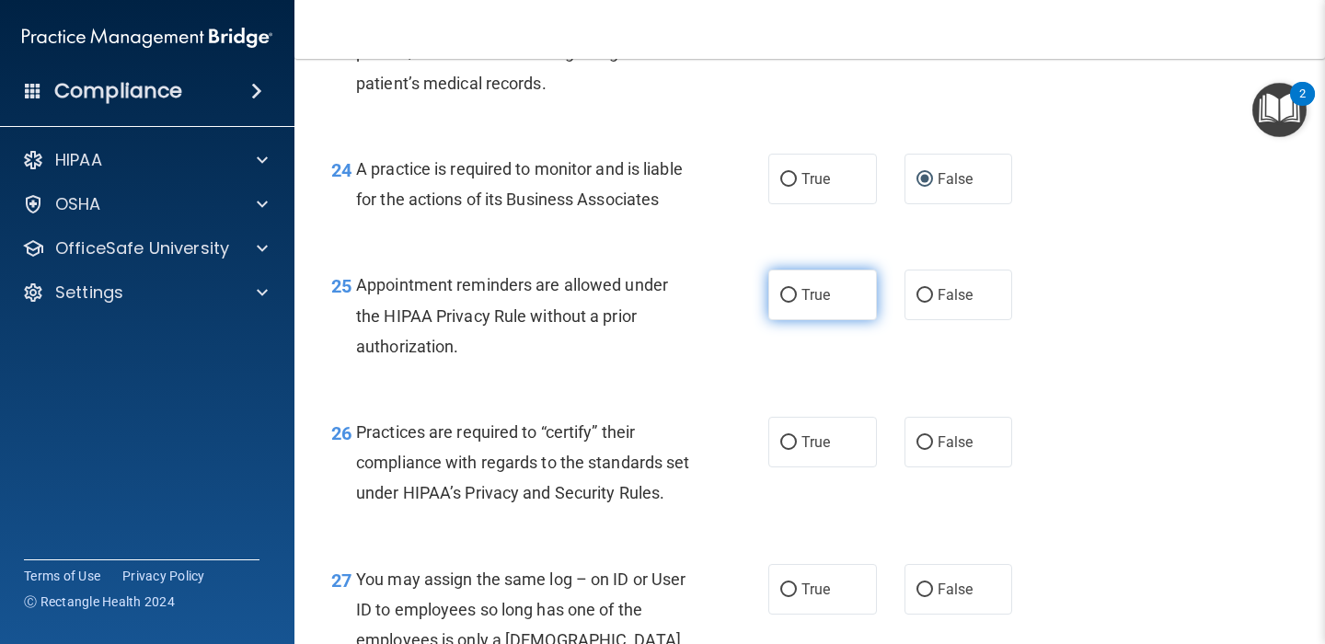
click at [788, 297] on input "True" at bounding box center [788, 296] width 17 height 14
radio input "true"
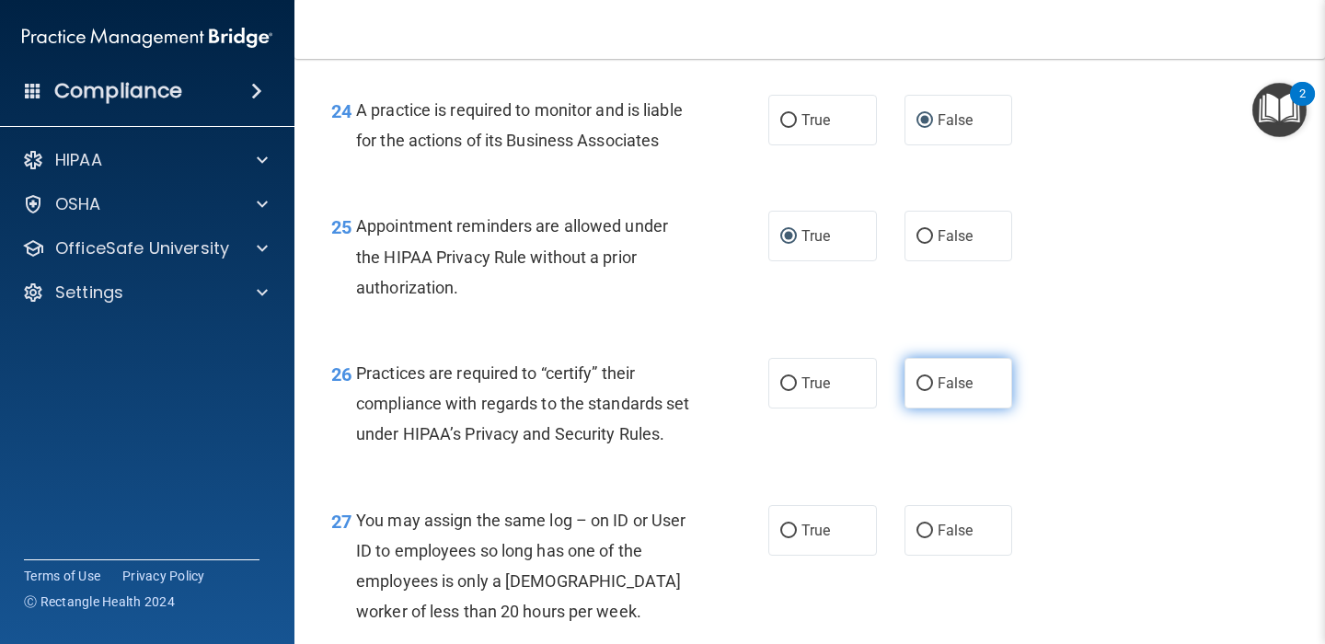
click at [927, 380] on input "False" at bounding box center [924, 384] width 17 height 14
radio input "true"
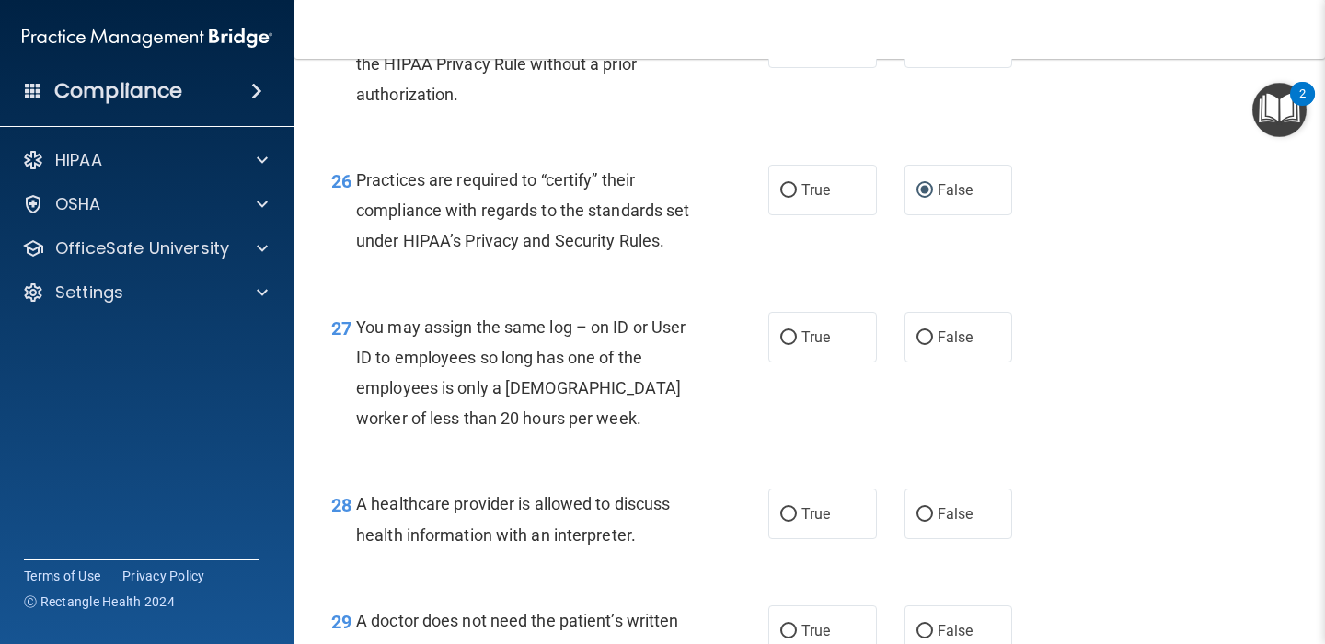
scroll to position [4235, 0]
click at [924, 344] on input "False" at bounding box center [924, 337] width 17 height 14
radio input "true"
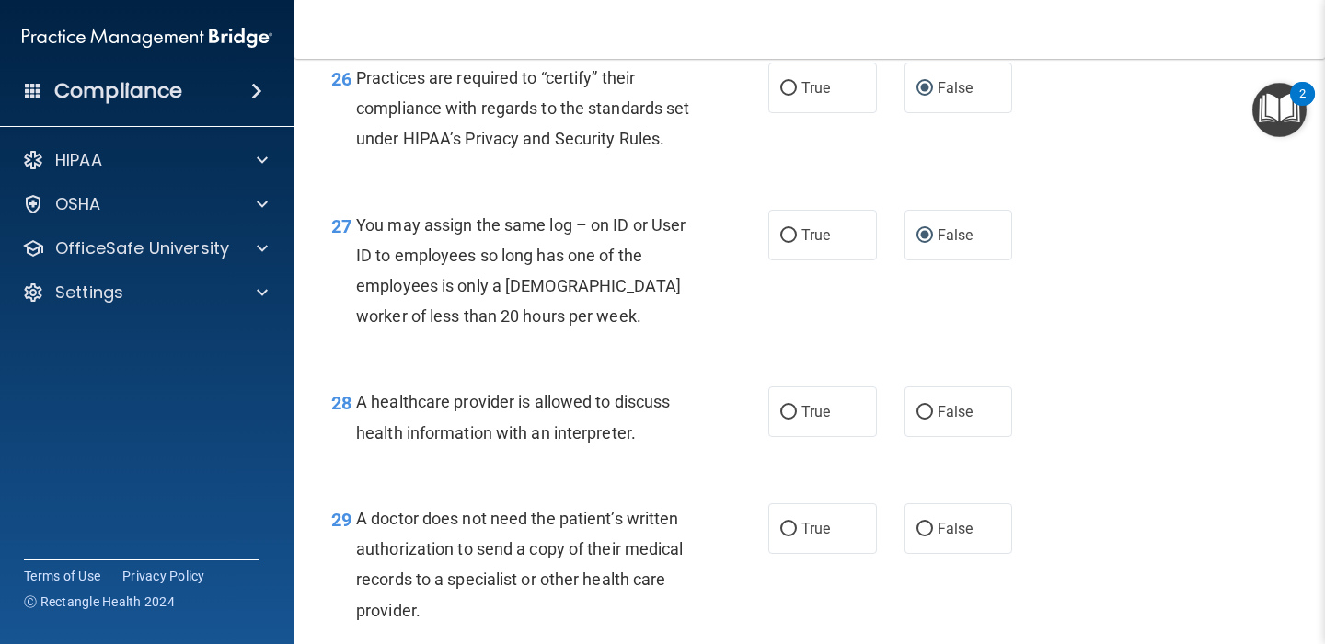
scroll to position [4403, 0]
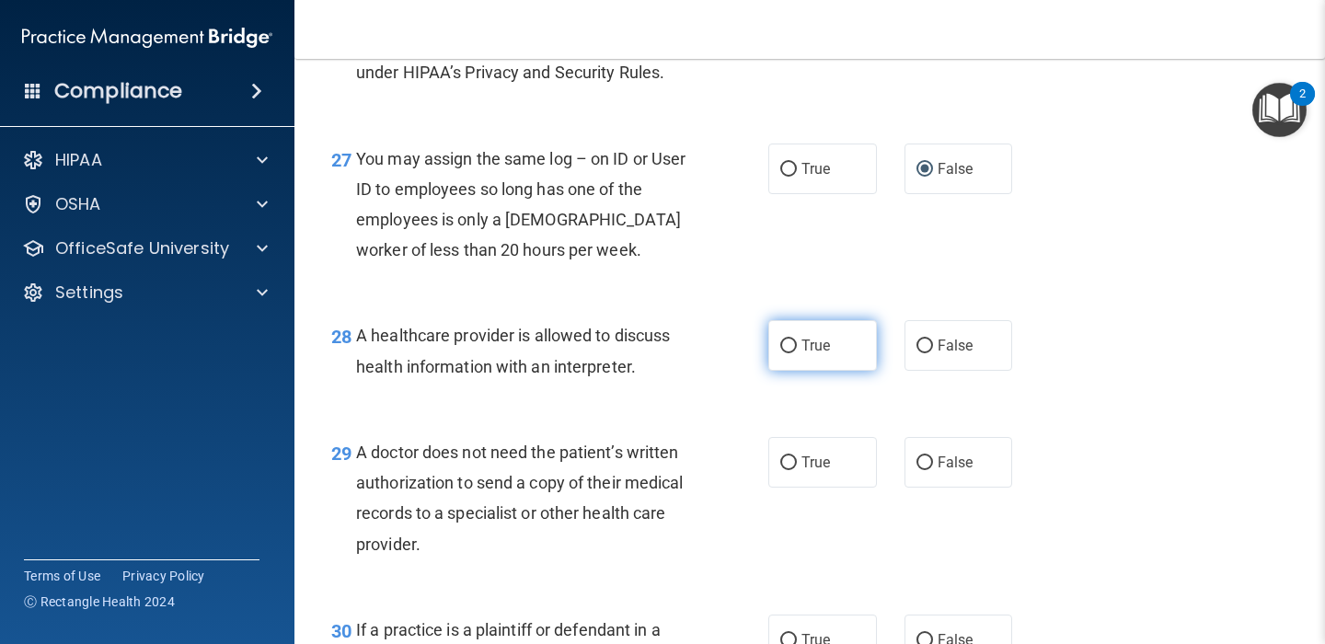
click at [788, 353] on input "True" at bounding box center [788, 347] width 17 height 14
radio input "true"
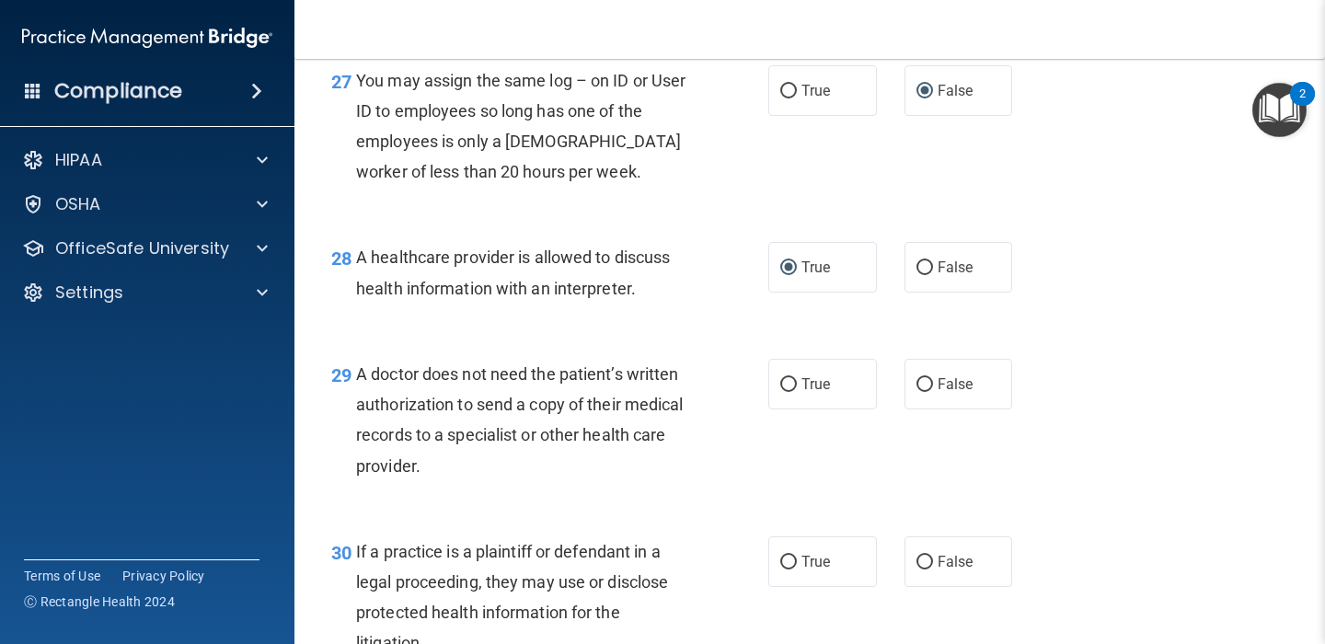
scroll to position [4482, 0]
click at [787, 391] on input "True" at bounding box center [788, 384] width 17 height 14
radio input "true"
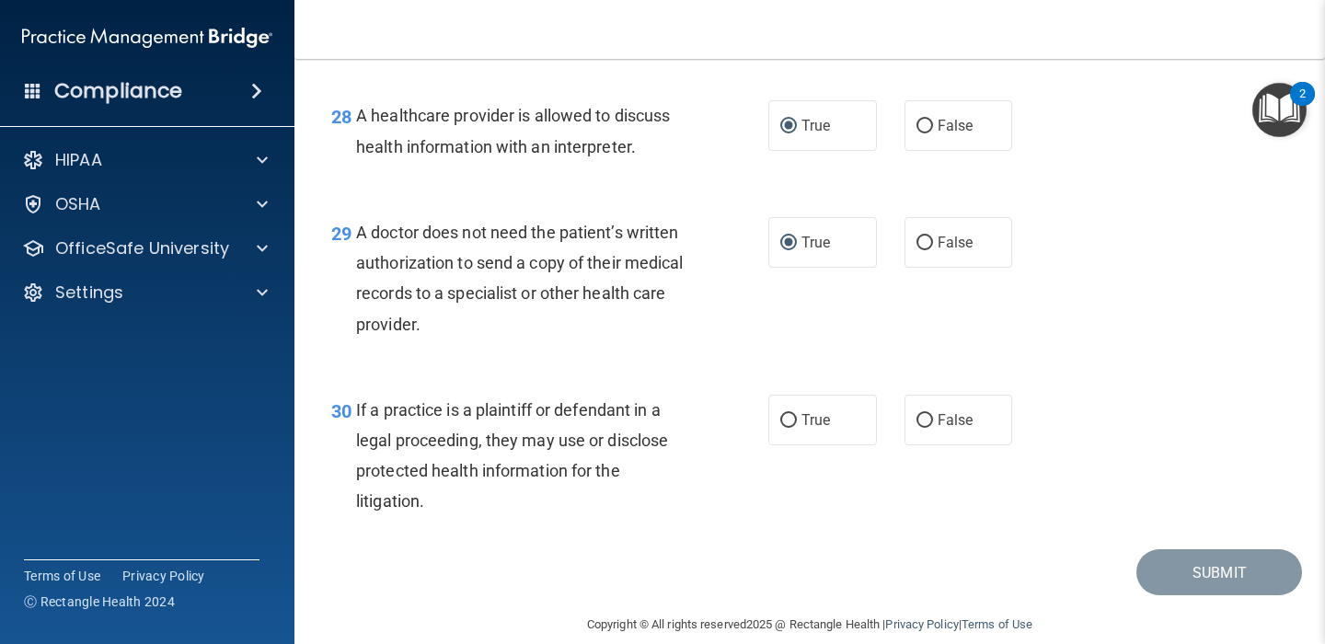
scroll to position [4679, 0]
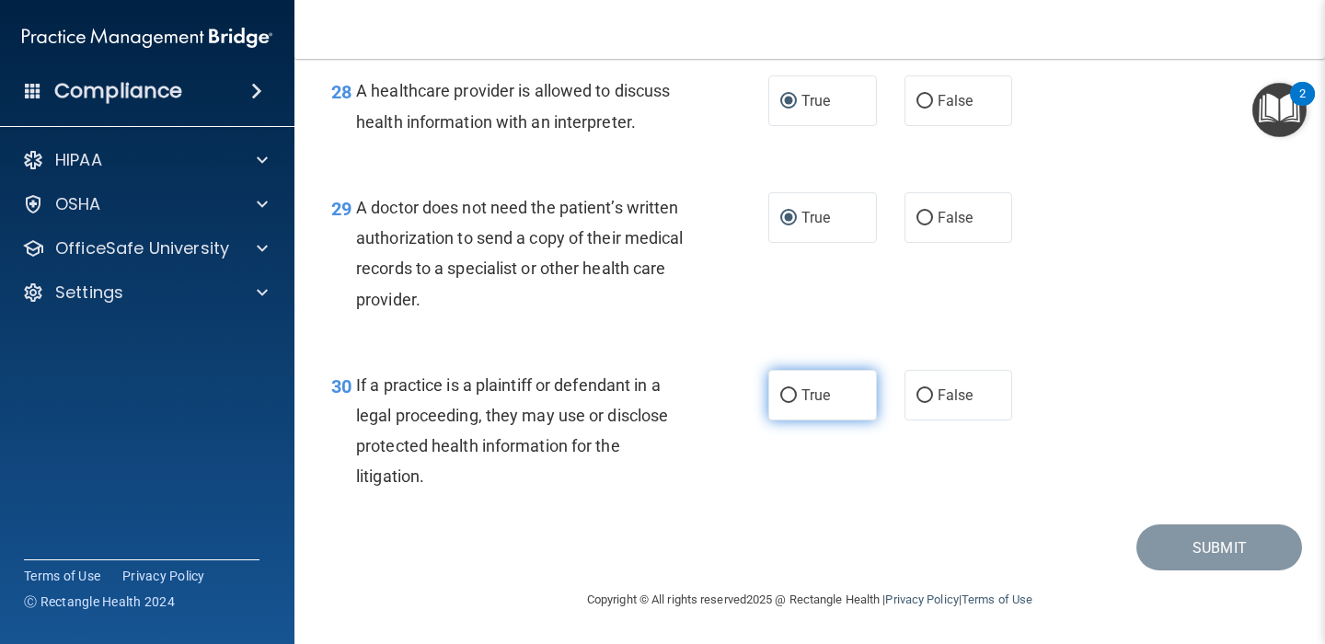
click at [787, 391] on input "True" at bounding box center [788, 396] width 17 height 14
radio input "true"
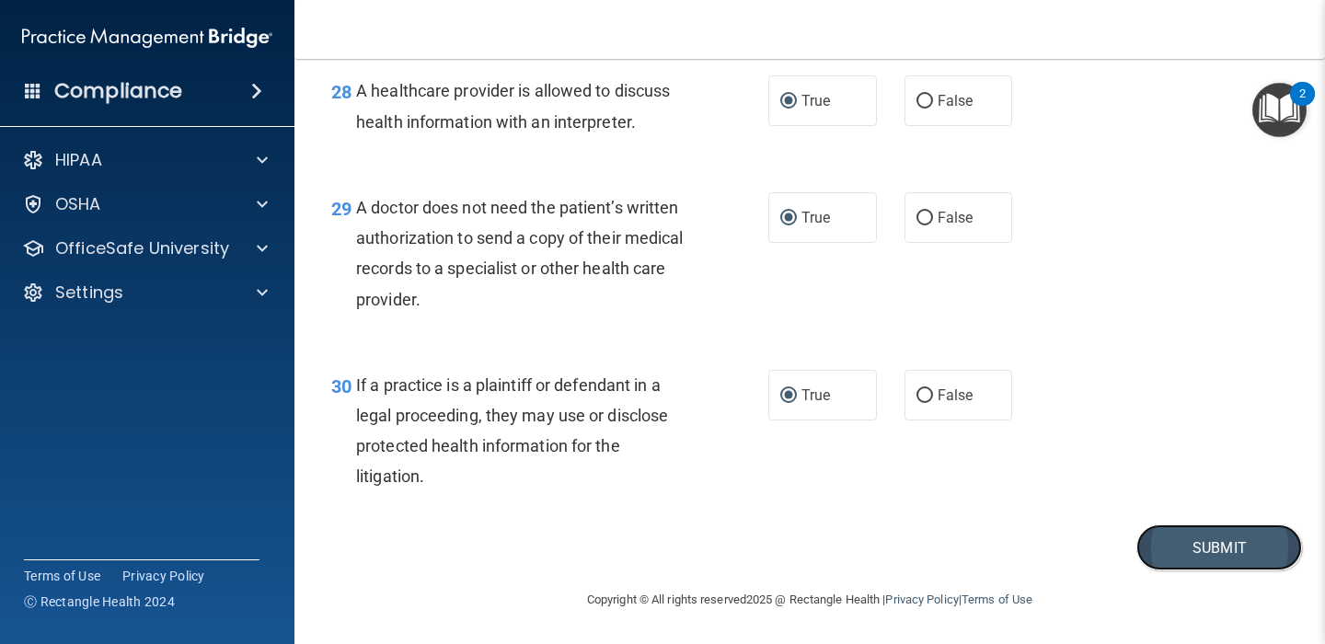
click at [1215, 548] on button "Submit" at bounding box center [1219, 547] width 166 height 47
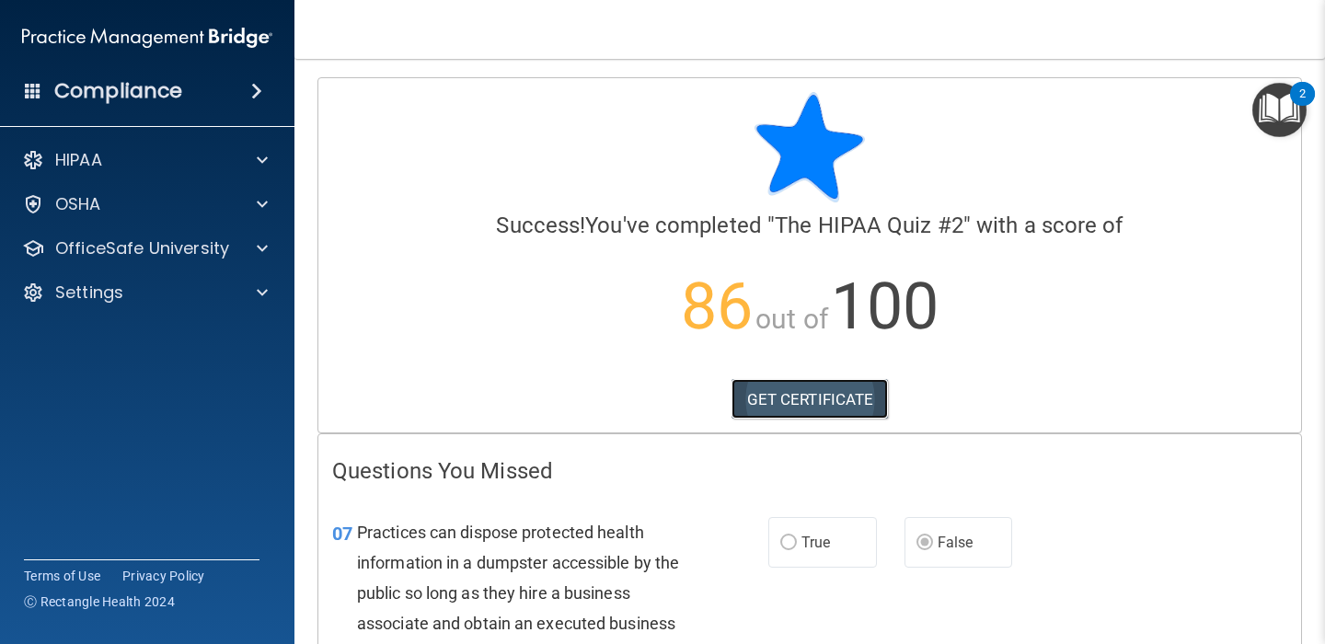
click at [805, 398] on link "GET CERTIFICATE" at bounding box center [809, 399] width 157 height 40
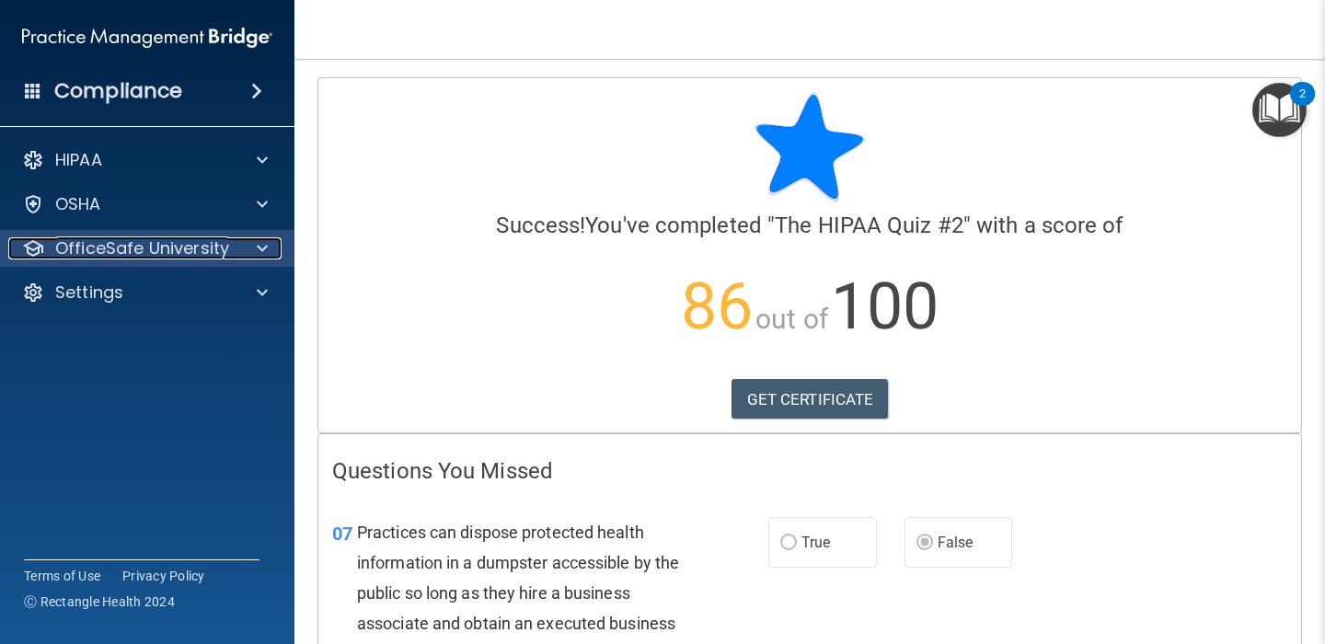
click at [256, 249] on div at bounding box center [259, 248] width 46 height 22
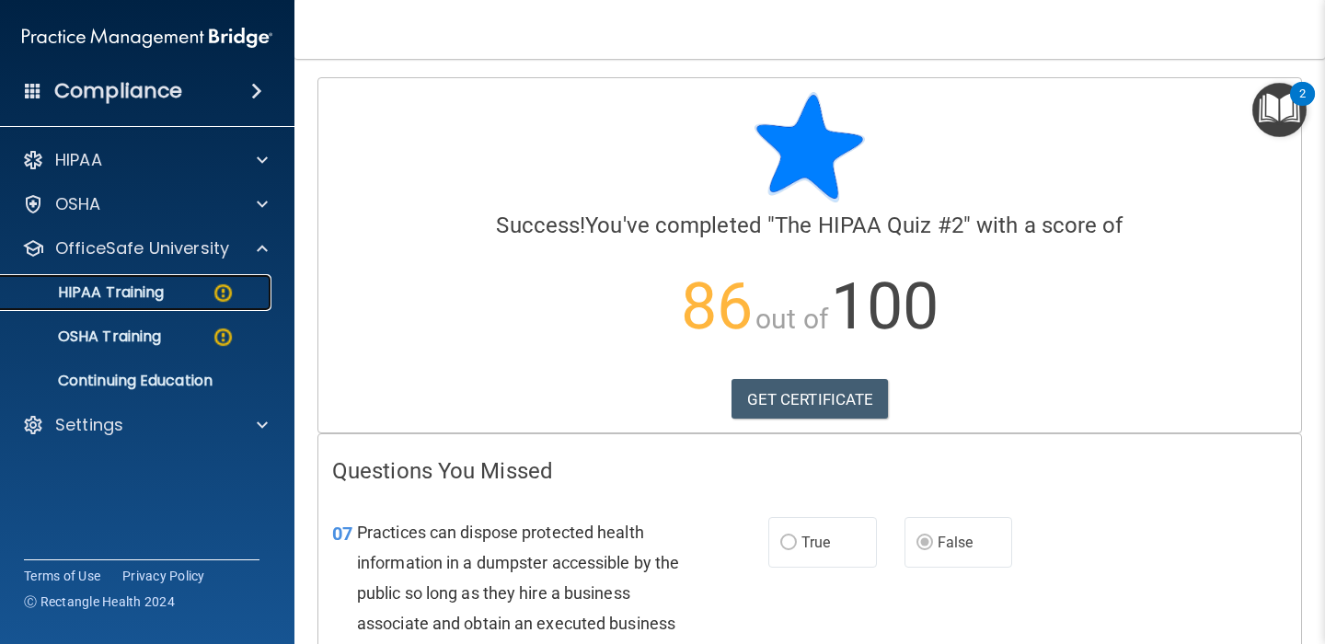
click at [186, 288] on div "HIPAA Training" at bounding box center [137, 292] width 251 height 18
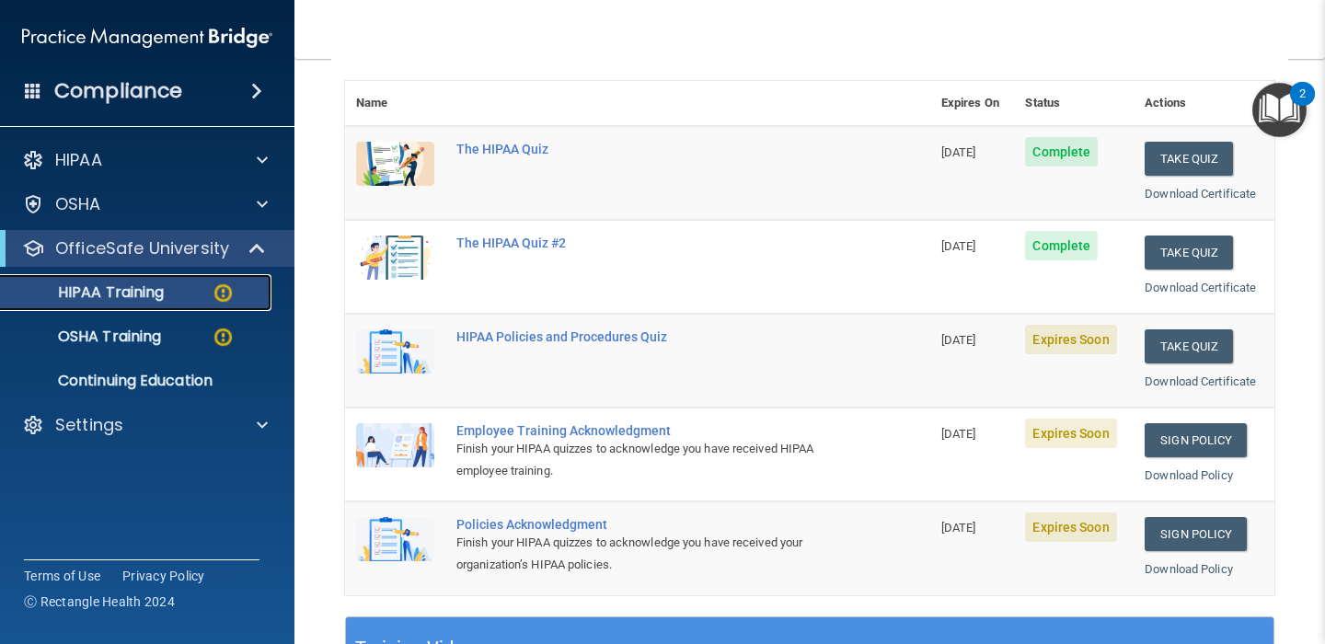
scroll to position [202, 0]
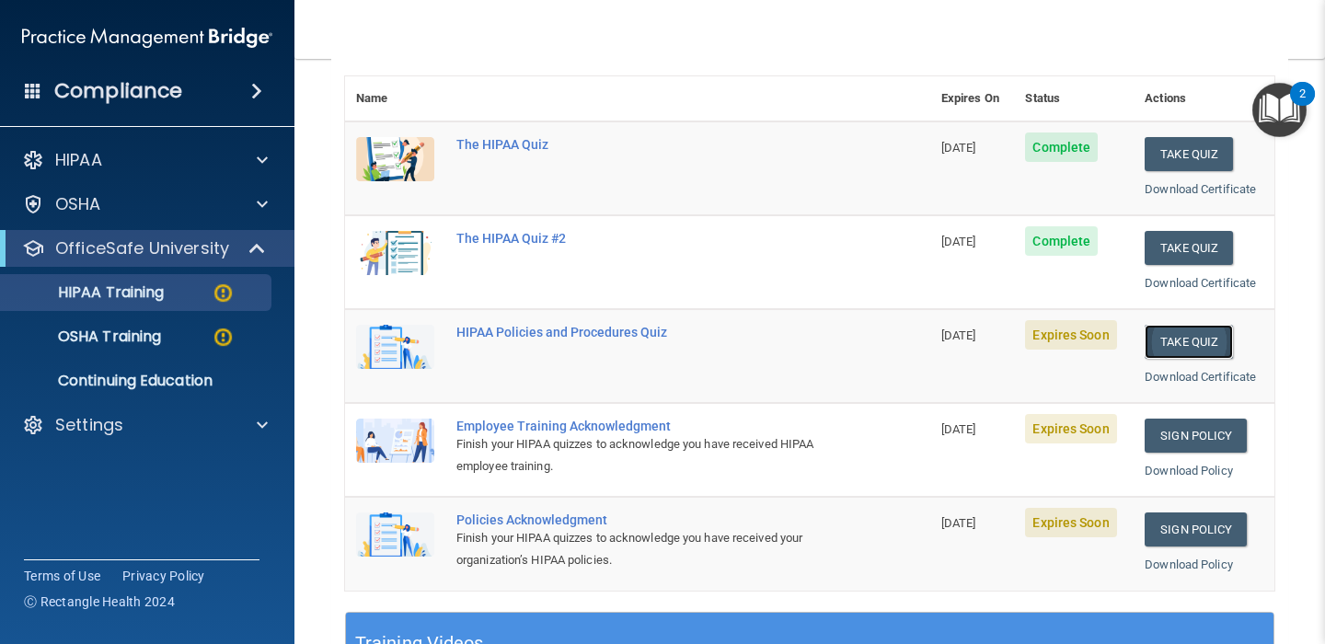
click at [1175, 338] on button "Take Quiz" at bounding box center [1189, 342] width 88 height 34
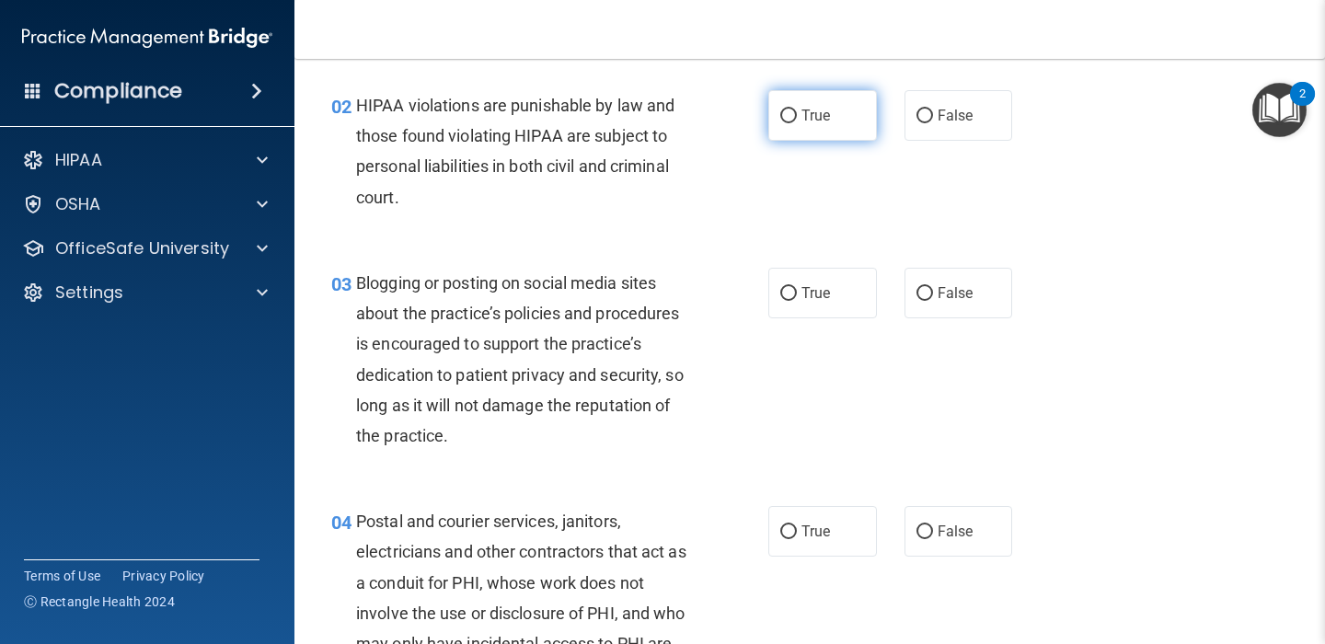
click at [789, 119] on input "True" at bounding box center [788, 116] width 17 height 14
radio input "true"
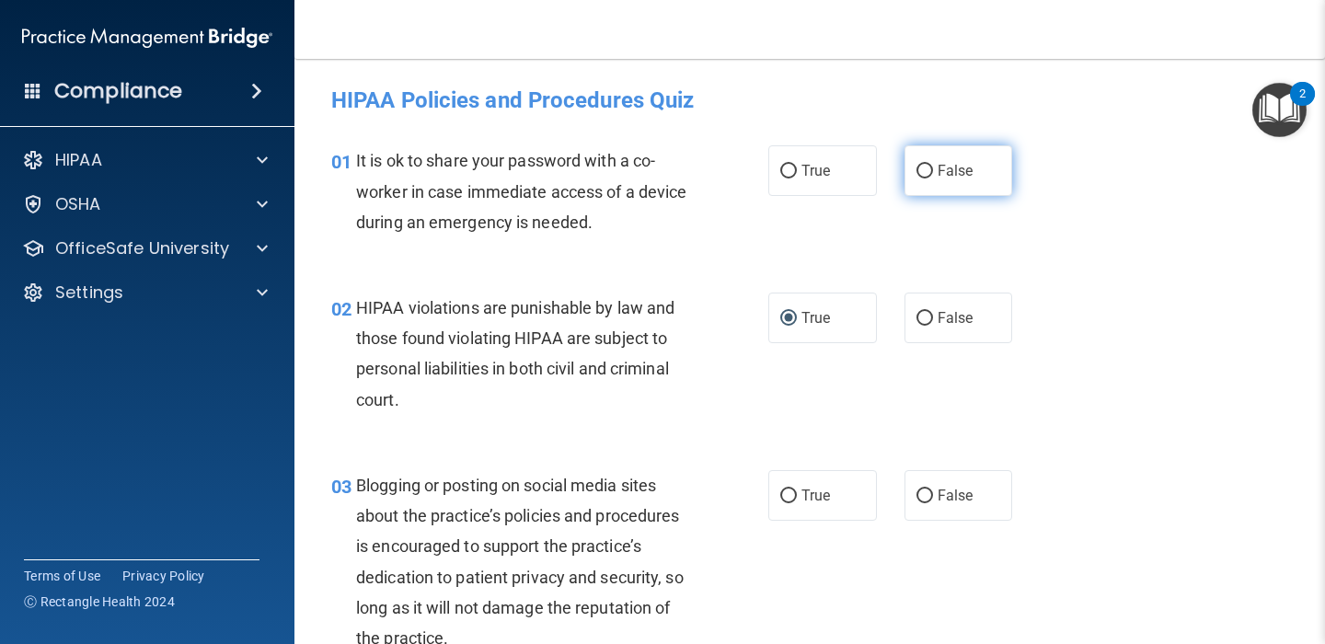
click at [927, 175] on input "False" at bounding box center [924, 172] width 17 height 14
radio input "true"
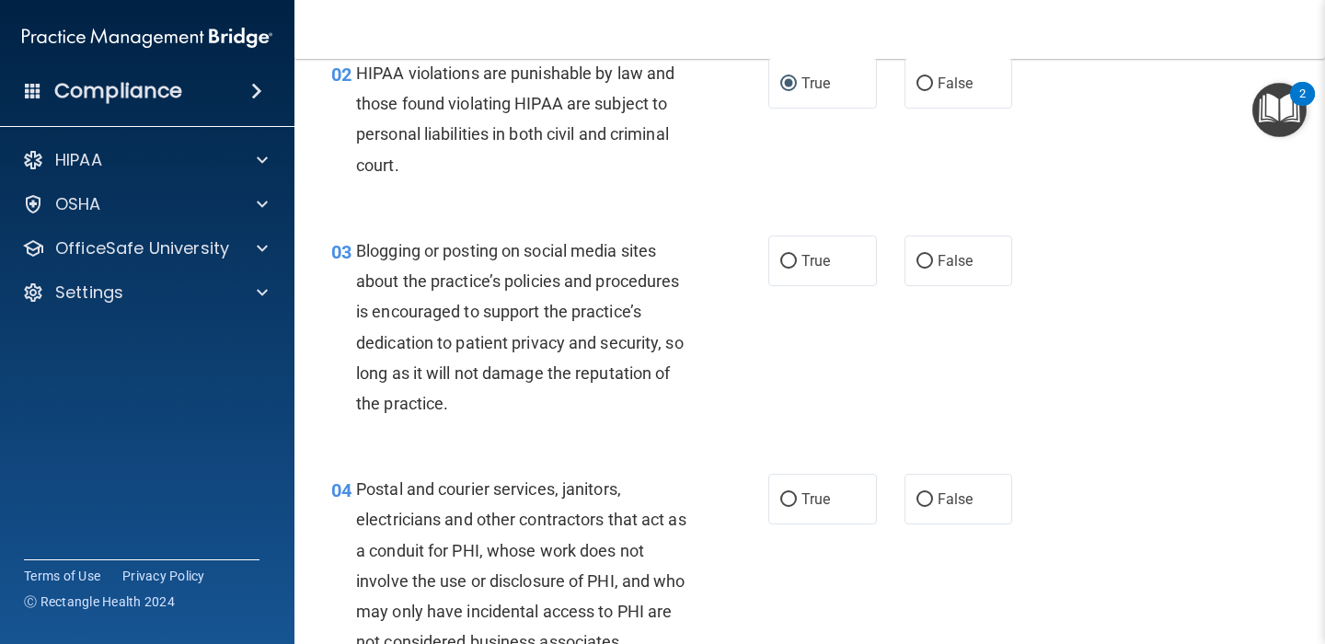
scroll to position [237, 0]
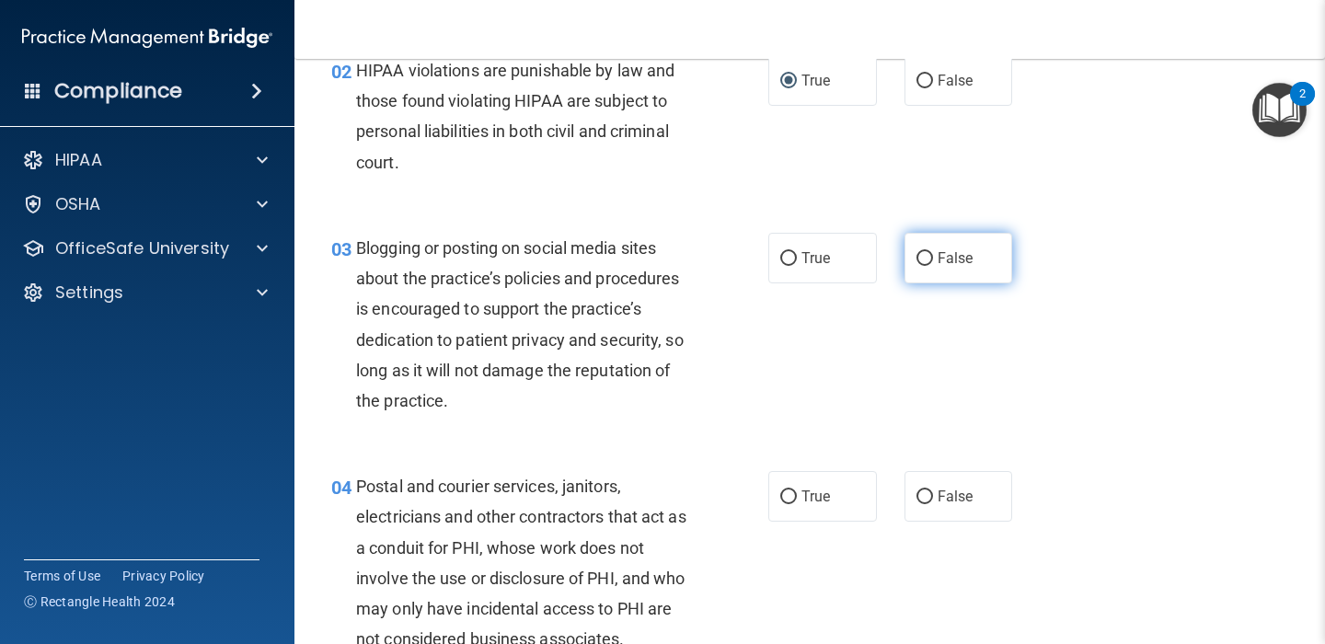
click at [920, 259] on input "False" at bounding box center [924, 259] width 17 height 14
radio input "true"
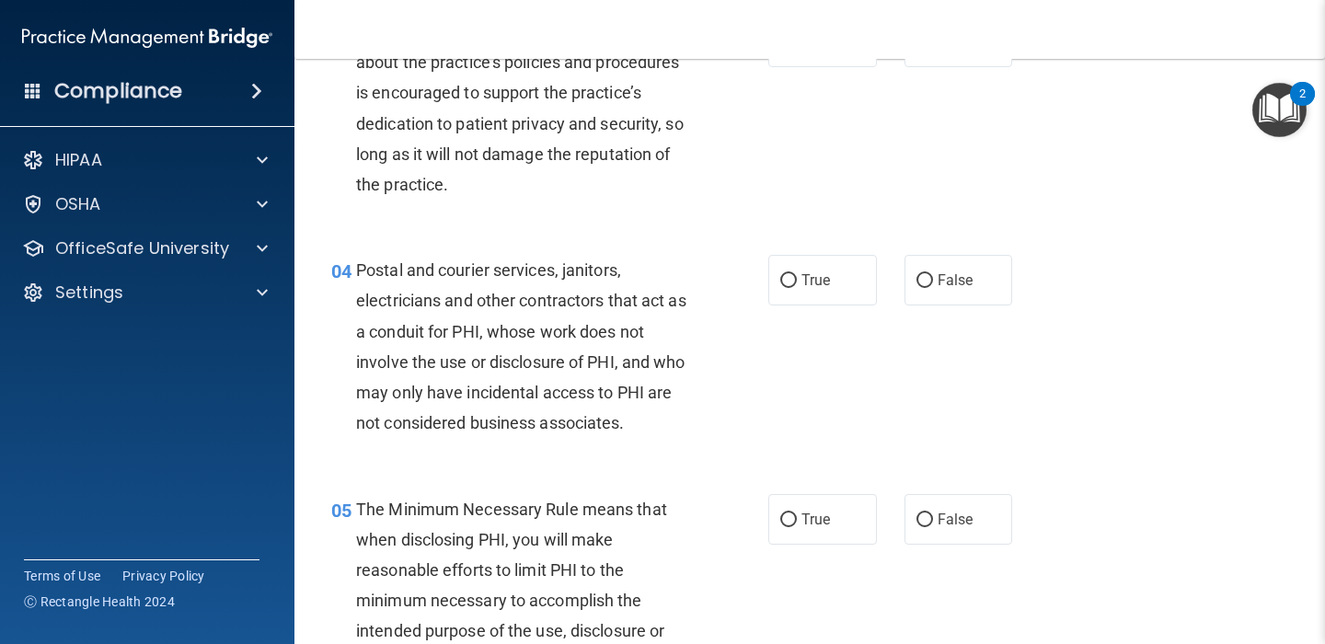
scroll to position [470, 0]
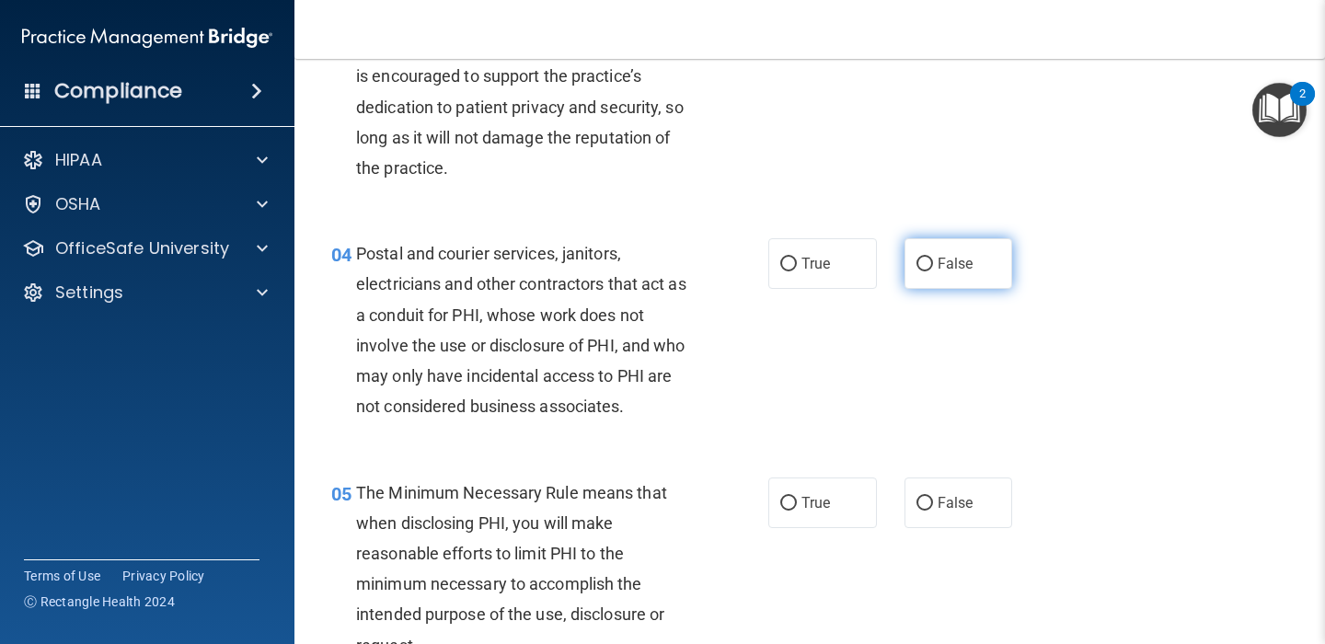
click at [925, 263] on input "False" at bounding box center [924, 265] width 17 height 14
radio input "true"
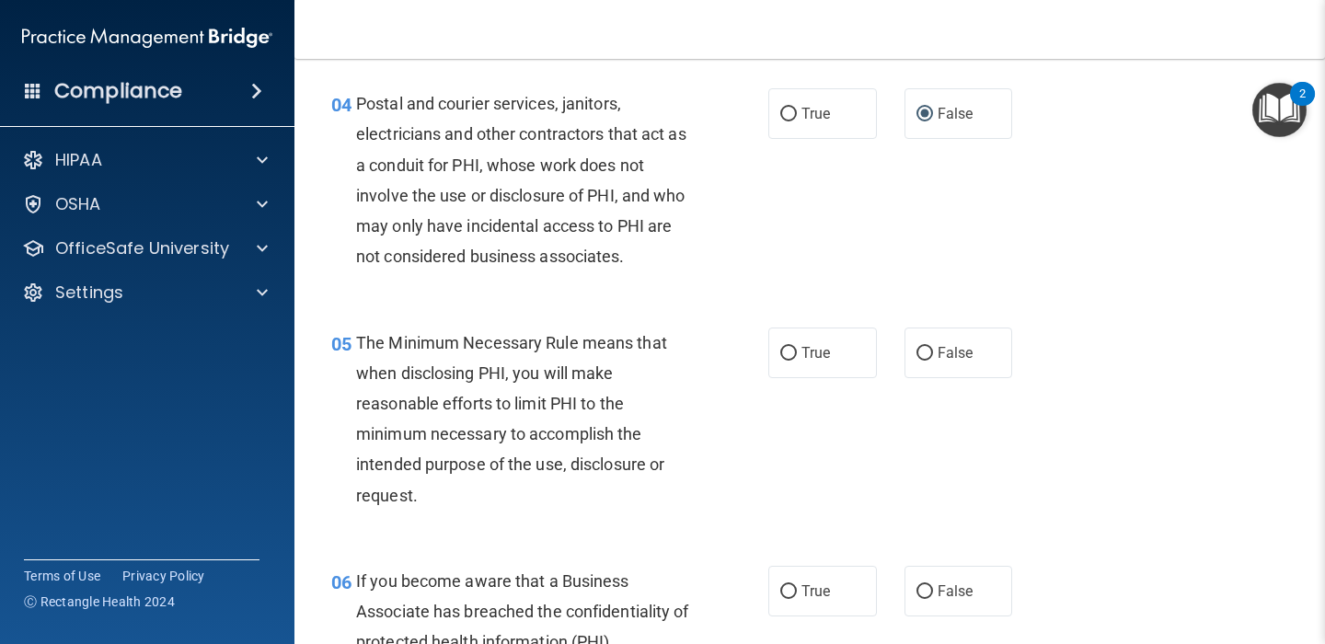
scroll to position [629, 0]
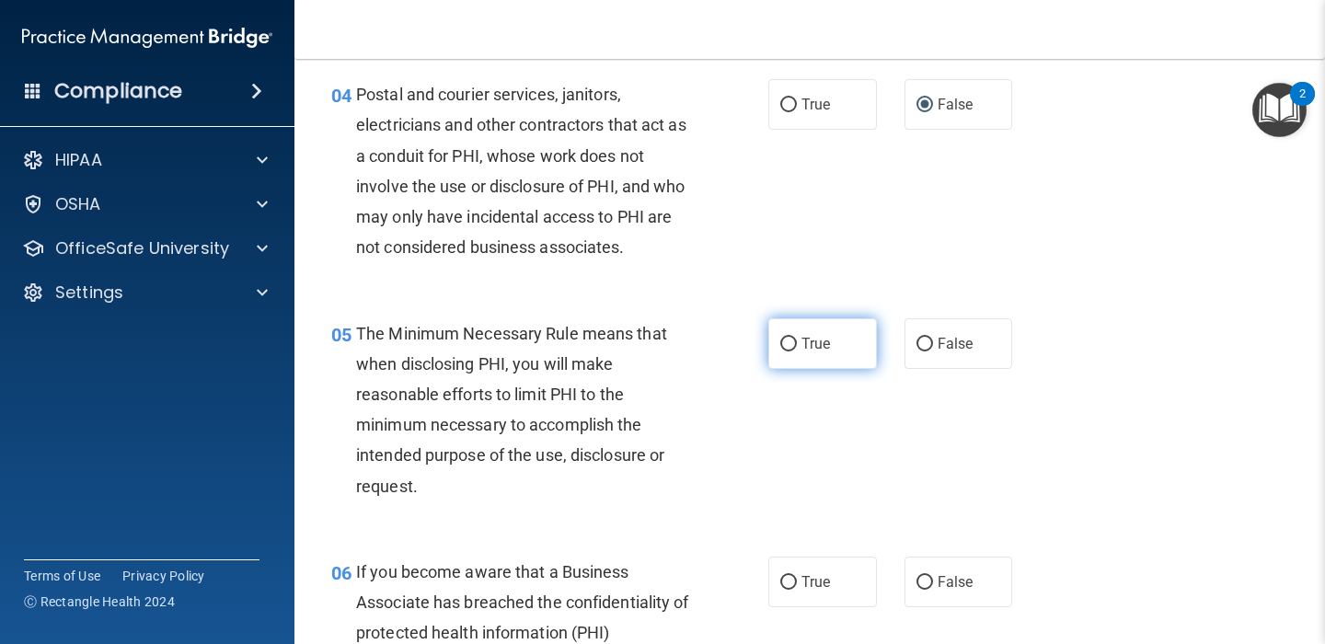
click at [787, 344] on input "True" at bounding box center [788, 345] width 17 height 14
radio input "true"
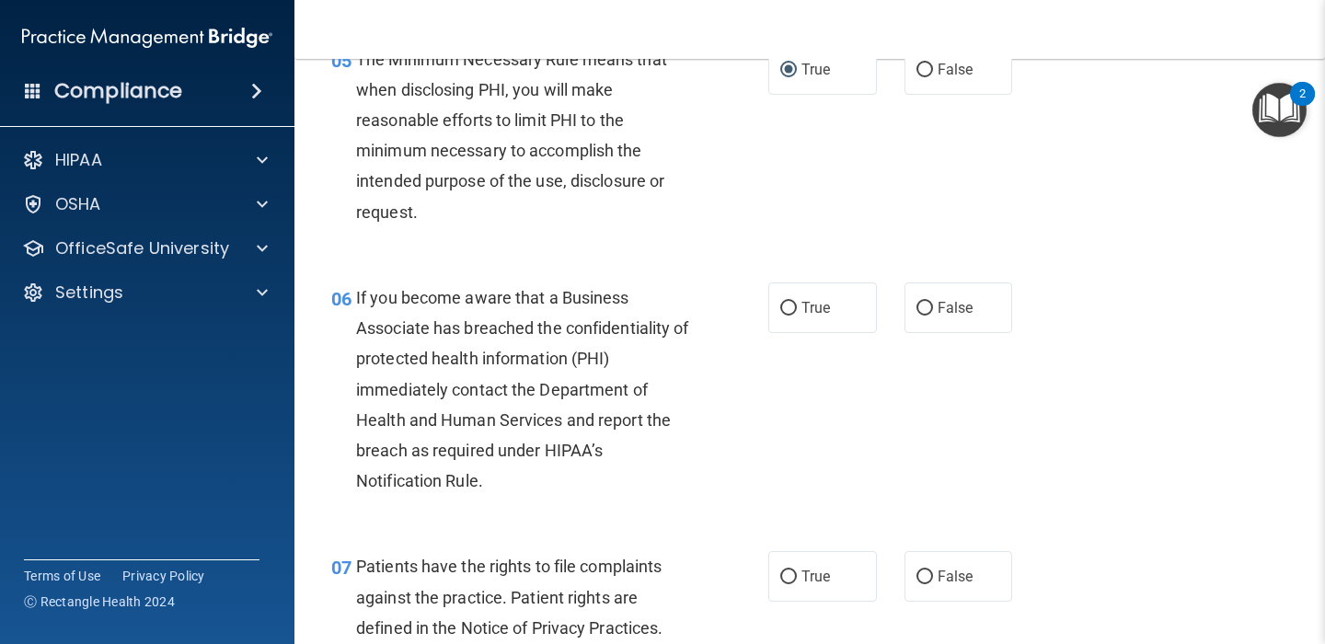
scroll to position [929, 0]
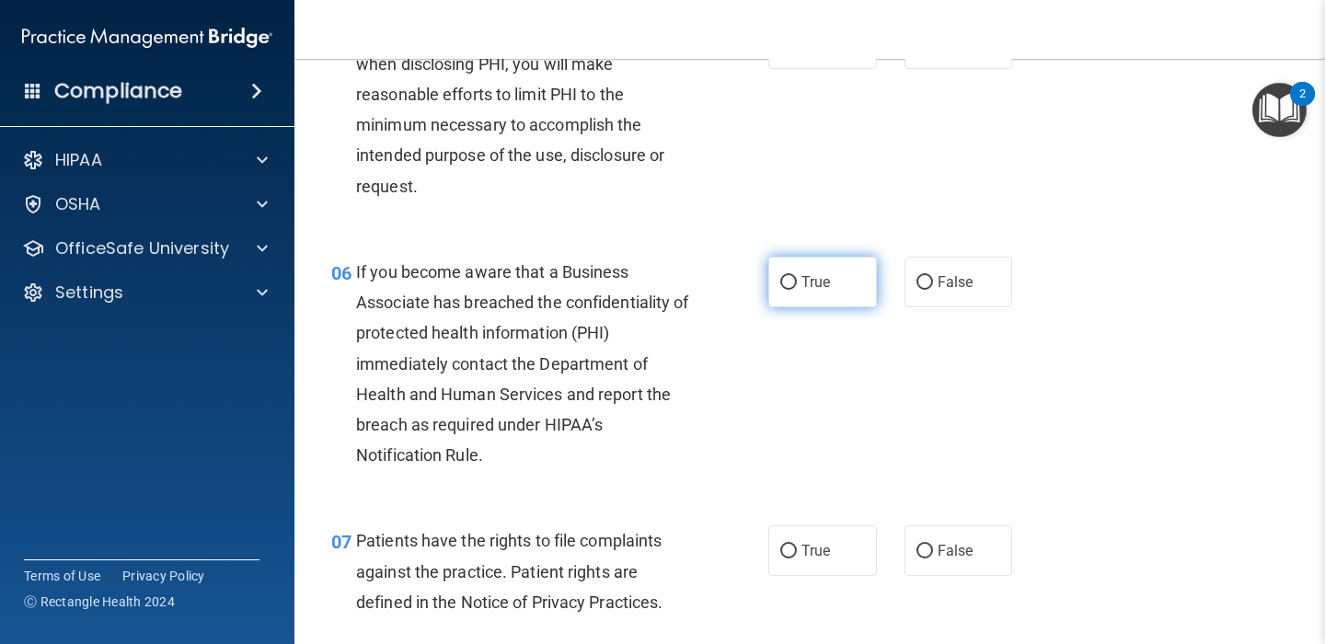
click at [789, 281] on input "True" at bounding box center [788, 283] width 17 height 14
radio input "true"
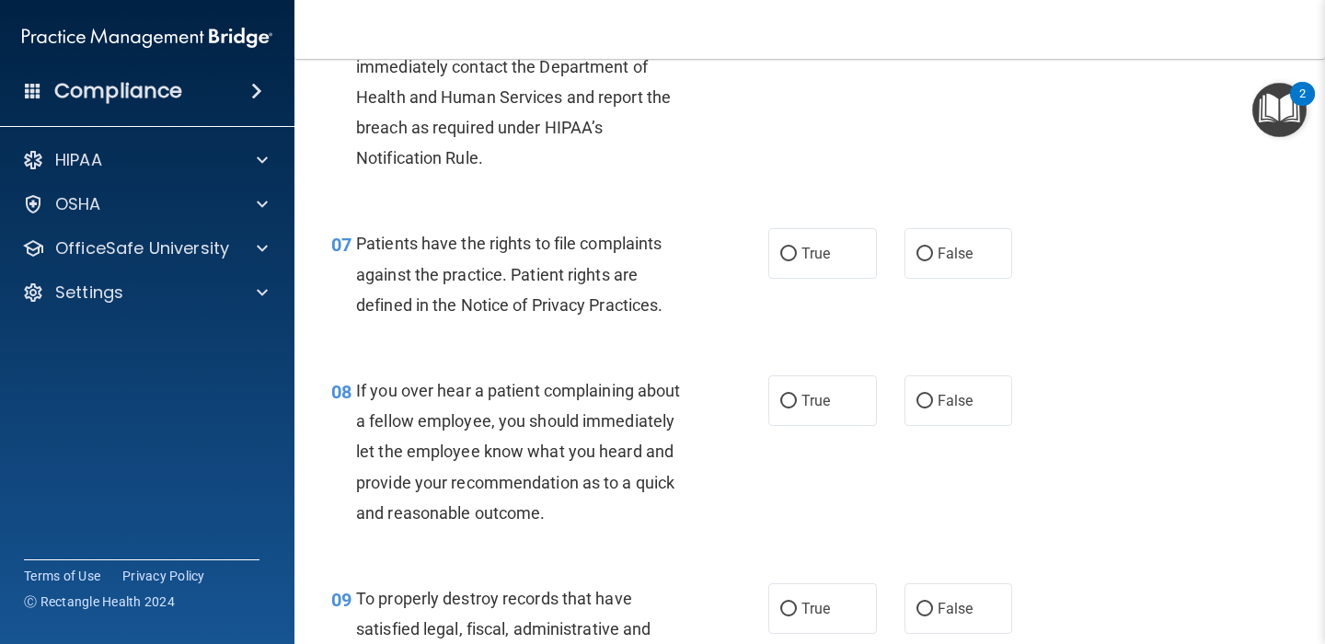
scroll to position [1227, 0]
click at [788, 243] on label "True" at bounding box center [822, 252] width 109 height 51
click at [788, 247] on input "True" at bounding box center [788, 254] width 17 height 14
radio input "true"
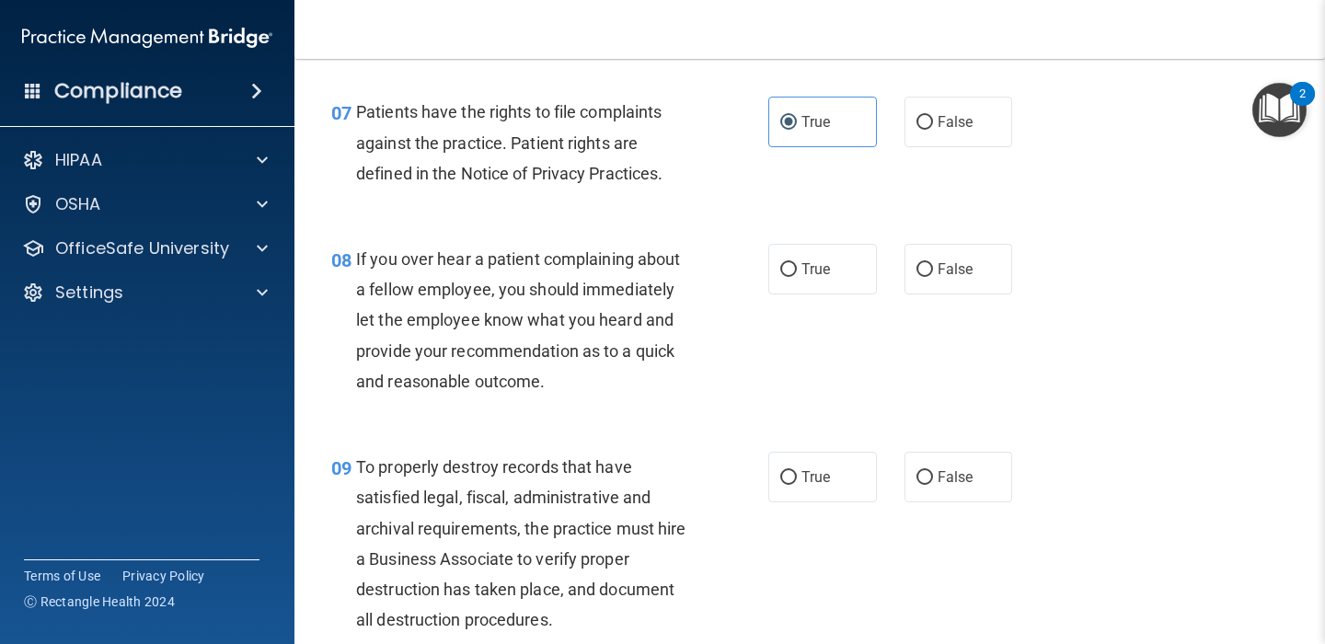
scroll to position [1360, 0]
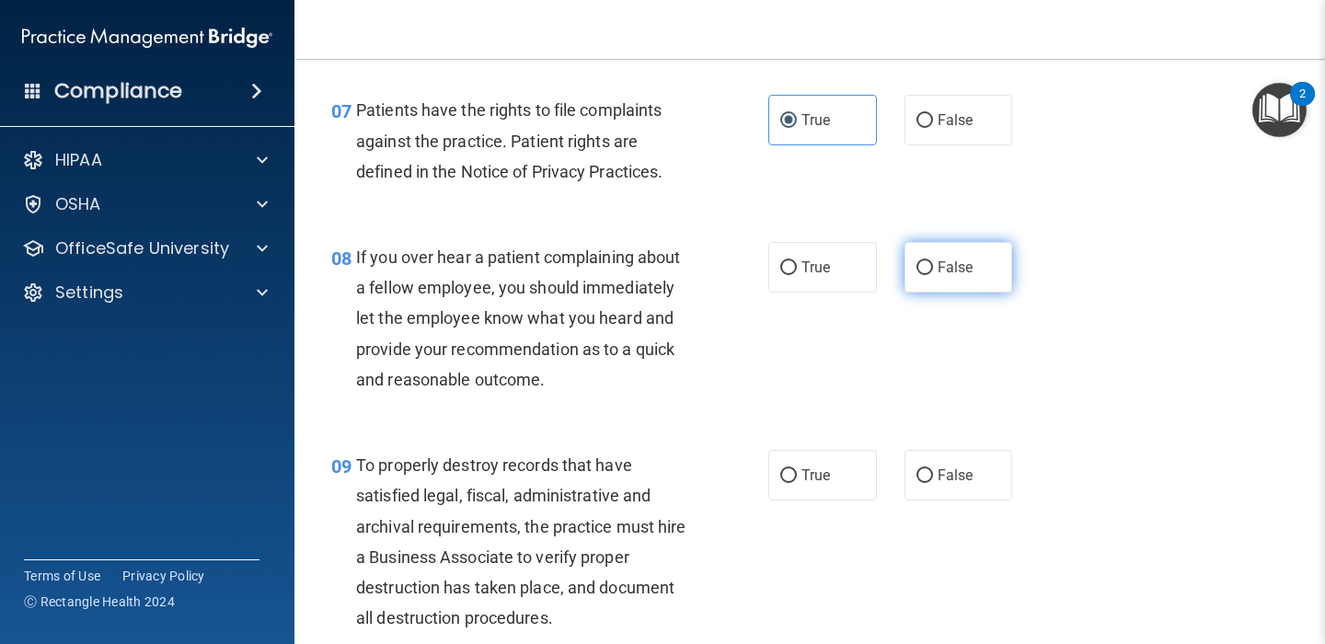
click at [927, 269] on input "False" at bounding box center [924, 268] width 17 height 14
radio input "true"
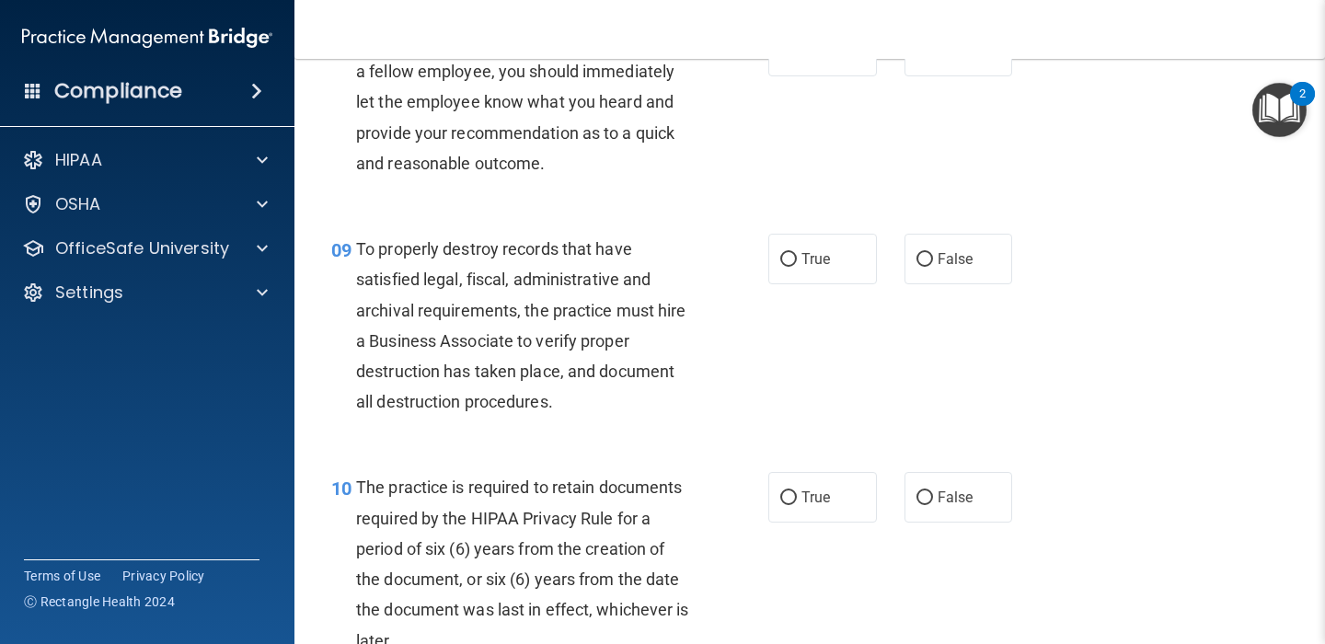
scroll to position [1577, 0]
click at [787, 259] on input "True" at bounding box center [788, 259] width 17 height 14
radio input "true"
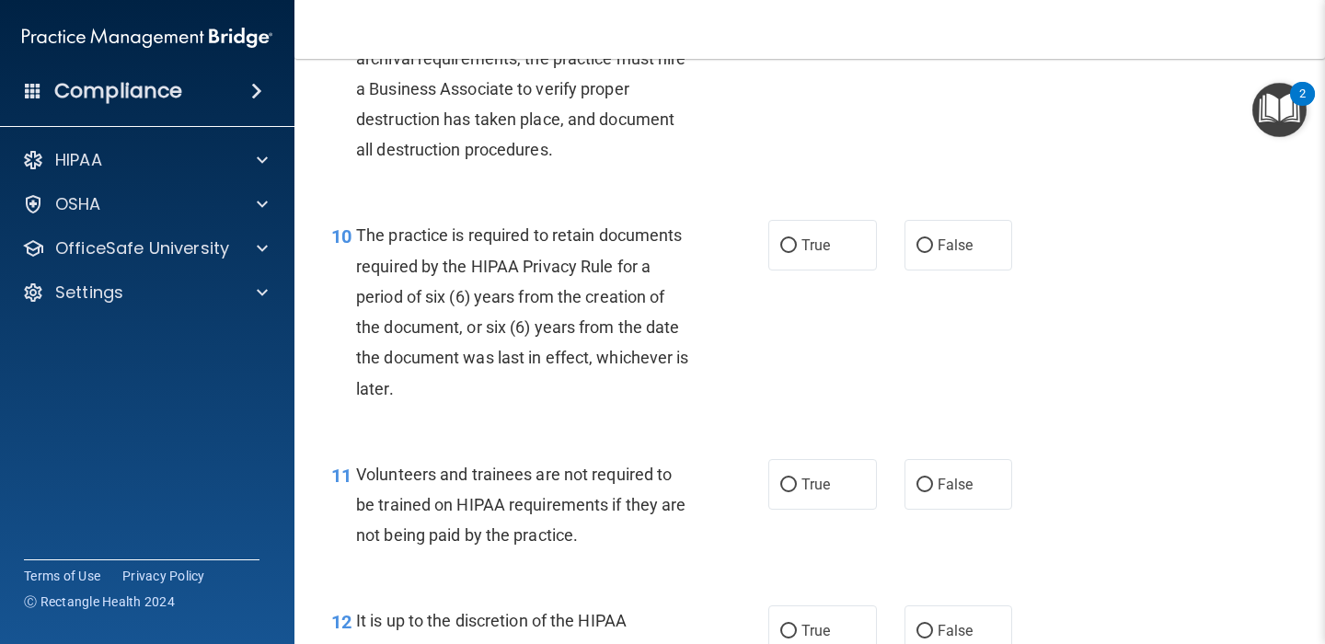
scroll to position [1884, 0]
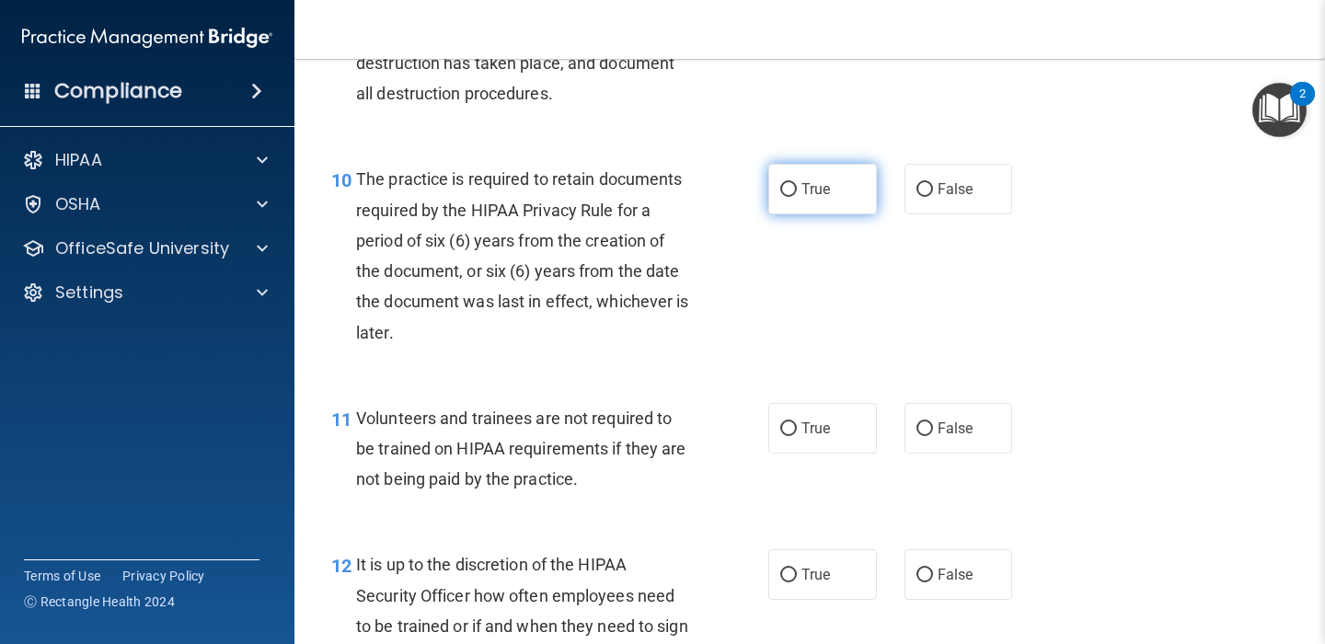
click at [789, 188] on input "True" at bounding box center [788, 190] width 17 height 14
radio input "true"
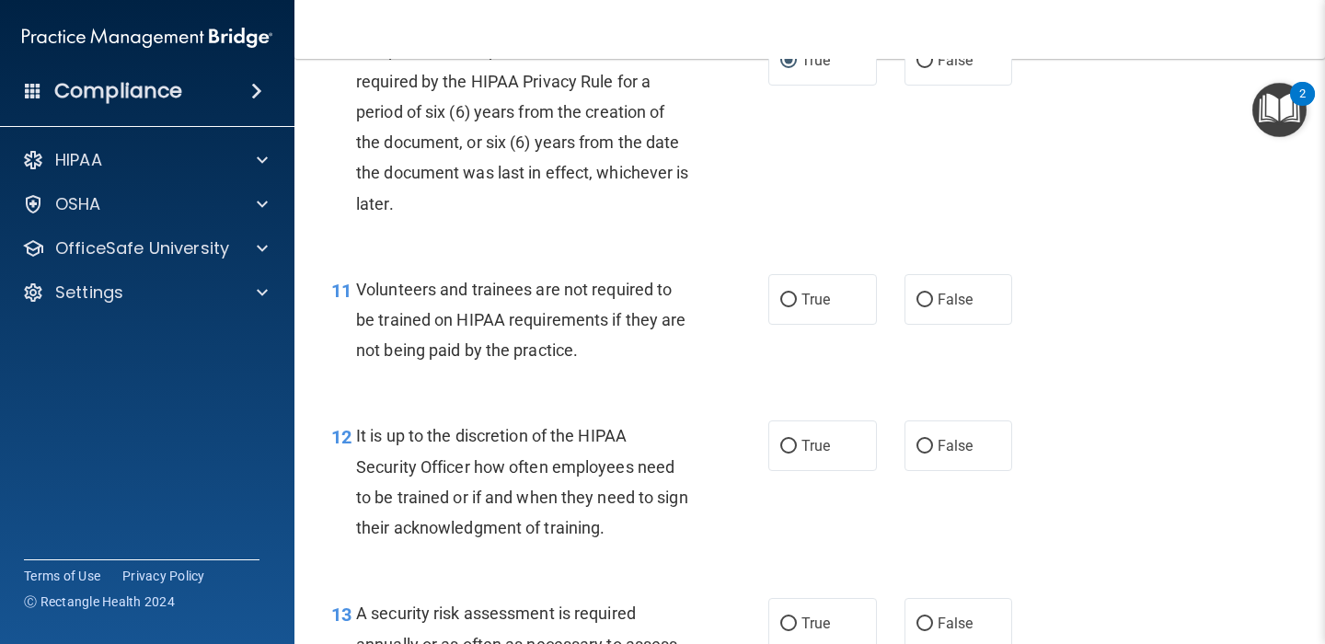
scroll to position [2017, 0]
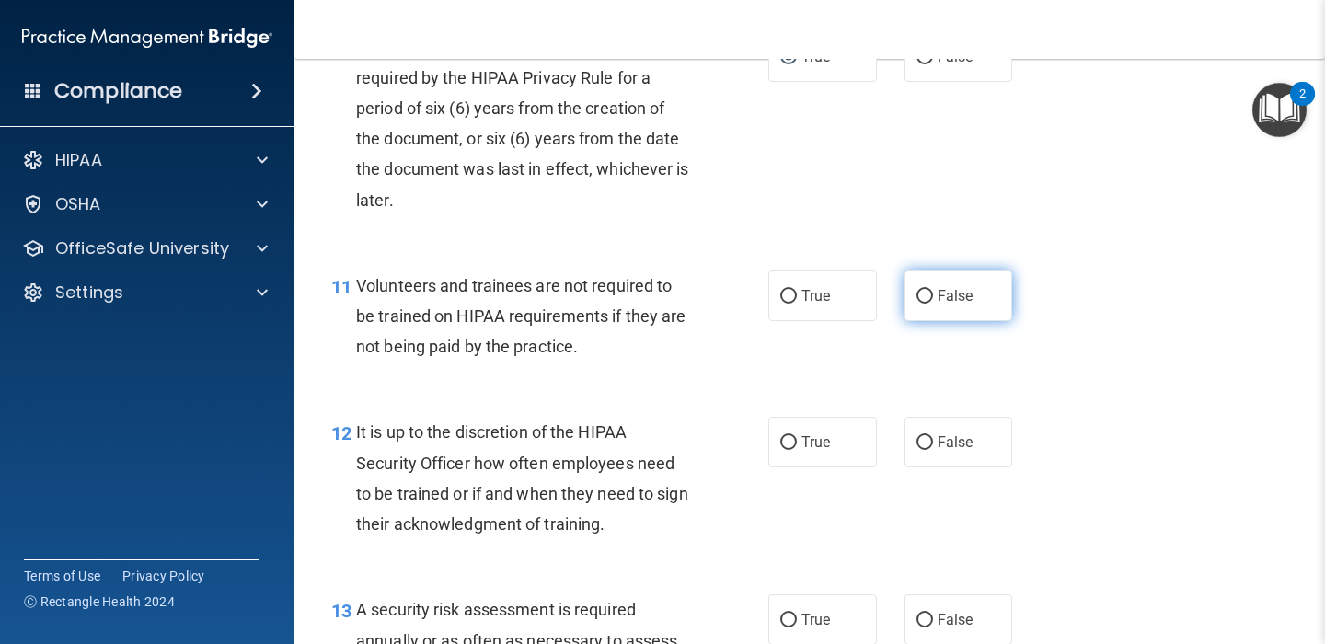
click at [921, 295] on input "False" at bounding box center [924, 297] width 17 height 14
radio input "true"
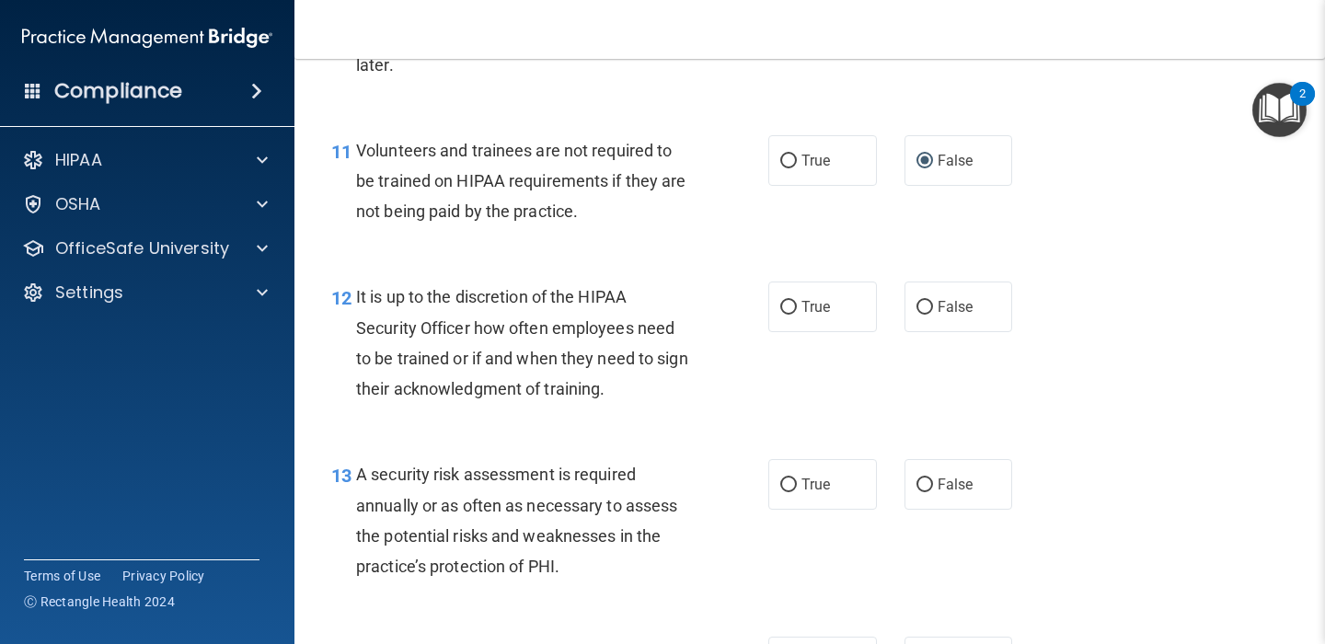
scroll to position [2155, 0]
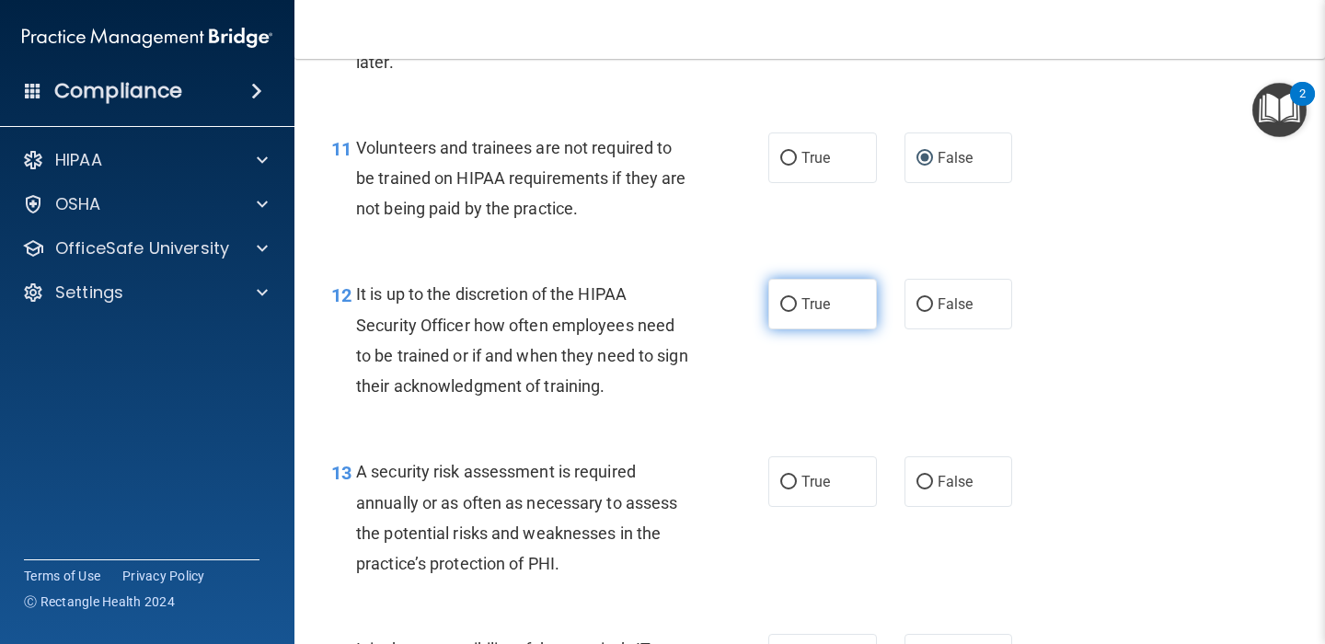
click at [791, 300] on input "True" at bounding box center [788, 305] width 17 height 14
radio input "true"
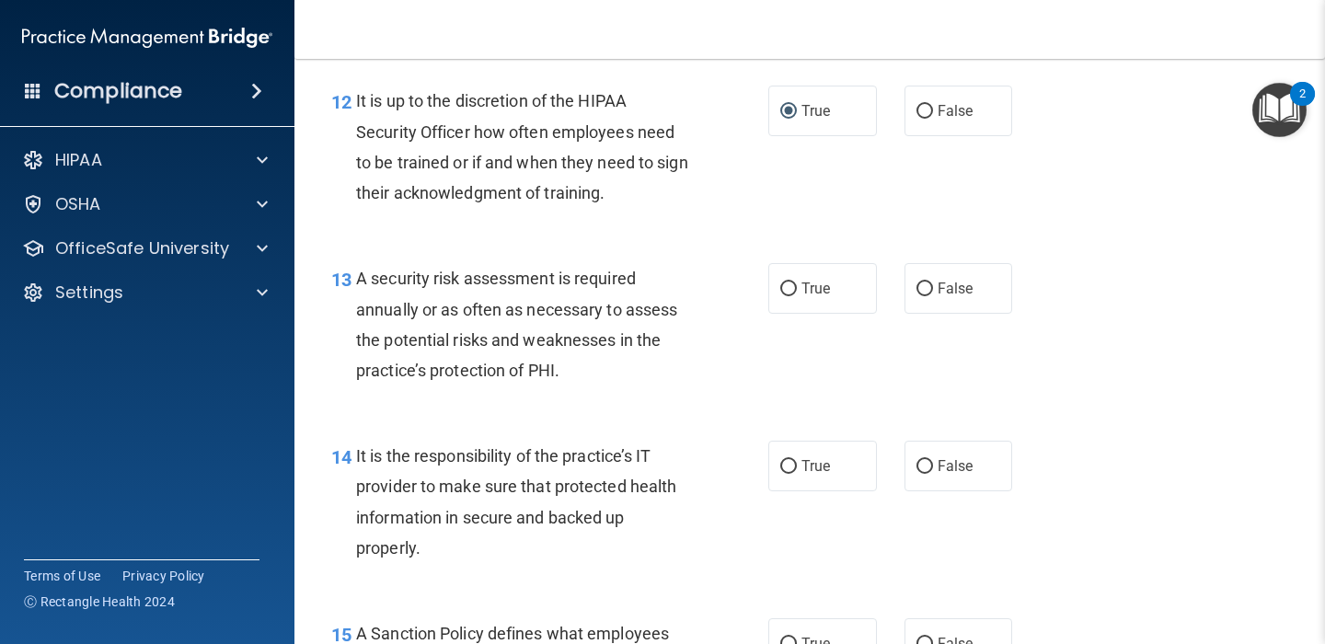
scroll to position [2349, 0]
click at [789, 294] on input "True" at bounding box center [788, 289] width 17 height 14
radio input "true"
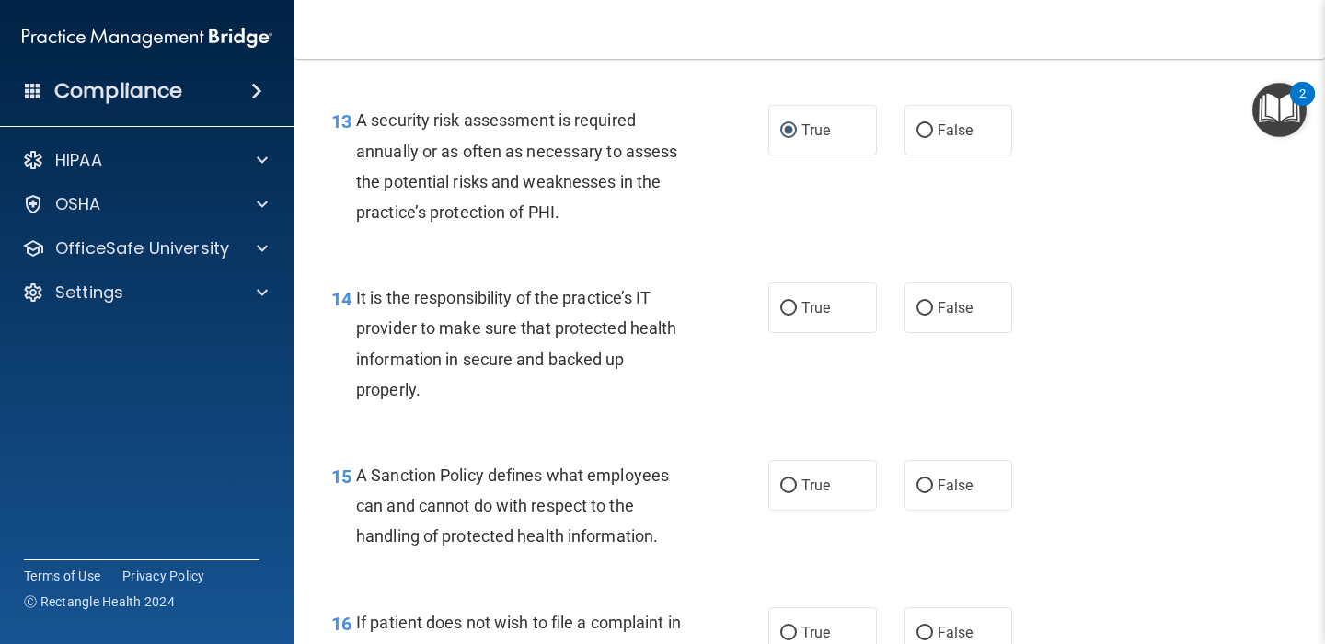
scroll to position [2514, 0]
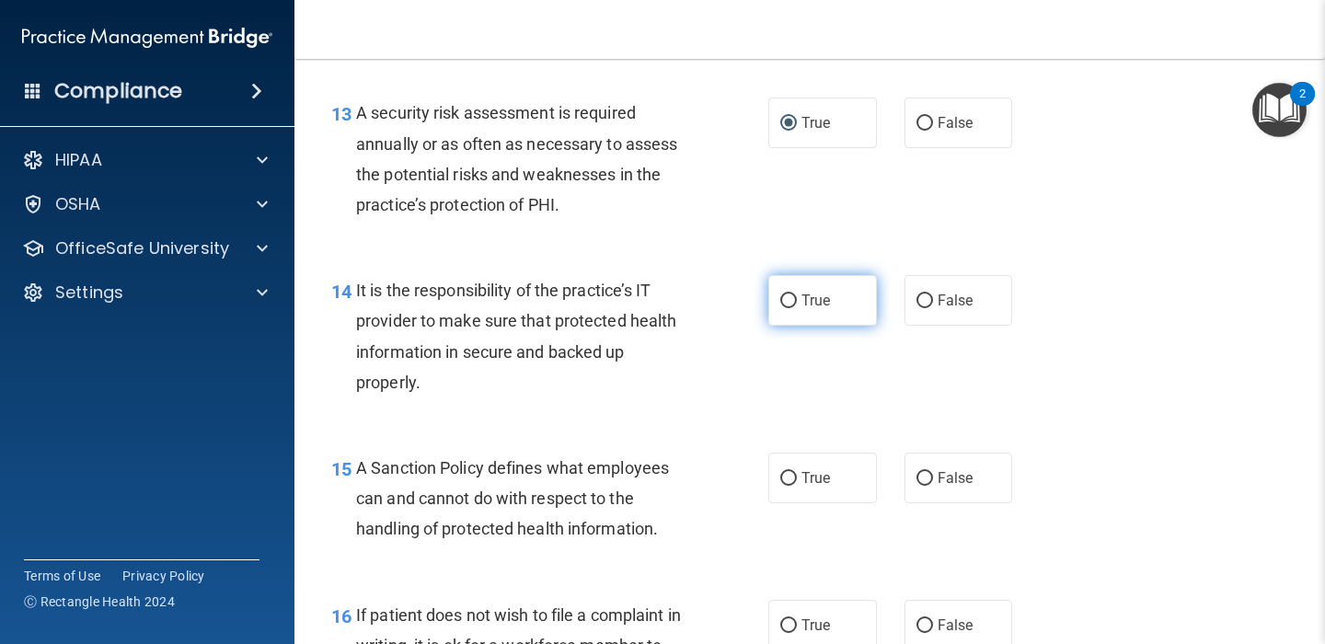
click at [790, 300] on input "True" at bounding box center [788, 301] width 17 height 14
radio input "true"
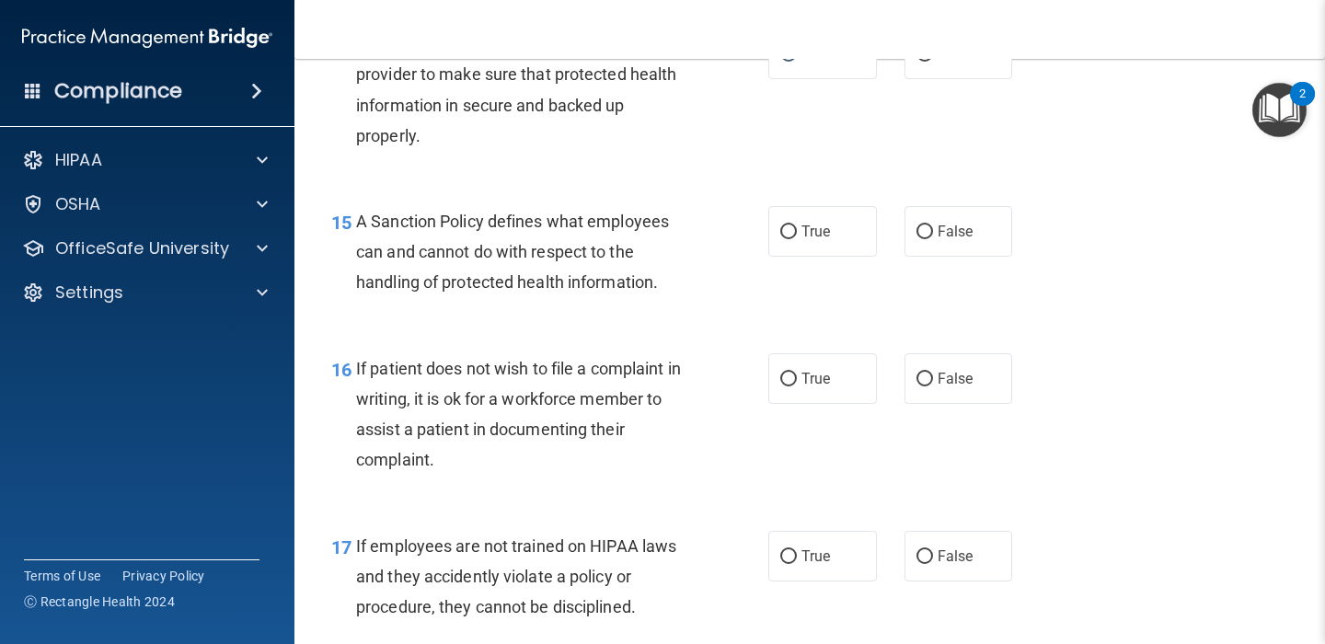
scroll to position [2764, 0]
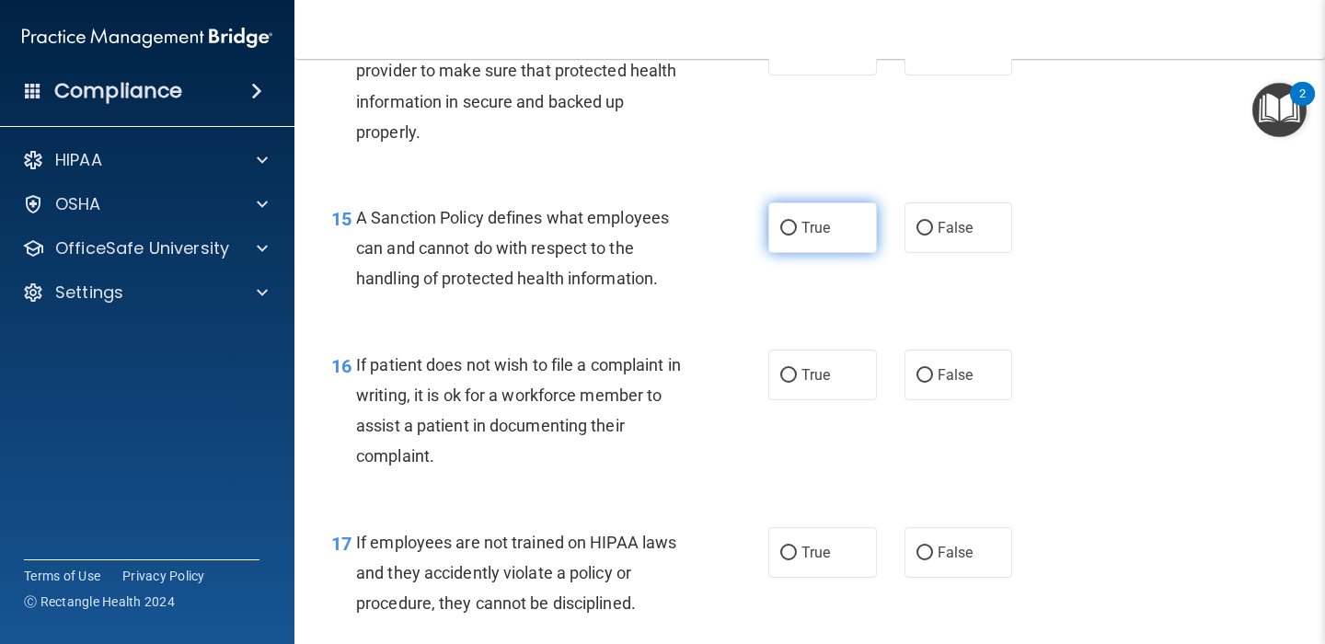
click at [791, 224] on input "True" at bounding box center [788, 229] width 17 height 14
radio input "true"
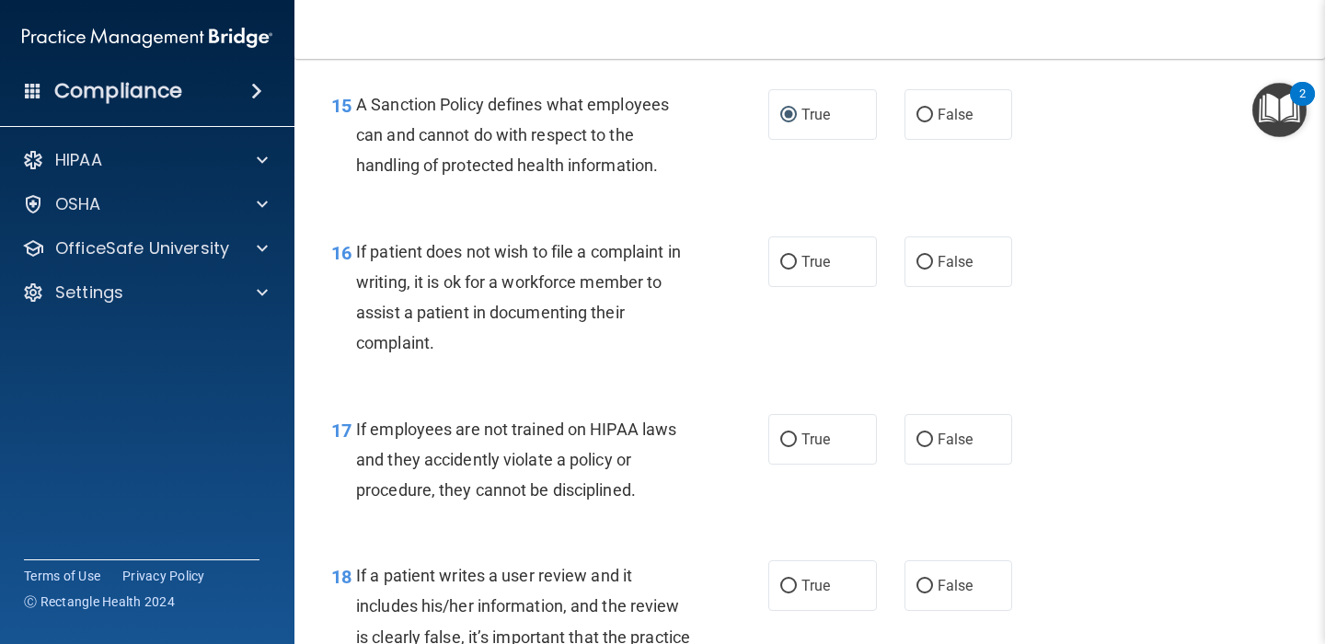
scroll to position [2887, 0]
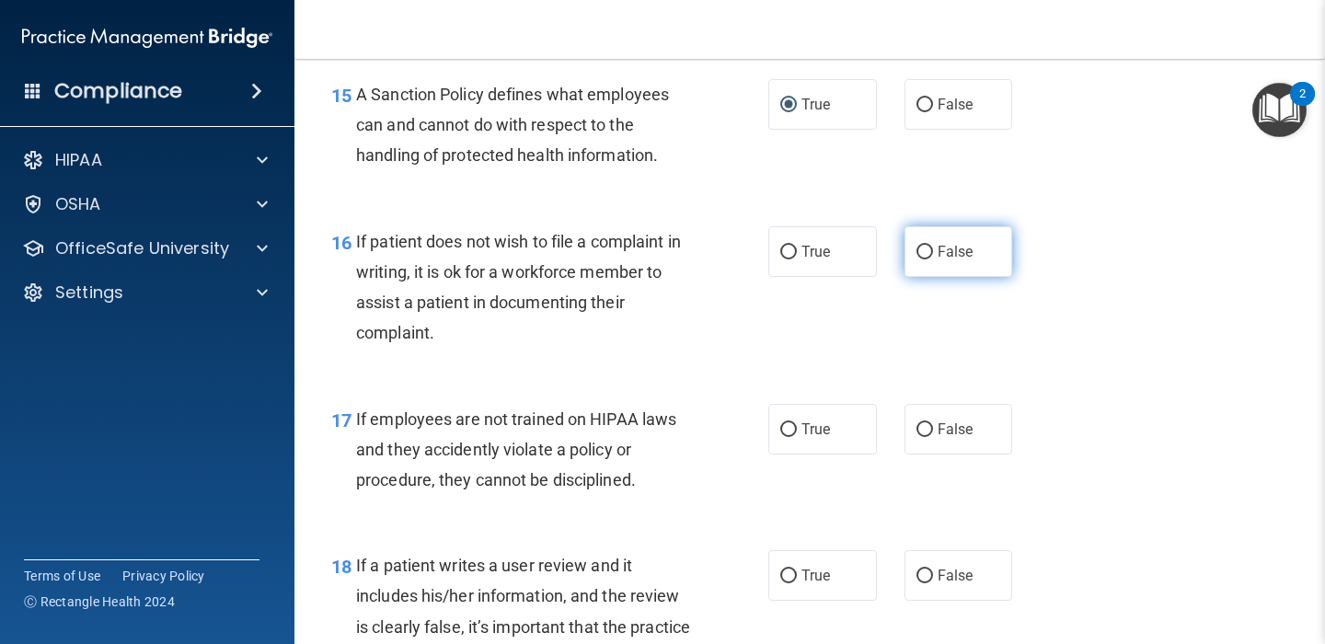
click at [924, 252] on input "False" at bounding box center [924, 253] width 17 height 14
radio input "true"
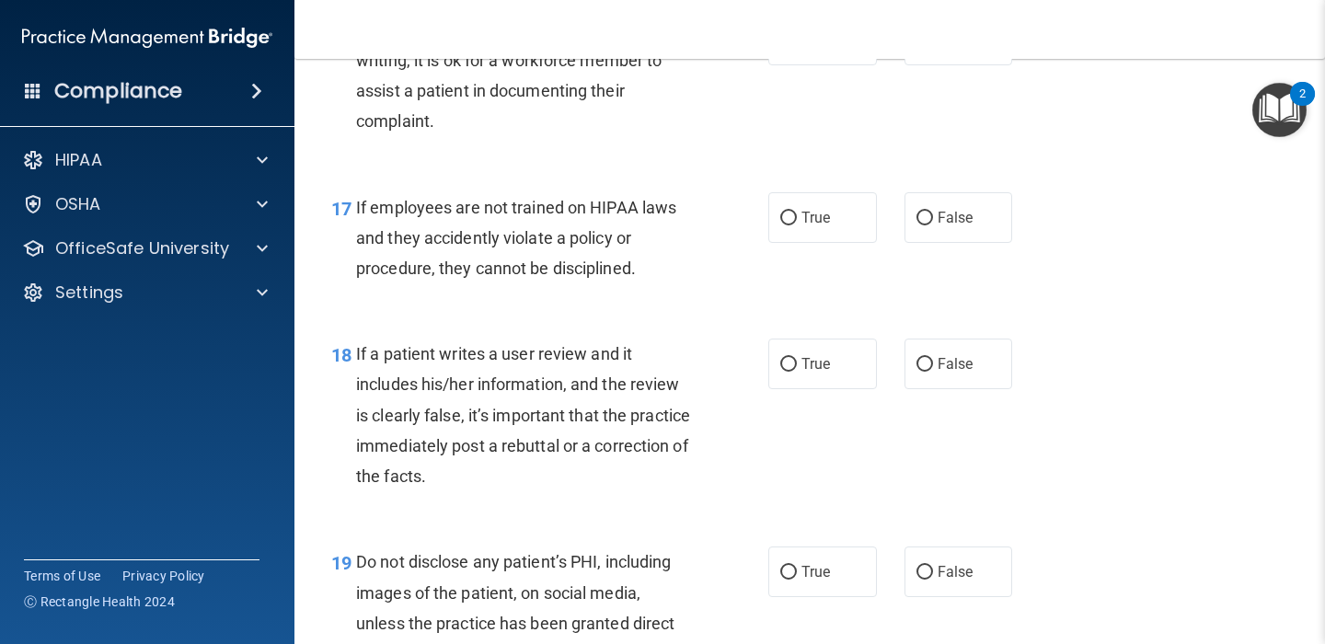
scroll to position [3100, 0]
click at [926, 219] on input "False" at bounding box center [924, 218] width 17 height 14
radio input "true"
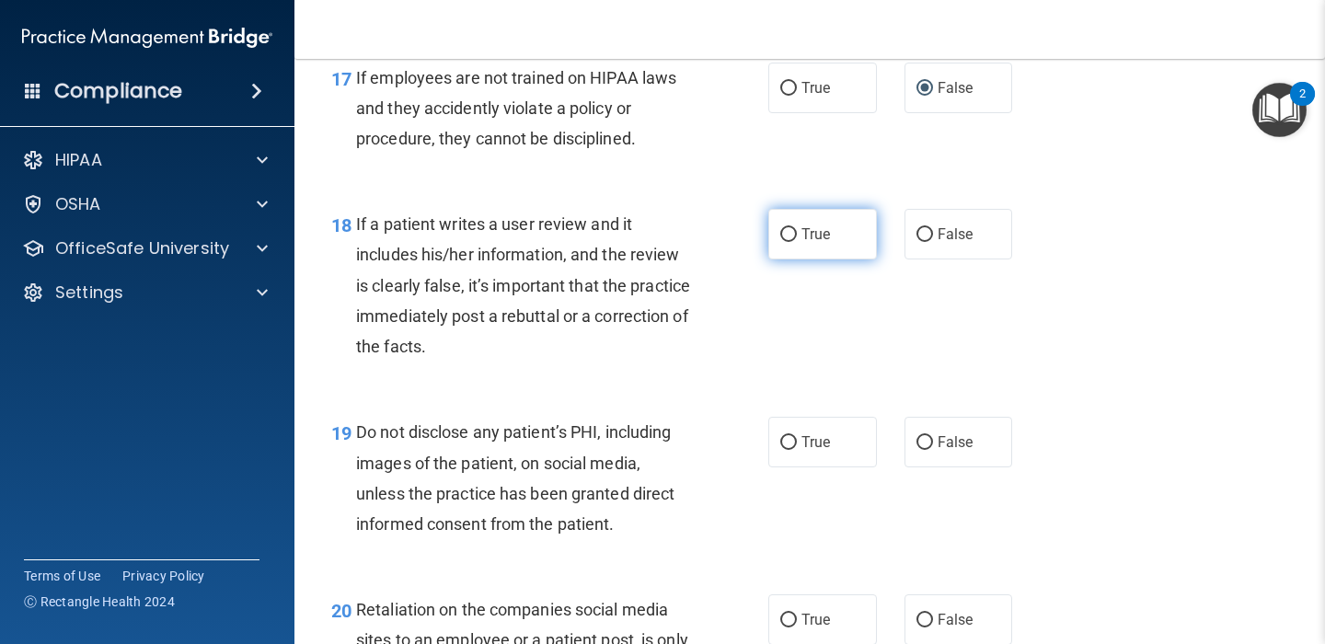
click at [792, 233] on input "True" at bounding box center [788, 235] width 17 height 14
radio input "true"
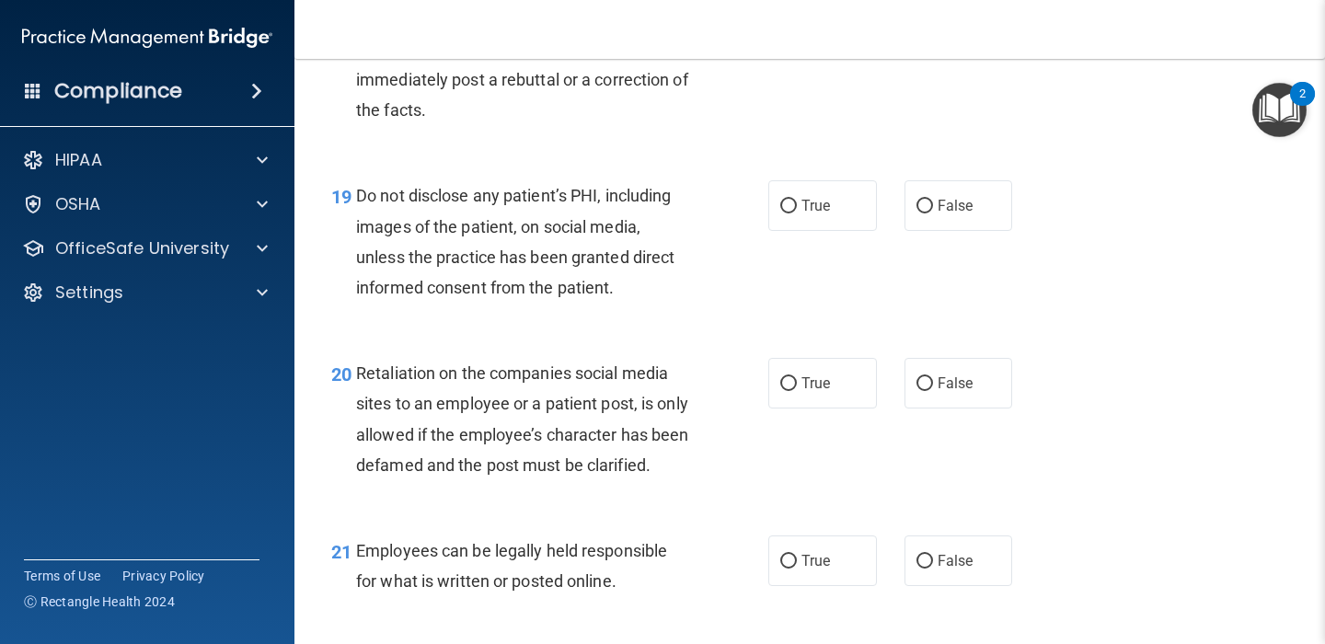
scroll to position [3467, 0]
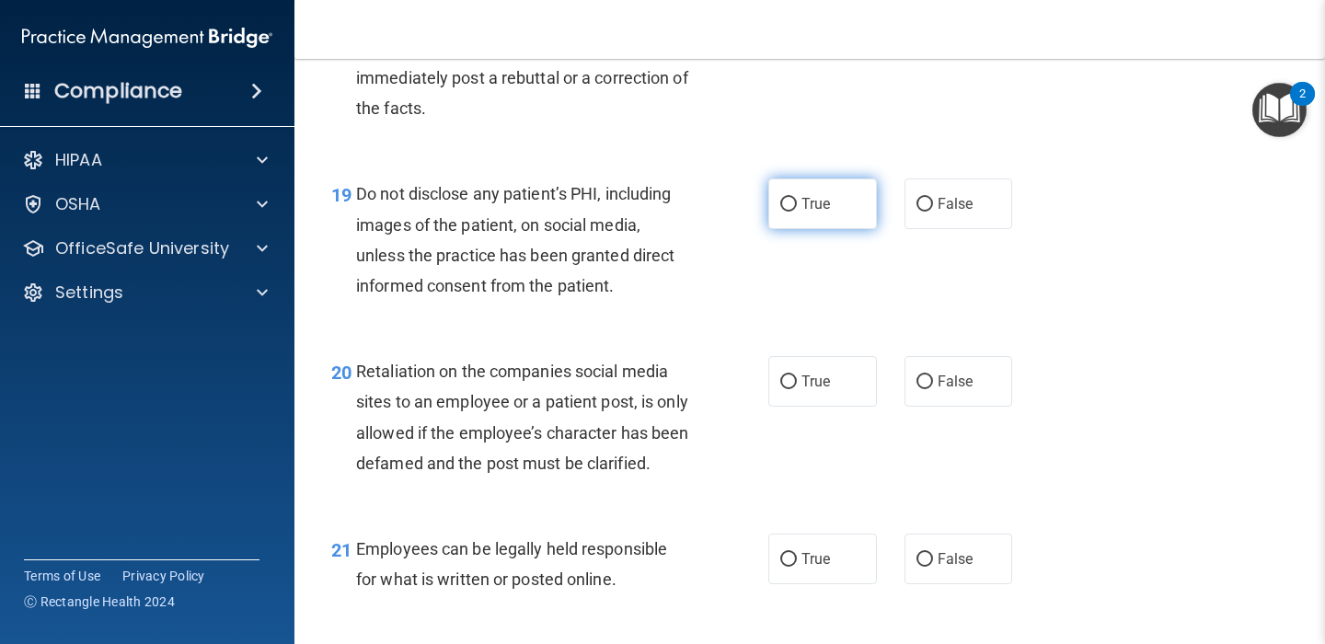
click at [789, 203] on input "True" at bounding box center [788, 205] width 17 height 14
radio input "true"
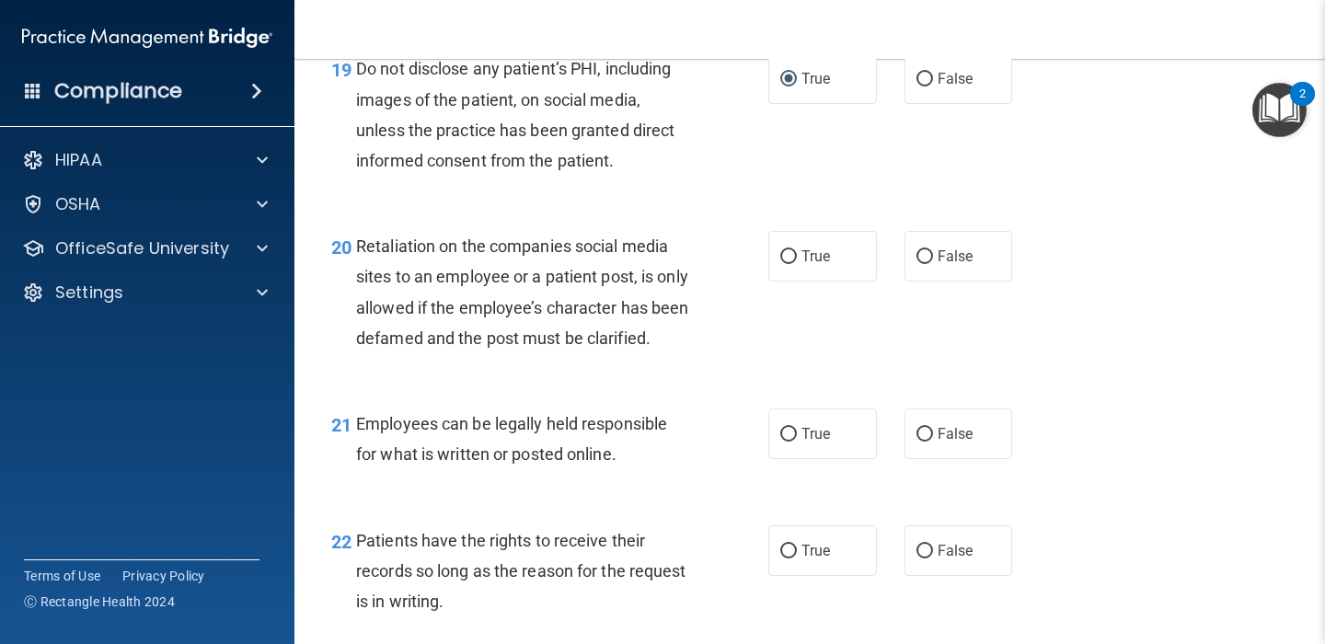
scroll to position [3595, 0]
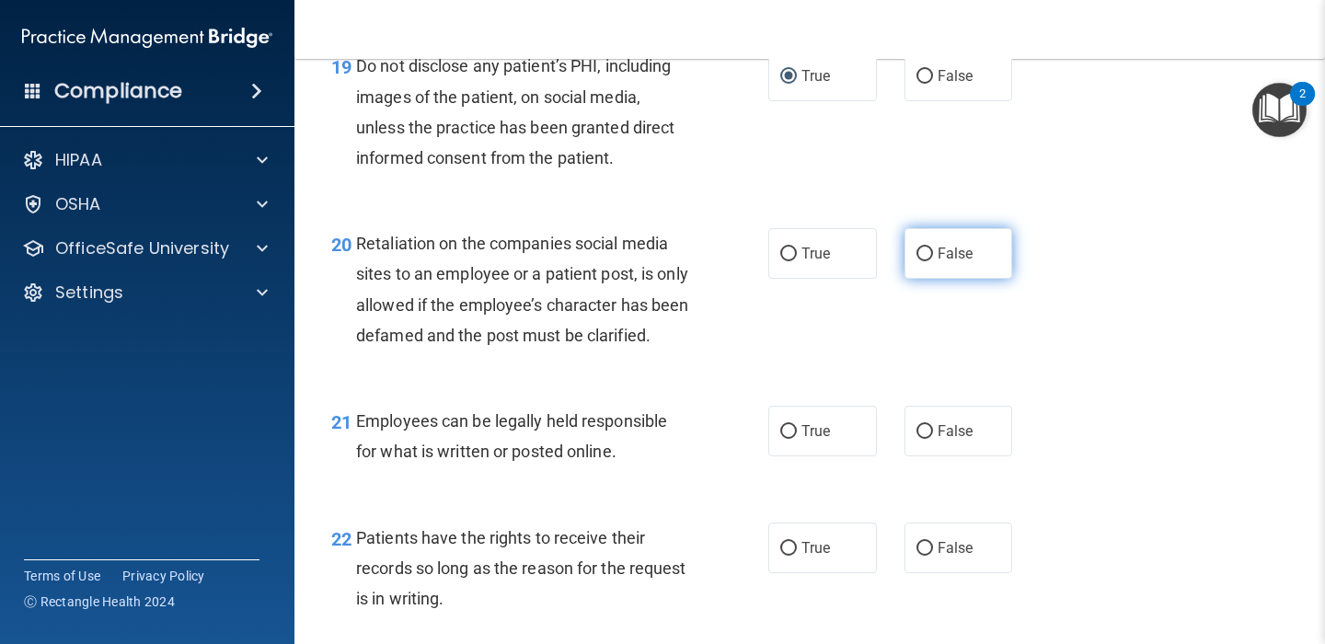
click at [924, 257] on input "False" at bounding box center [924, 255] width 17 height 14
radio input "true"
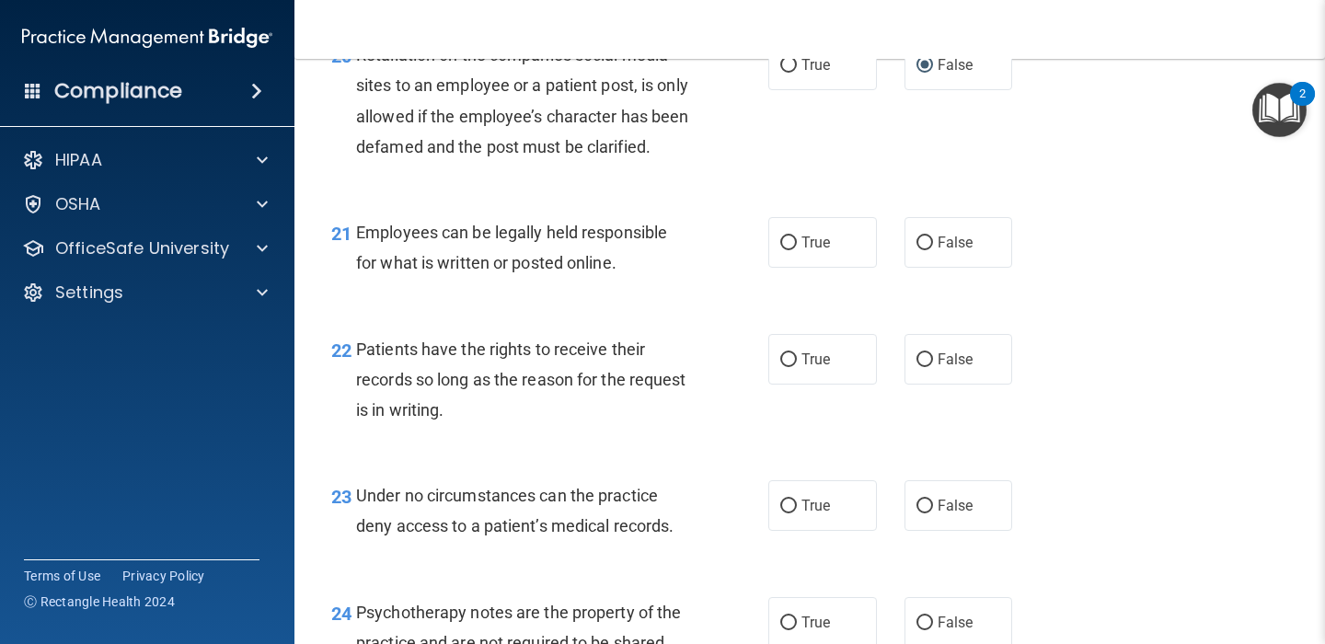
scroll to position [3837, 0]
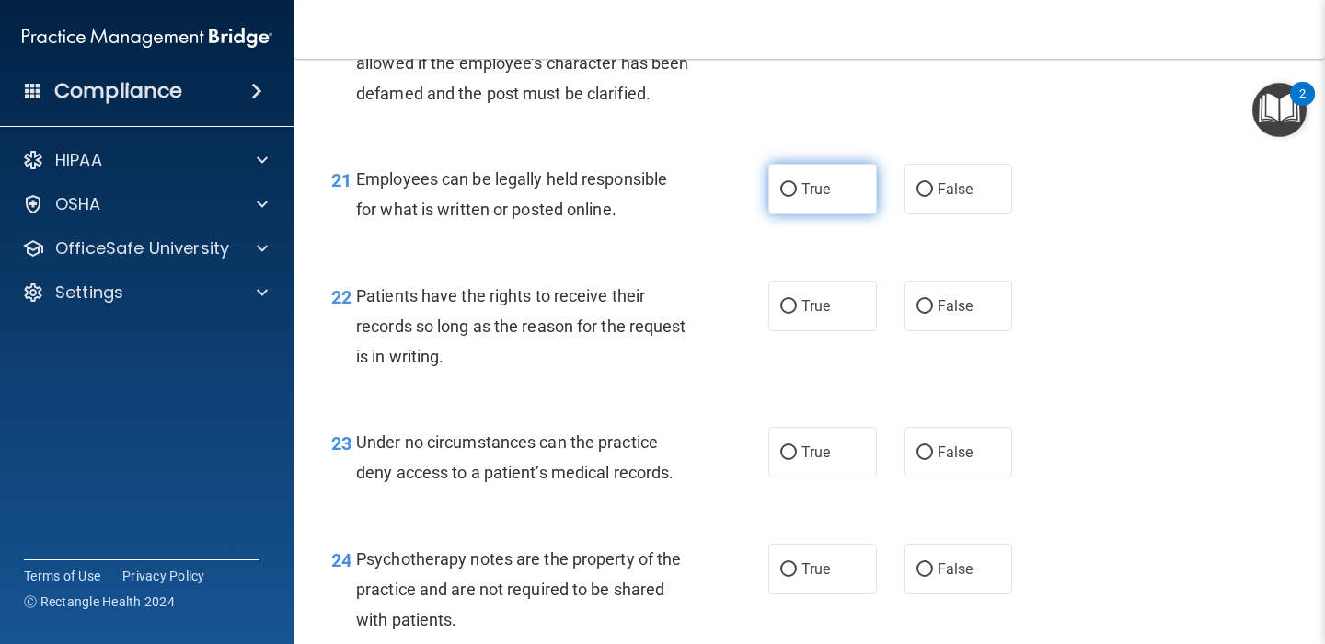
click at [786, 197] on input "True" at bounding box center [788, 190] width 17 height 14
radio input "true"
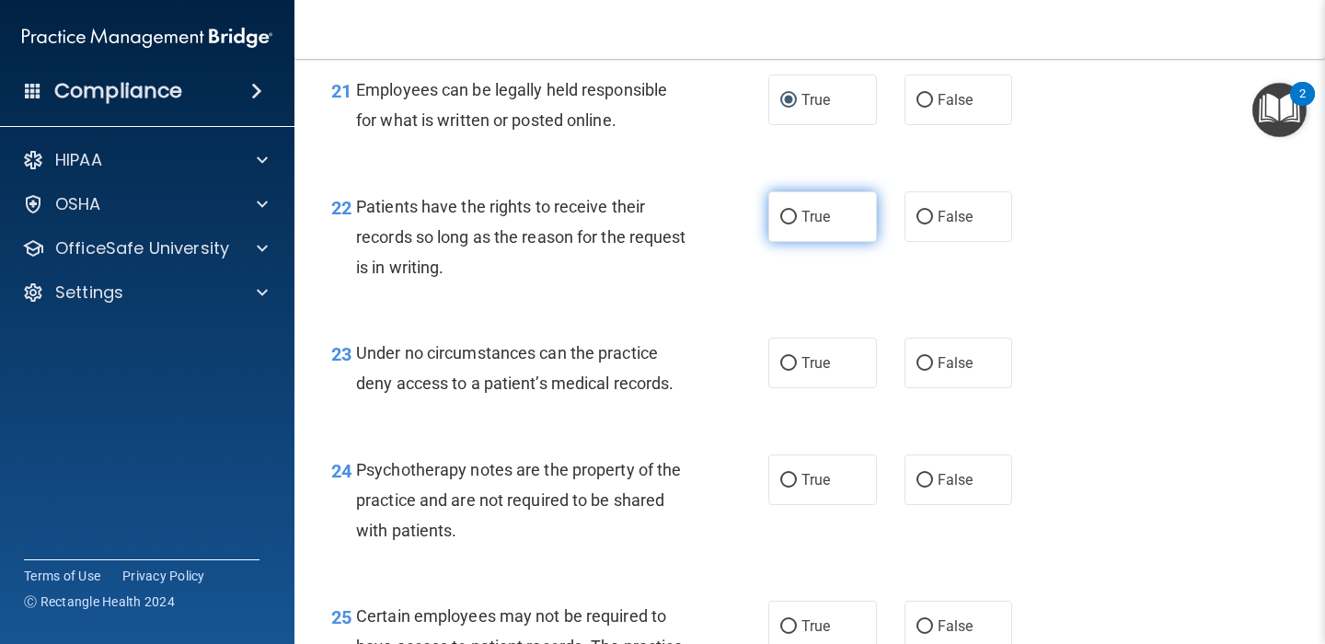
click at [789, 225] on input "True" at bounding box center [788, 218] width 17 height 14
radio input "true"
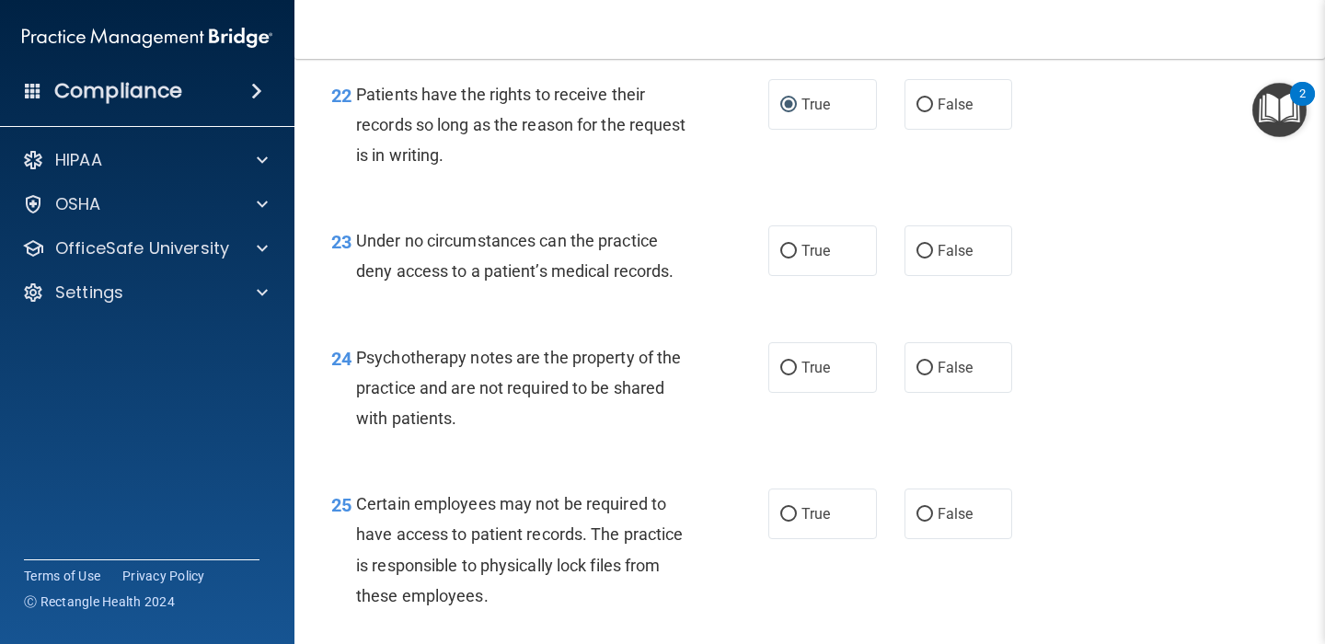
scroll to position [4046, 0]
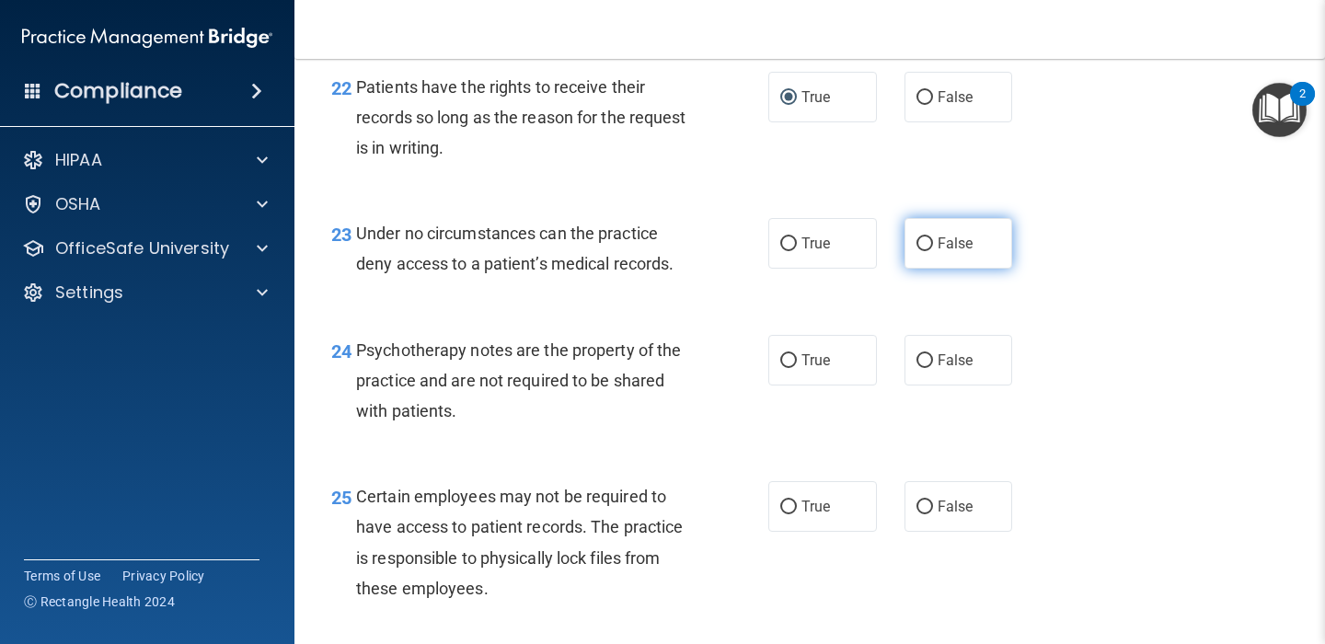
click at [932, 251] on input "False" at bounding box center [924, 244] width 17 height 14
radio input "true"
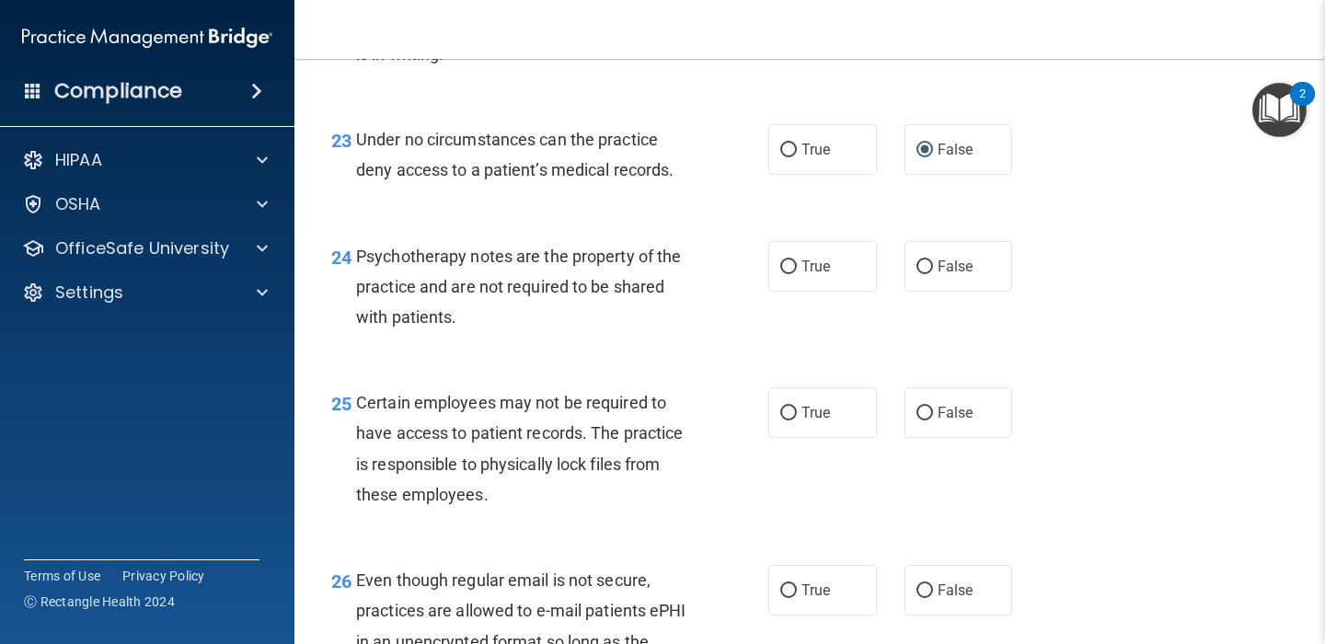
scroll to position [4142, 0]
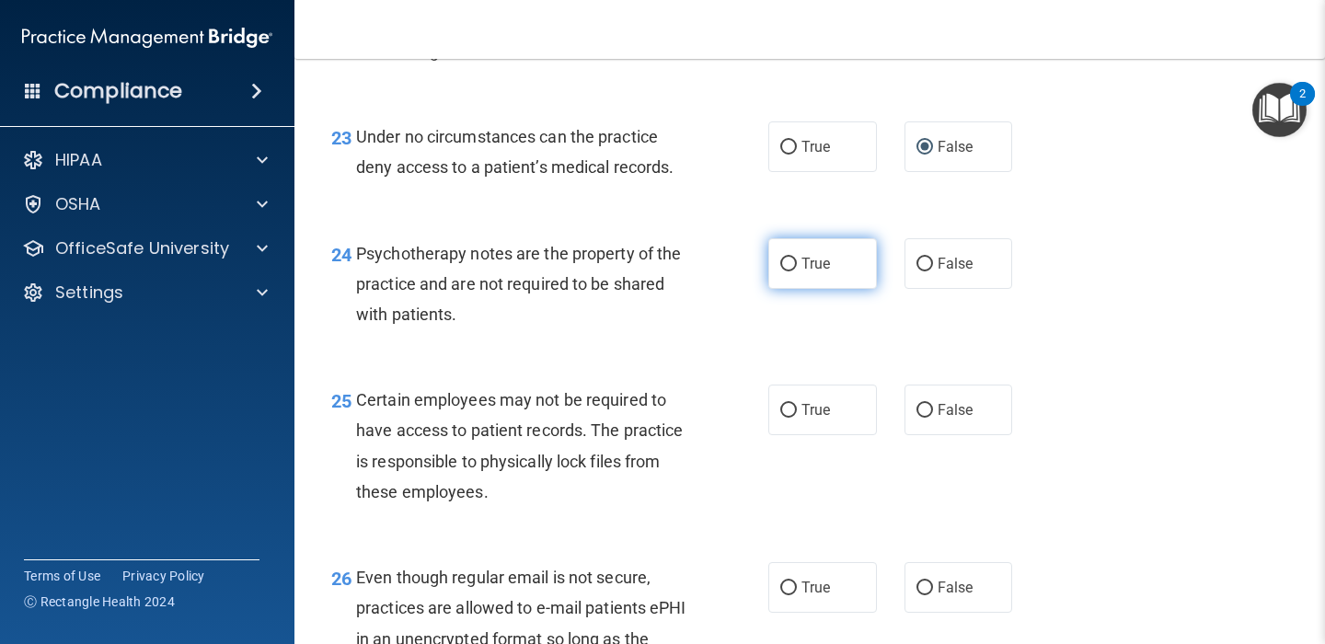
click at [787, 271] on input "True" at bounding box center [788, 265] width 17 height 14
radio input "true"
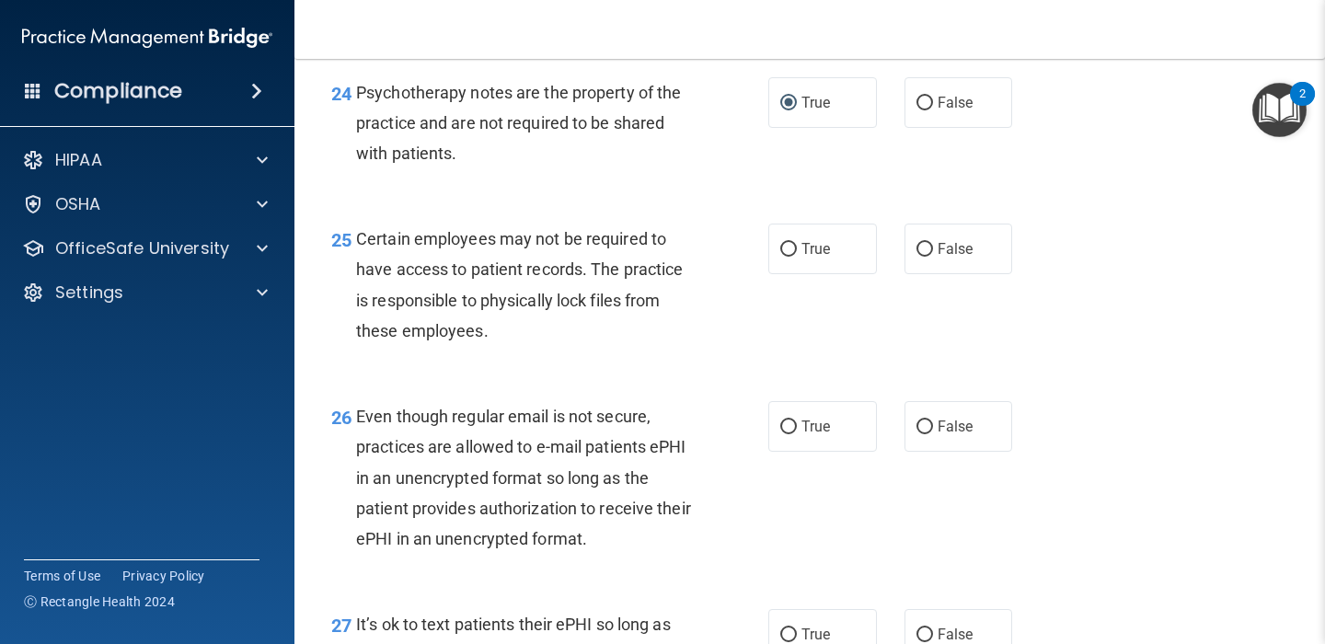
scroll to position [4314, 0]
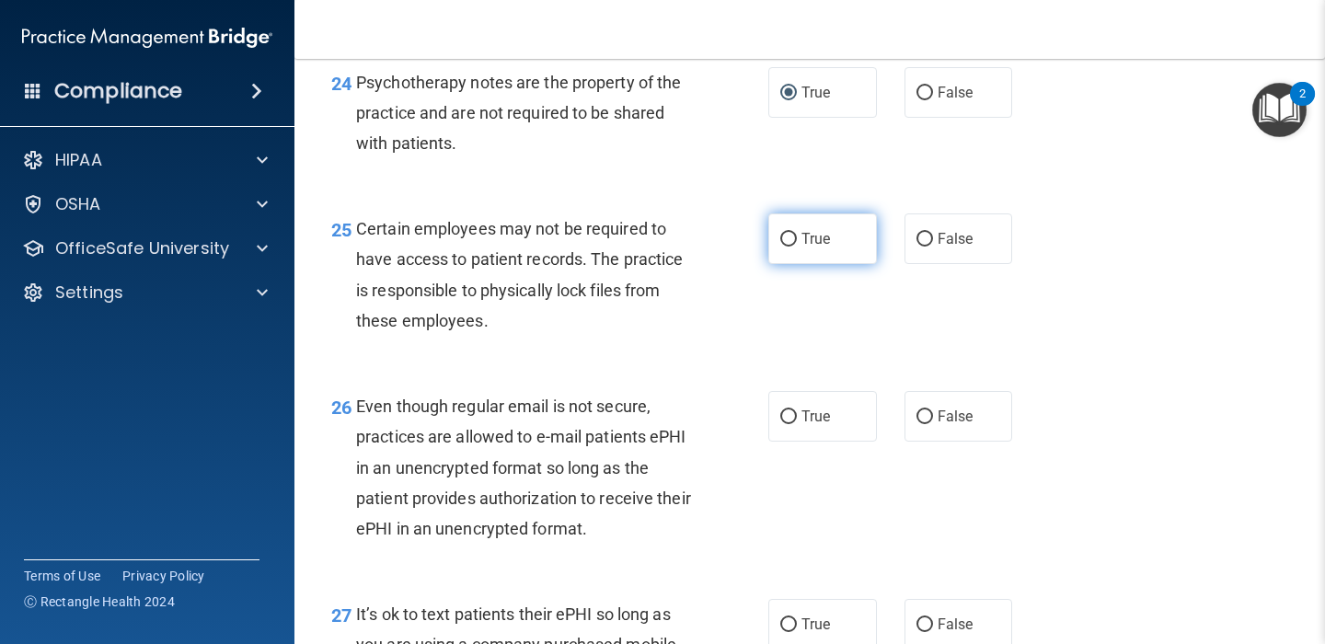
click at [791, 247] on input "True" at bounding box center [788, 240] width 17 height 14
radio input "true"
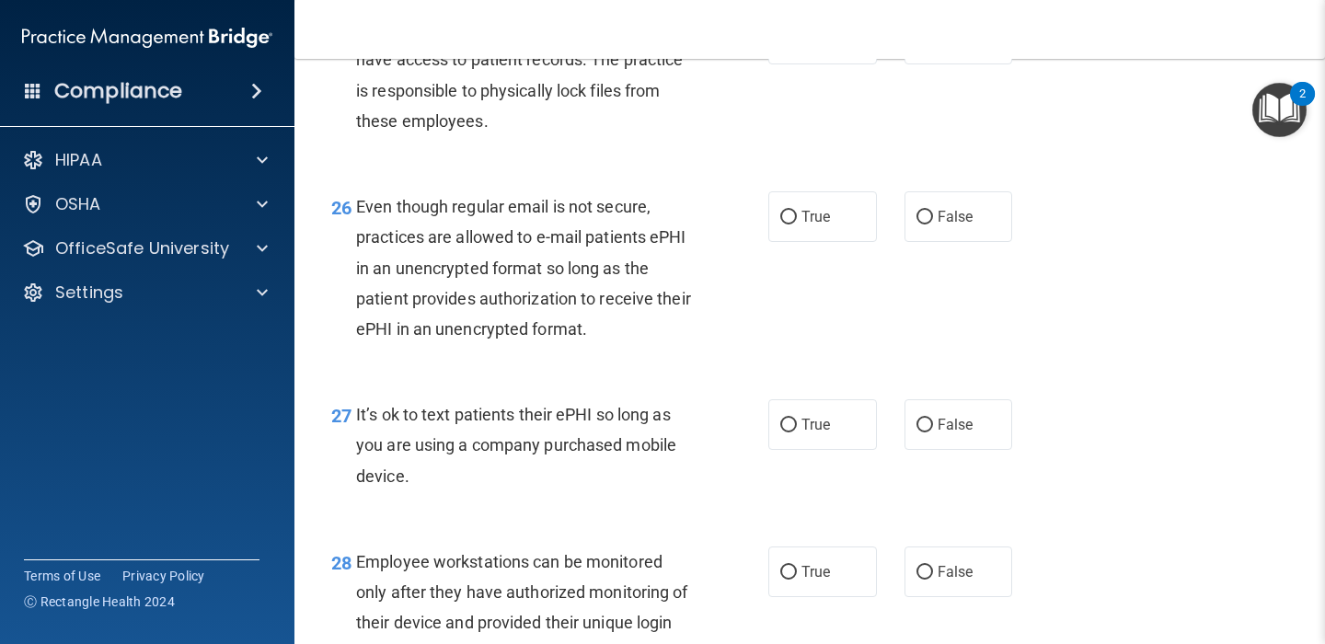
scroll to position [4556, 0]
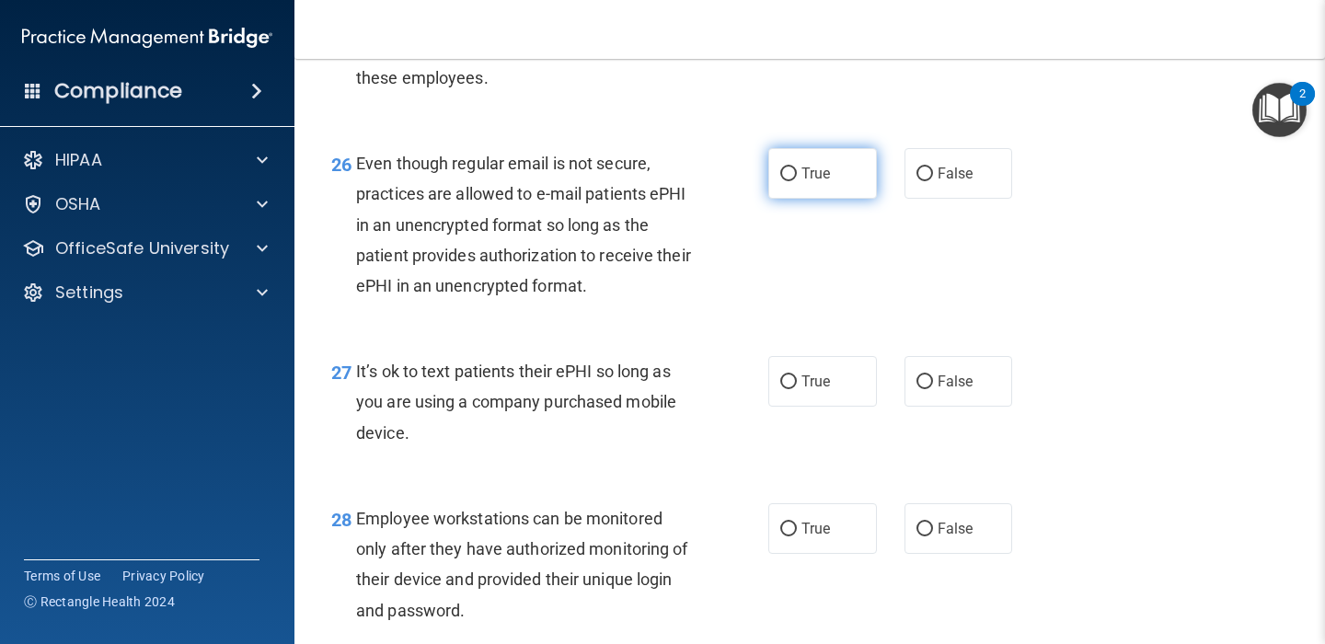
click at [789, 181] on input "True" at bounding box center [788, 174] width 17 height 14
radio input "true"
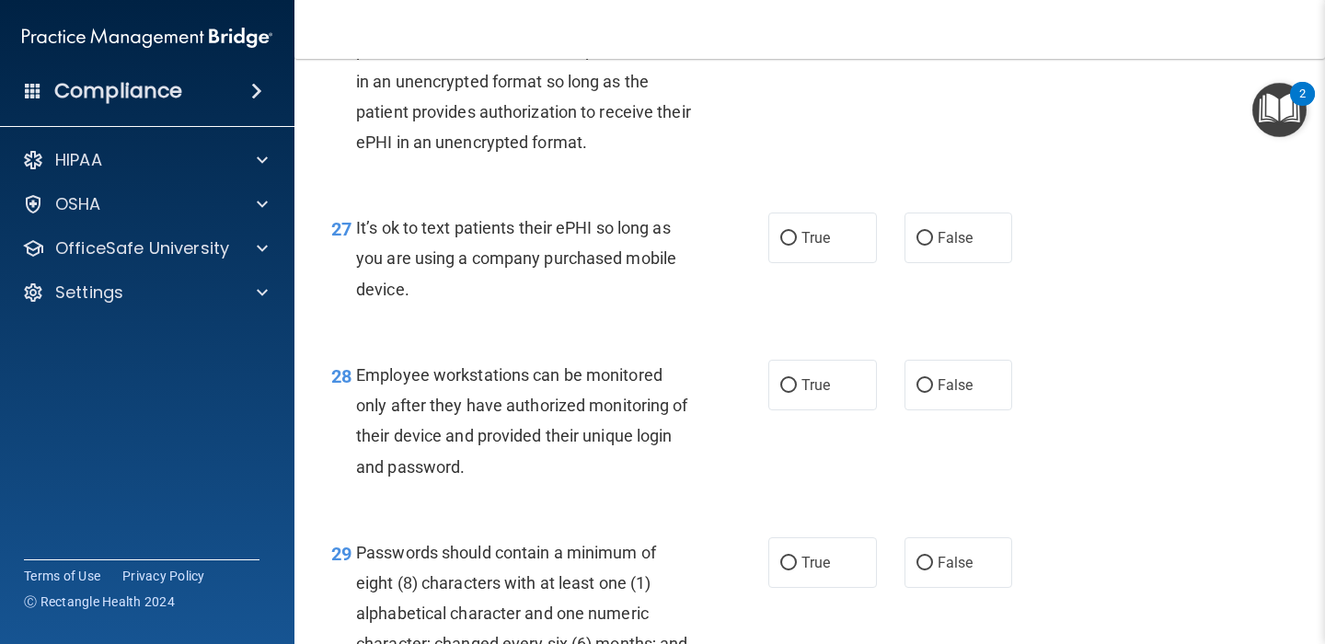
scroll to position [4709, 0]
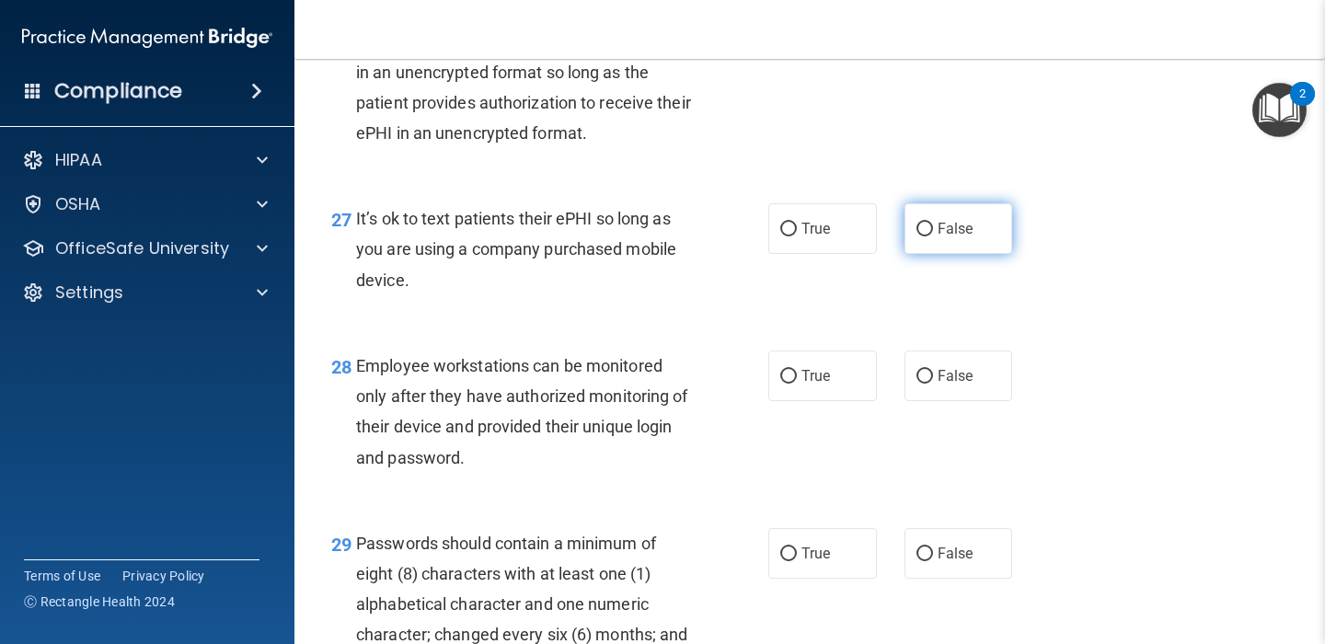
click at [925, 236] on input "False" at bounding box center [924, 230] width 17 height 14
radio input "true"
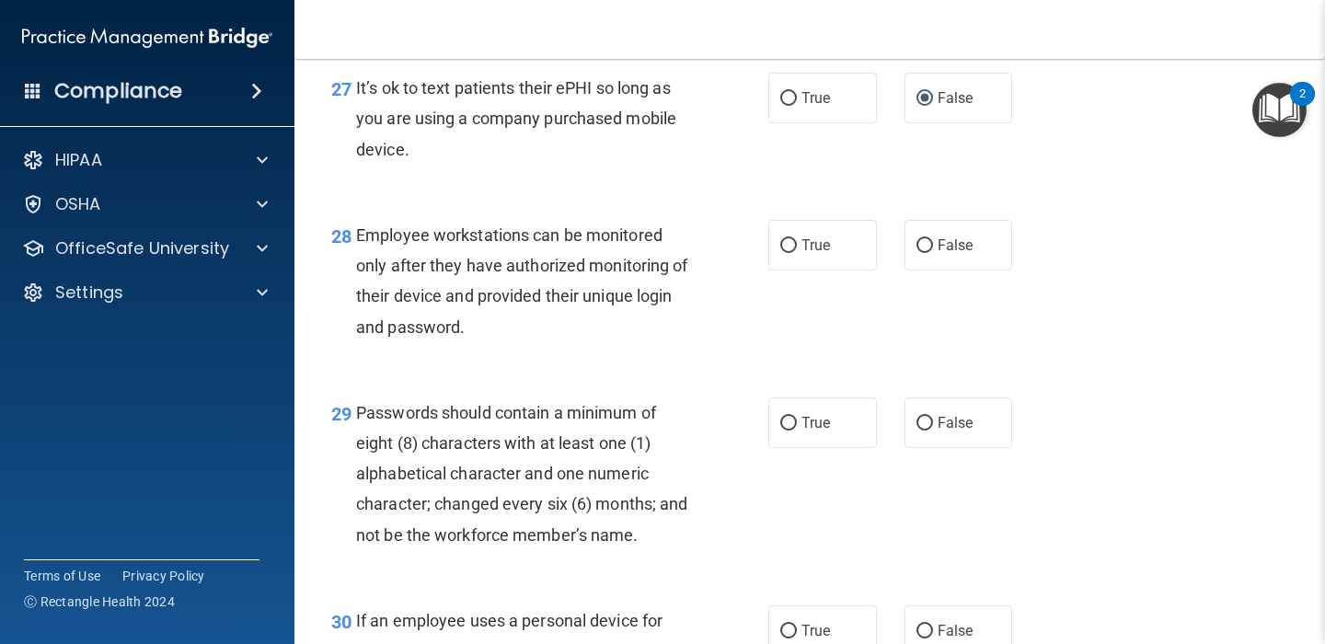
scroll to position [4842, 0]
click at [791, 251] on input "True" at bounding box center [788, 244] width 17 height 14
radio input "true"
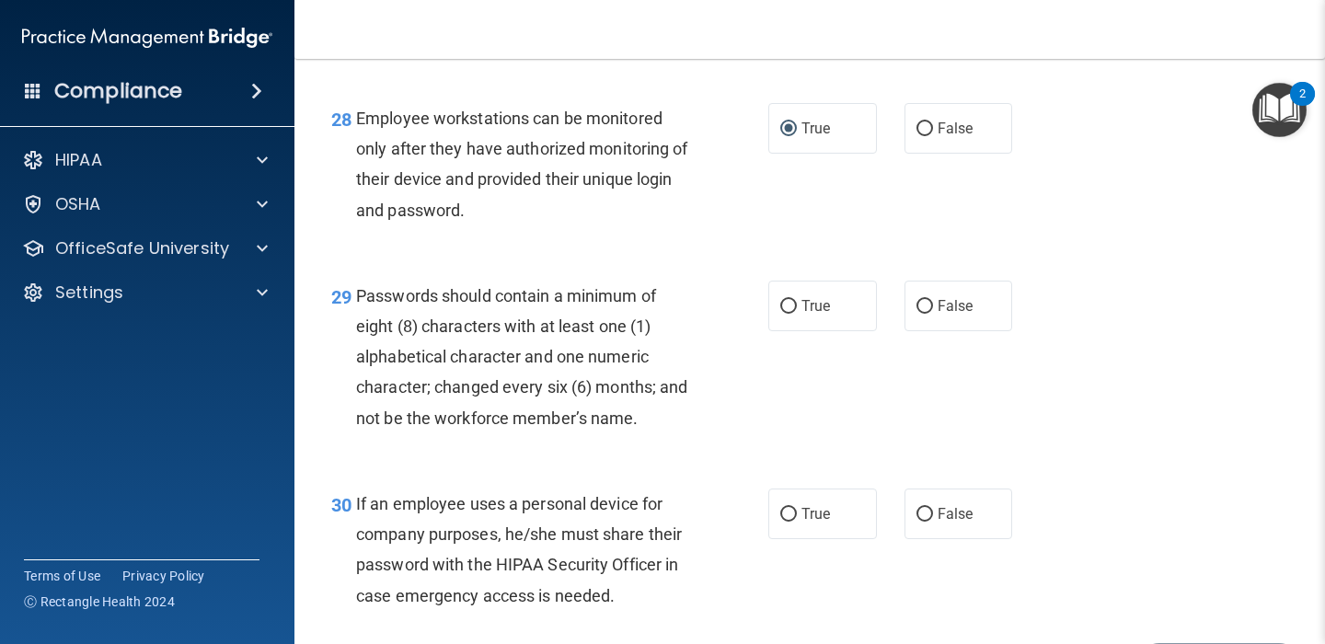
scroll to position [4959, 0]
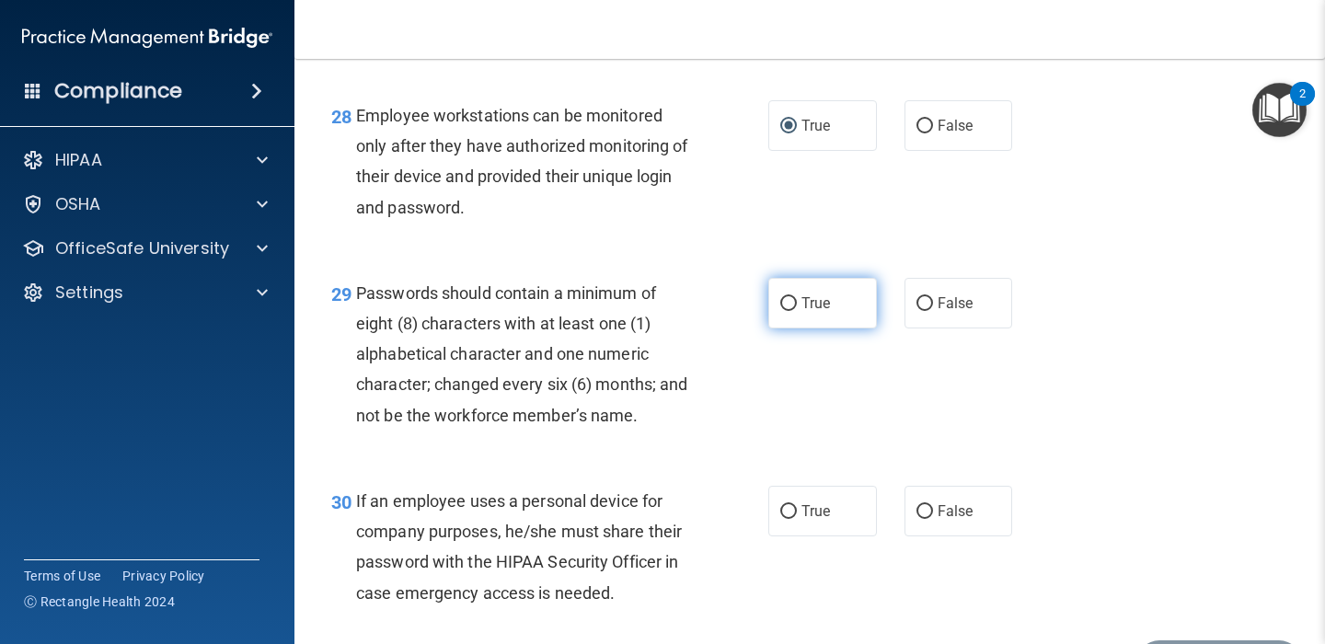
click at [789, 311] on input "True" at bounding box center [788, 304] width 17 height 14
radio input "true"
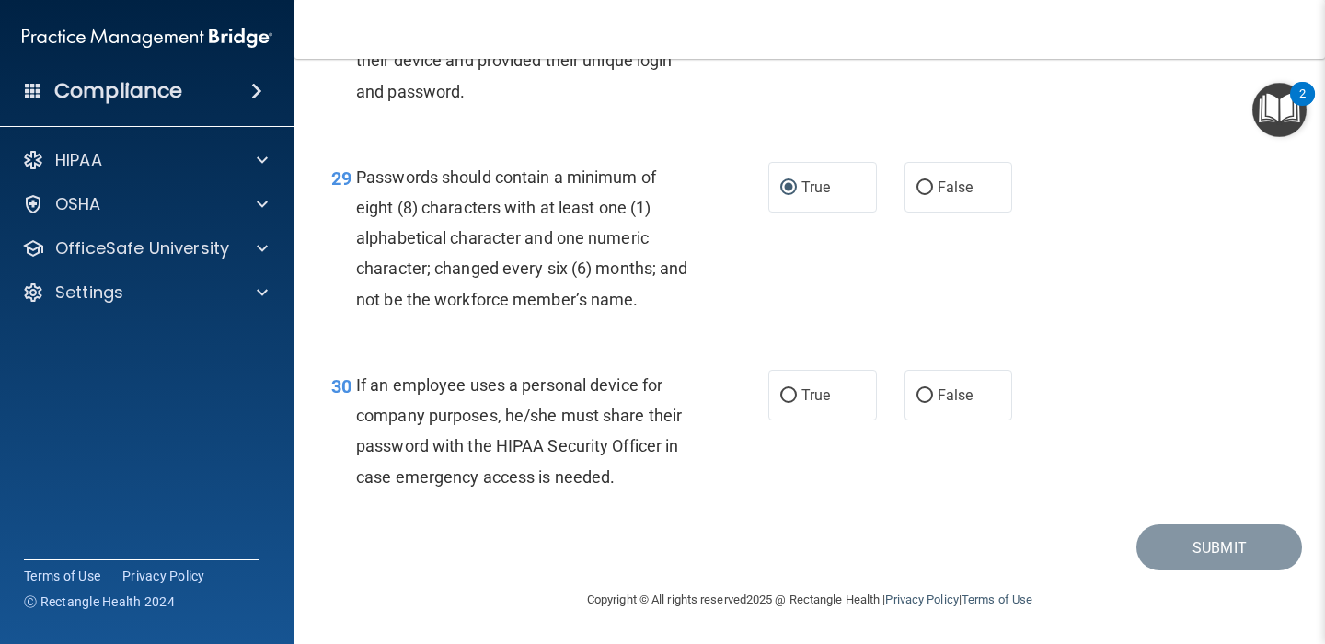
scroll to position [5107, 0]
click at [789, 392] on input "True" at bounding box center [788, 396] width 17 height 14
radio input "true"
click at [1208, 544] on button "Submit" at bounding box center [1219, 547] width 166 height 47
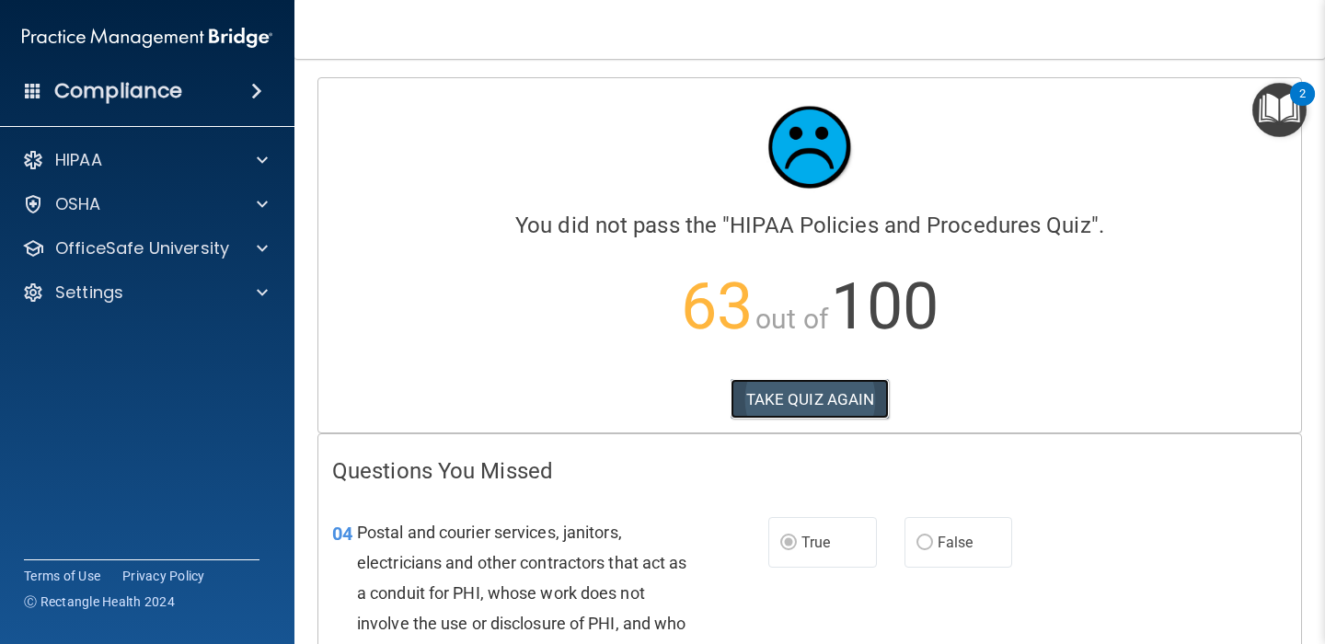
click at [818, 397] on button "TAKE QUIZ AGAIN" at bounding box center [810, 399] width 159 height 40
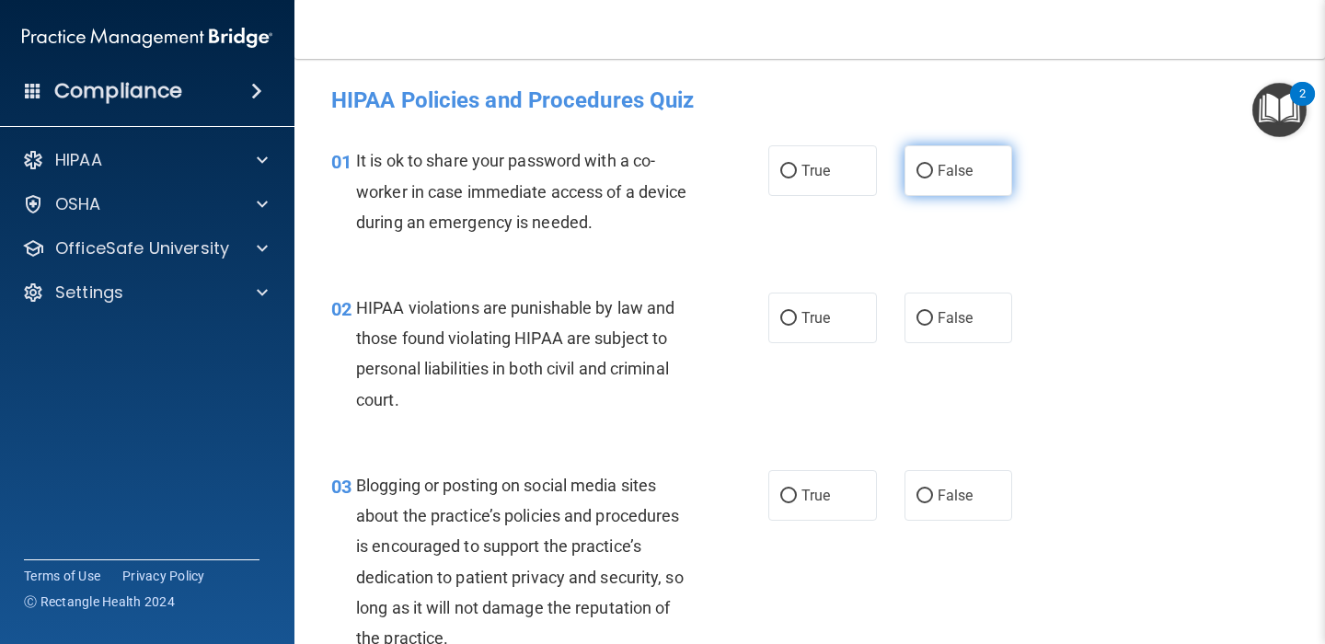
click at [923, 170] on input "False" at bounding box center [924, 172] width 17 height 14
radio input "true"
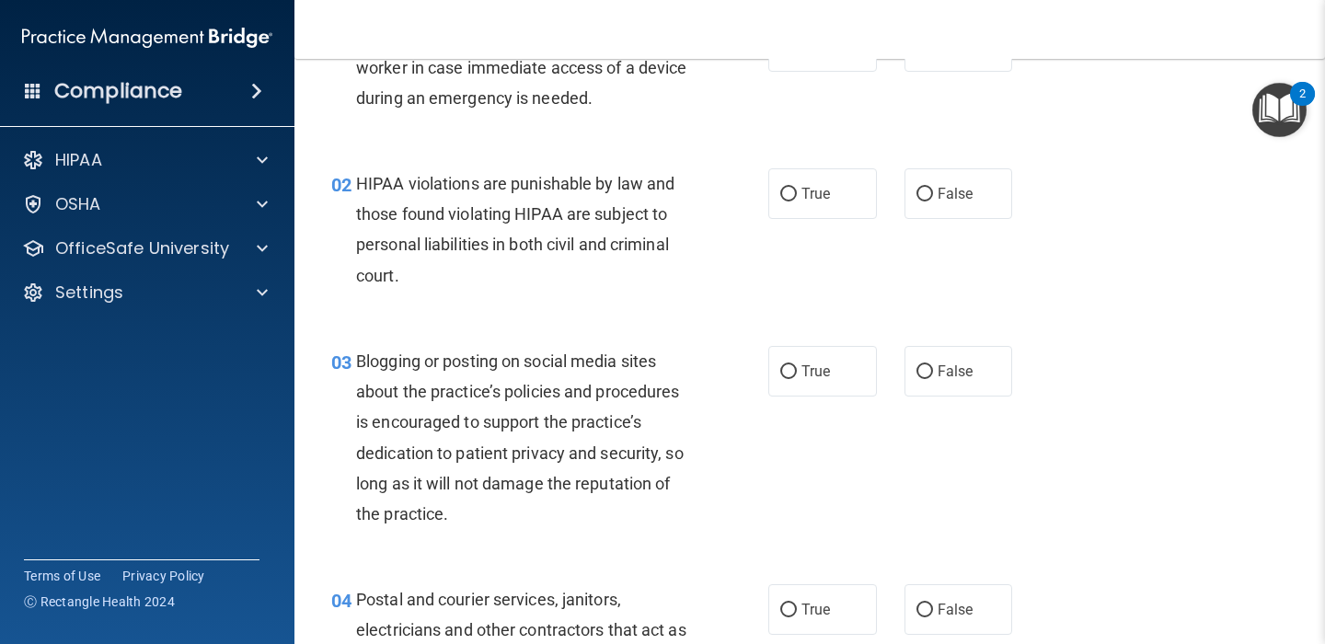
scroll to position [123, 0]
click at [789, 193] on input "True" at bounding box center [788, 196] width 17 height 14
radio input "true"
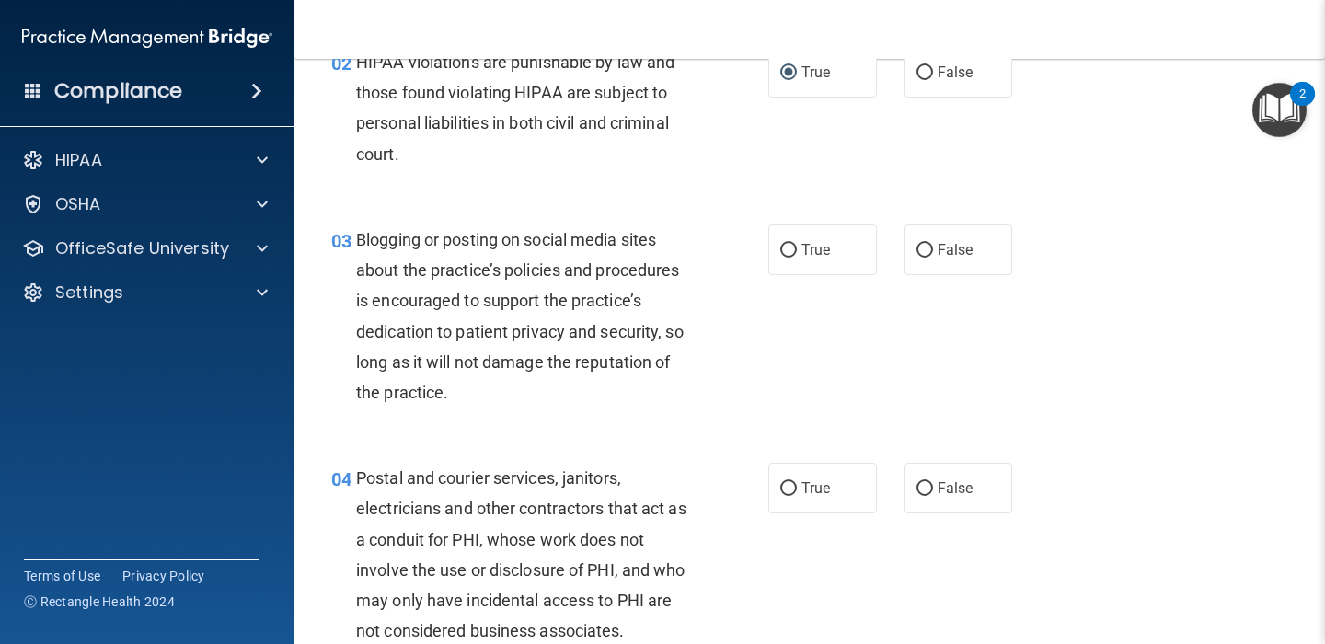
scroll to position [247, 0]
click at [920, 247] on input "False" at bounding box center [924, 250] width 17 height 14
radio input "true"
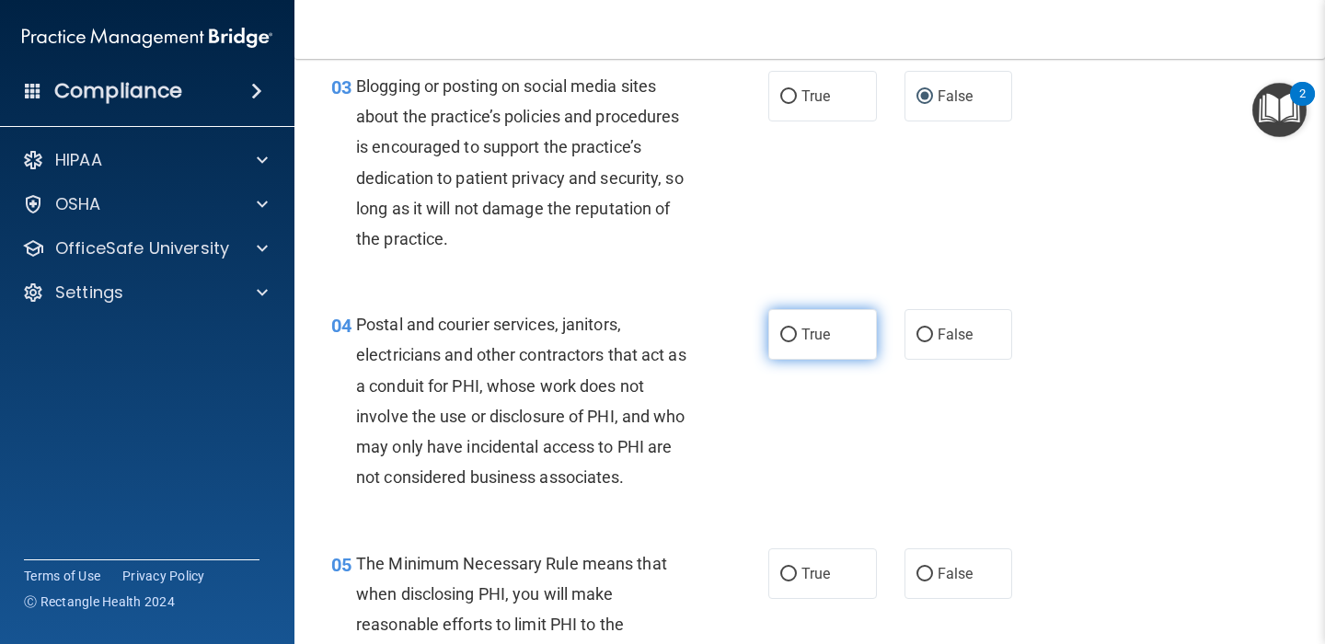
click at [787, 334] on input "True" at bounding box center [788, 335] width 17 height 14
radio input "true"
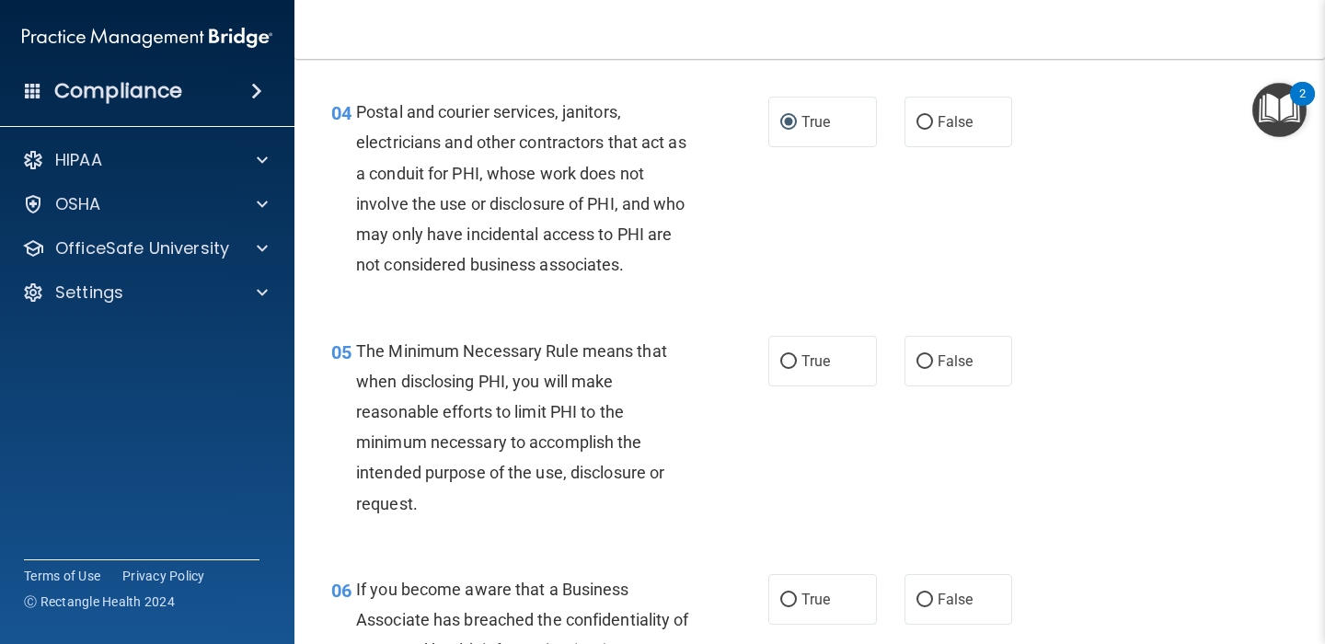
scroll to position [621, 0]
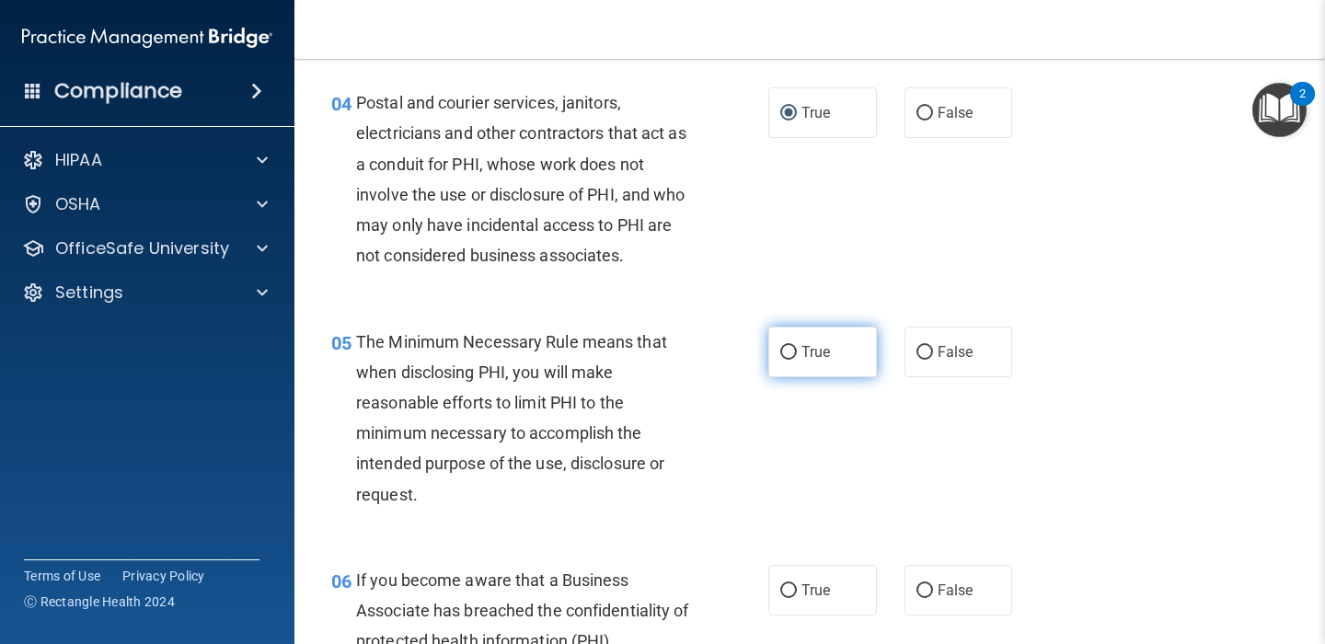
click at [787, 354] on input "True" at bounding box center [788, 353] width 17 height 14
radio input "true"
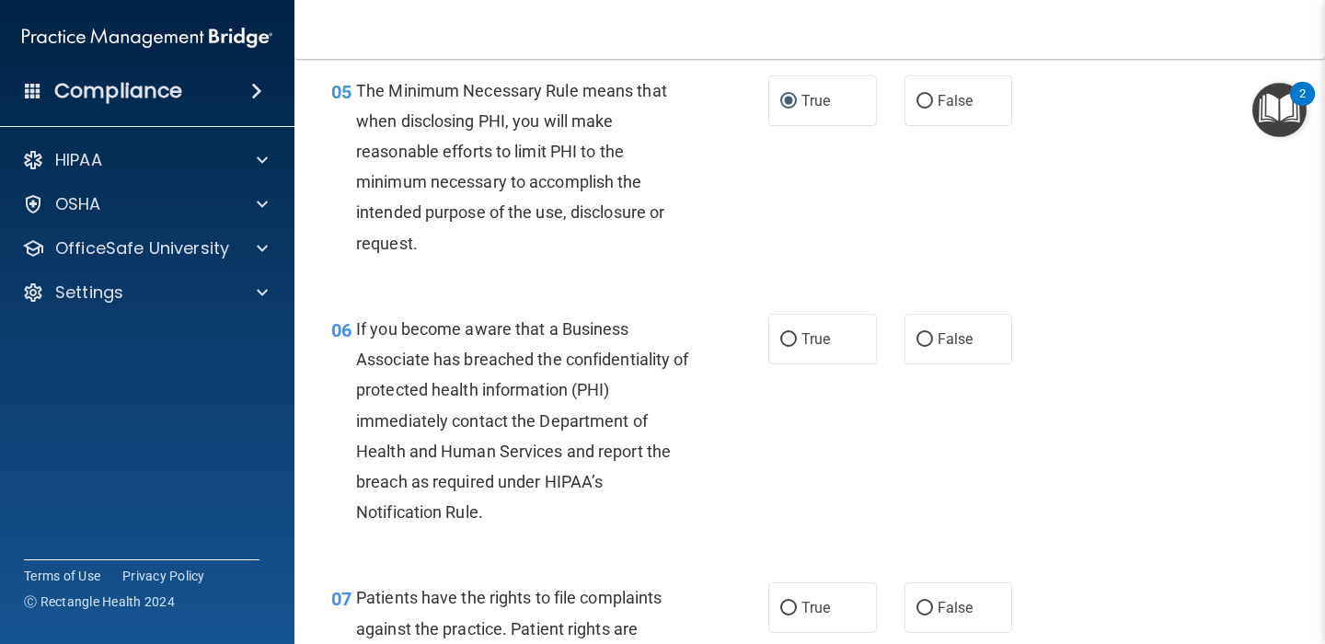
scroll to position [879, 0]
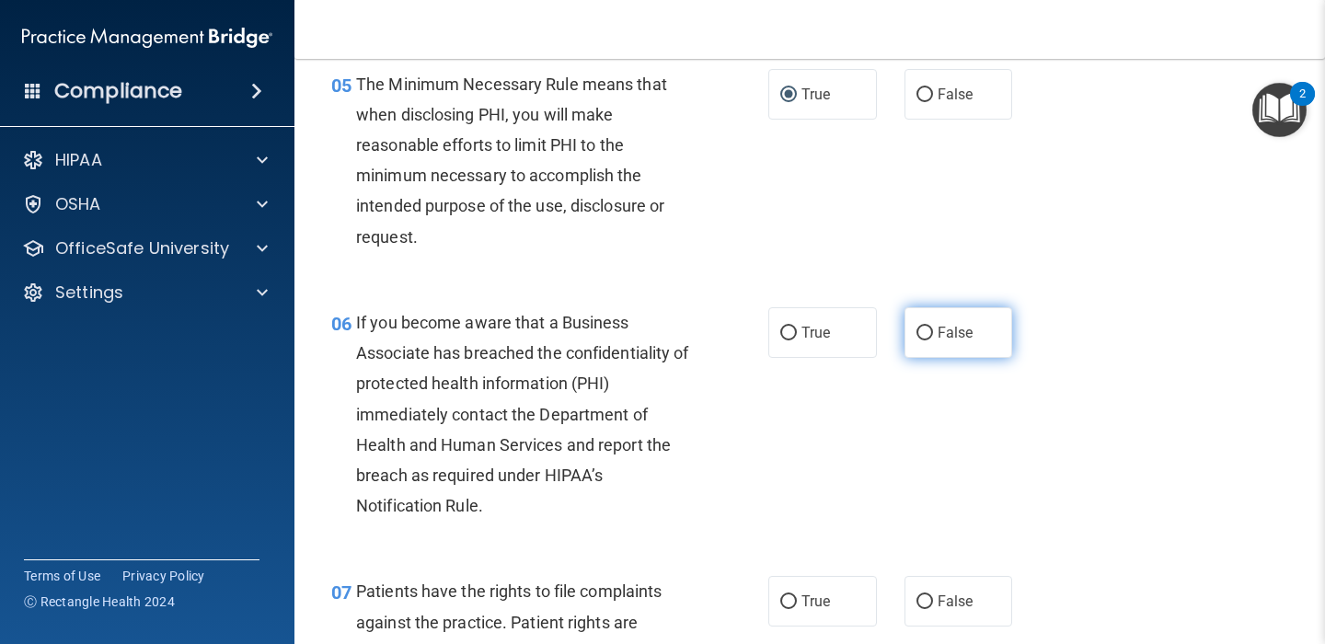
click at [926, 331] on input "False" at bounding box center [924, 334] width 17 height 14
radio input "true"
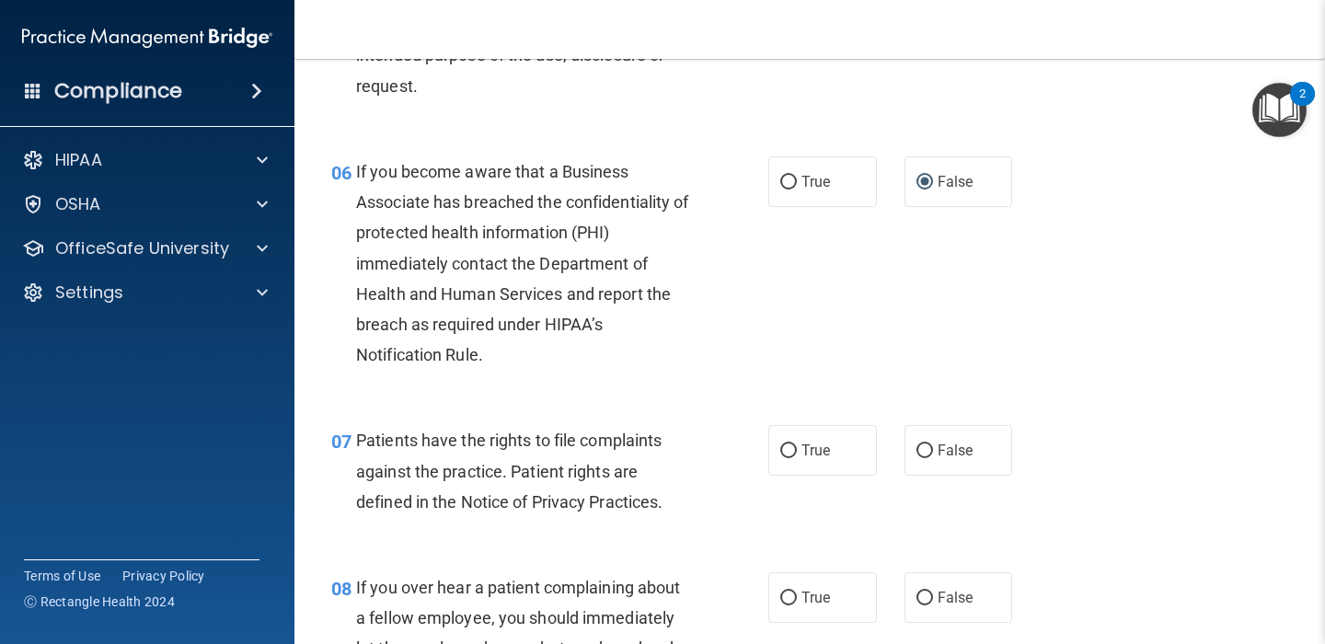
scroll to position [1120, 0]
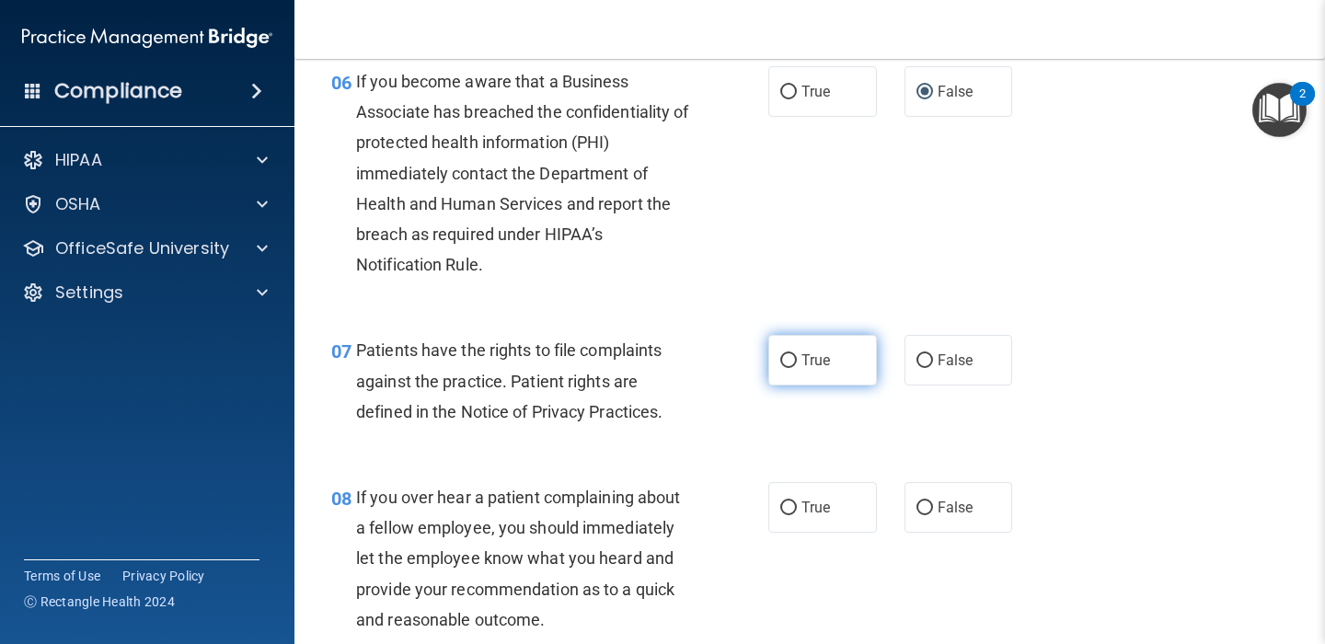
click at [787, 358] on input "True" at bounding box center [788, 361] width 17 height 14
radio input "true"
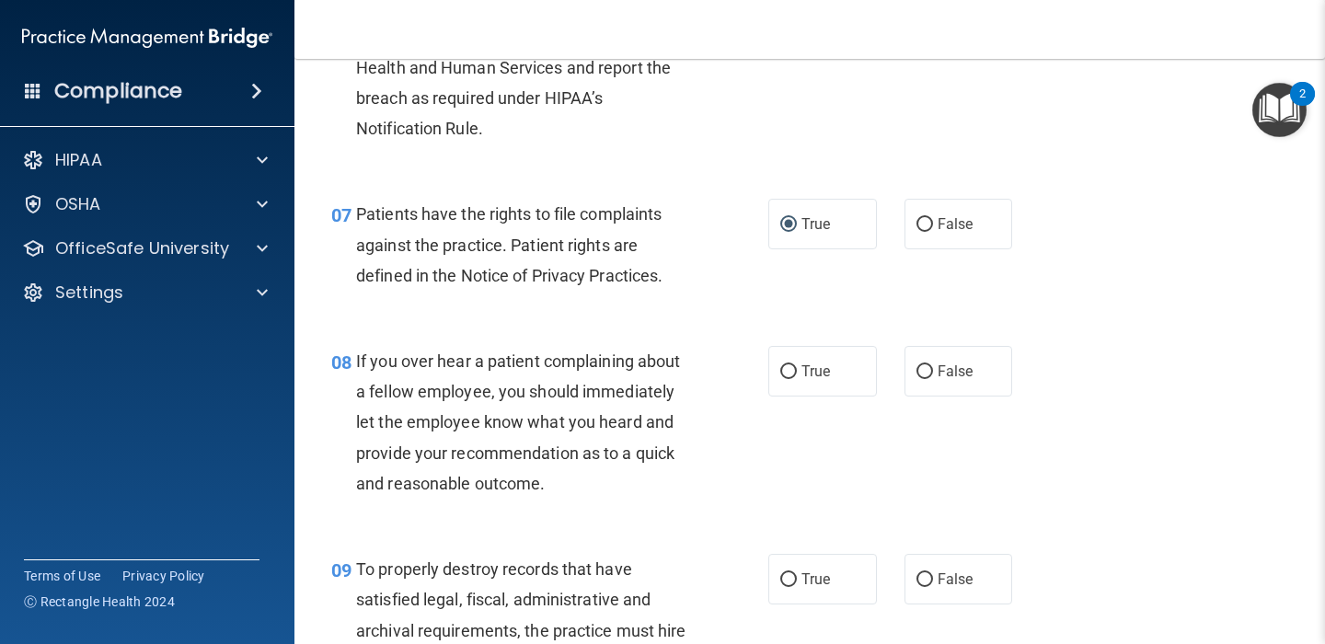
scroll to position [1255, 0]
click at [922, 373] on input "False" at bounding box center [924, 373] width 17 height 14
radio input "true"
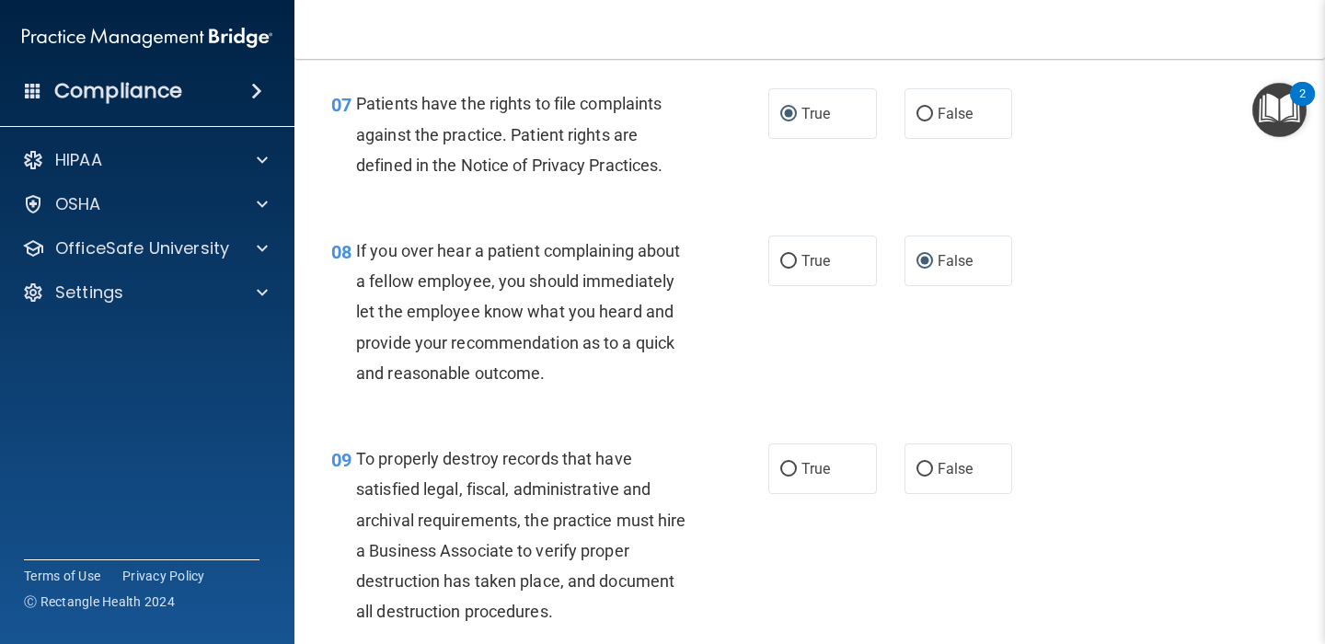
scroll to position [1378, 0]
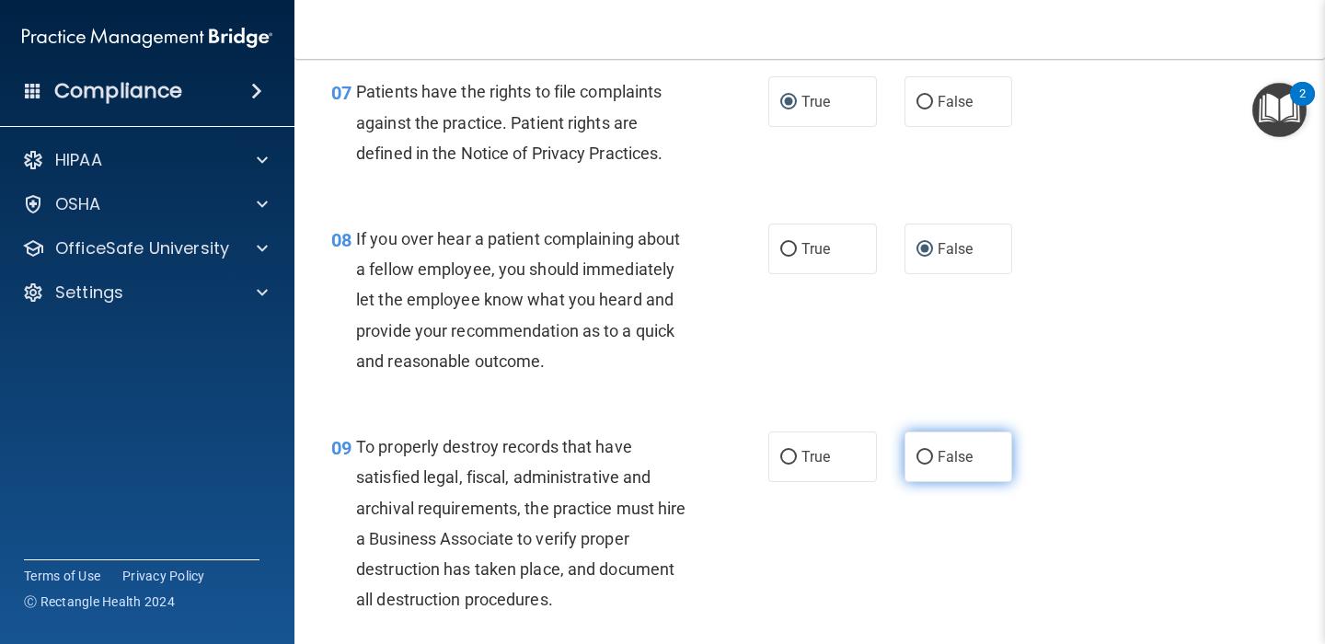
click at [922, 458] on input "False" at bounding box center [924, 458] width 17 height 14
radio input "true"
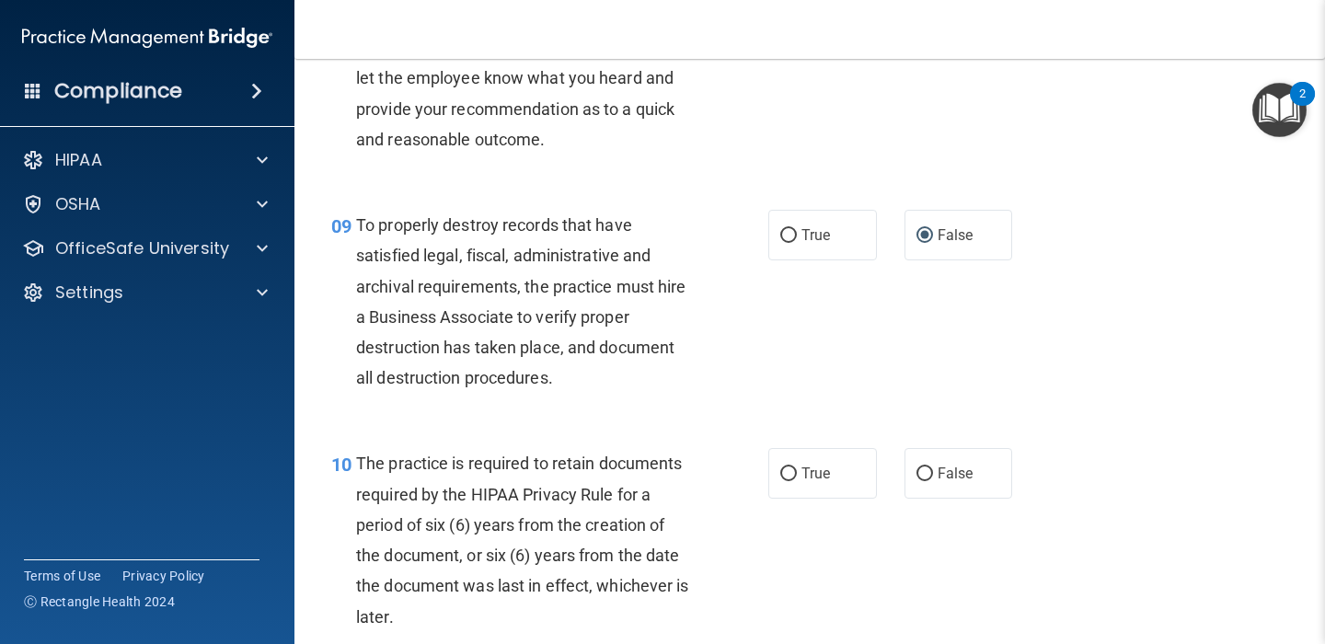
scroll to position [1690, 0]
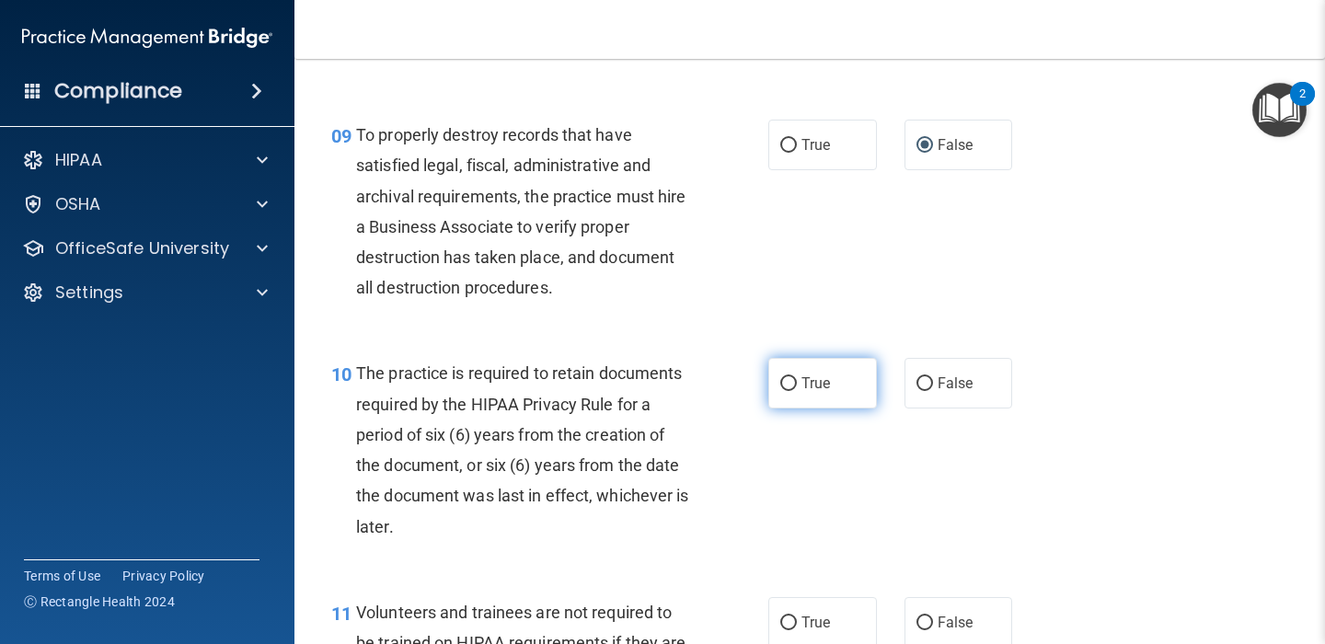
click at [790, 377] on input "True" at bounding box center [788, 384] width 17 height 14
radio input "true"
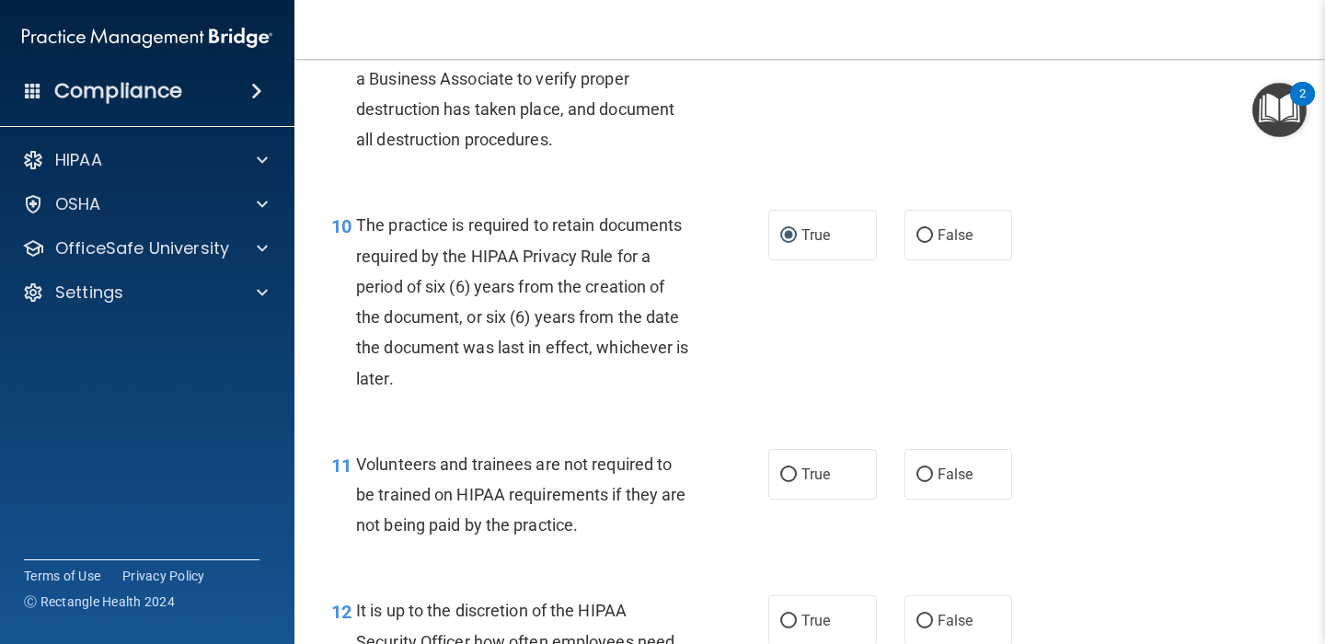
scroll to position [1903, 0]
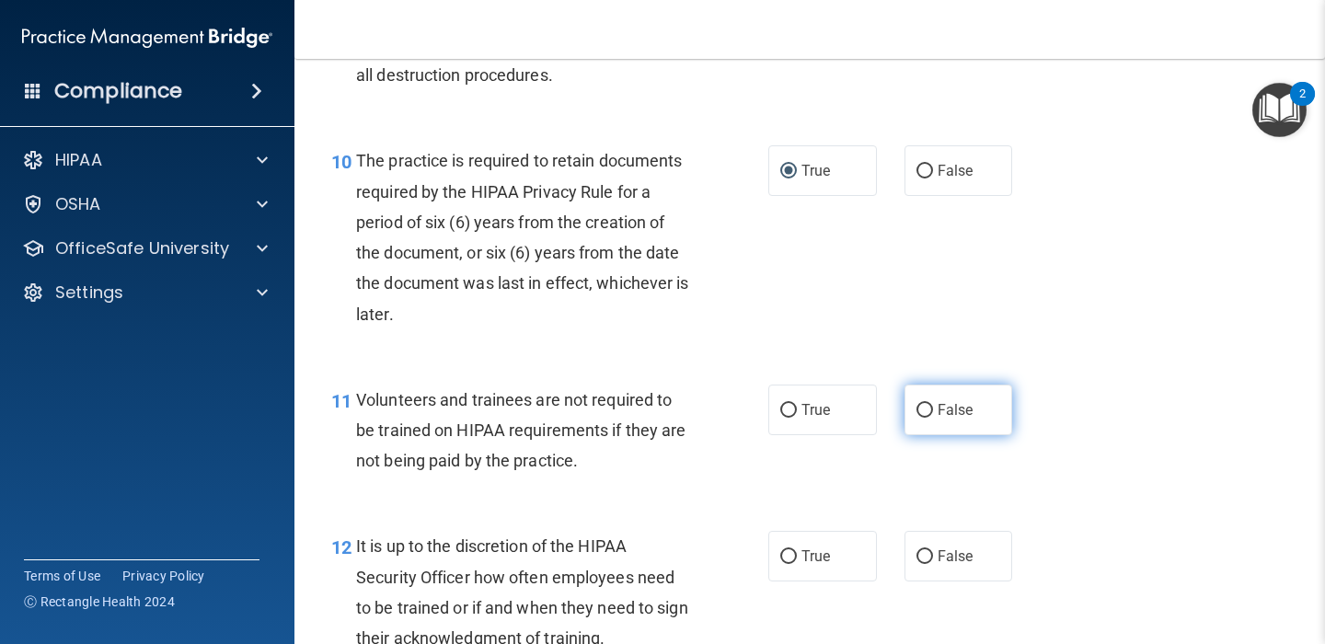
click at [920, 413] on input "False" at bounding box center [924, 411] width 17 height 14
radio input "true"
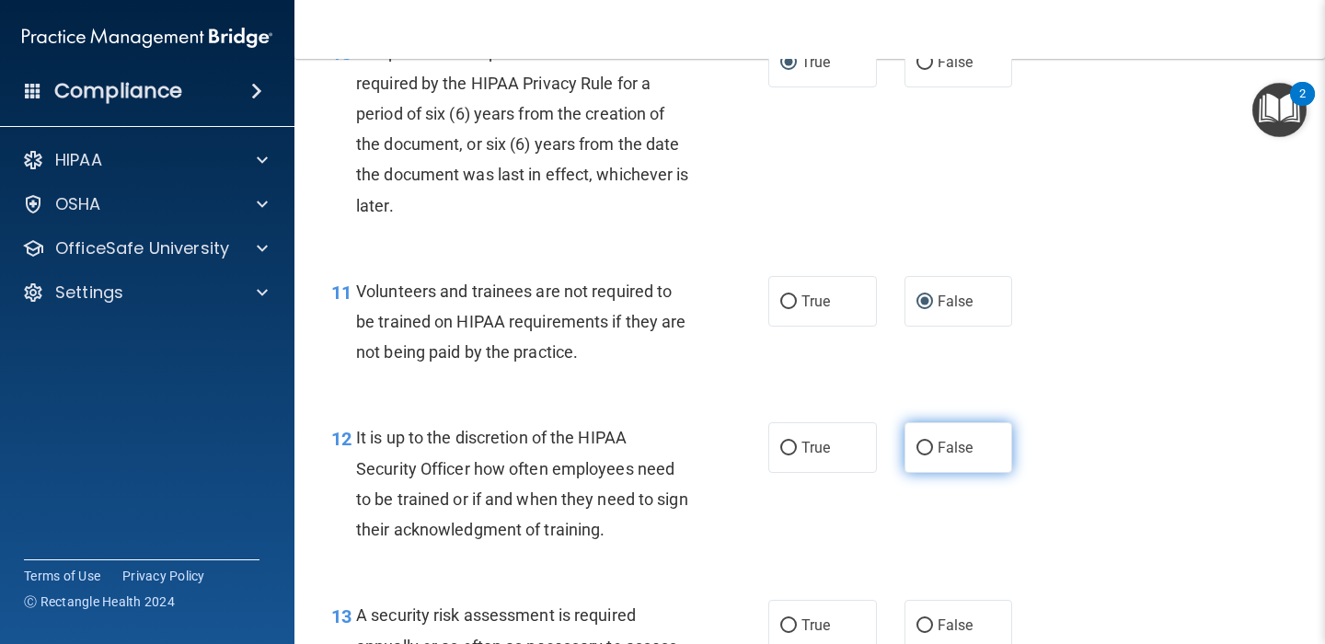
click at [927, 448] on input "False" at bounding box center [924, 449] width 17 height 14
radio input "true"
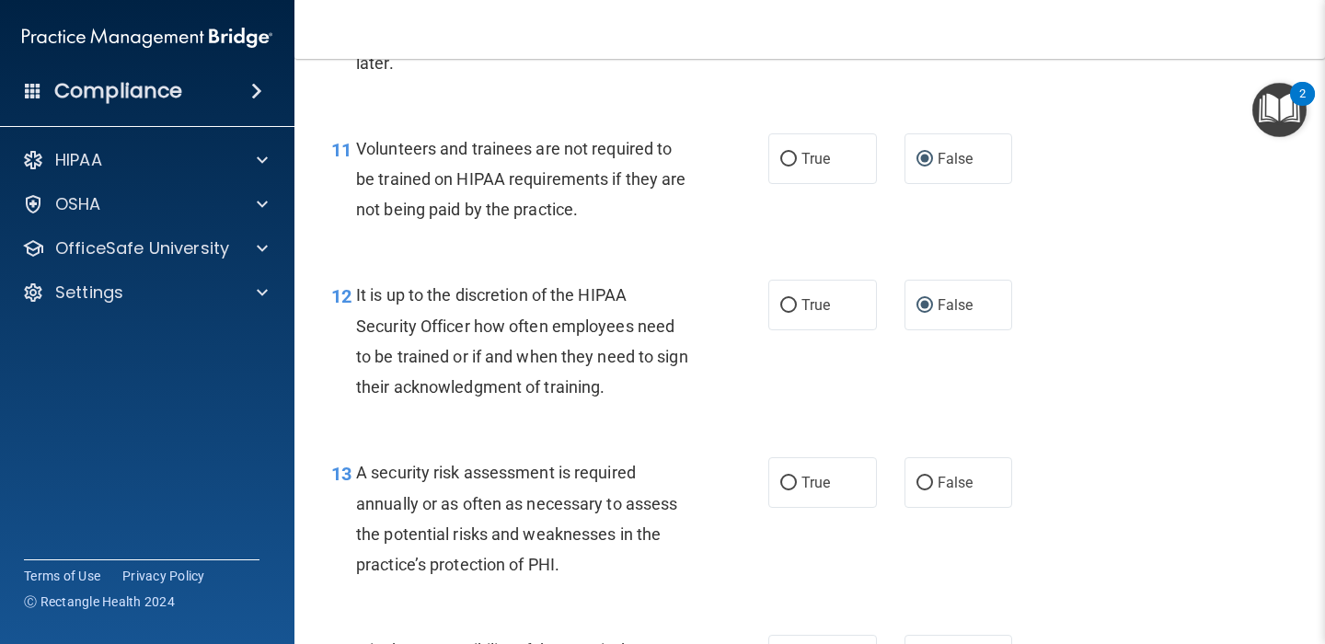
scroll to position [2229, 0]
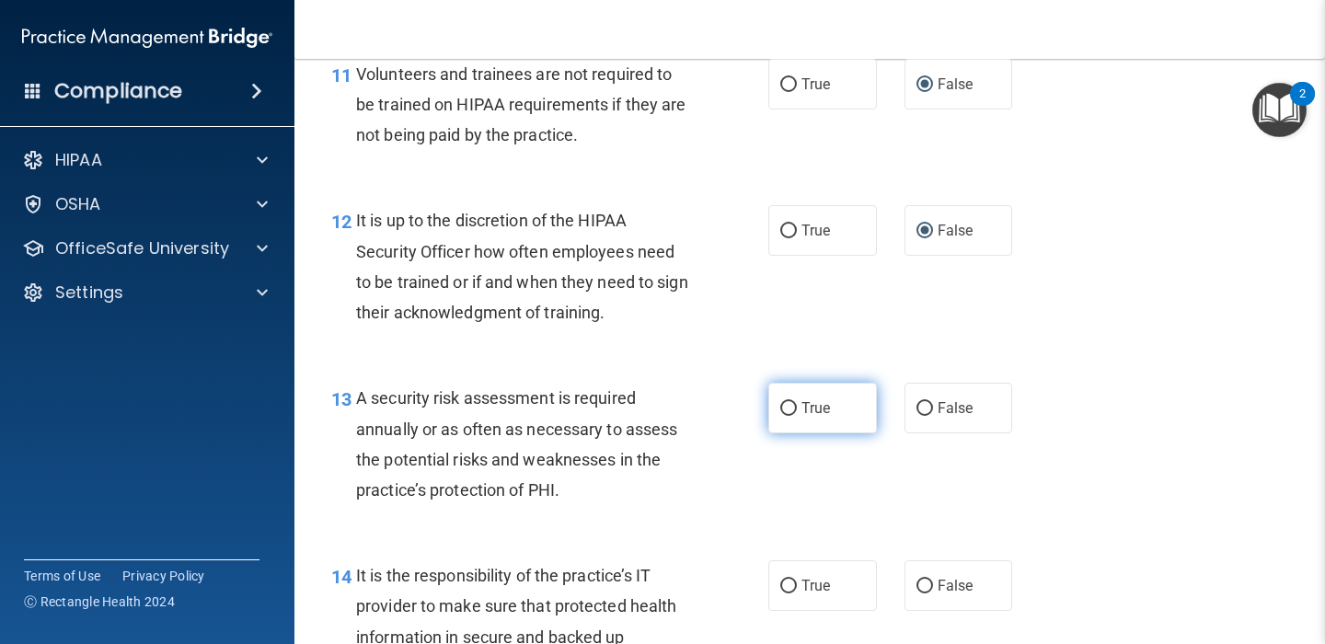
click at [789, 408] on input "True" at bounding box center [788, 409] width 17 height 14
radio input "true"
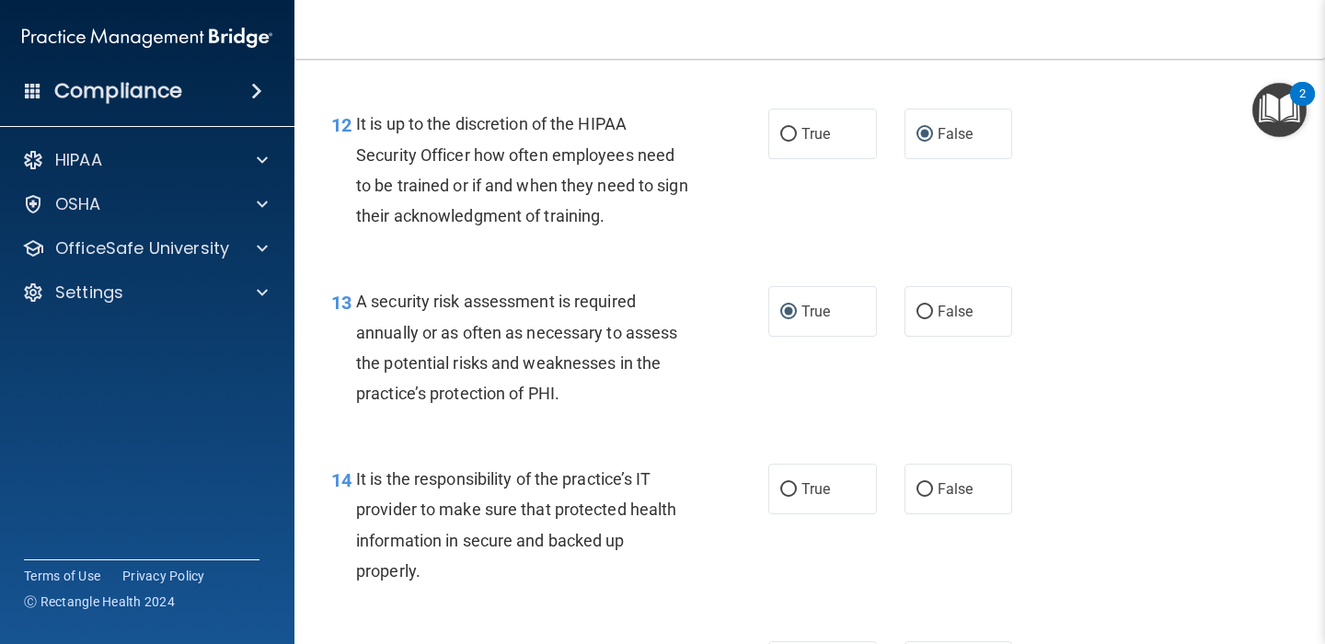
scroll to position [2330, 0]
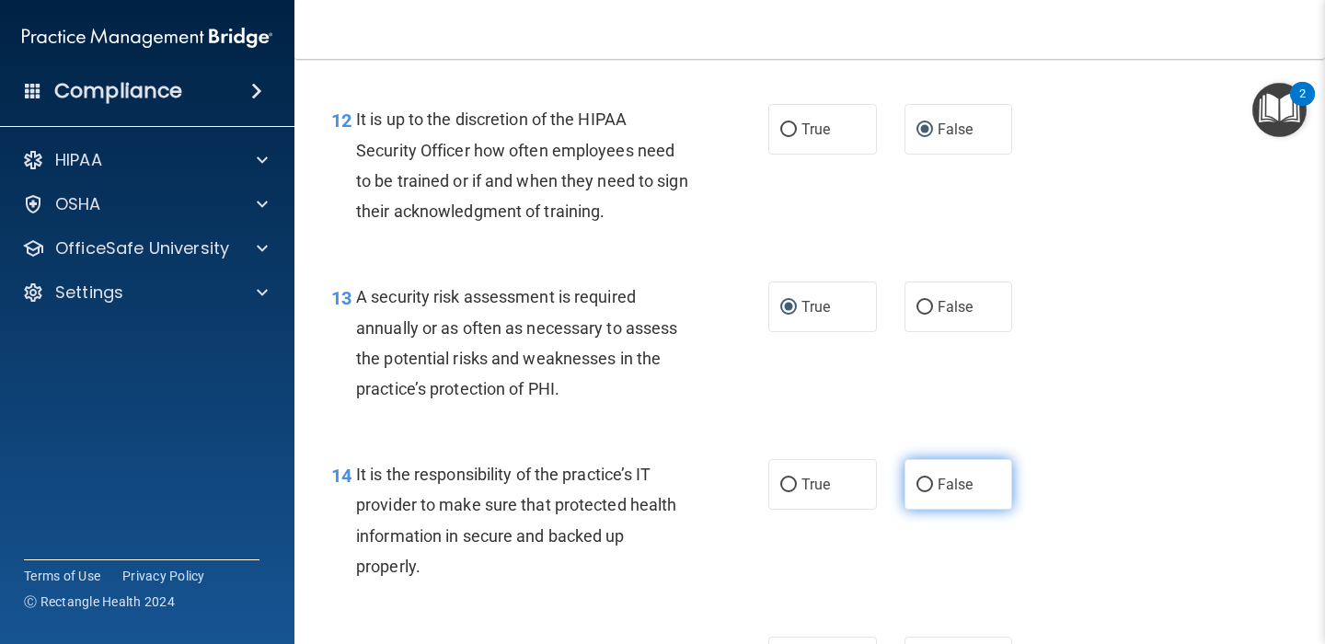
click at [925, 481] on input "False" at bounding box center [924, 485] width 17 height 14
radio input "true"
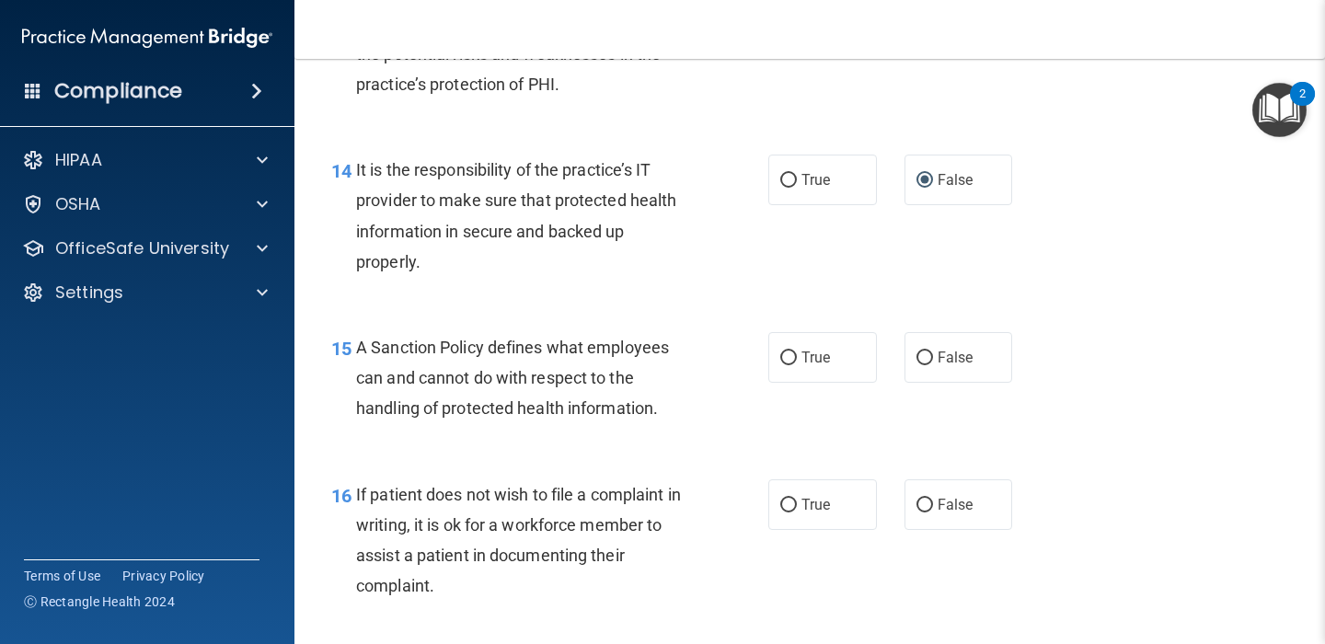
scroll to position [2637, 0]
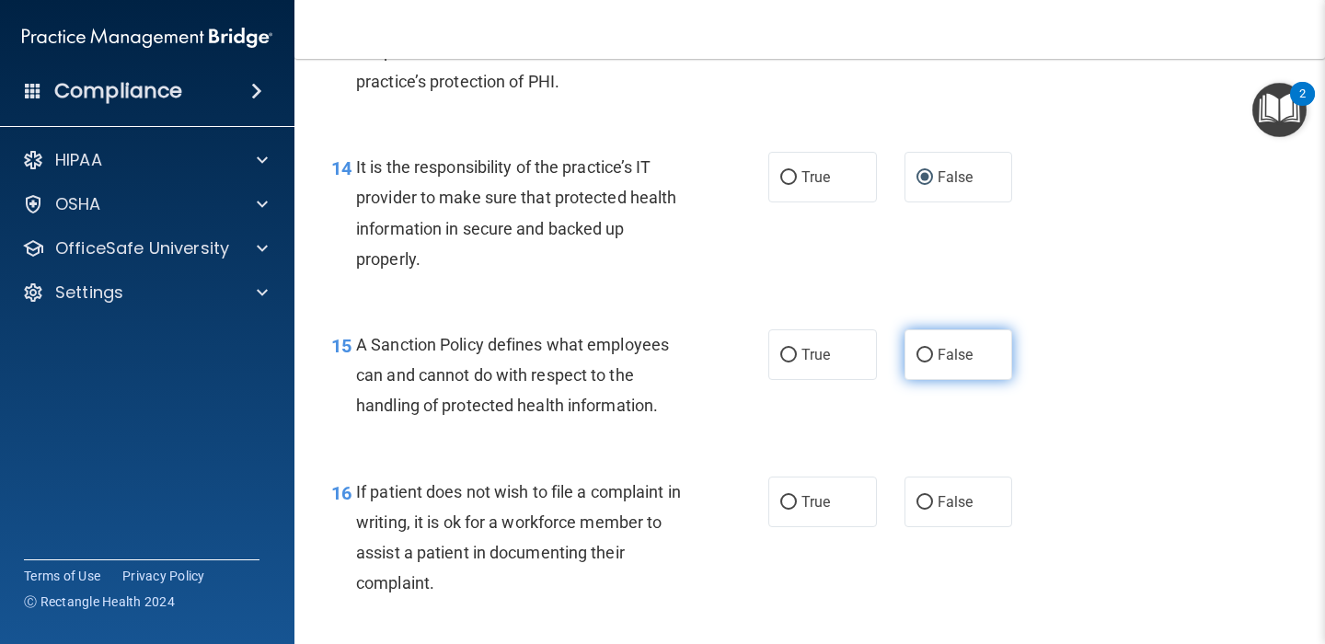
click at [921, 354] on input "False" at bounding box center [924, 356] width 17 height 14
radio input "true"
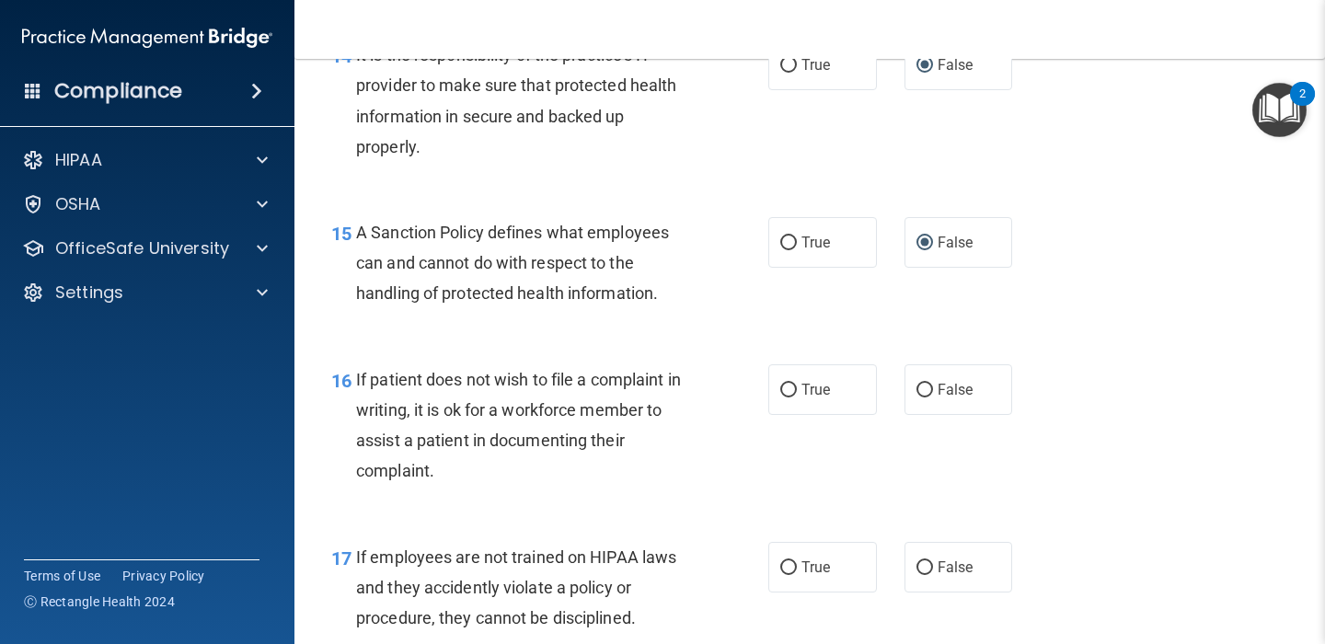
scroll to position [2750, 0]
click at [788, 394] on input "True" at bounding box center [788, 390] width 17 height 14
radio input "true"
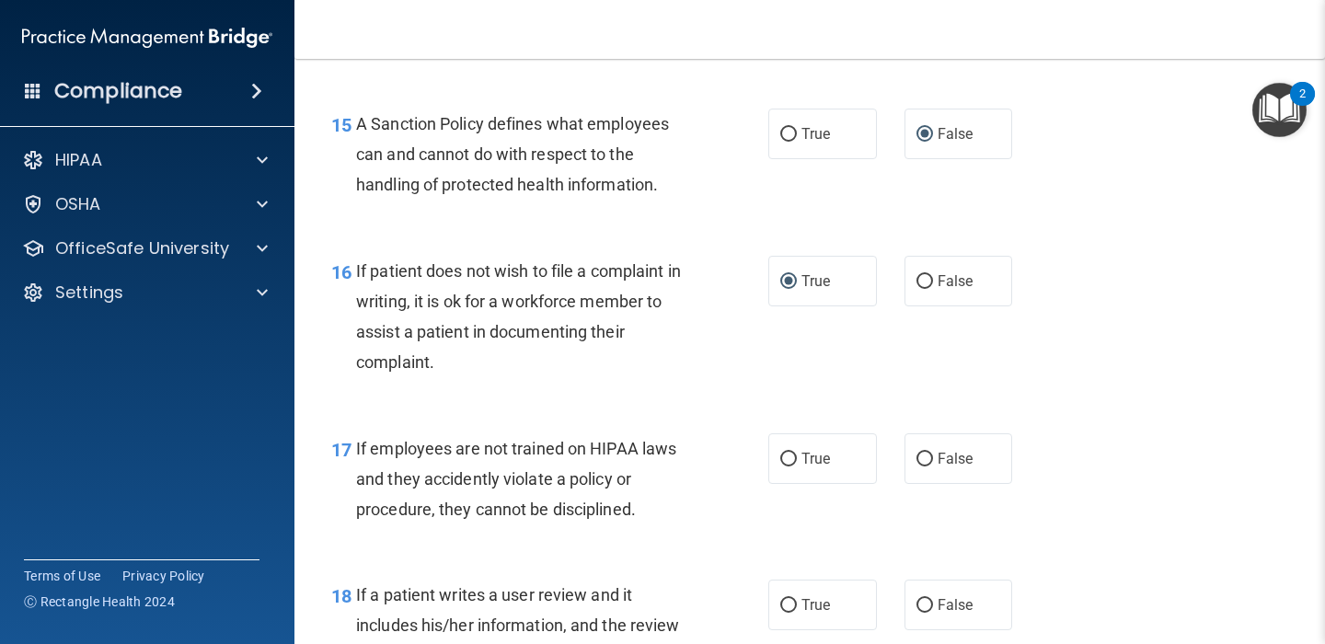
scroll to position [2857, 0]
click at [927, 456] on input "False" at bounding box center [924, 461] width 17 height 14
radio input "true"
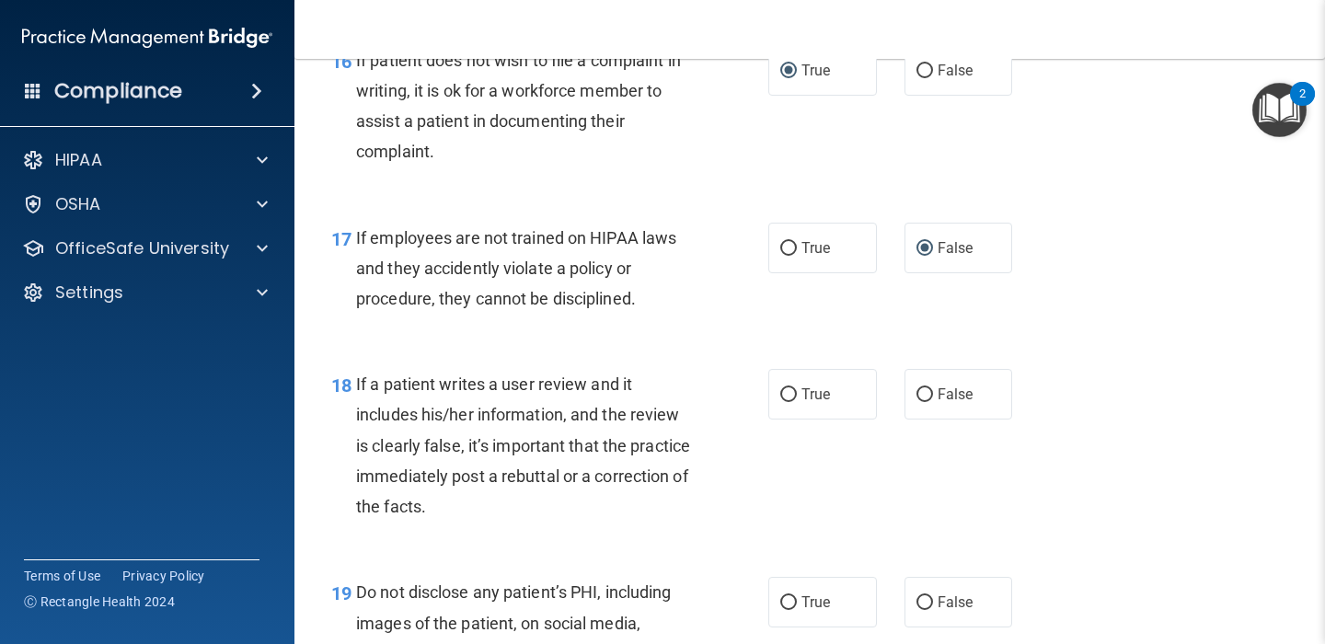
scroll to position [3116, 0]
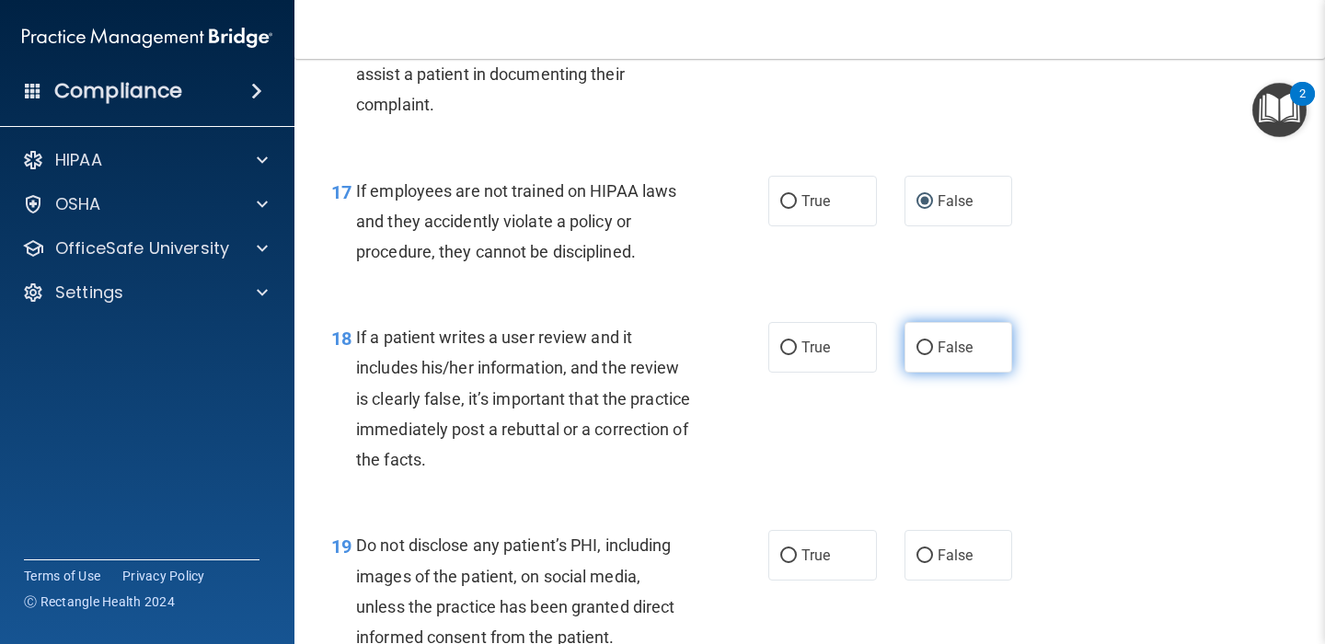
click at [924, 351] on input "False" at bounding box center [924, 348] width 17 height 14
radio input "true"
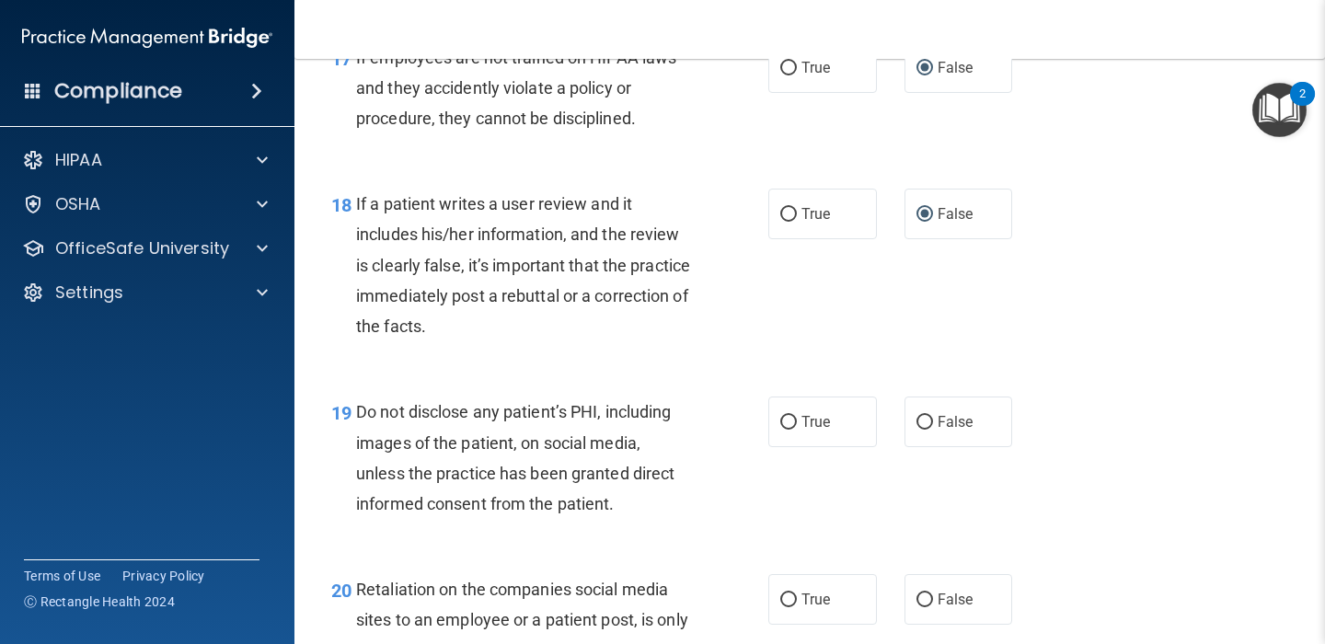
scroll to position [3300, 0]
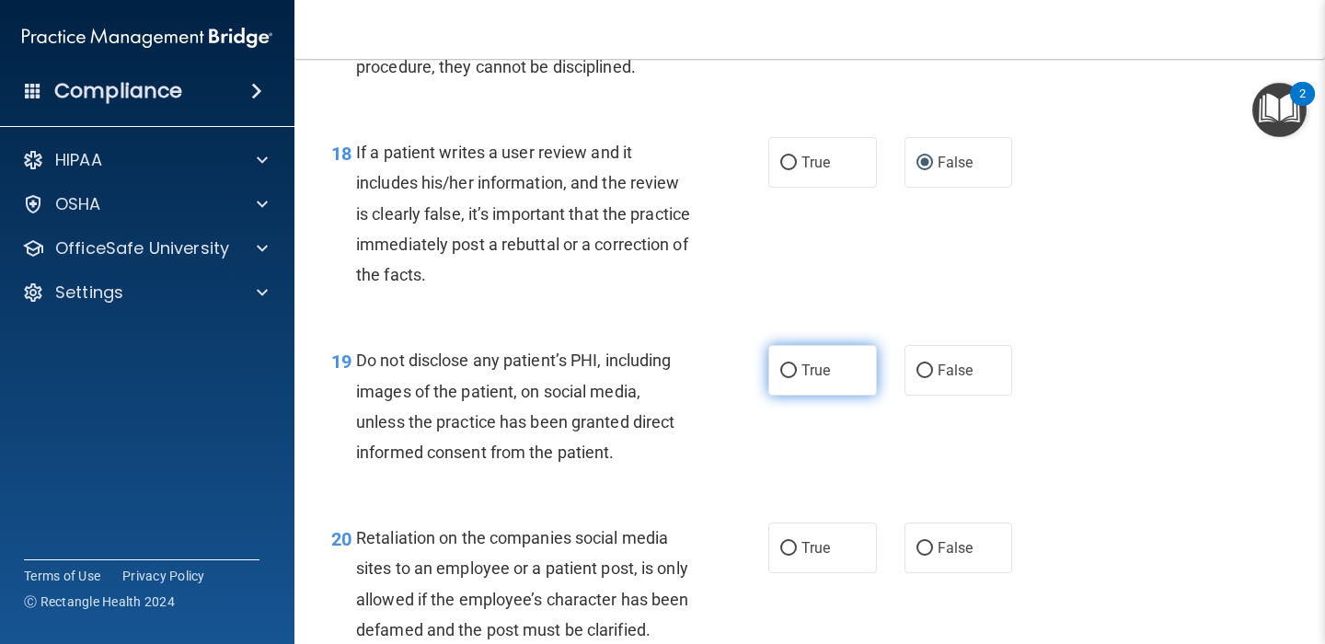
click at [792, 372] on input "True" at bounding box center [788, 371] width 17 height 14
radio input "true"
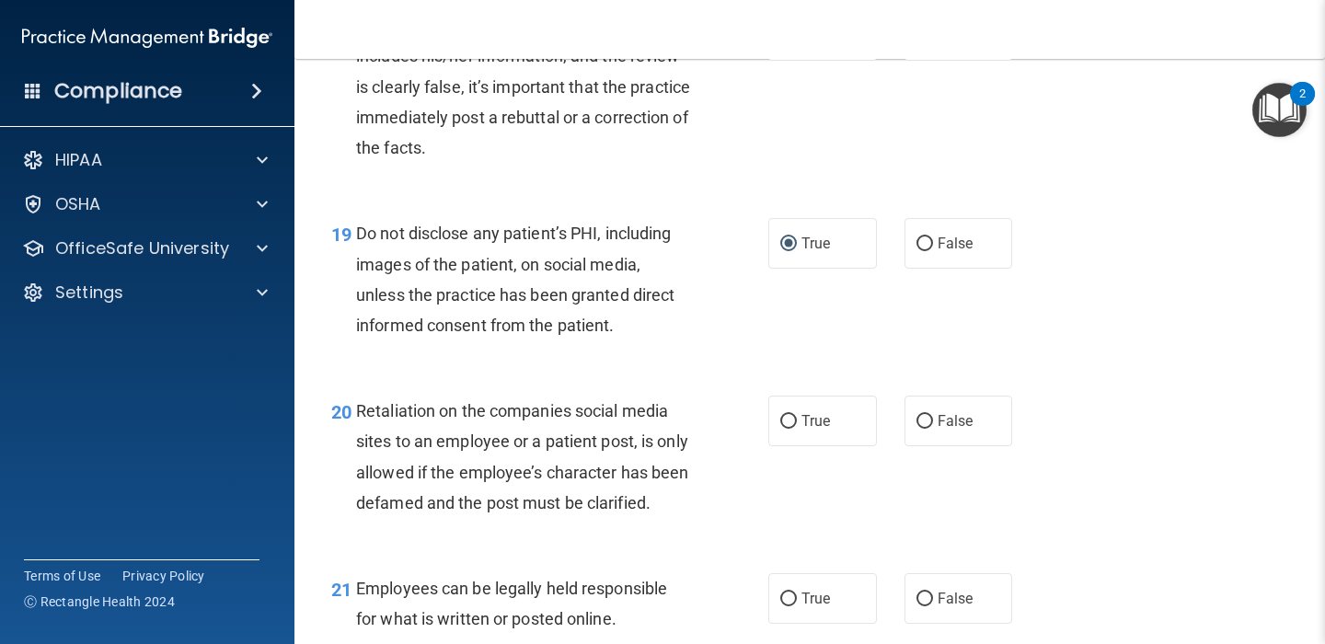
scroll to position [3480, 0]
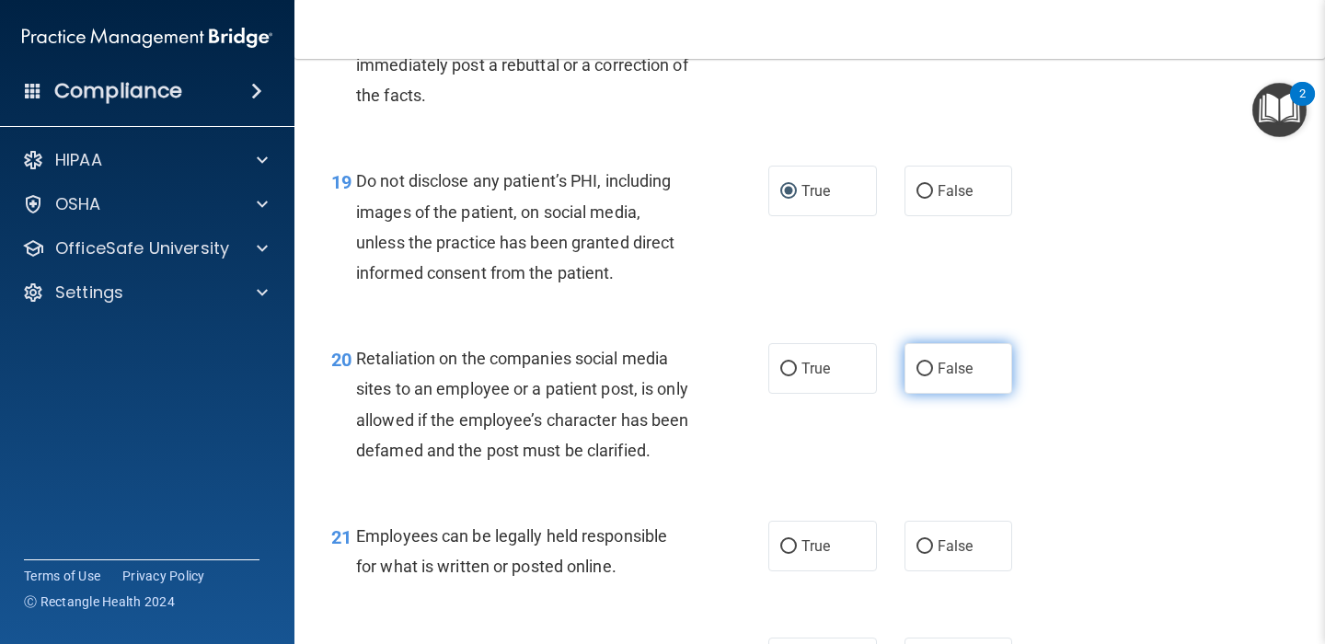
click at [927, 368] on input "False" at bounding box center [924, 370] width 17 height 14
radio input "true"
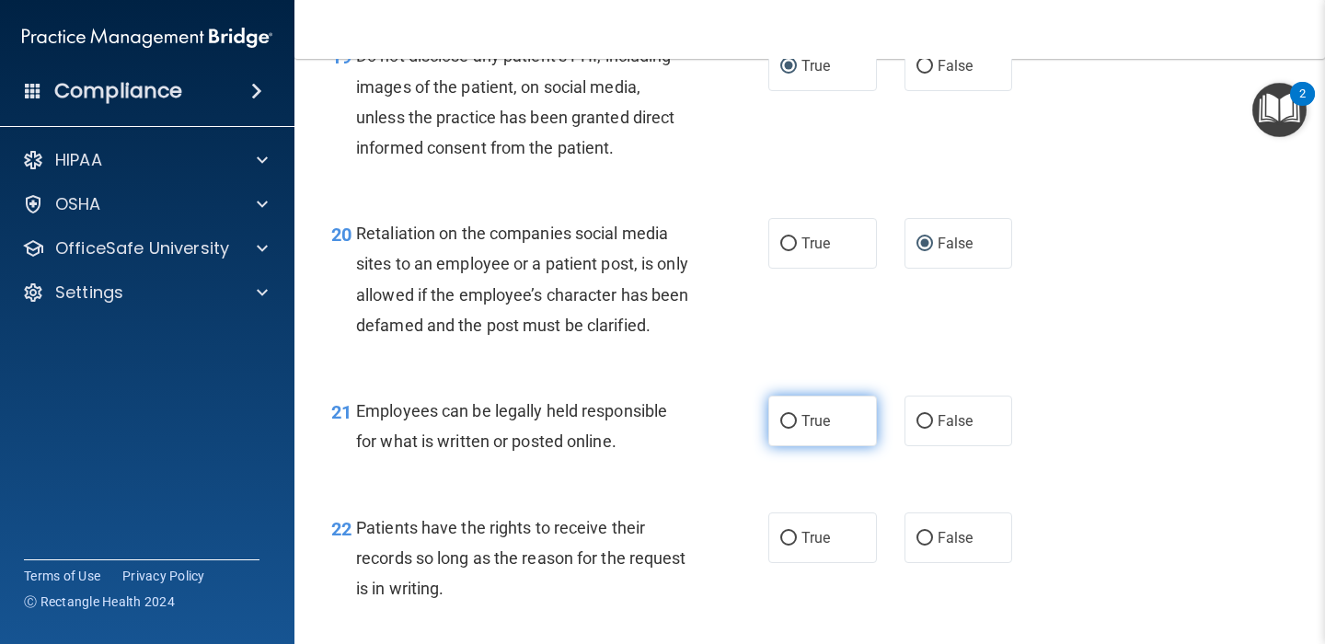
click at [791, 429] on input "True" at bounding box center [788, 422] width 17 height 14
radio input "true"
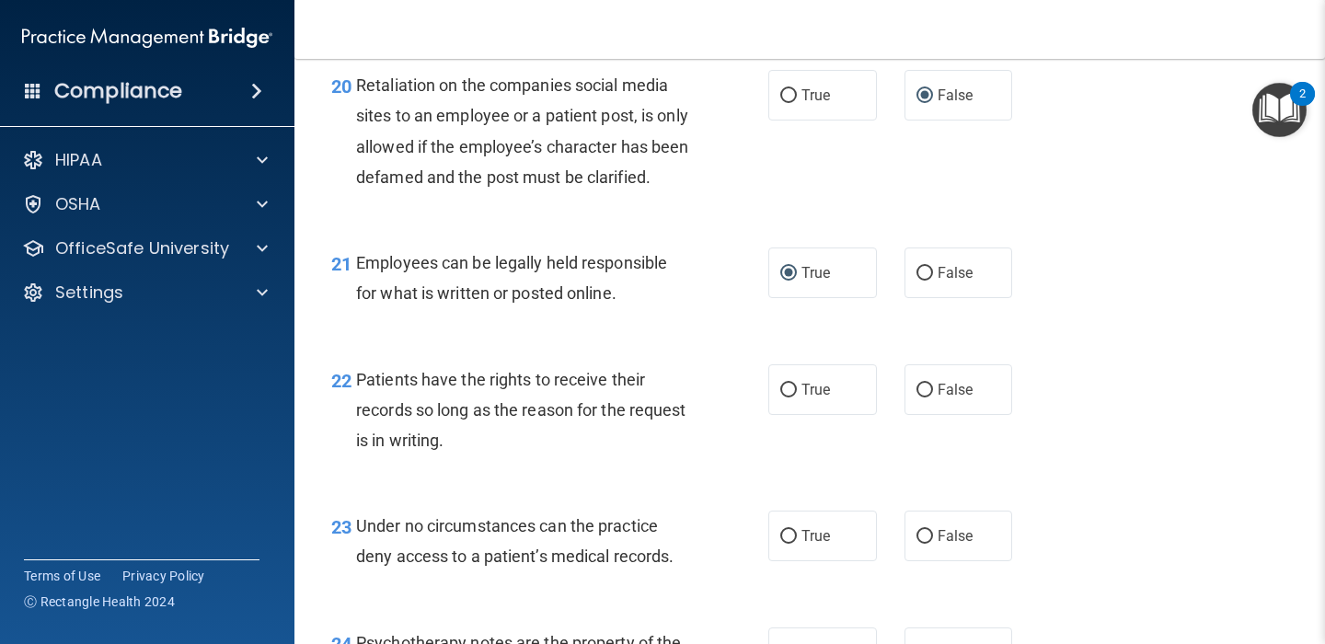
scroll to position [3817, 0]
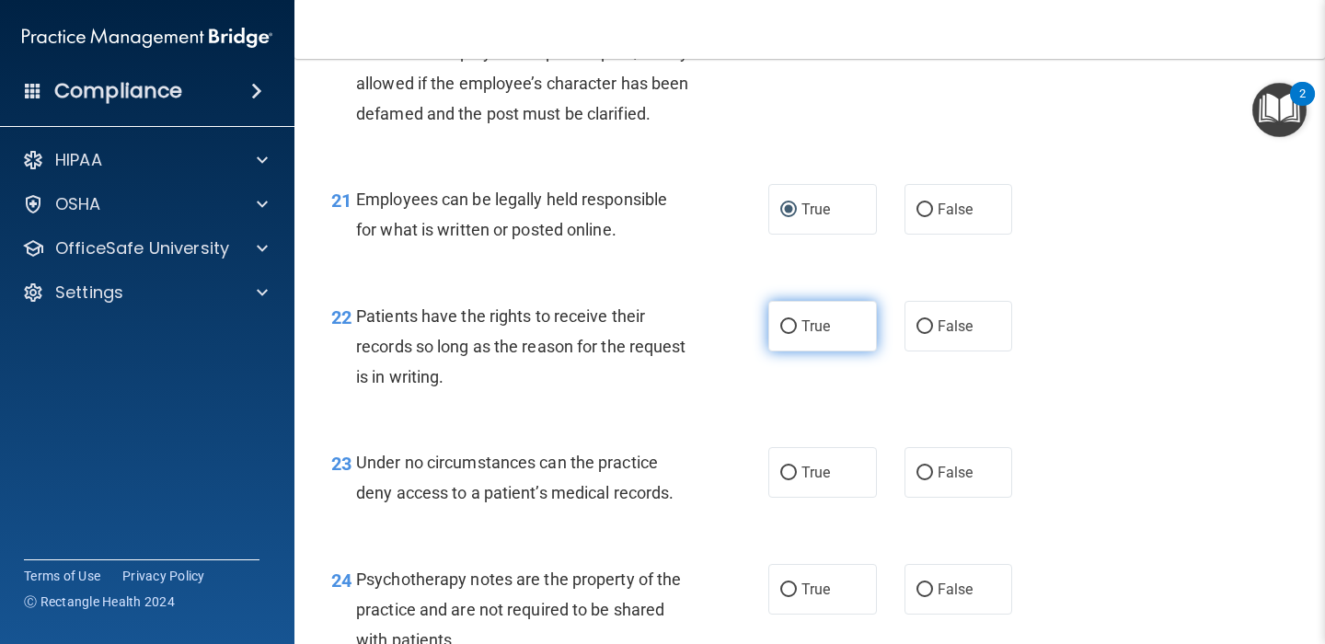
click at [787, 334] on input "True" at bounding box center [788, 327] width 17 height 14
radio input "true"
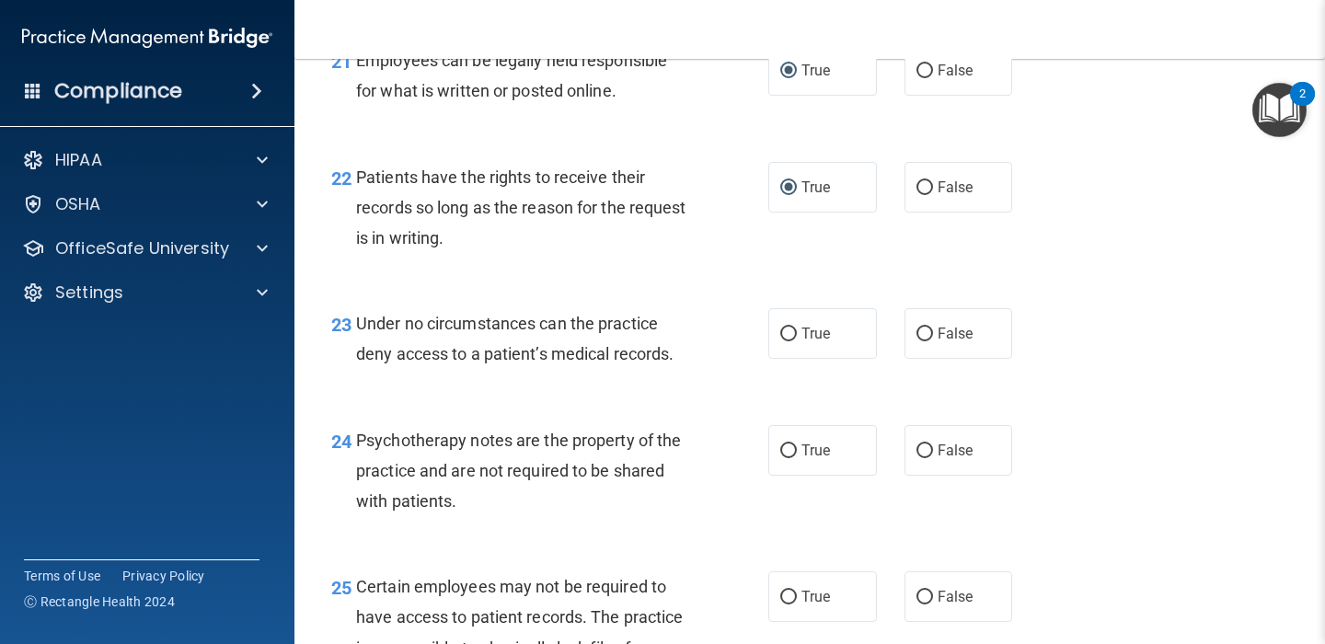
scroll to position [3956, 0]
click at [925, 341] on input "False" at bounding box center [924, 335] width 17 height 14
radio input "true"
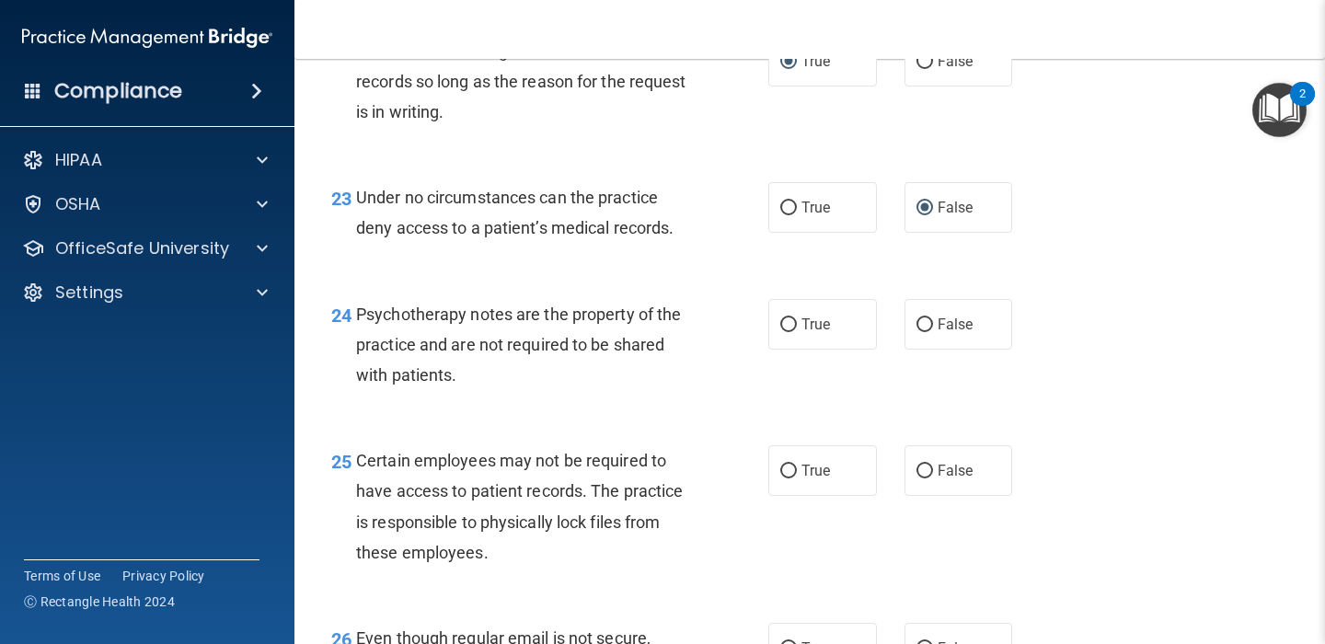
scroll to position [4085, 0]
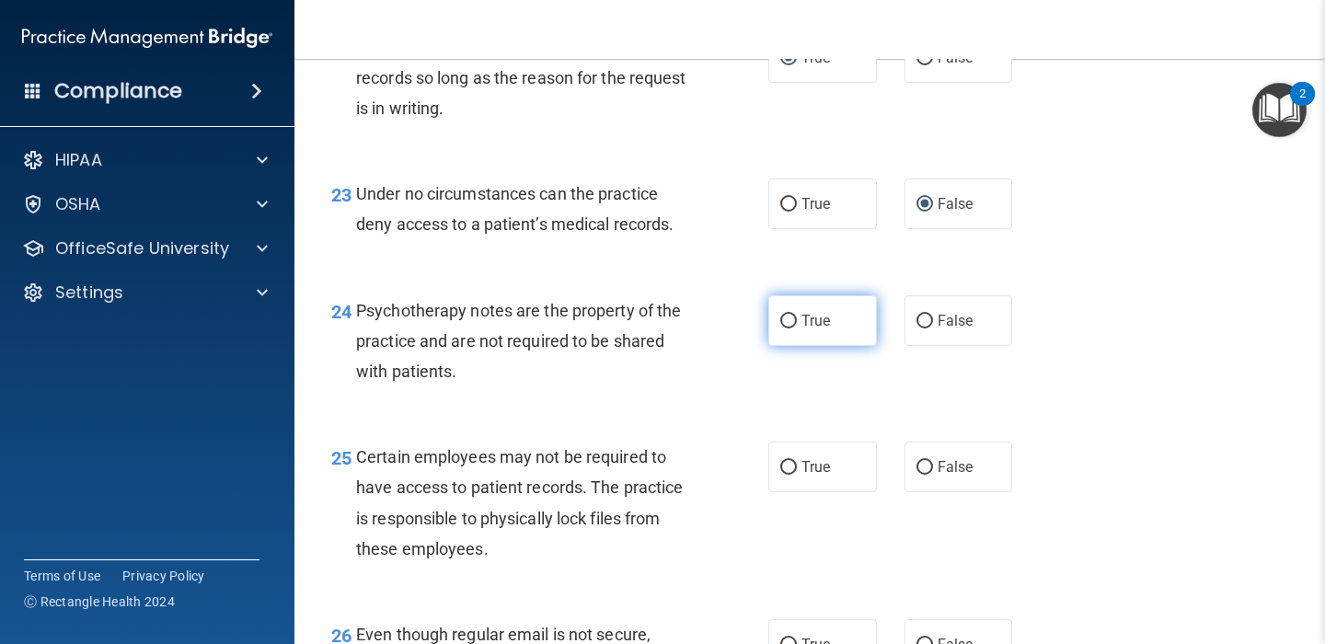
click at [790, 328] on input "True" at bounding box center [788, 322] width 17 height 14
radio input "true"
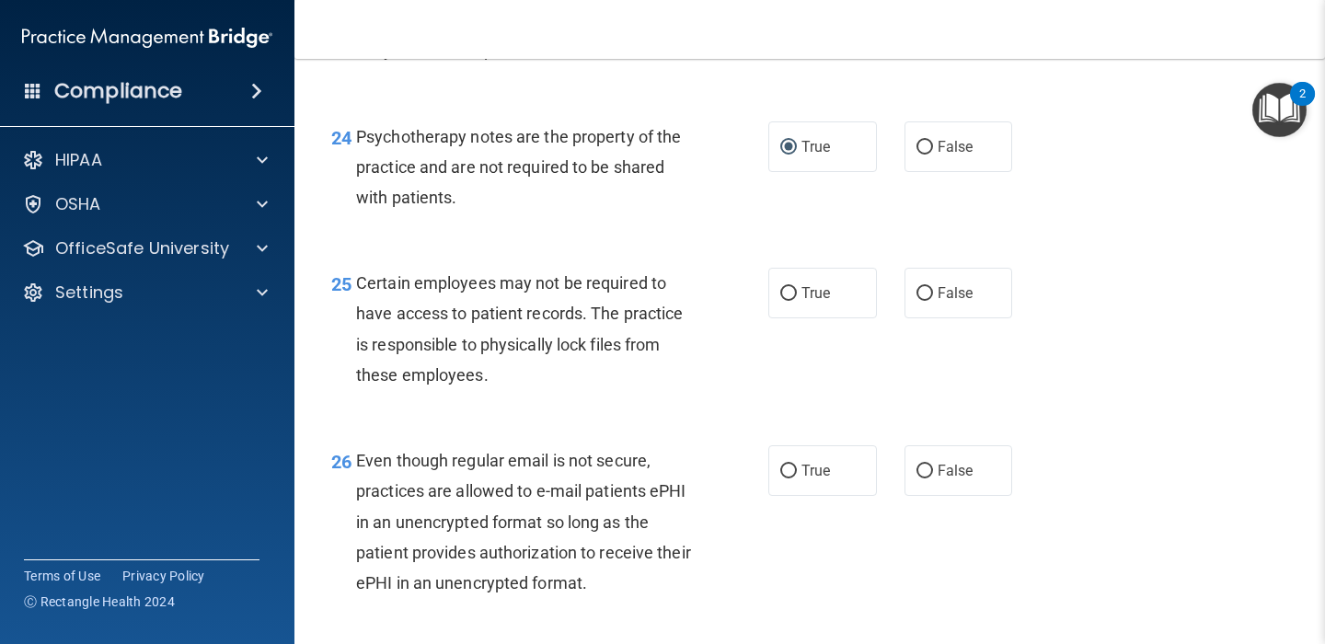
scroll to position [4268, 0]
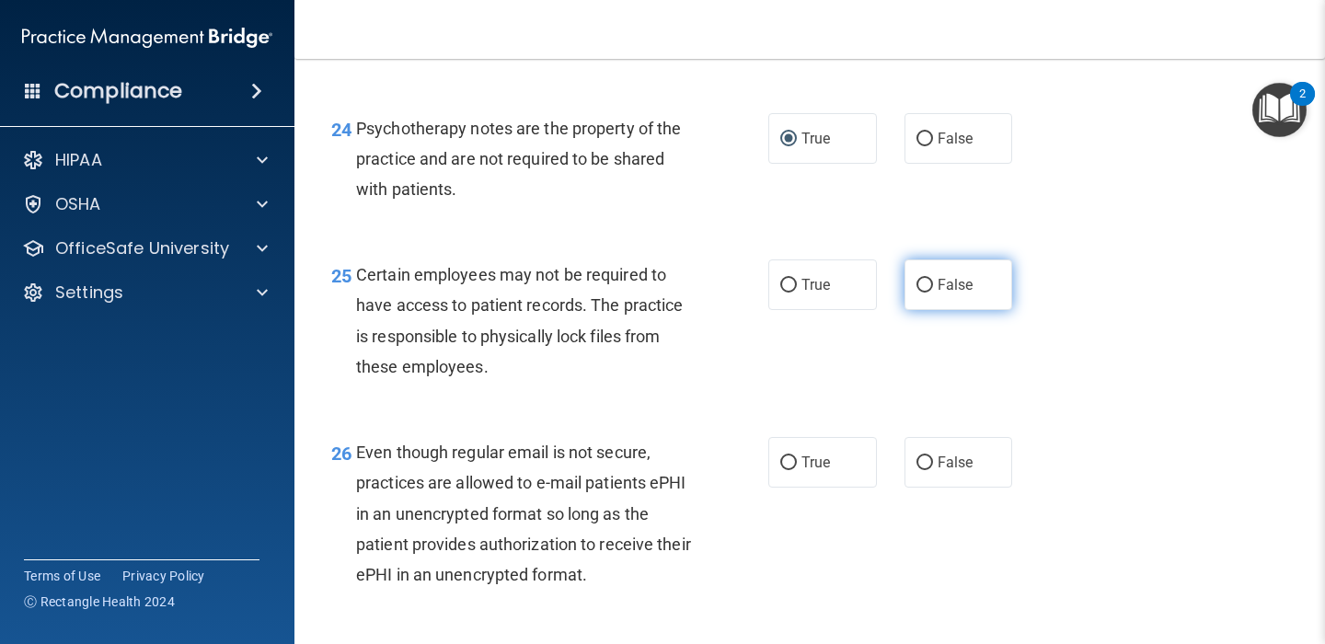
click at [924, 293] on input "False" at bounding box center [924, 286] width 17 height 14
radio input "true"
click at [786, 293] on input "True" at bounding box center [788, 286] width 17 height 14
radio input "true"
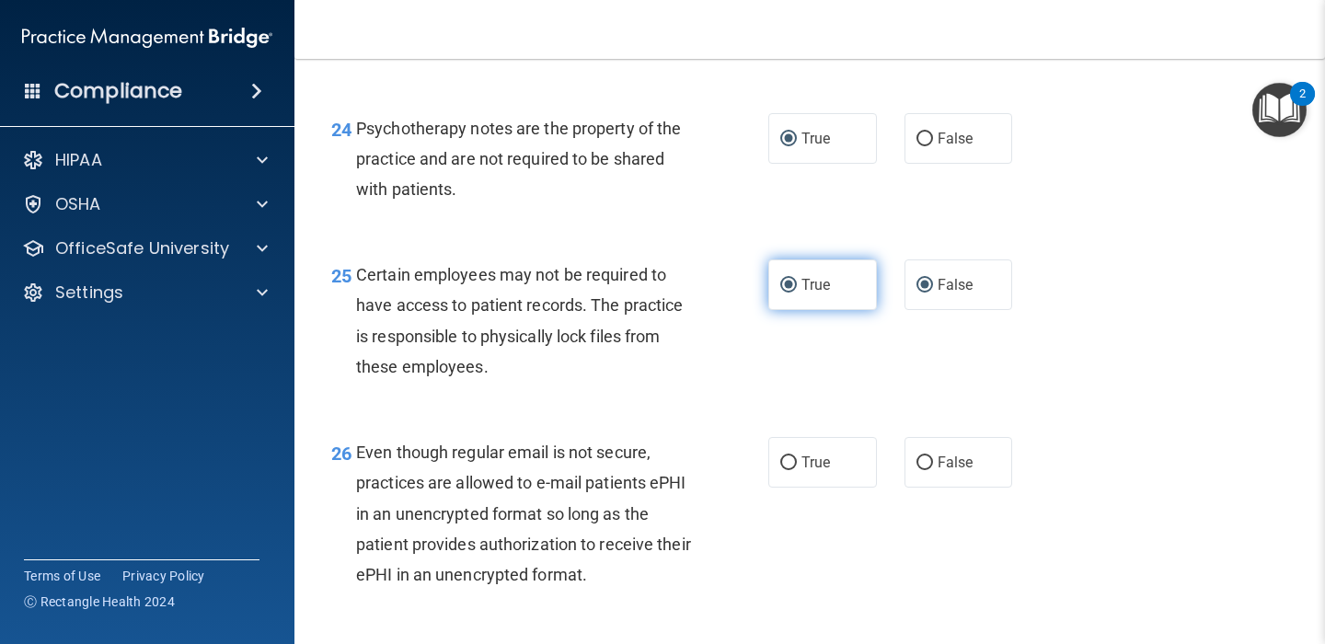
radio input "false"
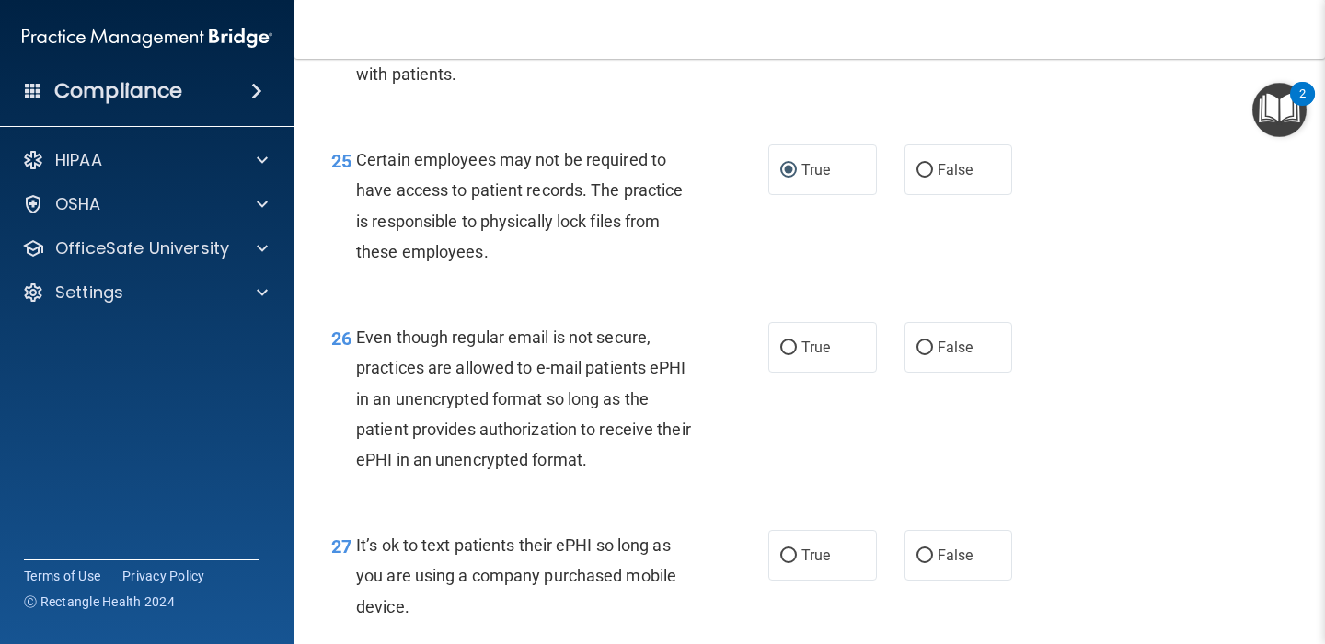
scroll to position [4385, 0]
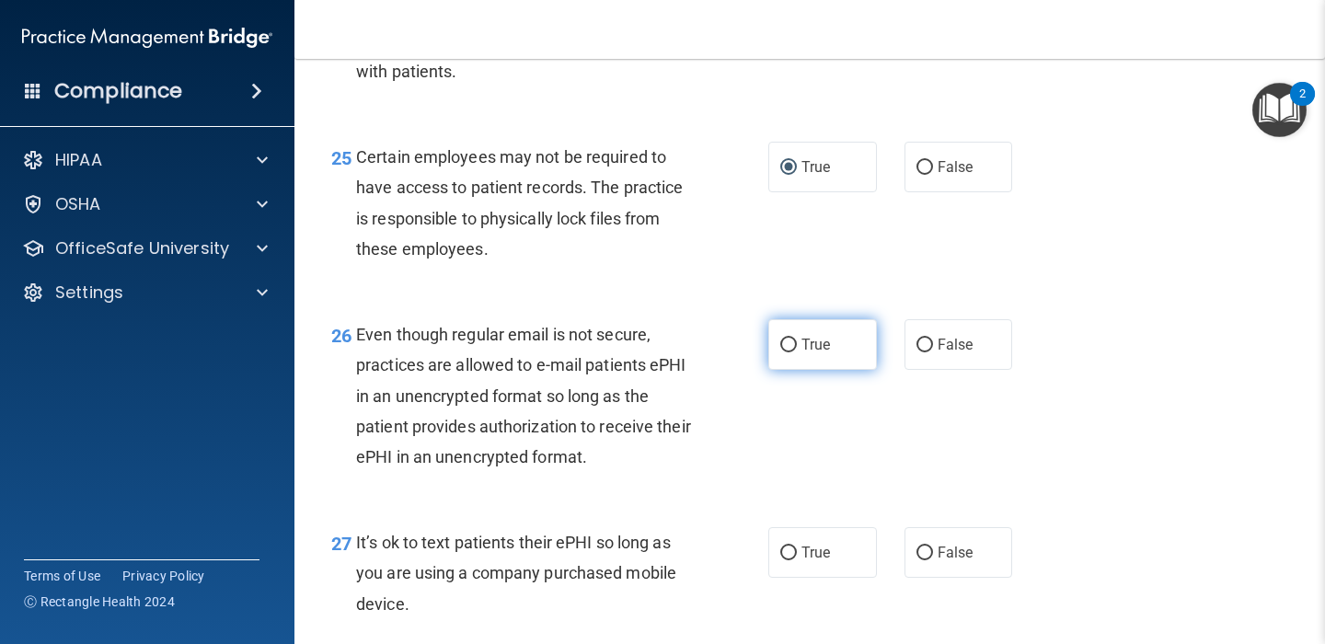
click at [789, 352] on input "True" at bounding box center [788, 346] width 17 height 14
radio input "true"
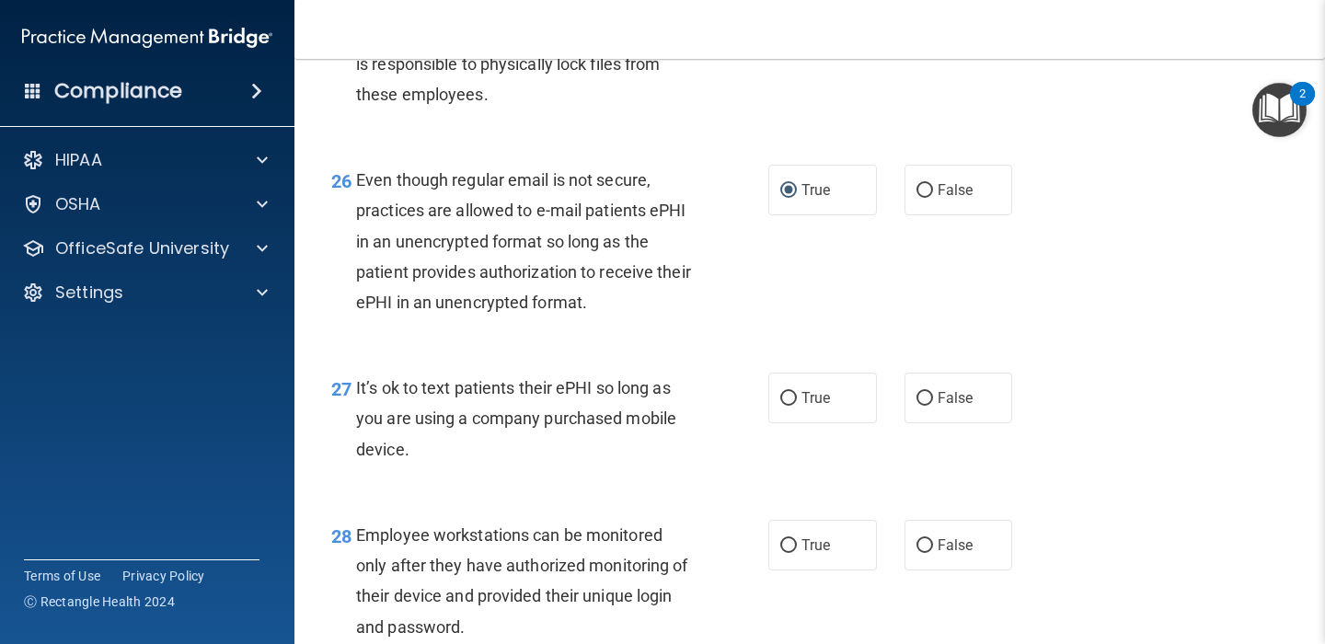
scroll to position [4540, 0]
click at [923, 406] on input "False" at bounding box center [924, 399] width 17 height 14
radio input "true"
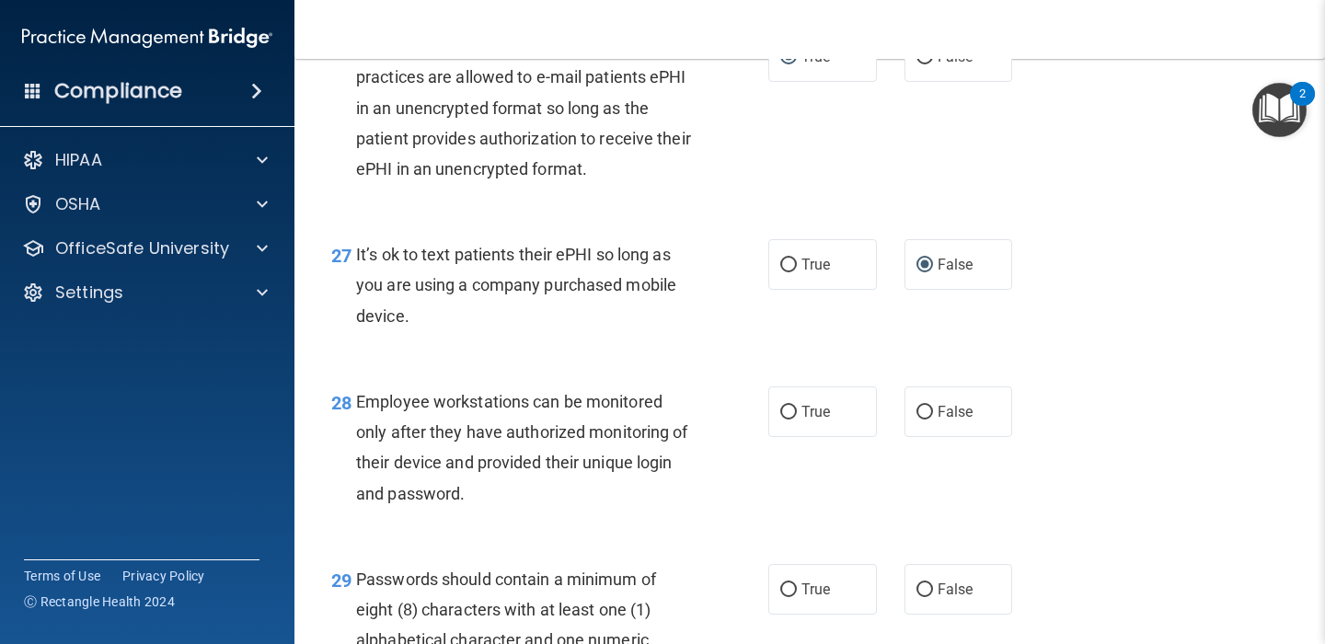
scroll to position [4675, 0]
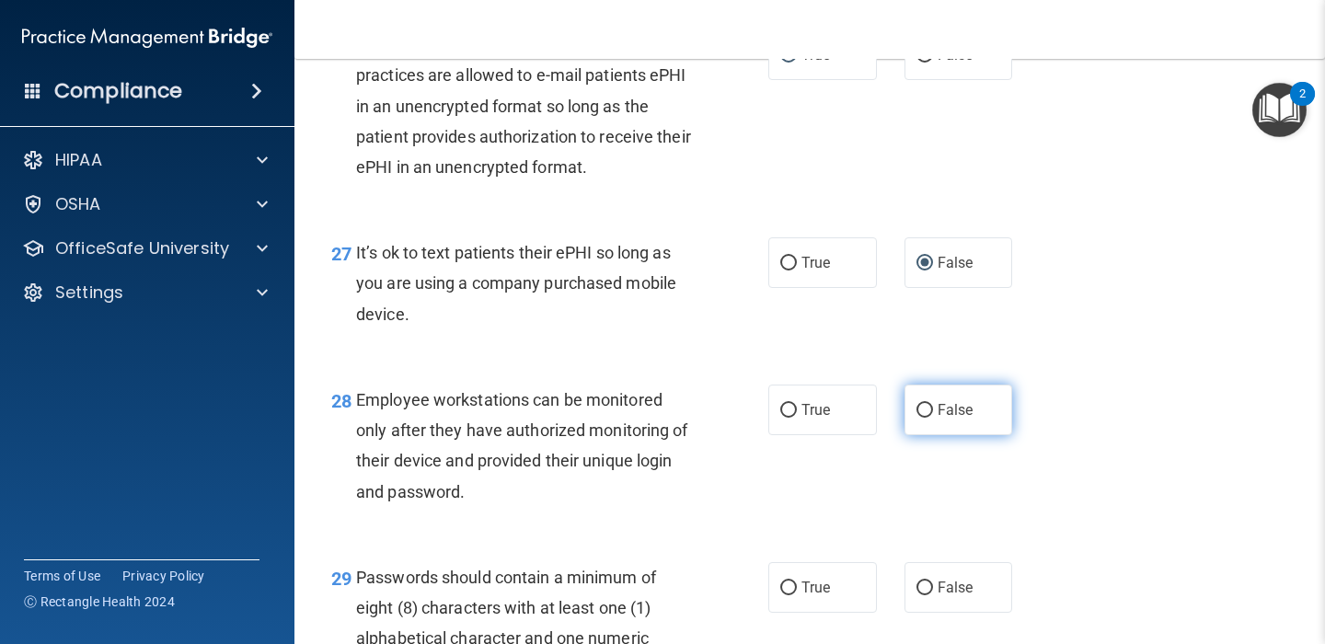
click at [929, 418] on input "False" at bounding box center [924, 411] width 17 height 14
radio input "true"
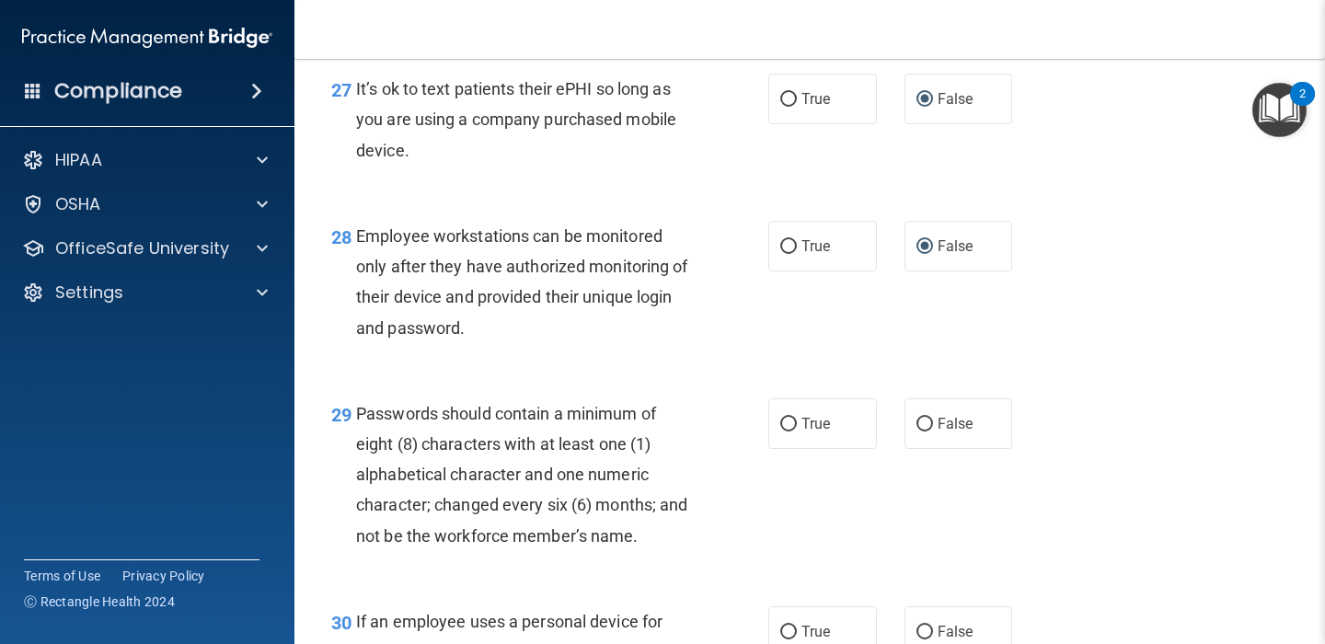
scroll to position [4842, 0]
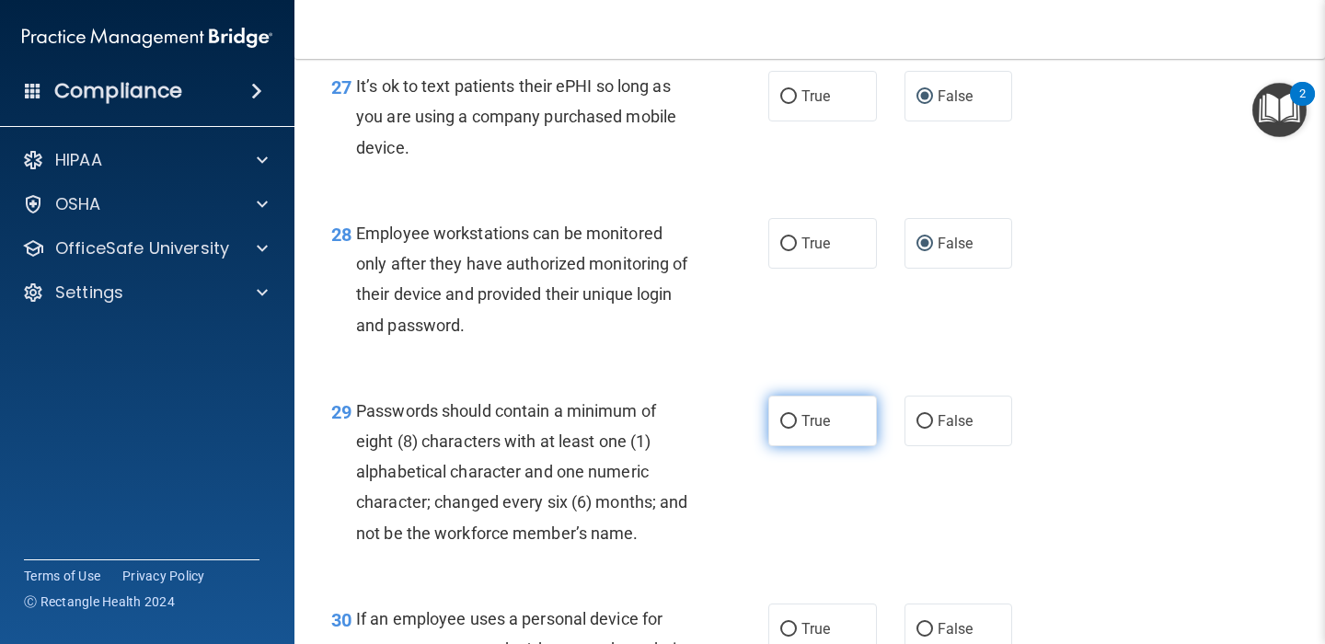
click at [793, 429] on input "True" at bounding box center [788, 422] width 17 height 14
radio input "true"
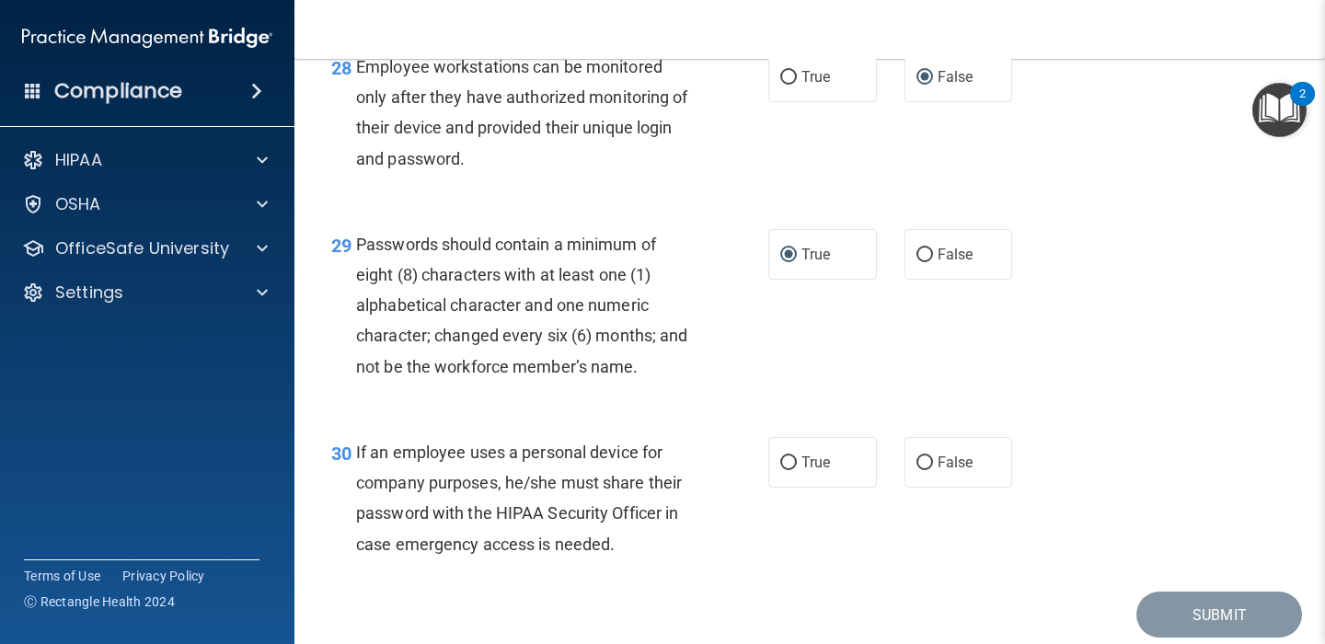
scroll to position [5012, 0]
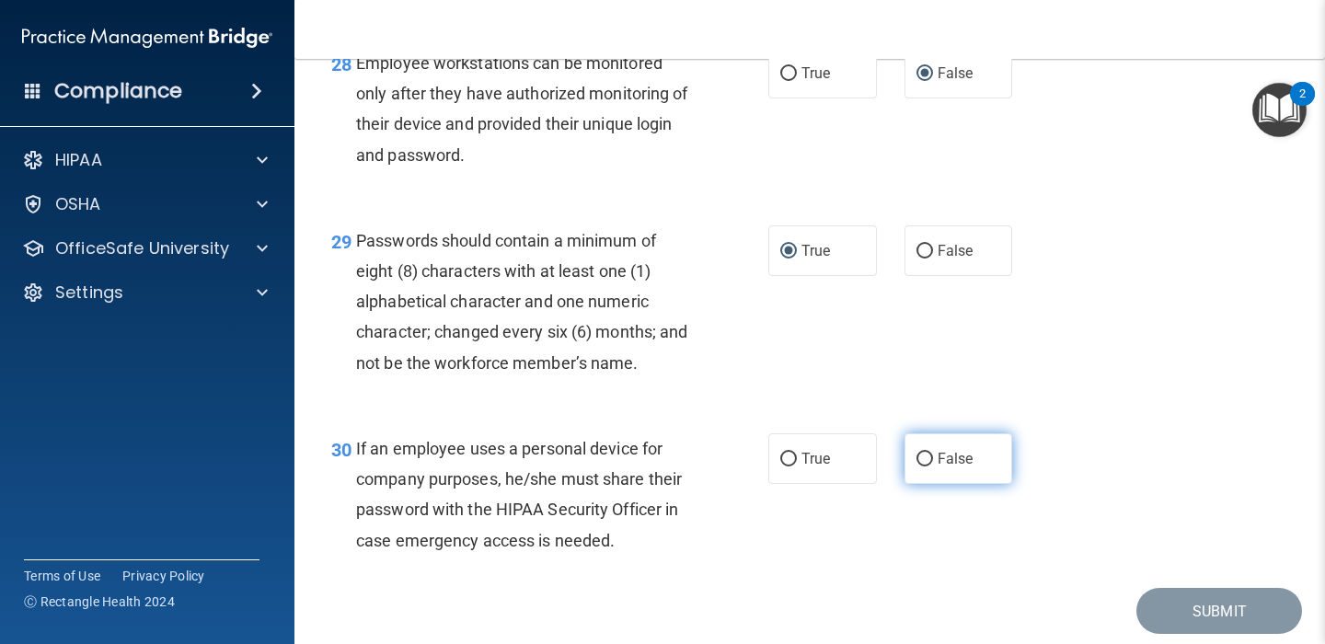
click at [920, 466] on input "False" at bounding box center [924, 460] width 17 height 14
radio input "true"
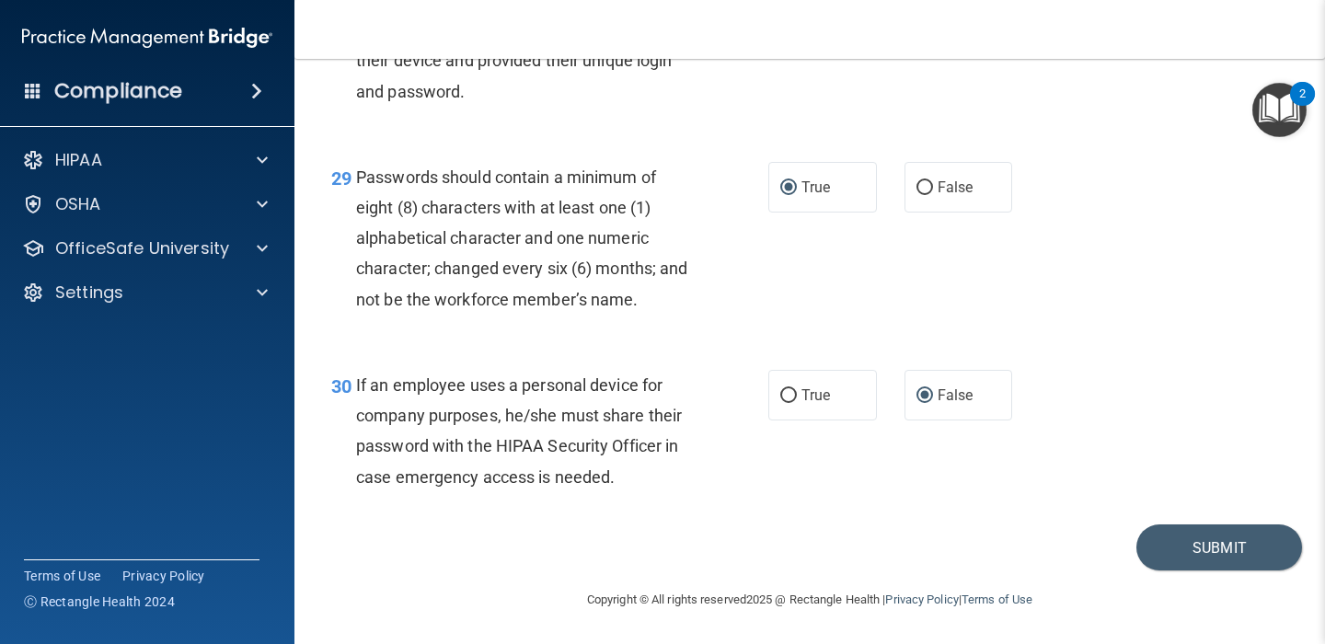
scroll to position [5104, 0]
click at [1194, 549] on button "Submit" at bounding box center [1219, 547] width 166 height 47
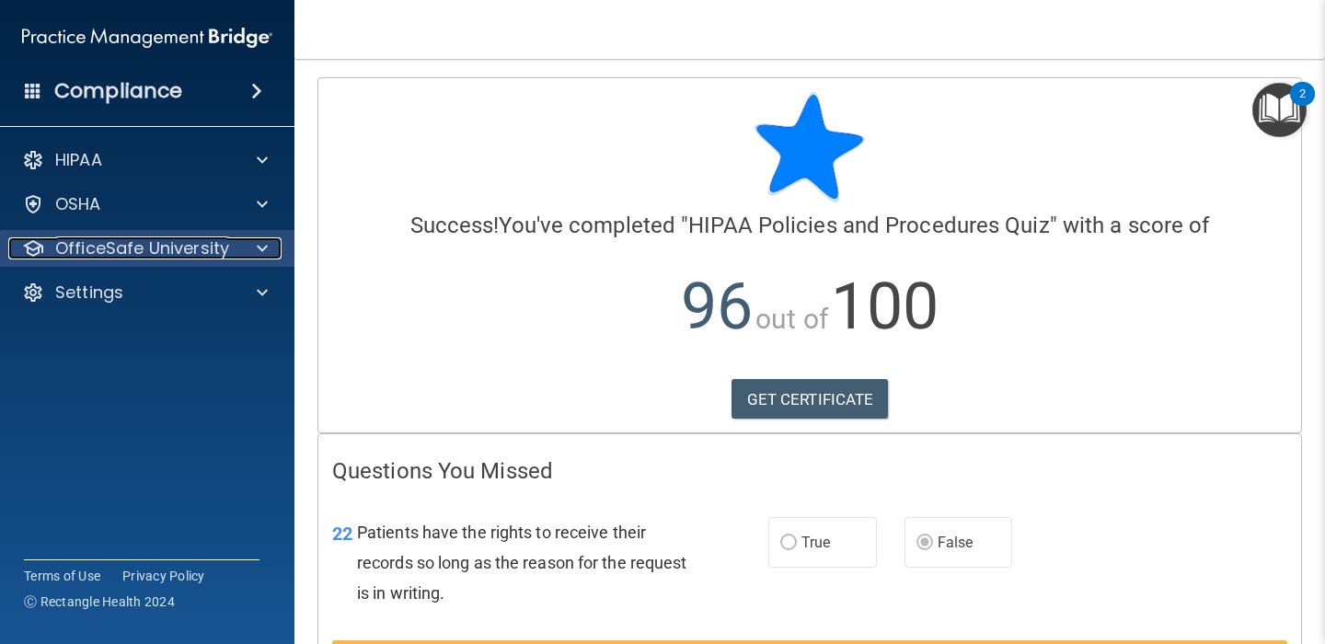
click at [261, 248] on span at bounding box center [262, 248] width 11 height 22
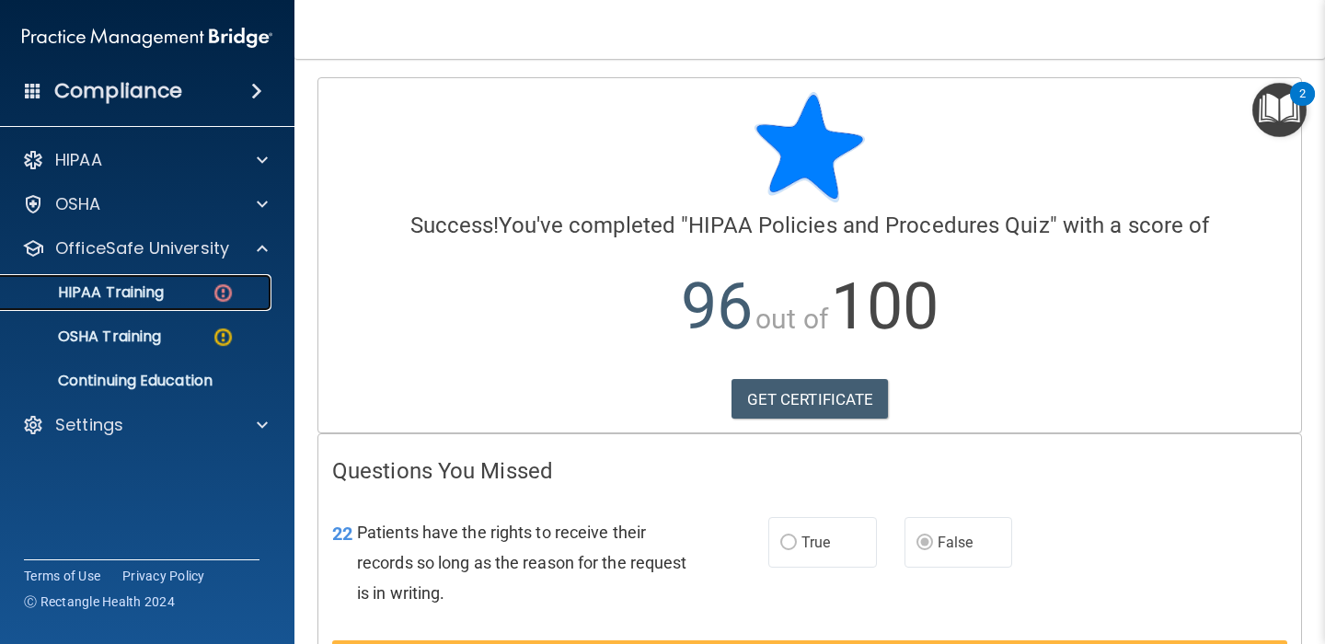
click at [187, 295] on div "HIPAA Training" at bounding box center [137, 292] width 251 height 18
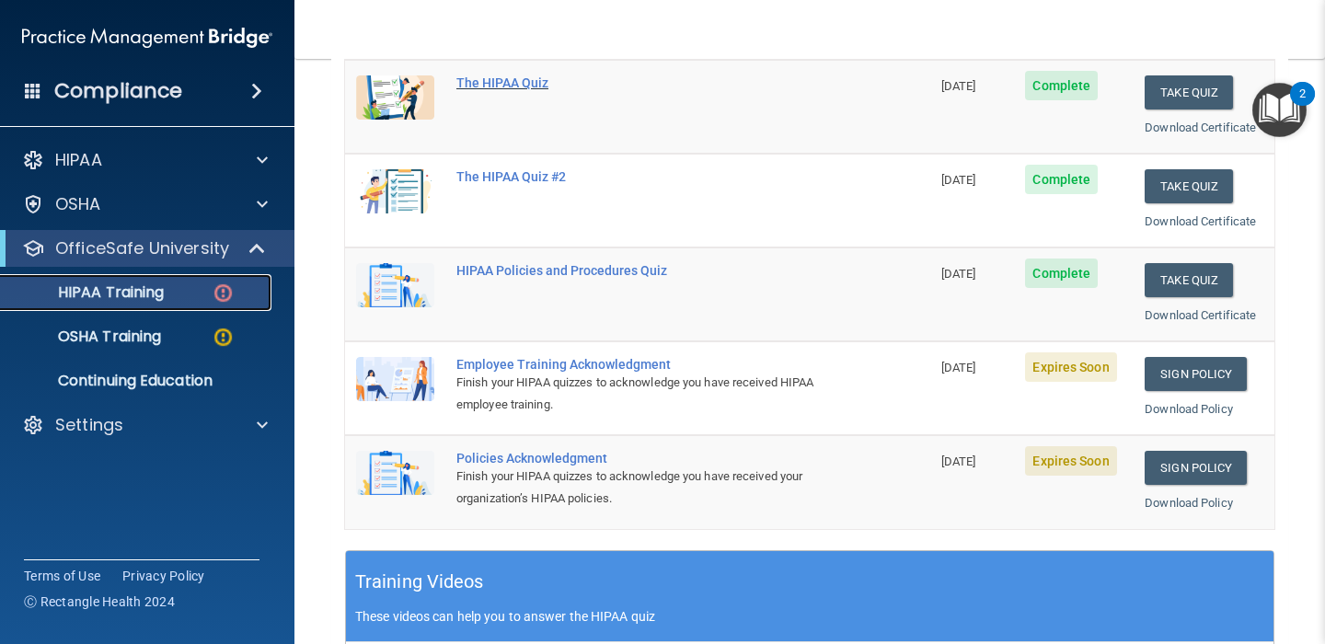
scroll to position [303, 0]
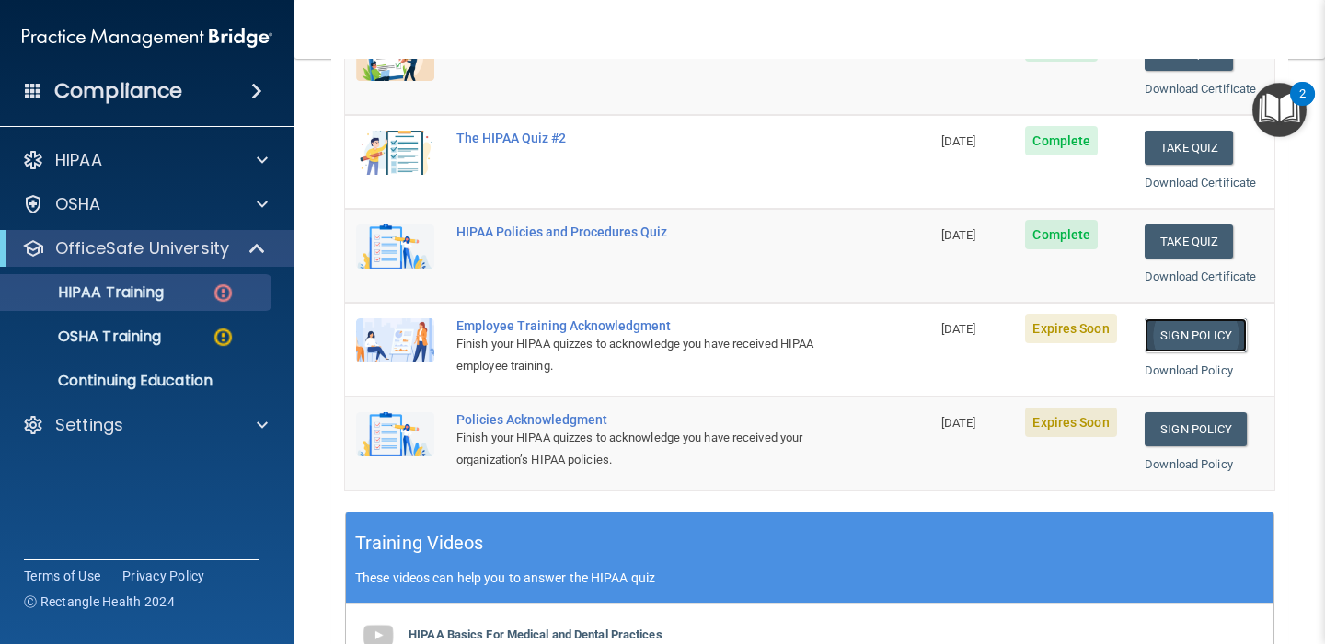
click at [1182, 331] on link "Sign Policy" at bounding box center [1196, 335] width 102 height 34
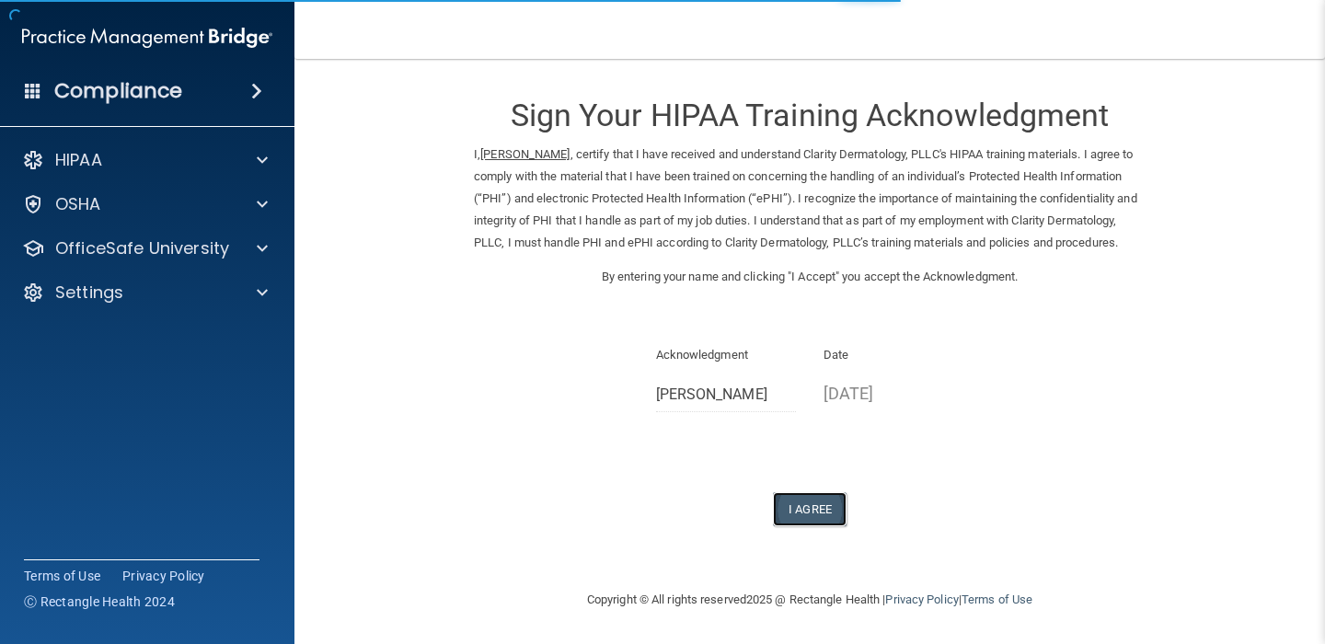
click at [814, 526] on button "I Agree" at bounding box center [810, 509] width 74 height 34
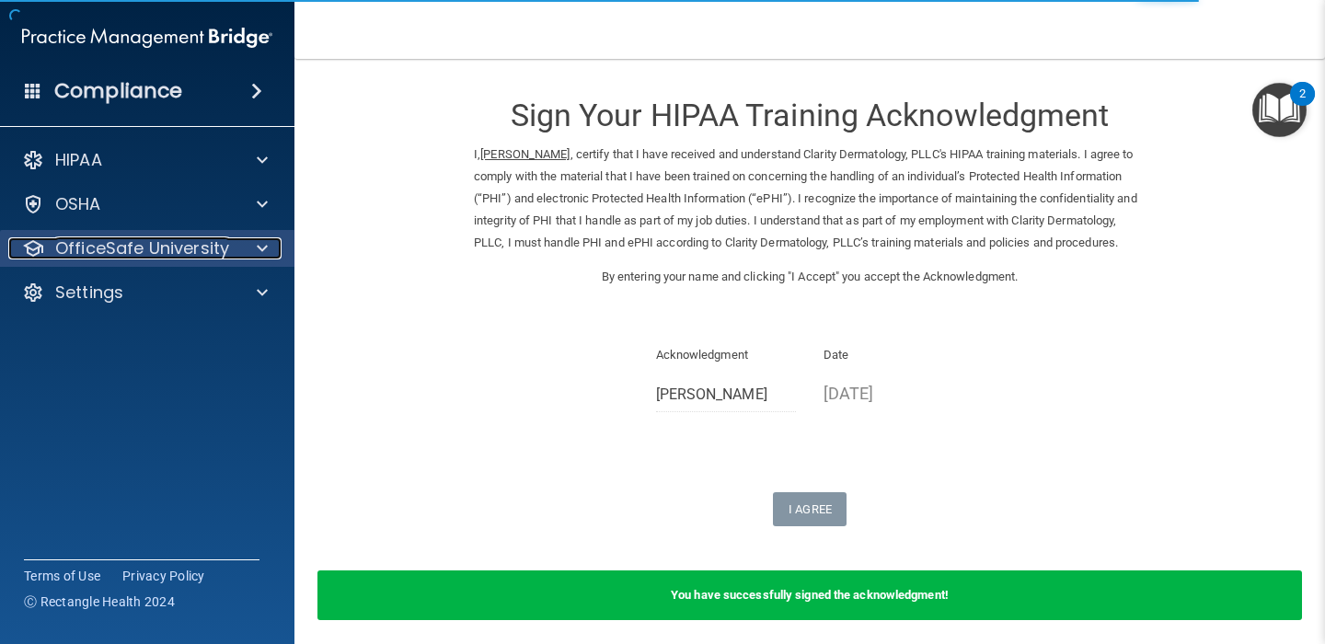
click at [249, 253] on div at bounding box center [259, 248] width 46 height 22
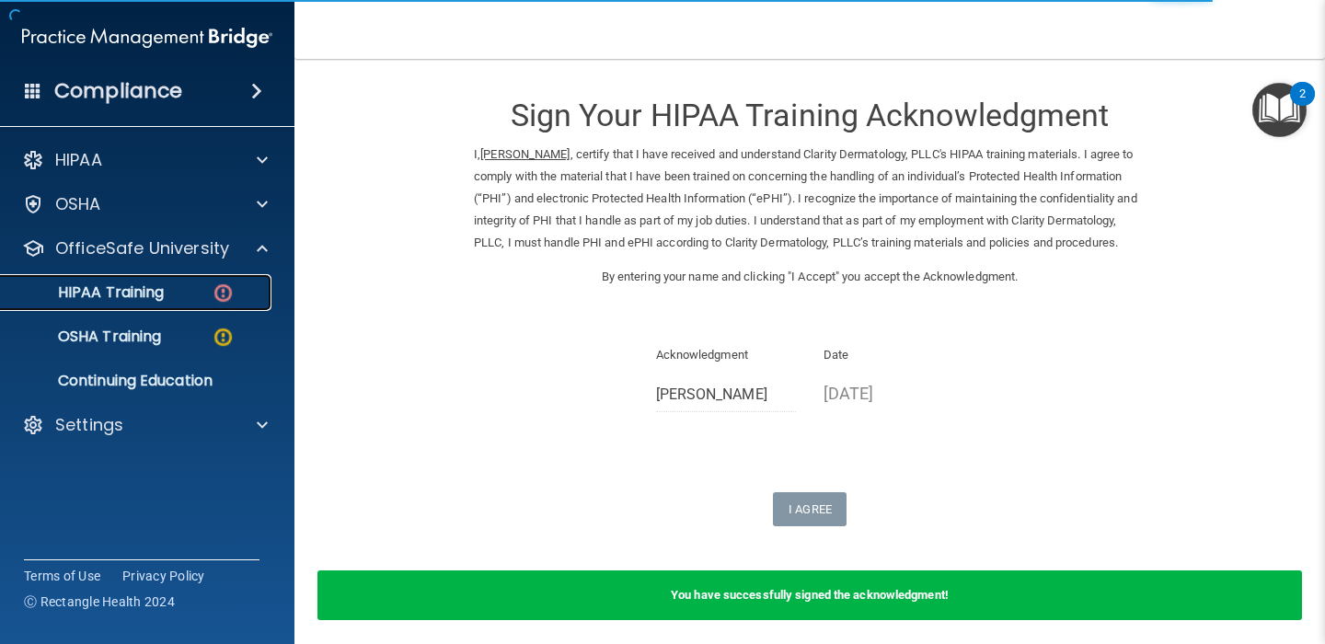
click at [206, 303] on link "HIPAA Training" at bounding box center [127, 292] width 290 height 37
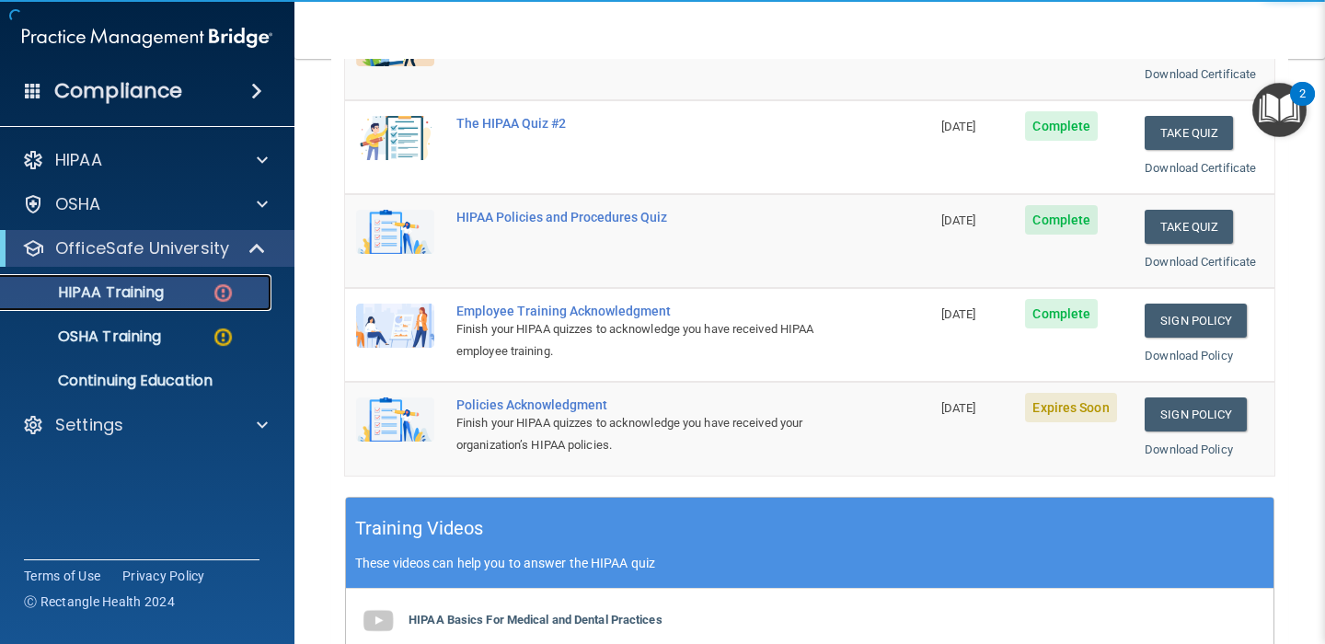
scroll to position [328, 0]
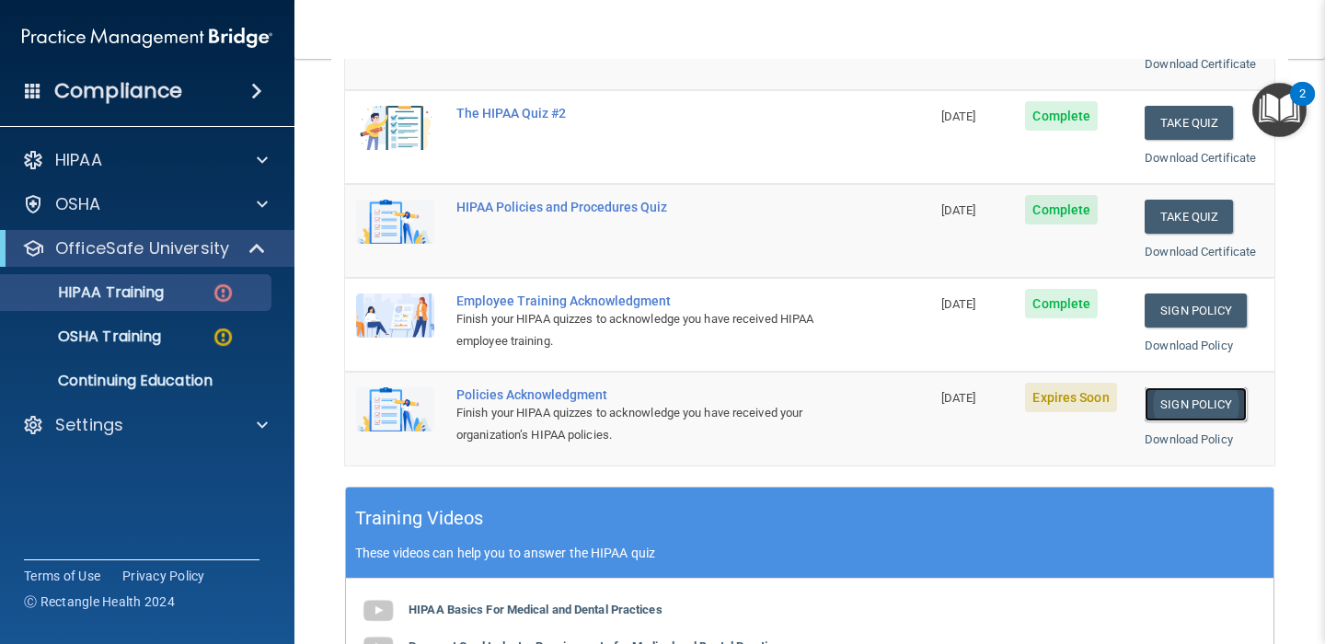
click at [1192, 402] on link "Sign Policy" at bounding box center [1196, 404] width 102 height 34
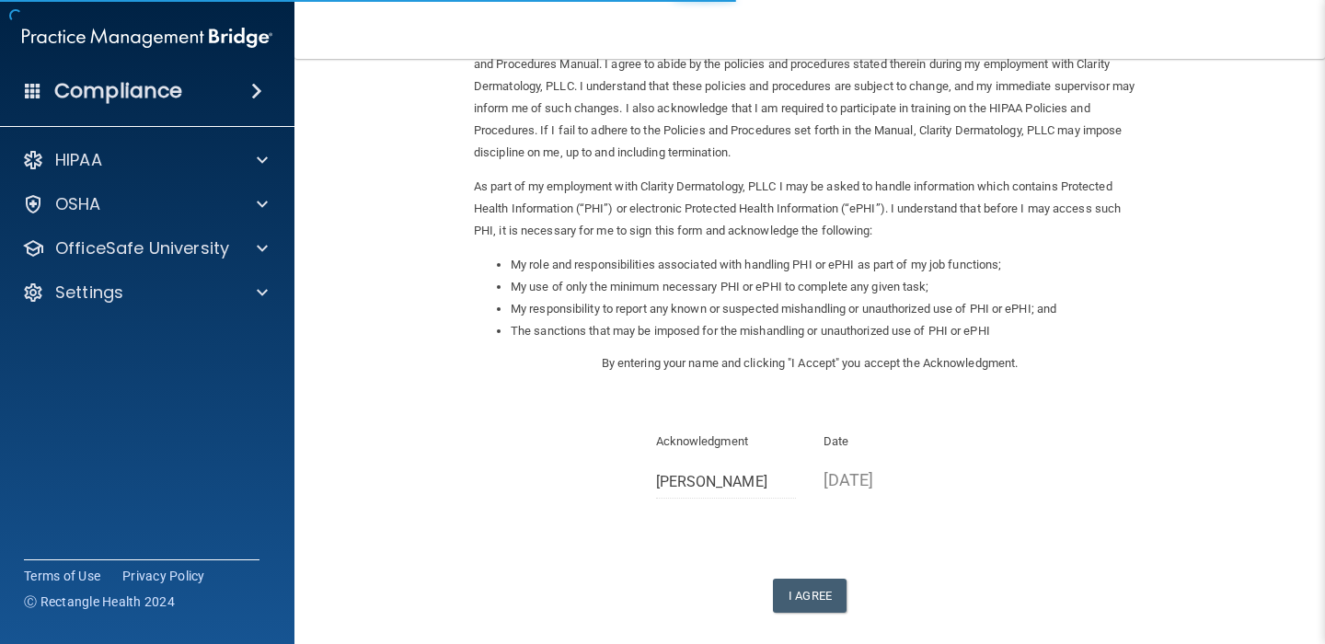
scroll to position [199, 0]
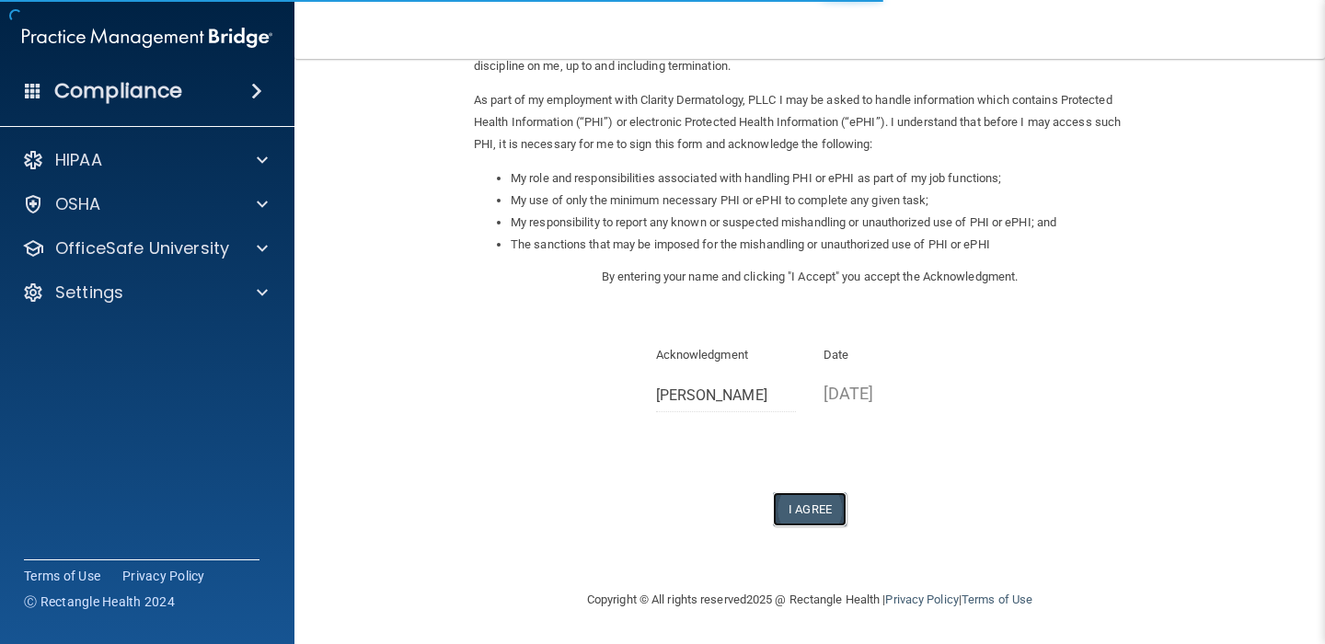
click at [807, 512] on button "I Agree" at bounding box center [810, 509] width 74 height 34
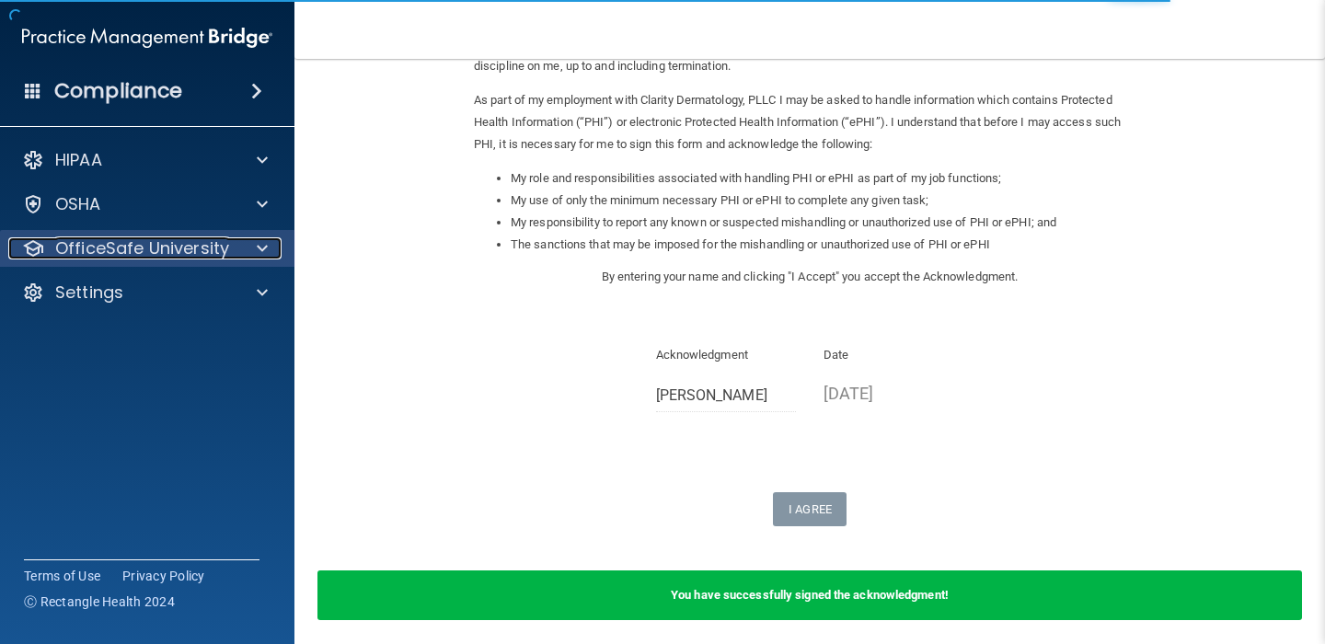
click at [220, 242] on p "OfficeSafe University" at bounding box center [142, 248] width 174 height 22
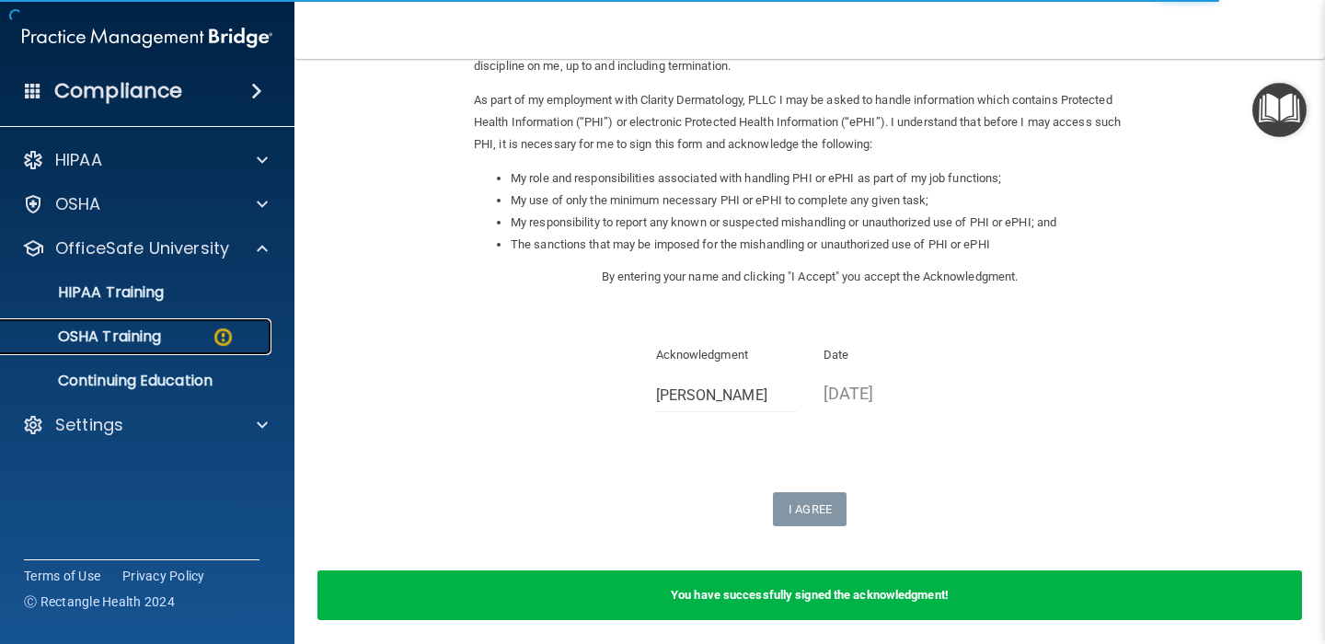
click at [174, 337] on div "OSHA Training" at bounding box center [137, 337] width 251 height 18
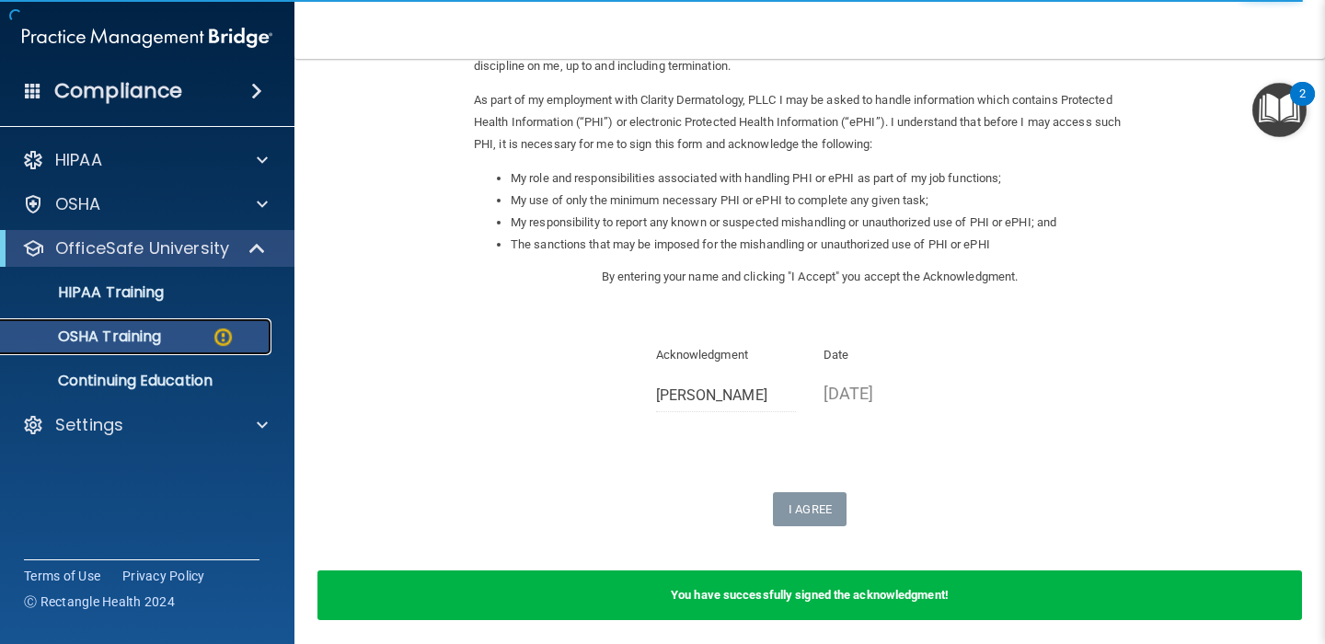
click at [185, 332] on div "OSHA Training" at bounding box center [137, 337] width 251 height 18
